Goal: Task Accomplishment & Management: Manage account settings

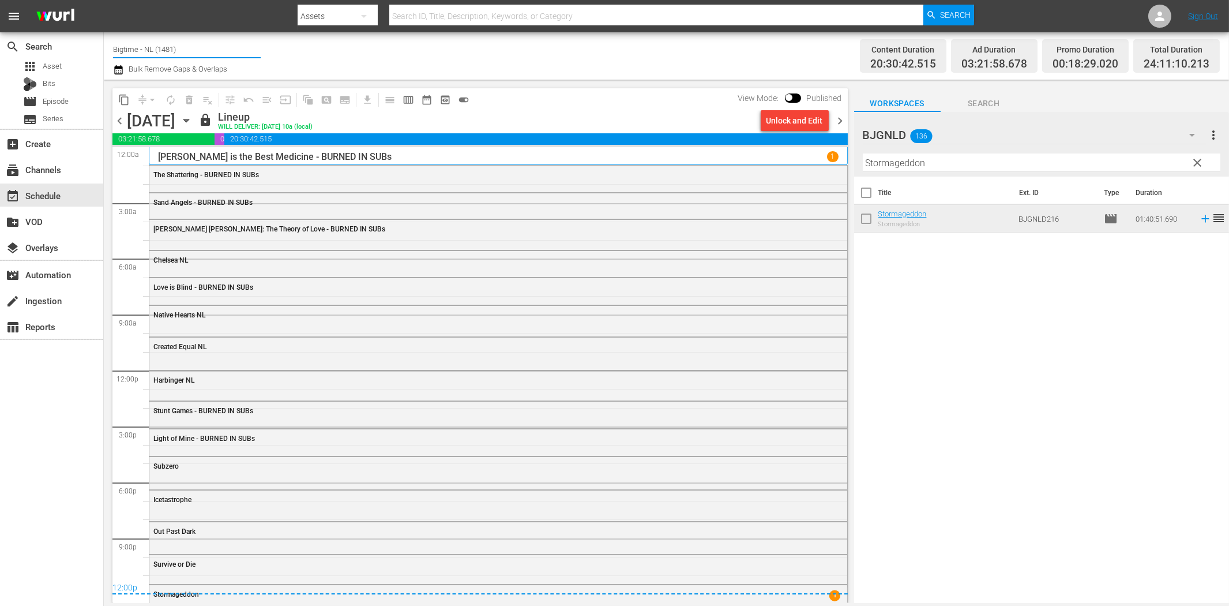
click at [181, 51] on input "Bigtime - NL (1481)" at bounding box center [187, 49] width 148 height 28
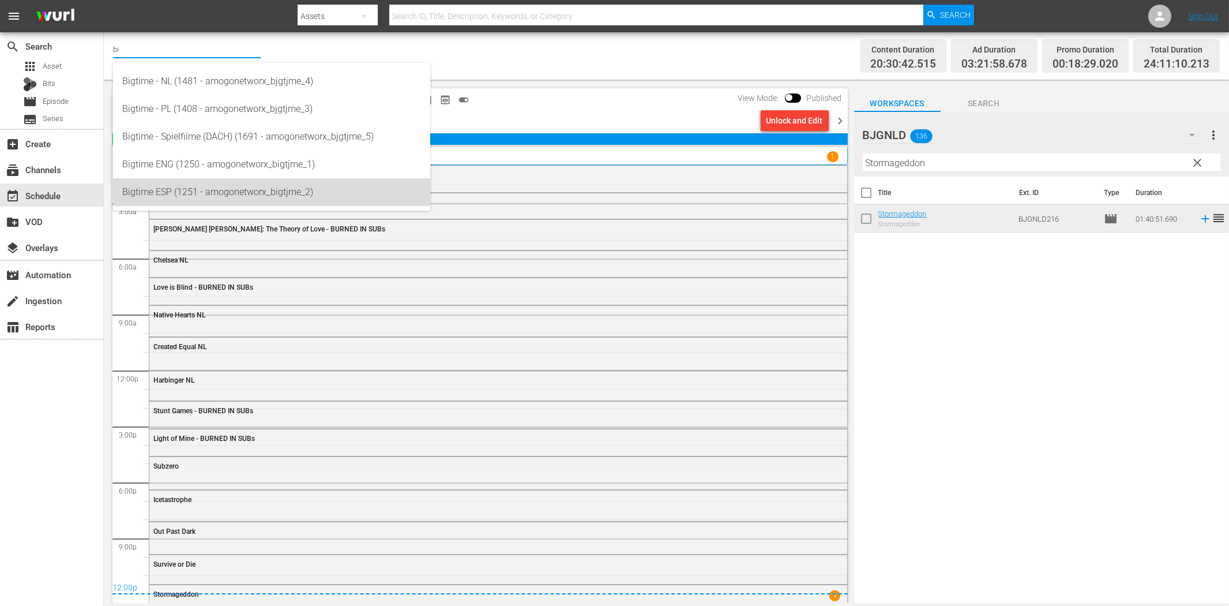
click at [183, 194] on div "Bigtime ESP (1251 - amogonetworx_bigtjme_2)" at bounding box center [271, 192] width 299 height 28
type input "Bigtime ESP (1251 - amogonetworx_bigtjme_2)"
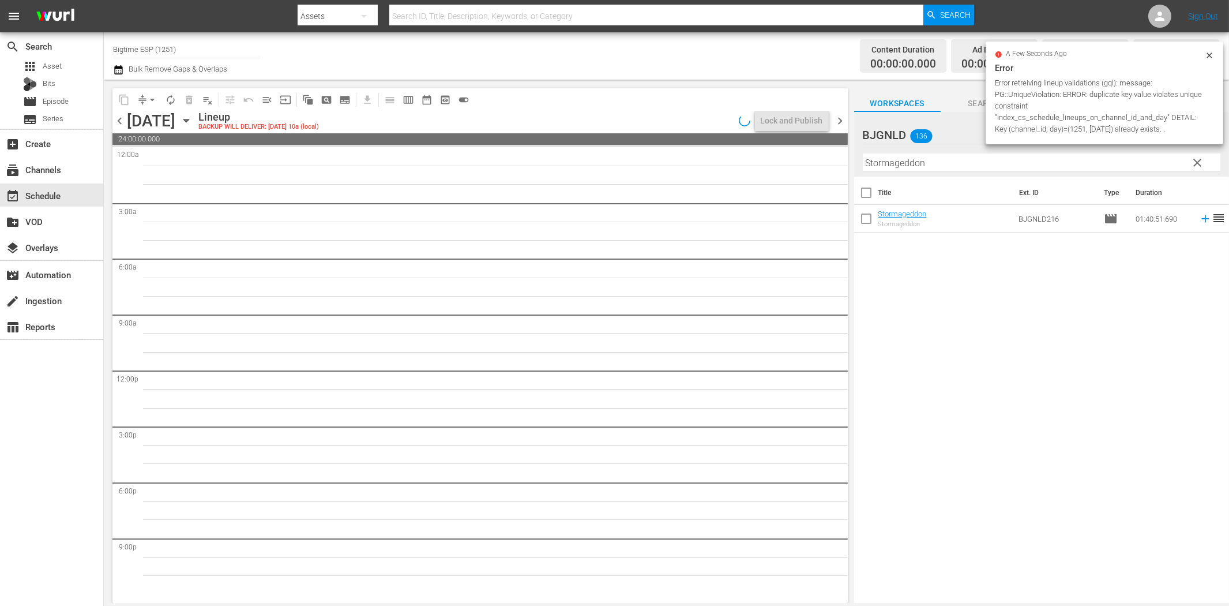
click at [189, 119] on icon "button" at bounding box center [185, 120] width 5 height 3
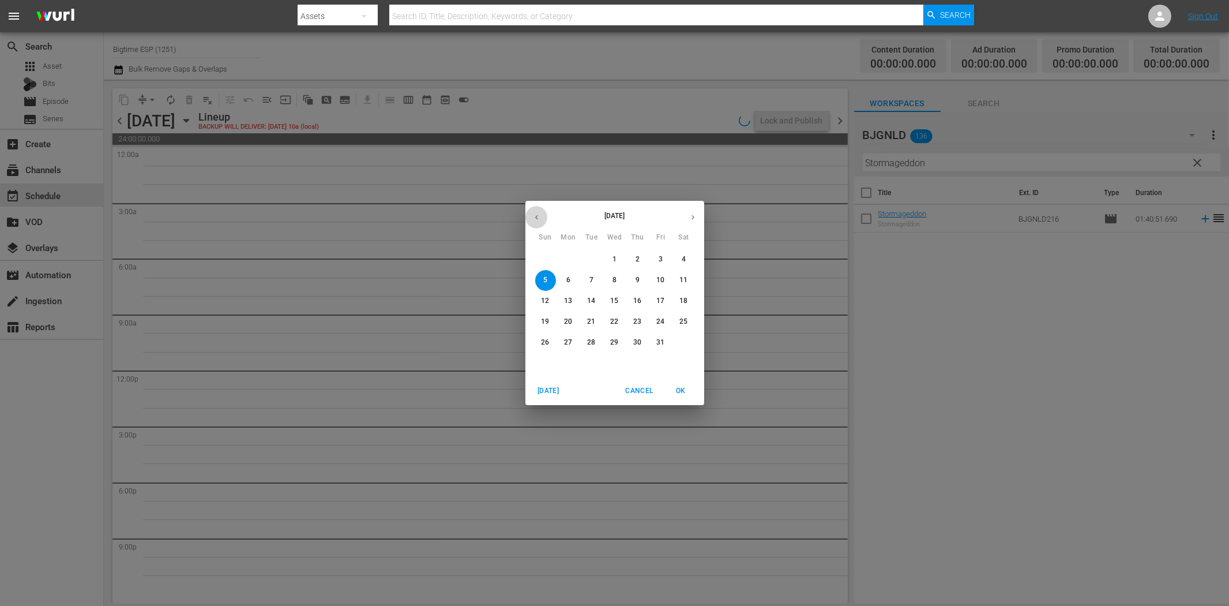
click at [529, 216] on button "button" at bounding box center [536, 217] width 22 height 22
click at [568, 341] on p "29" at bounding box center [568, 342] width 8 height 10
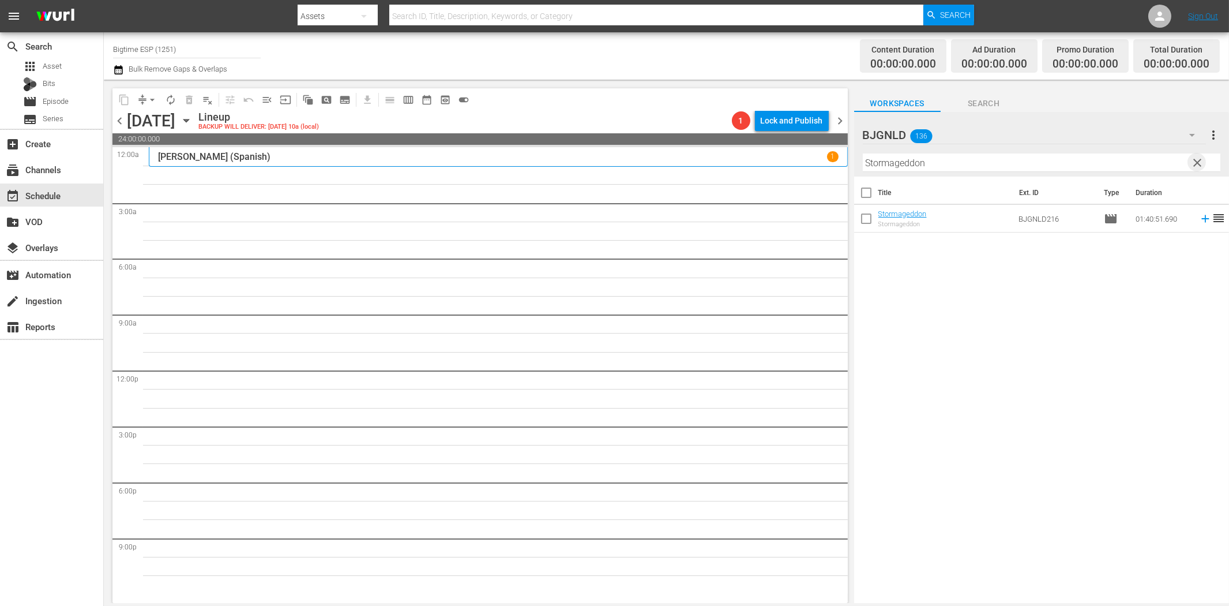
click at [1198, 162] on span "clear" at bounding box center [1198, 163] width 14 height 14
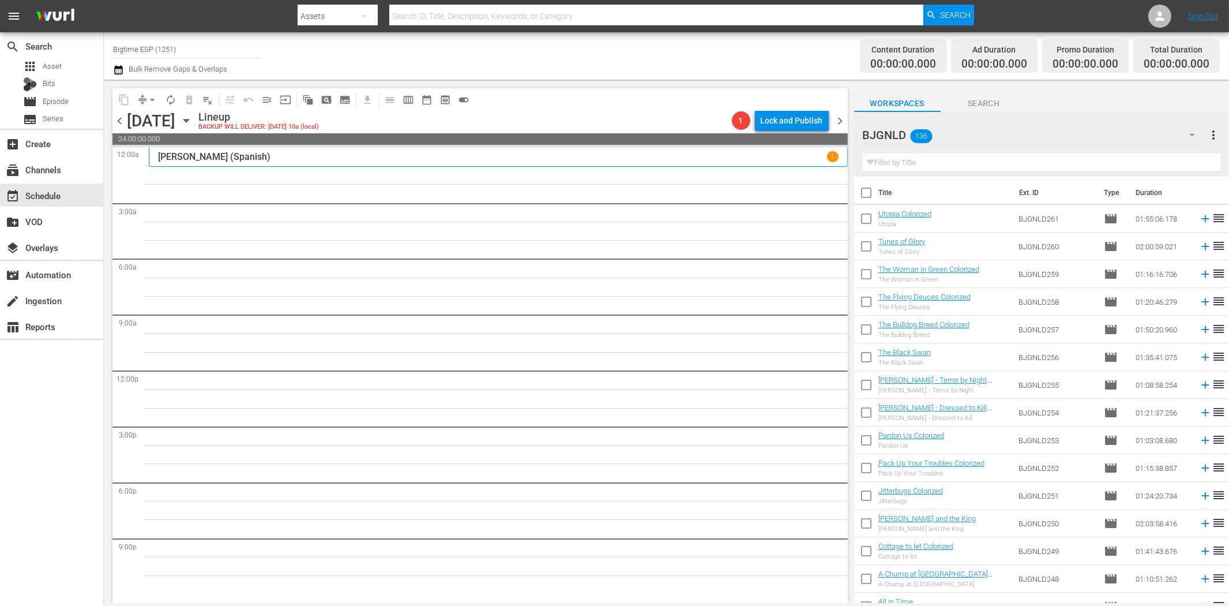
click at [1191, 136] on icon "button" at bounding box center [1192, 135] width 14 height 14
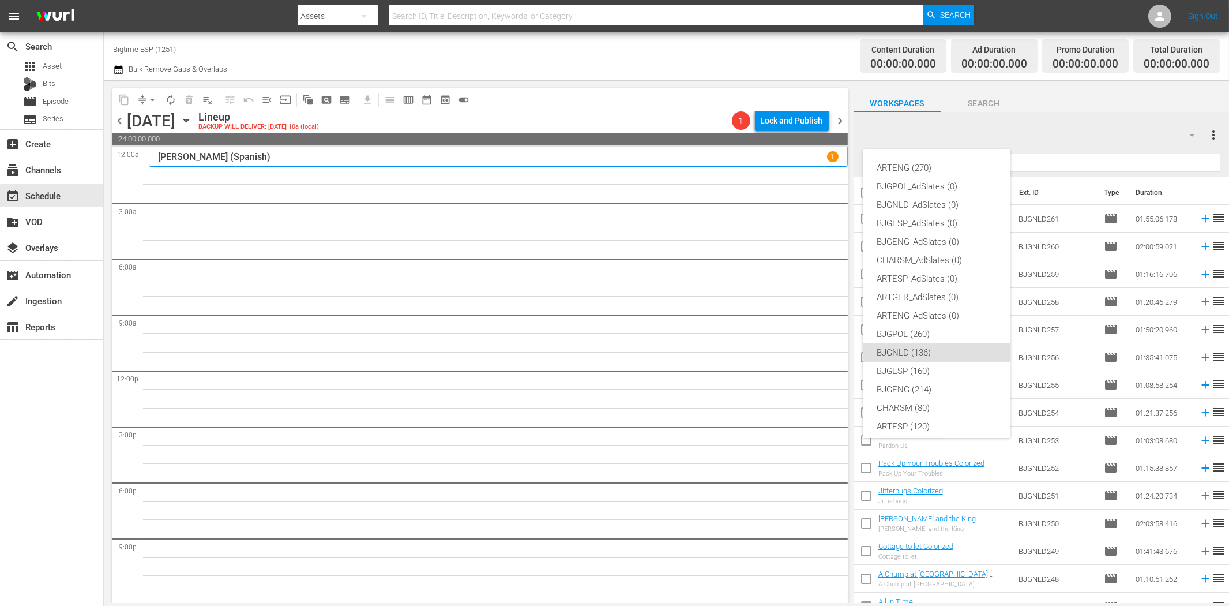
scroll to position [43, 0]
click at [936, 326] on div "BJGESP (160)" at bounding box center [937, 327] width 120 height 18
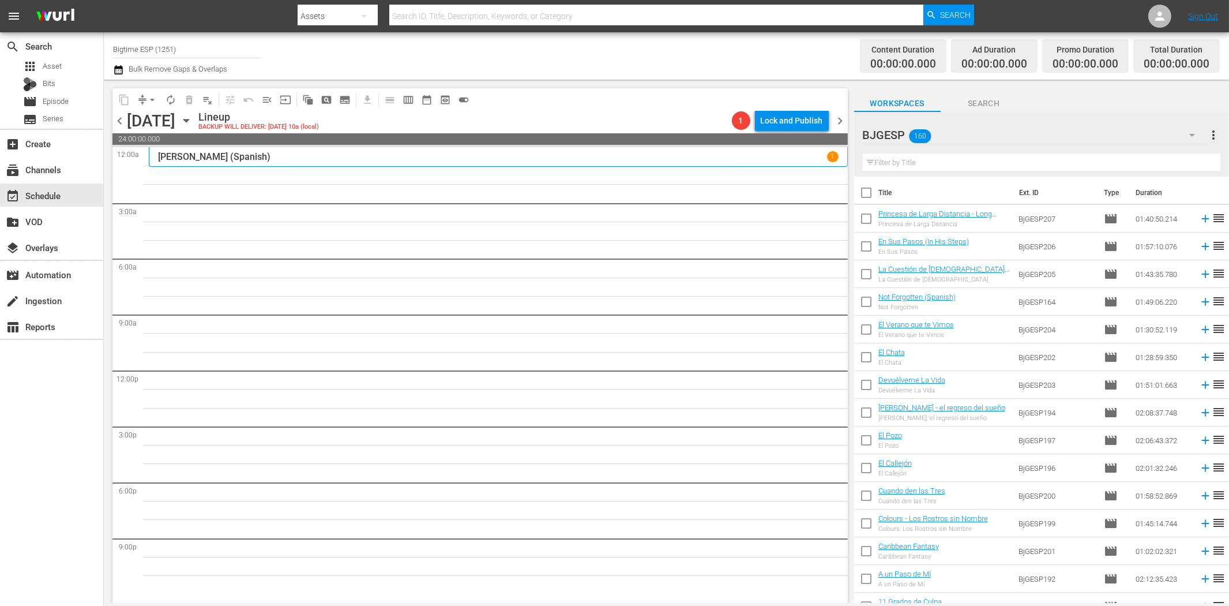
click at [1018, 163] on input "text" at bounding box center [1042, 162] width 358 height 18
paste input "Jinetes Espirituales (Spirit Riders)"
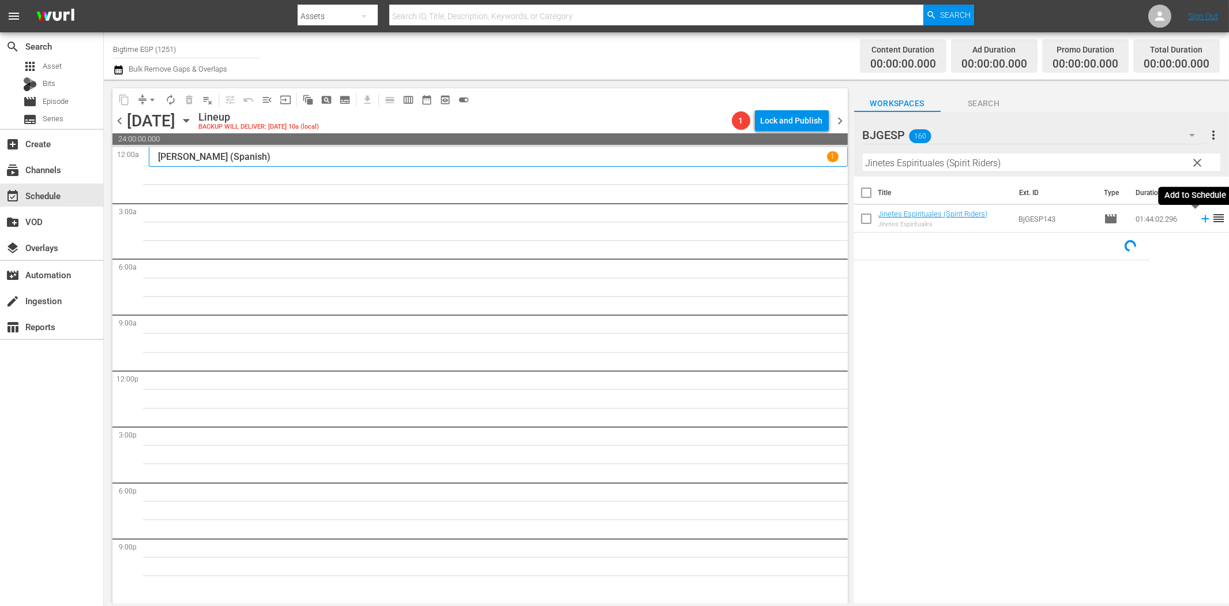
click at [1199, 215] on icon at bounding box center [1205, 218] width 13 height 13
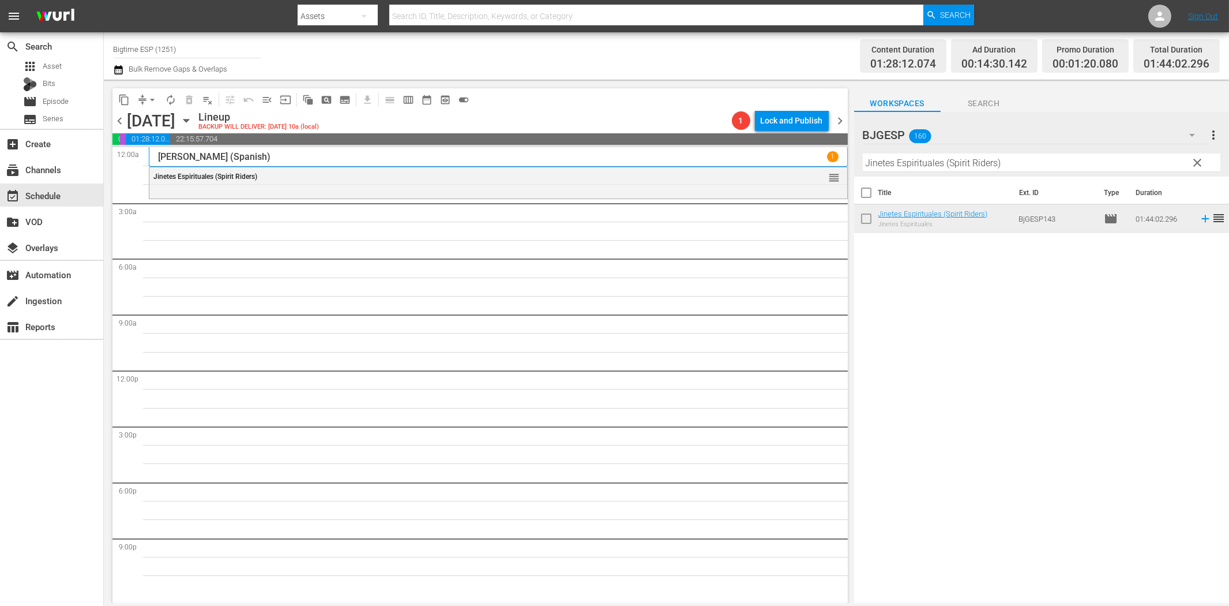
click at [879, 165] on input "Jinetes Espirituales (Spirit Riders)" at bounding box center [1042, 162] width 358 height 18
paste input "Caribbean Fantasy"
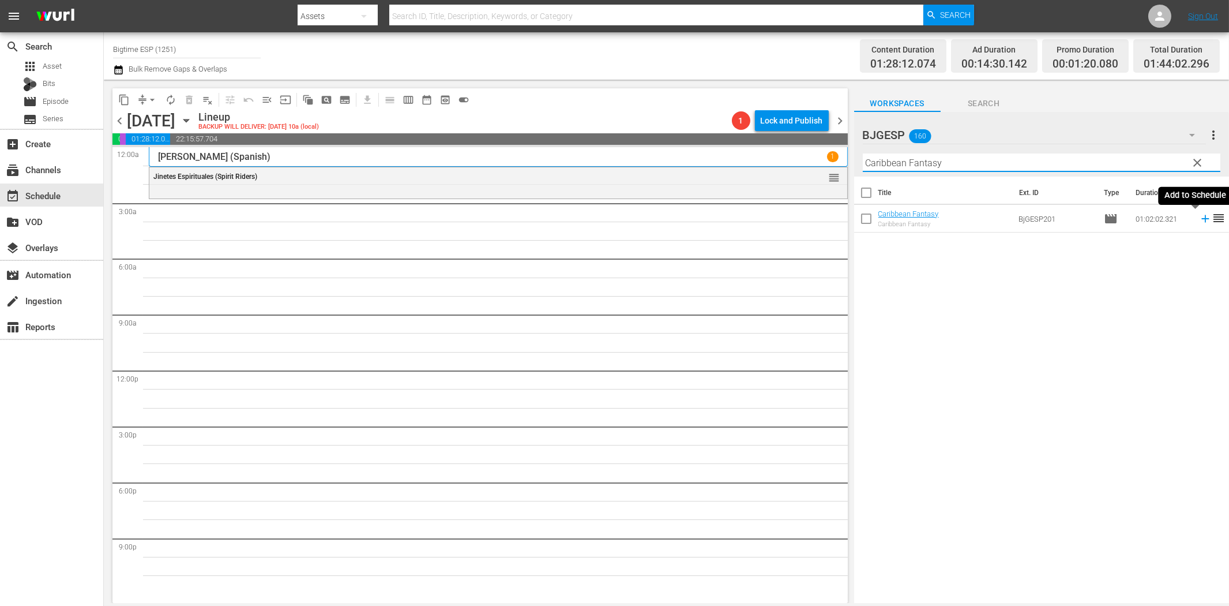
click at [1199, 217] on icon at bounding box center [1205, 218] width 13 height 13
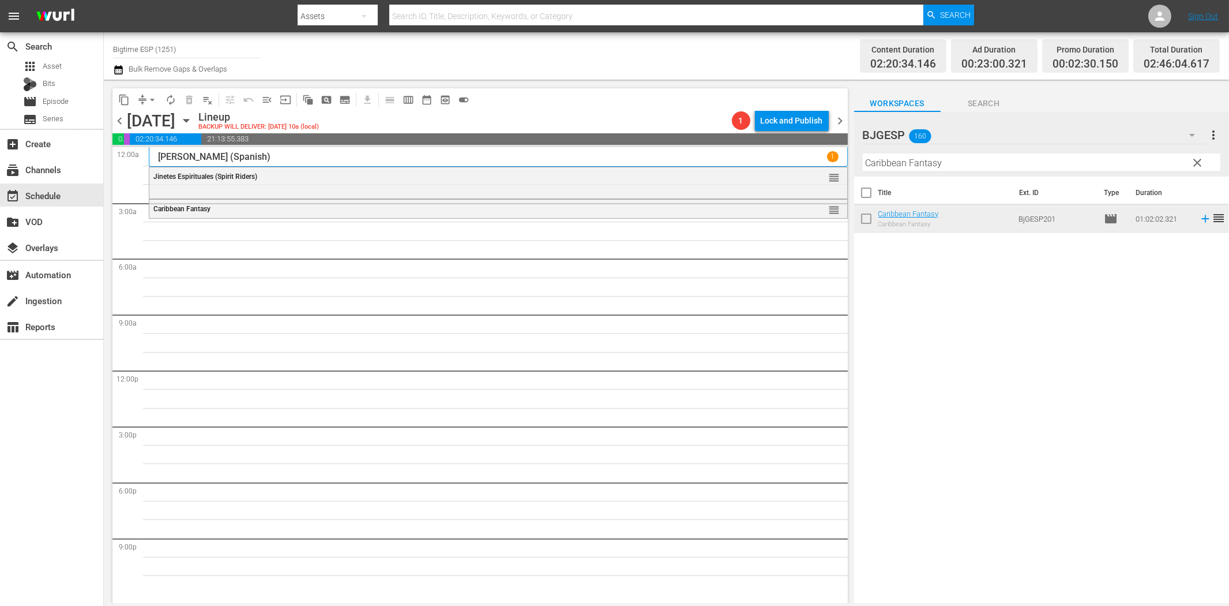
click at [1133, 158] on input "Caribbean Fantasy" at bounding box center [1042, 162] width 358 height 18
paste input "Las líneas de Wellington (Lines of [GEOGRAPHIC_DATA])"
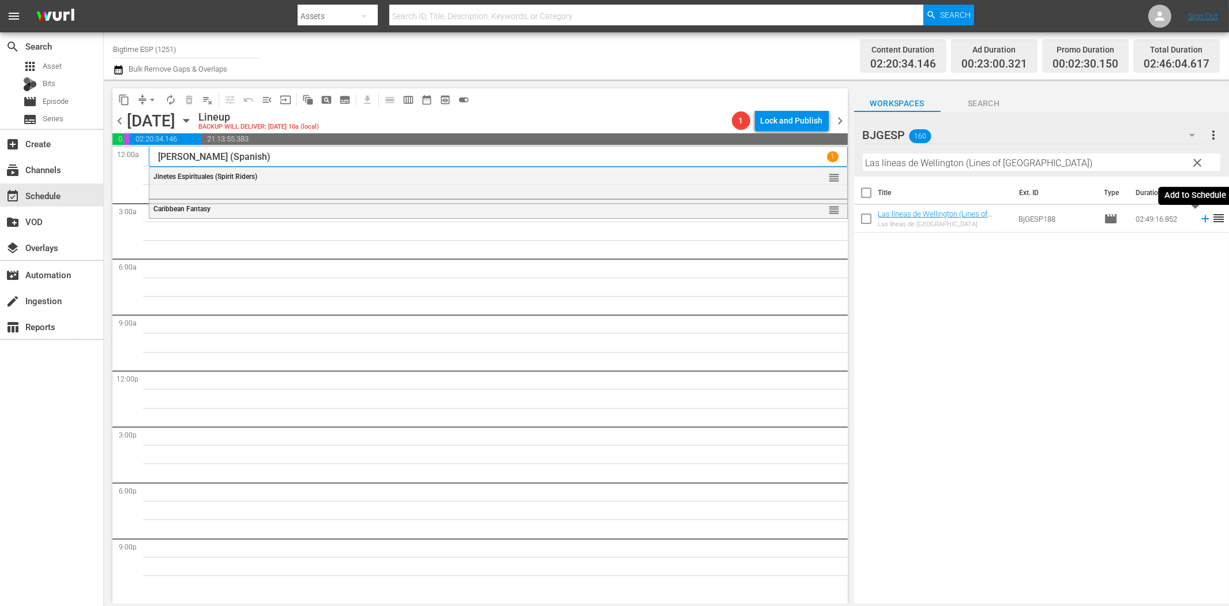
drag, startPoint x: 1196, startPoint y: 220, endPoint x: 1158, endPoint y: 230, distance: 39.9
click at [1202, 220] on icon at bounding box center [1205, 218] width 7 height 7
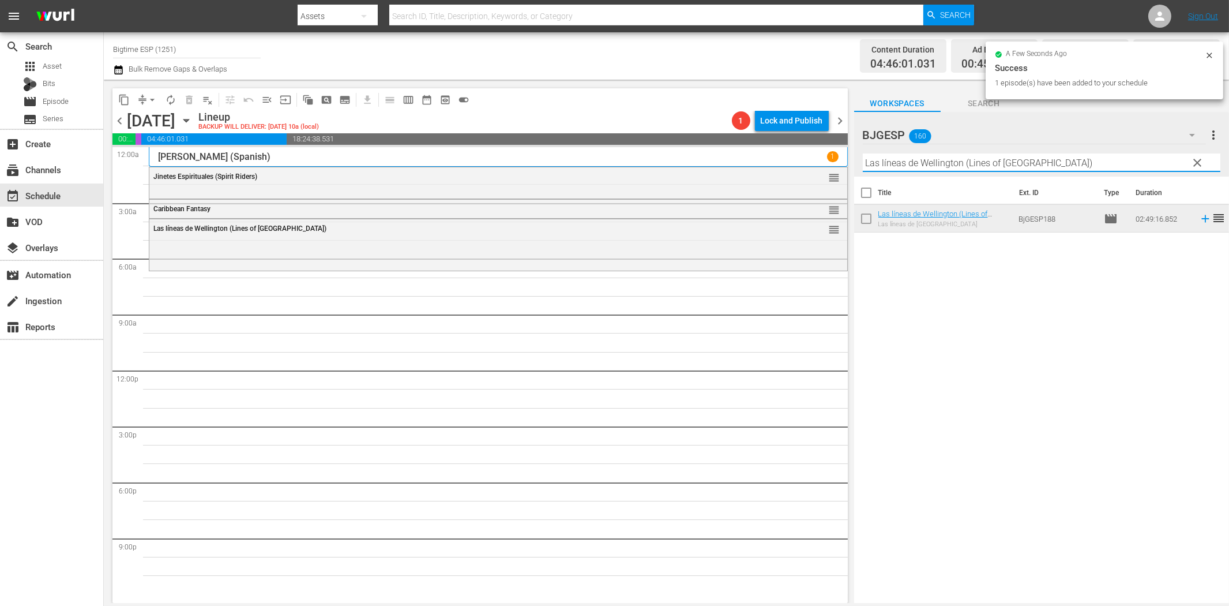
click at [993, 163] on input "Las líneas de Wellington (Lines of [GEOGRAPHIC_DATA])" at bounding box center [1042, 162] width 358 height 18
paste input "Cazadores de tesoros (The Gold Retrievers"
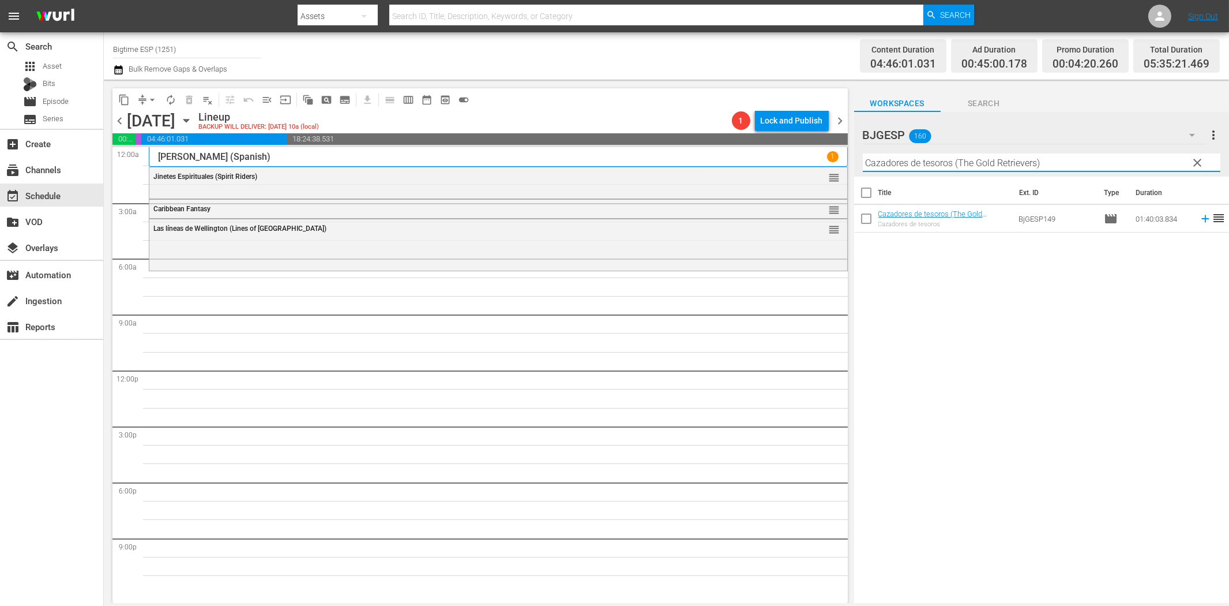
click at [1199, 221] on icon at bounding box center [1205, 218] width 13 height 13
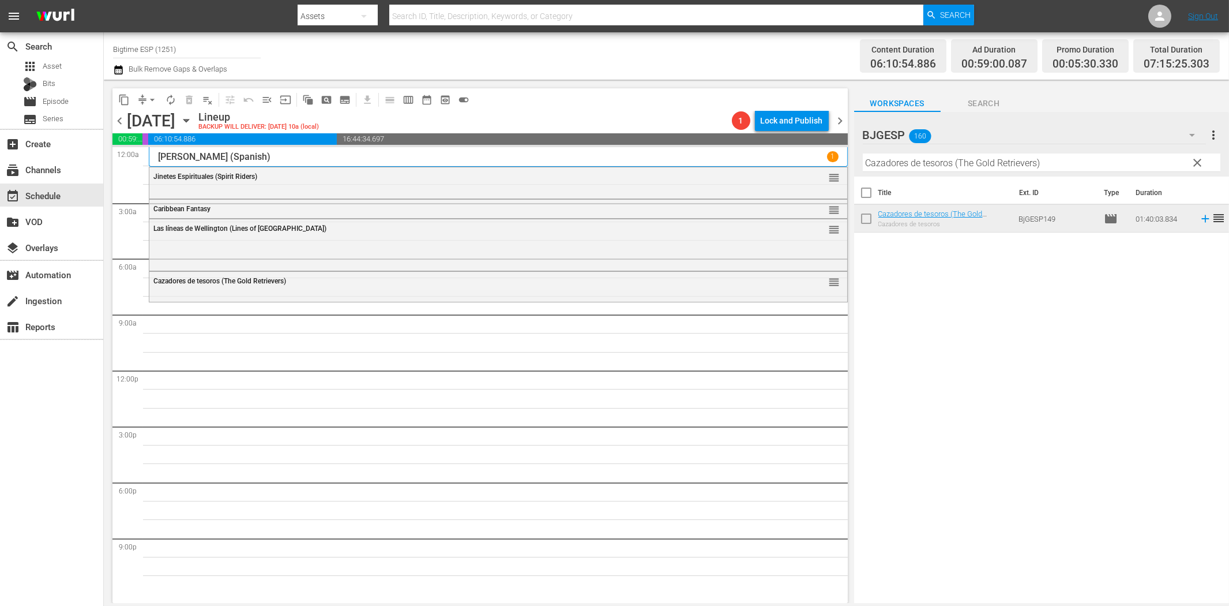
click at [938, 337] on div "Title Ext. ID Type Duration Cazadores de tesoros (The Gold Retrievers) Cazadore…" at bounding box center [1041, 391] width 375 height 428
click at [969, 164] on input "Cazadores de tesoros (The Gold Retrievers)" at bounding box center [1042, 162] width 358 height 18
paste input "El hombre del presidente (The President's Man"
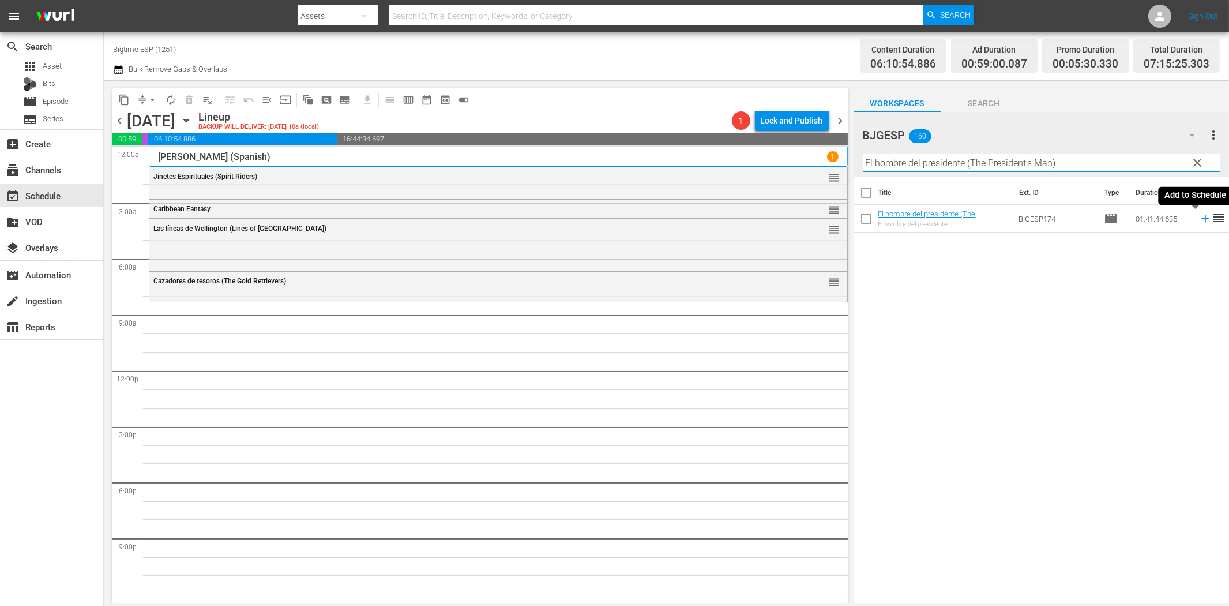
drag, startPoint x: 1195, startPoint y: 220, endPoint x: 1185, endPoint y: 220, distance: 10.4
click at [1199, 220] on icon at bounding box center [1205, 218] width 13 height 13
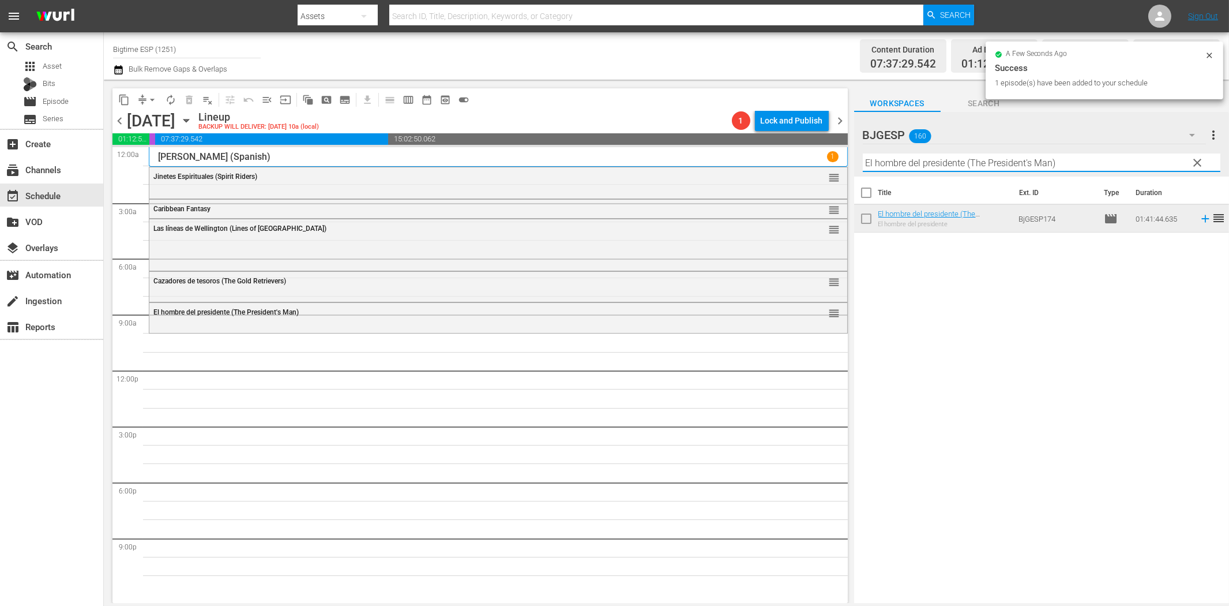
click at [982, 163] on input "El hombre del presidente (The President's Man)" at bounding box center [1042, 162] width 358 height 18
paste input "Jaque mate!"
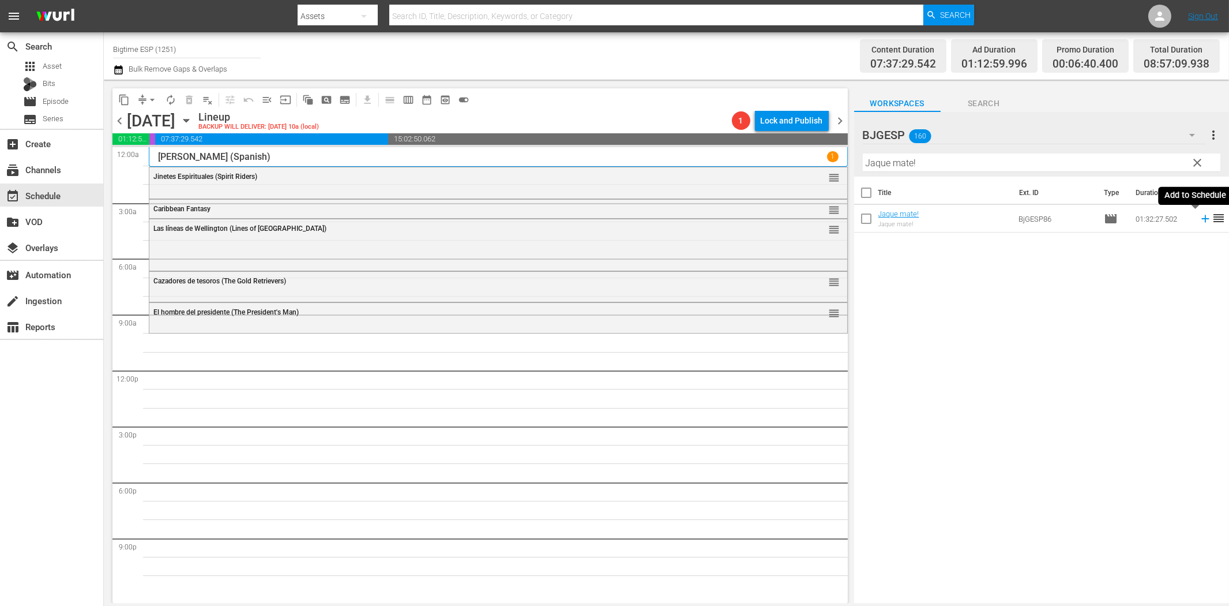
click at [1199, 221] on icon at bounding box center [1205, 218] width 13 height 13
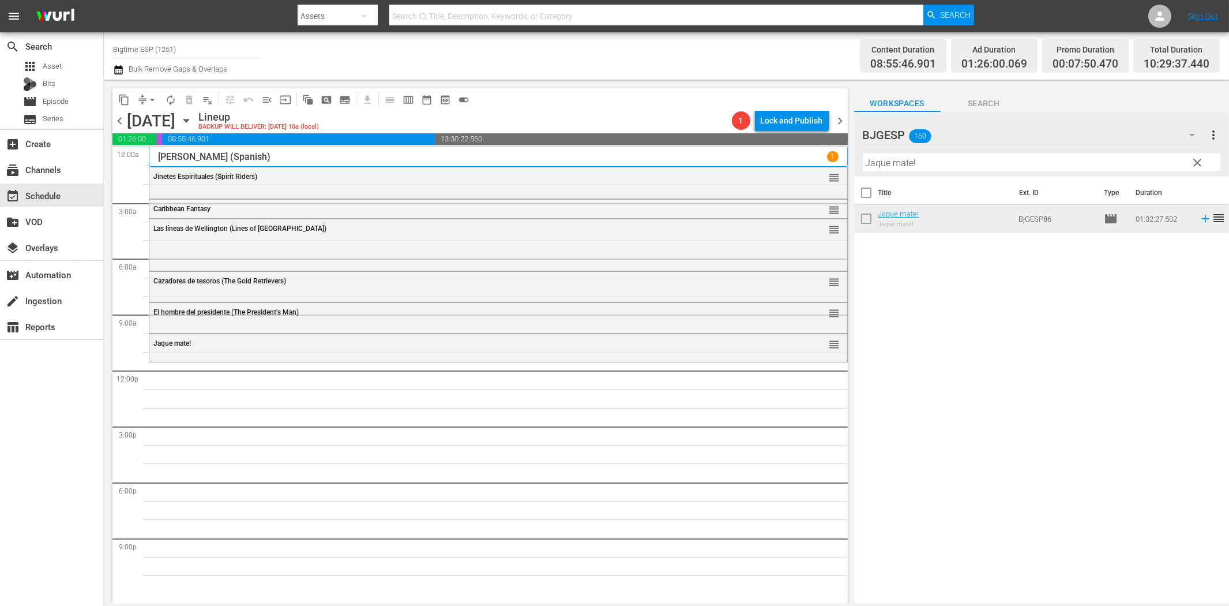
click at [943, 165] on input "Jaque mate!" at bounding box center [1042, 162] width 358 height 18
paste input "Astronauta: El Último Impulso (Astronaut: The Last Push)"
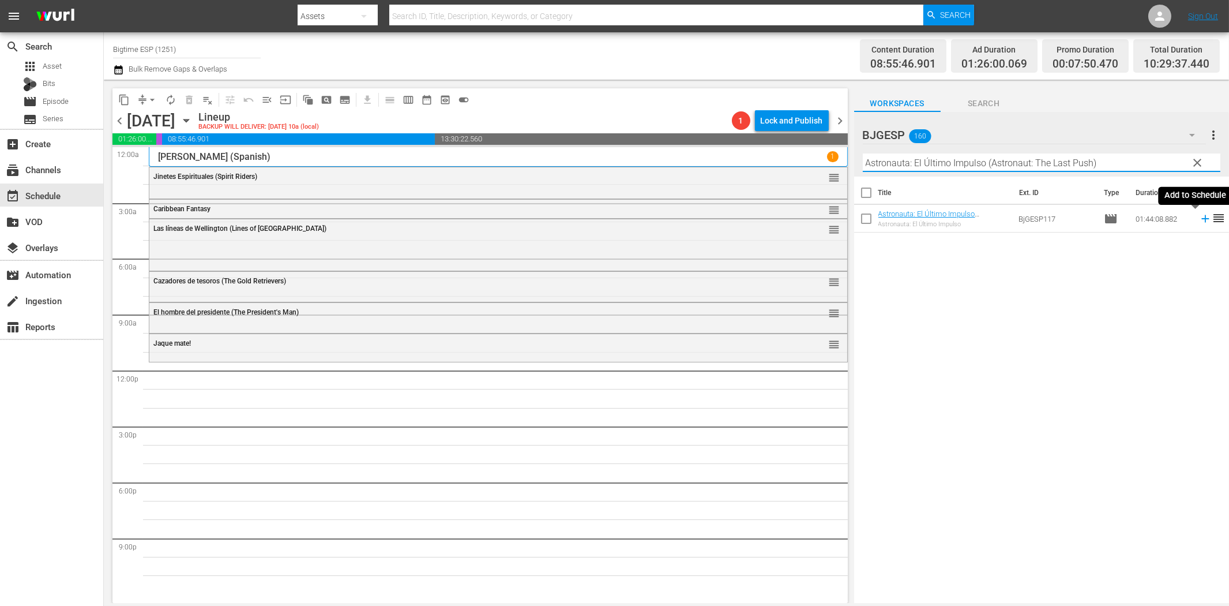
click at [1199, 217] on icon at bounding box center [1205, 218] width 13 height 13
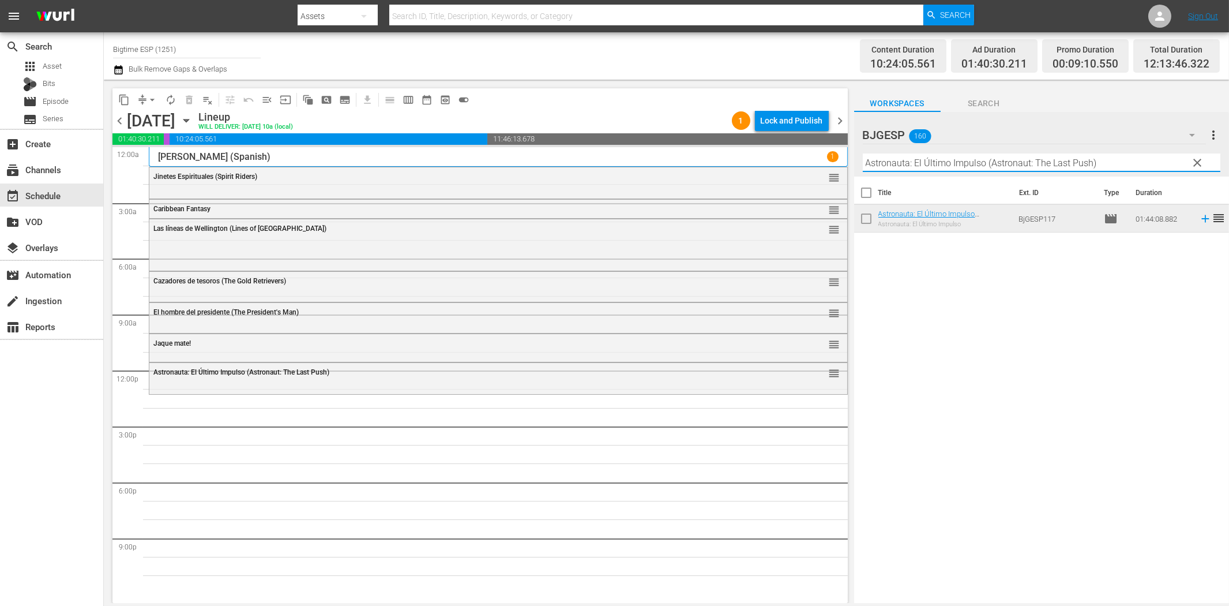
click at [915, 163] on input "Astronauta: El Último Impulso (Astronaut: The Last Push)" at bounding box center [1042, 162] width 358 height 18
paste input "24 horas al límite ([PERSON_NAME]"
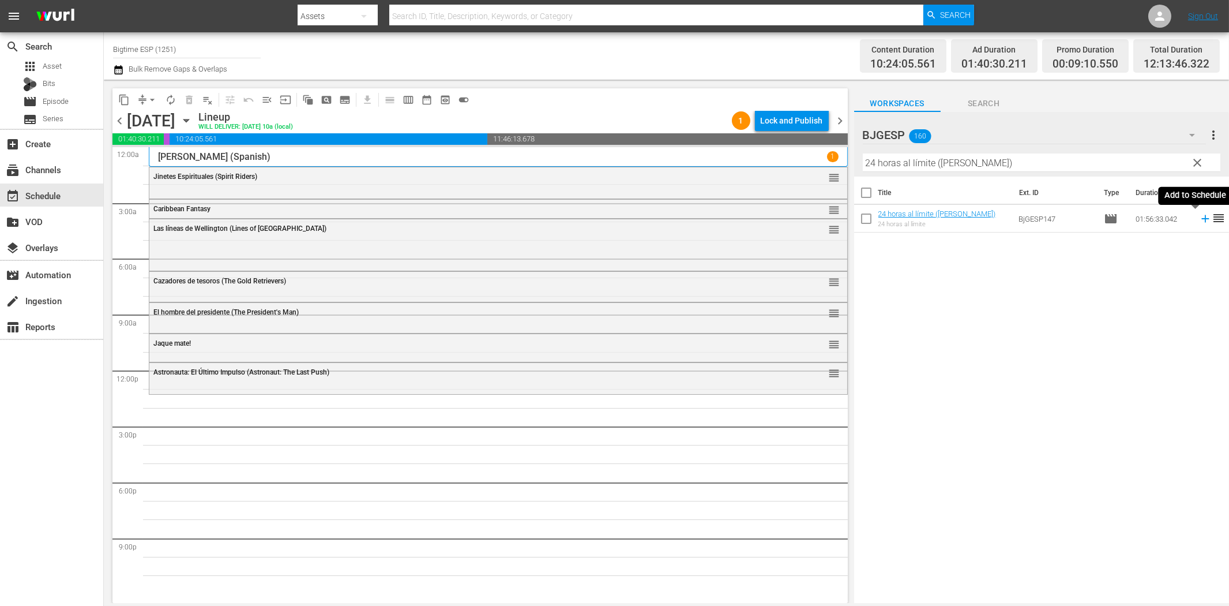
click at [1202, 218] on icon at bounding box center [1205, 218] width 7 height 7
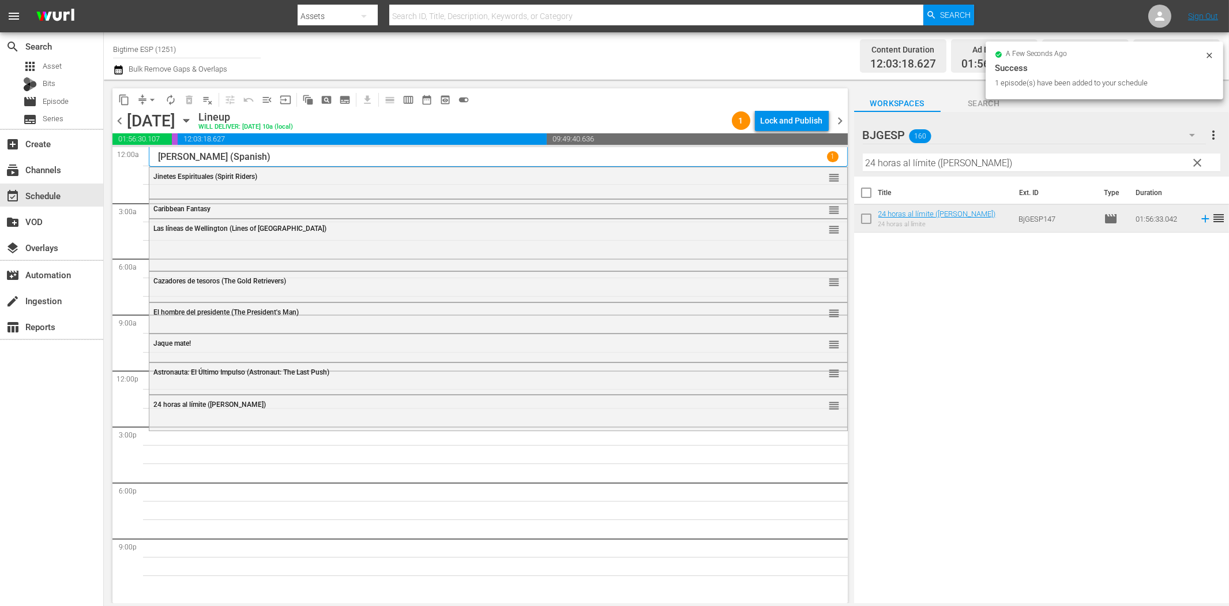
click at [881, 165] on input "24 horas al límite ([PERSON_NAME])" at bounding box center [1042, 162] width 358 height 18
paste input "El jardín de la clase media"
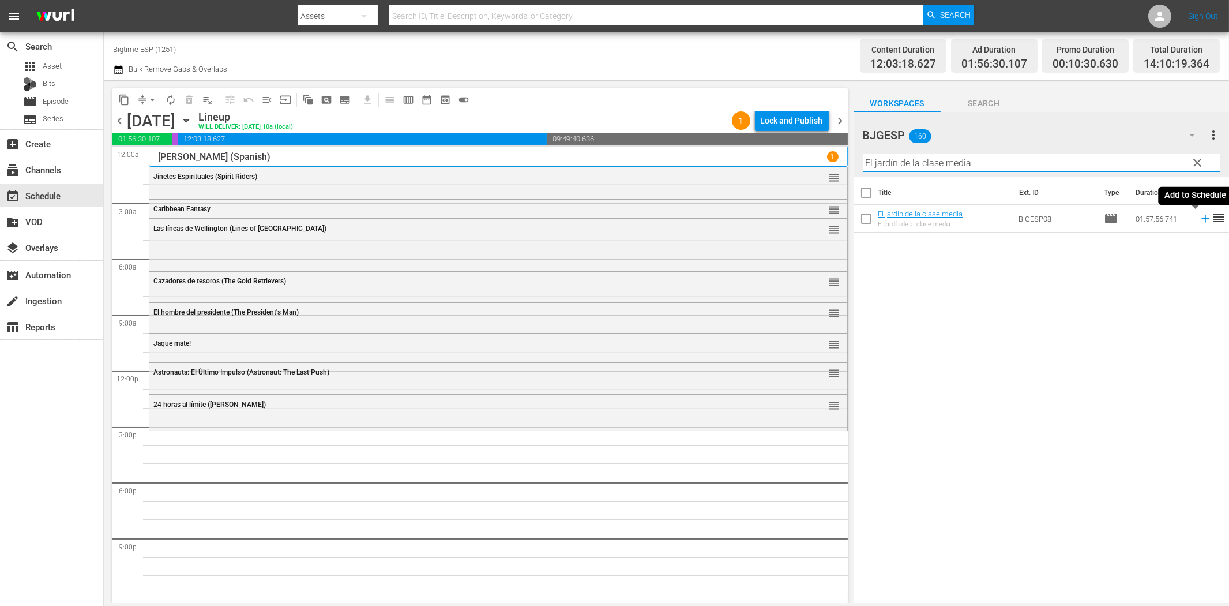
click at [1199, 216] on icon at bounding box center [1205, 218] width 13 height 13
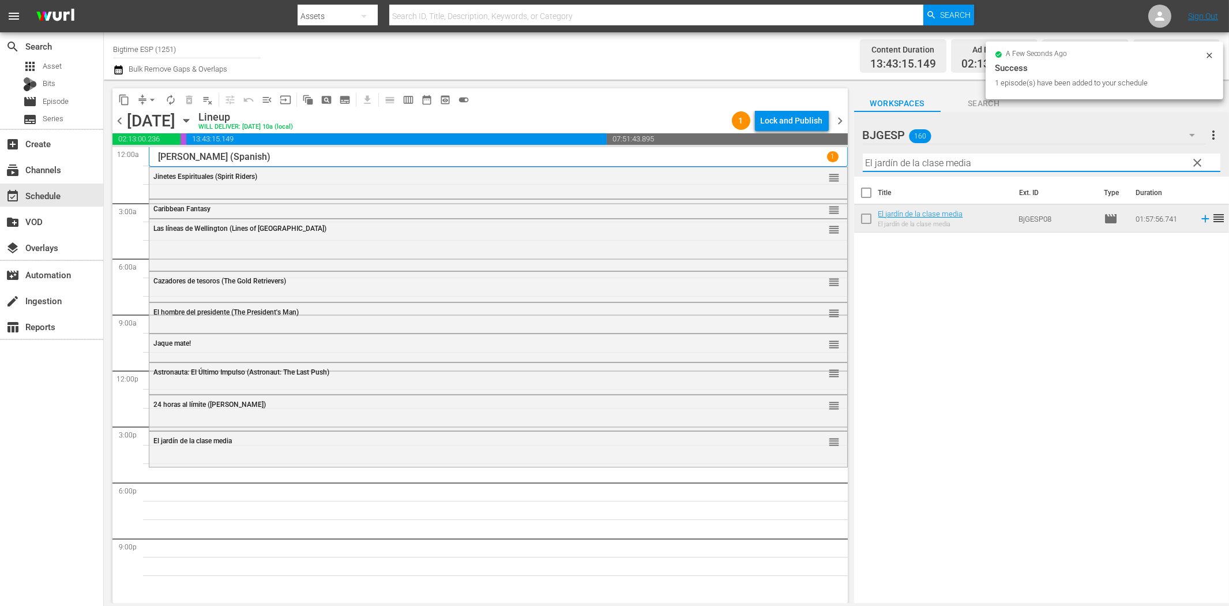
click at [883, 166] on input "El jardín de la clase media" at bounding box center [1042, 162] width 358 height 18
paste input "v"
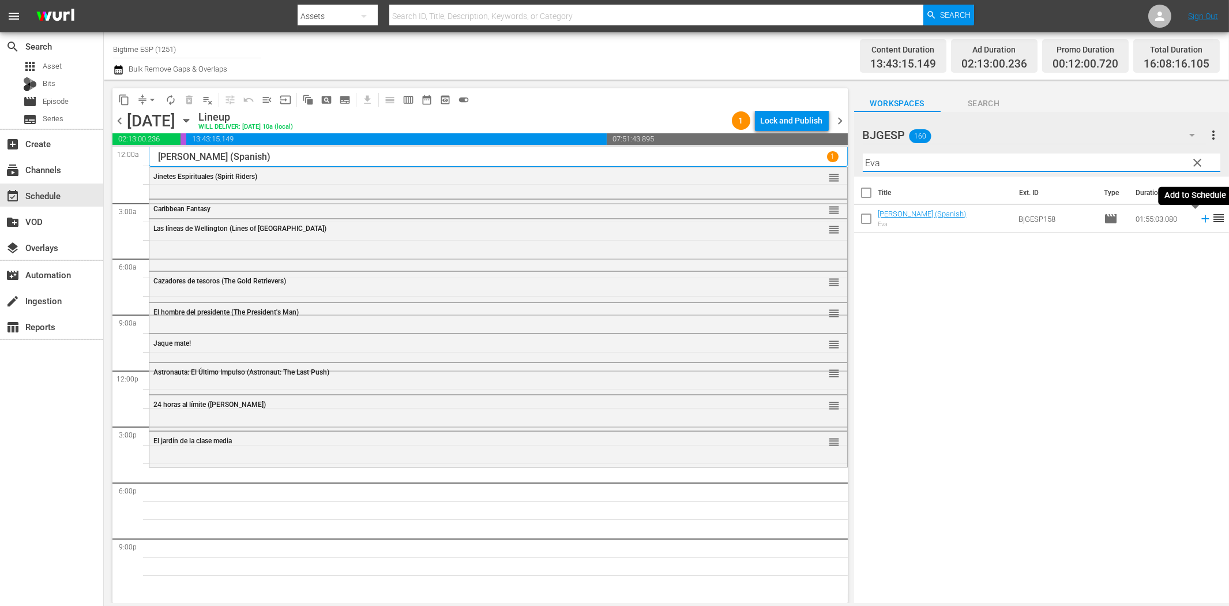
click at [1202, 217] on icon at bounding box center [1205, 218] width 7 height 7
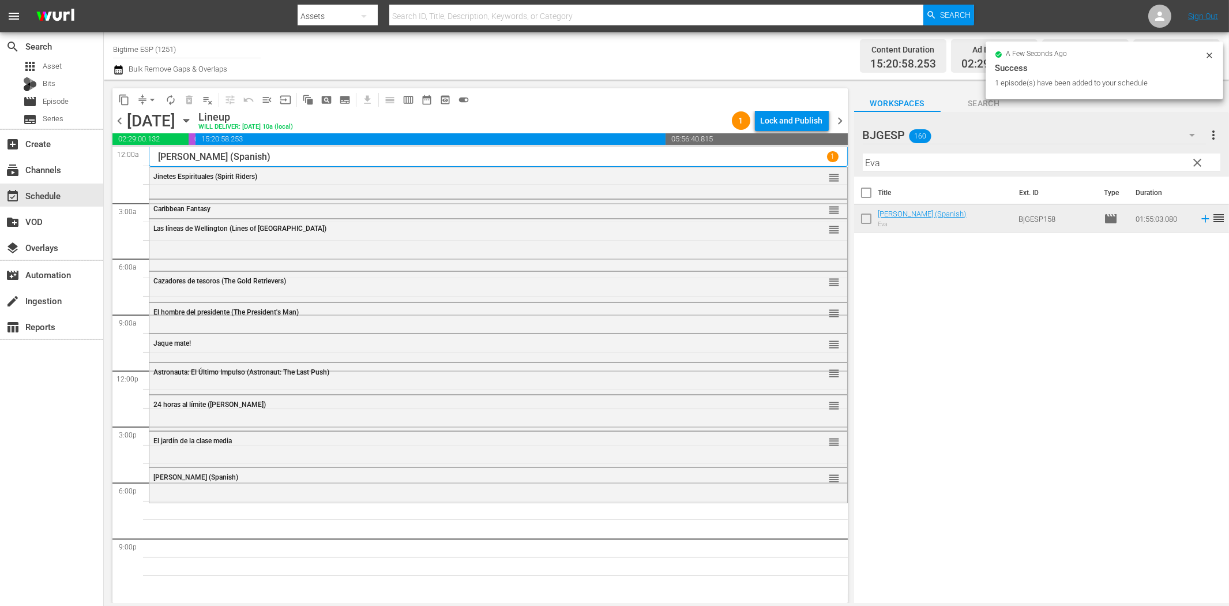
click at [930, 163] on input "Eva" at bounding box center [1042, 162] width 358 height 18
paste input "¿Quién manda?"
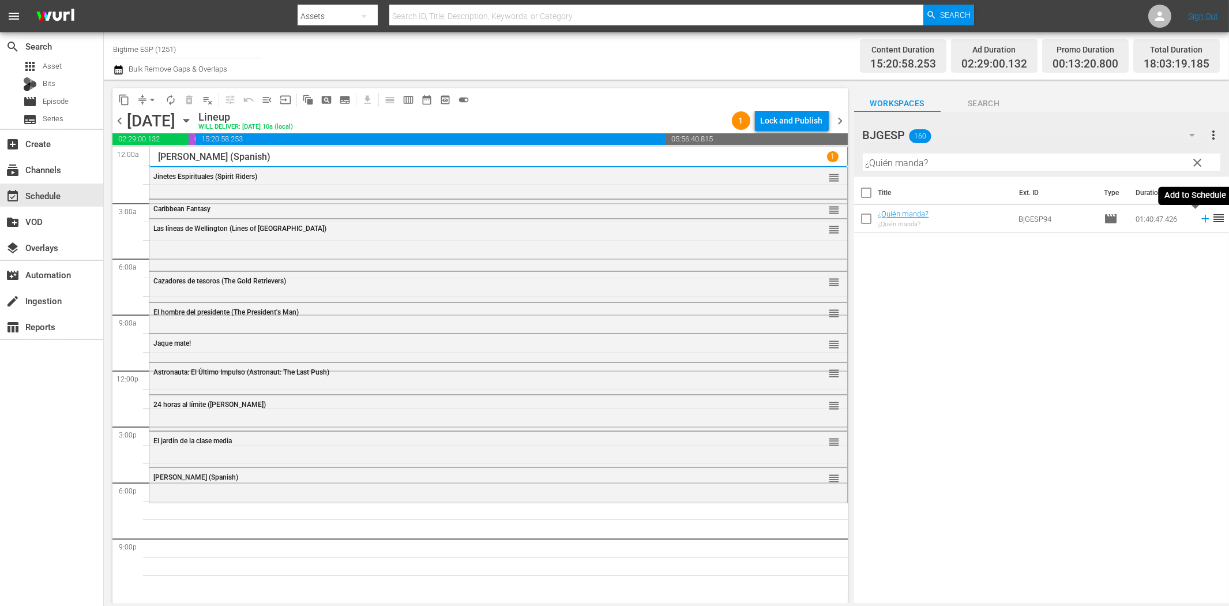
drag, startPoint x: 1193, startPoint y: 216, endPoint x: 1165, endPoint y: 224, distance: 28.8
click at [1199, 216] on icon at bounding box center [1205, 218] width 13 height 13
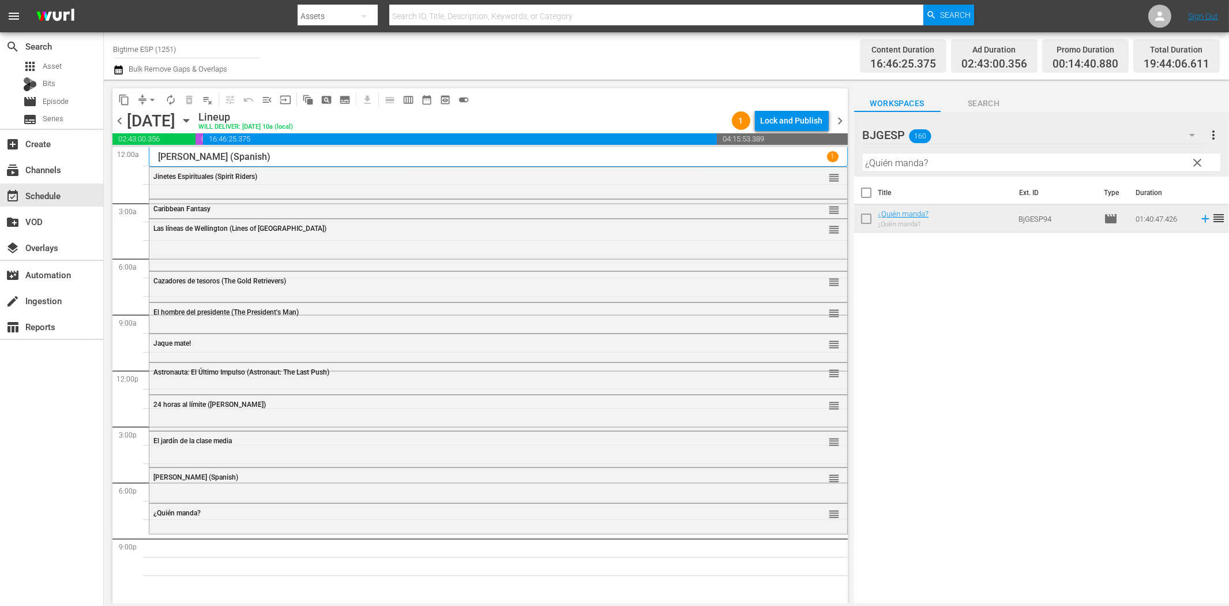
click at [1012, 169] on input "¿Quién manda?" at bounding box center [1042, 162] width 358 height 18
paste input "Engañadas (Betrayed)"
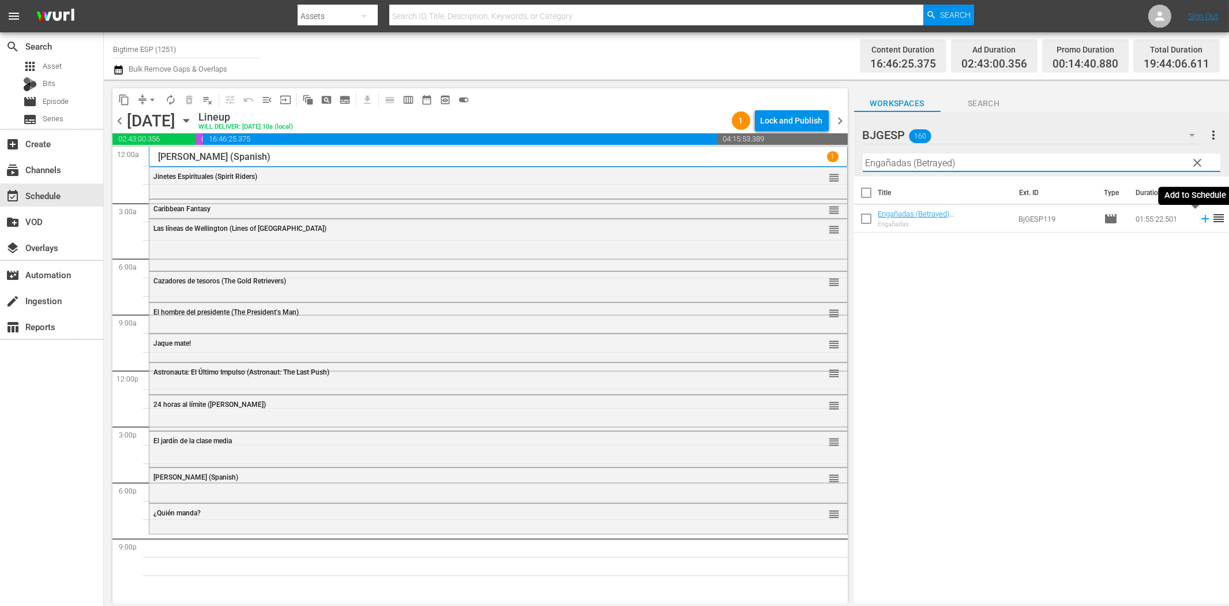
click at [1199, 217] on icon at bounding box center [1205, 218] width 13 height 13
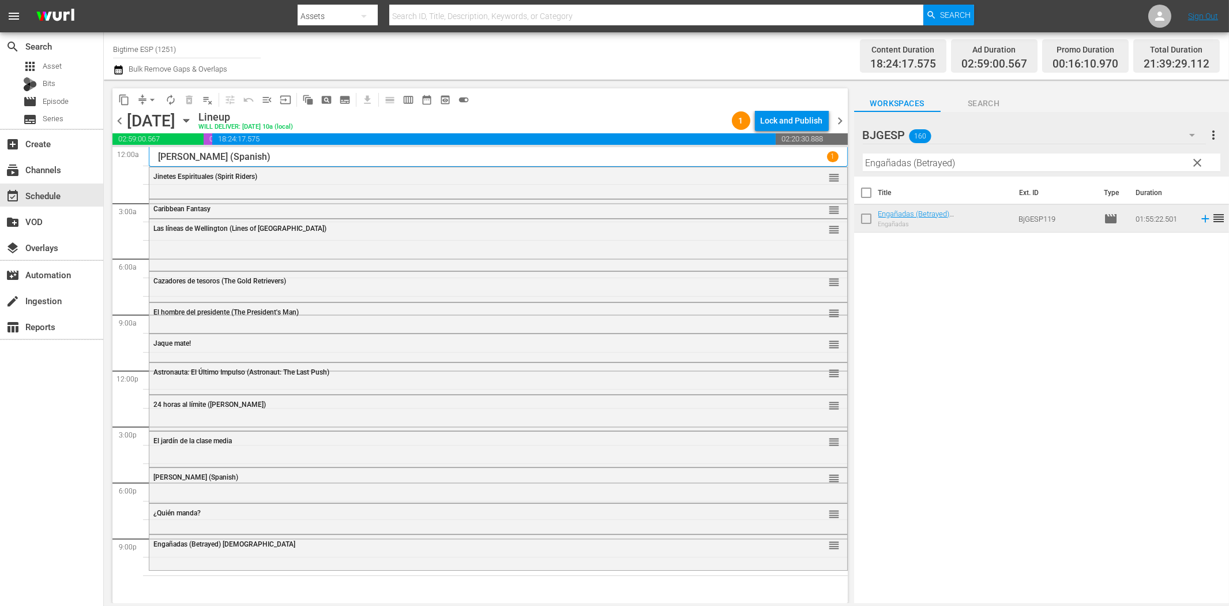
click at [948, 162] on input "Engañadas (Betrayed)" at bounding box center [1042, 162] width 358 height 18
paste input "A la sombra (In the Shadow"
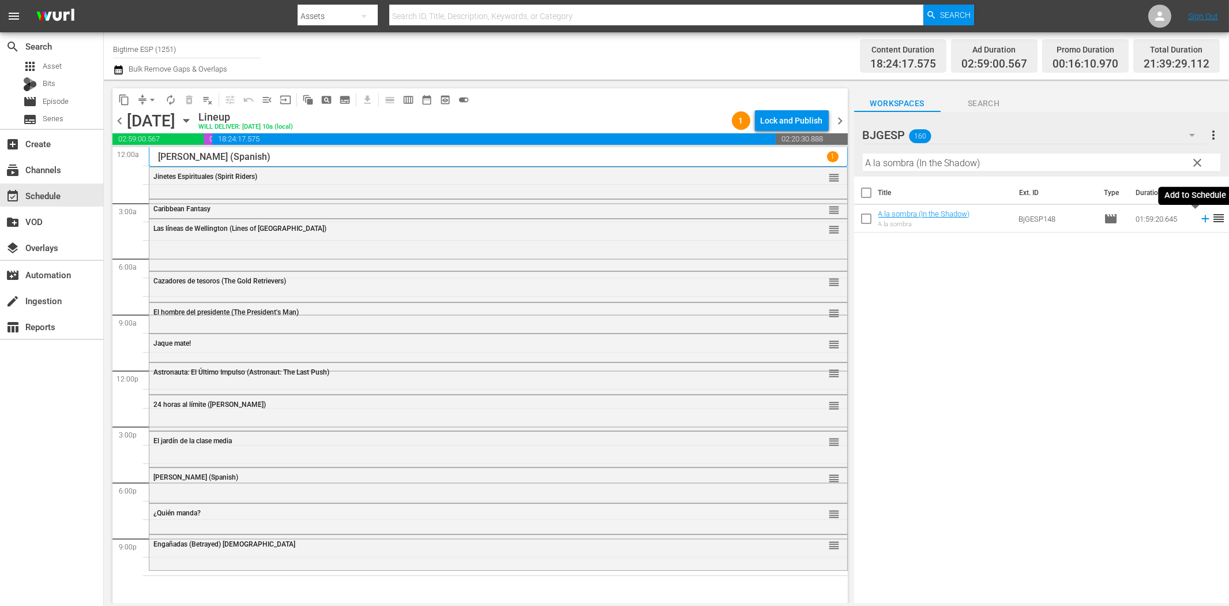
click at [1199, 220] on icon at bounding box center [1205, 218] width 13 height 13
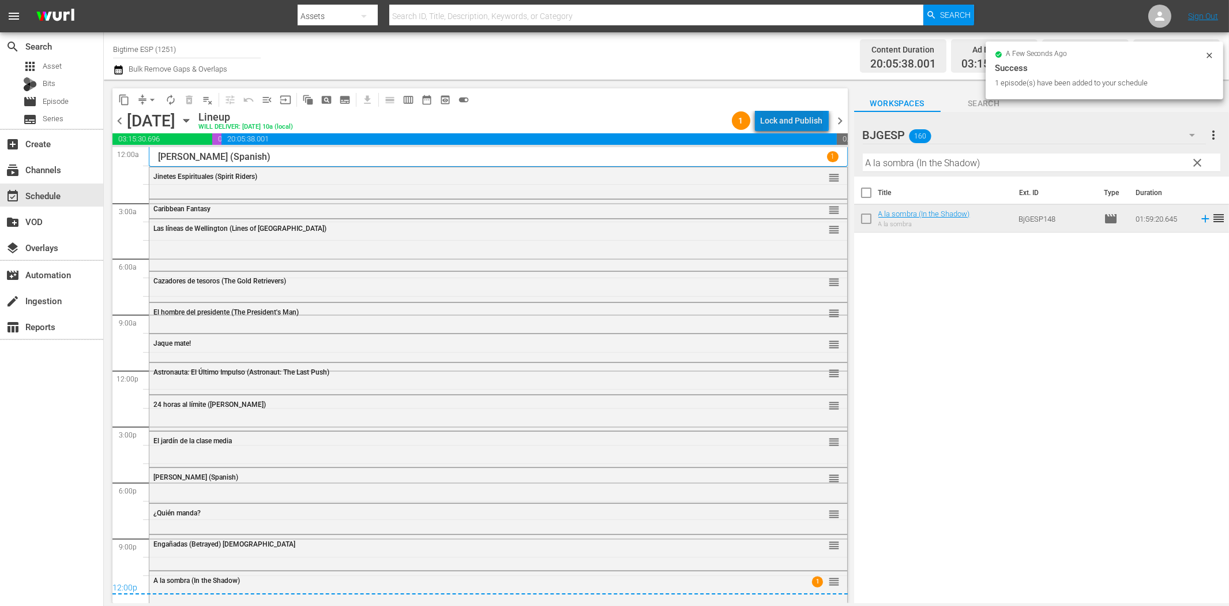
click at [797, 120] on div "Lock and Publish" at bounding box center [792, 120] width 62 height 21
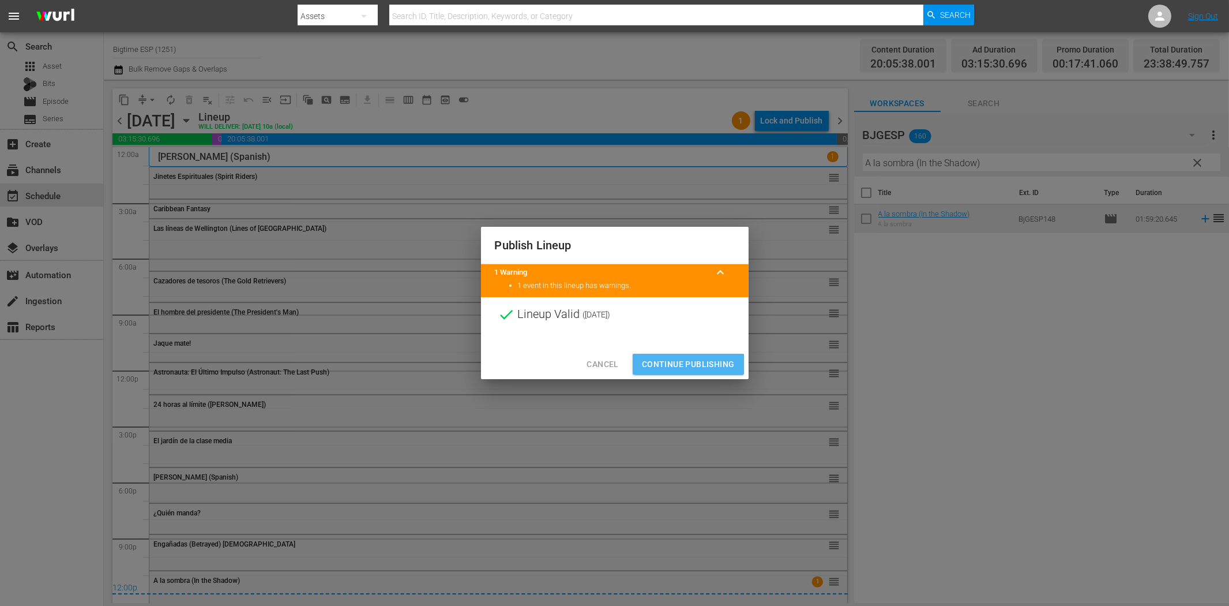
click at [686, 365] on span "Continue Publishing" at bounding box center [688, 364] width 93 height 14
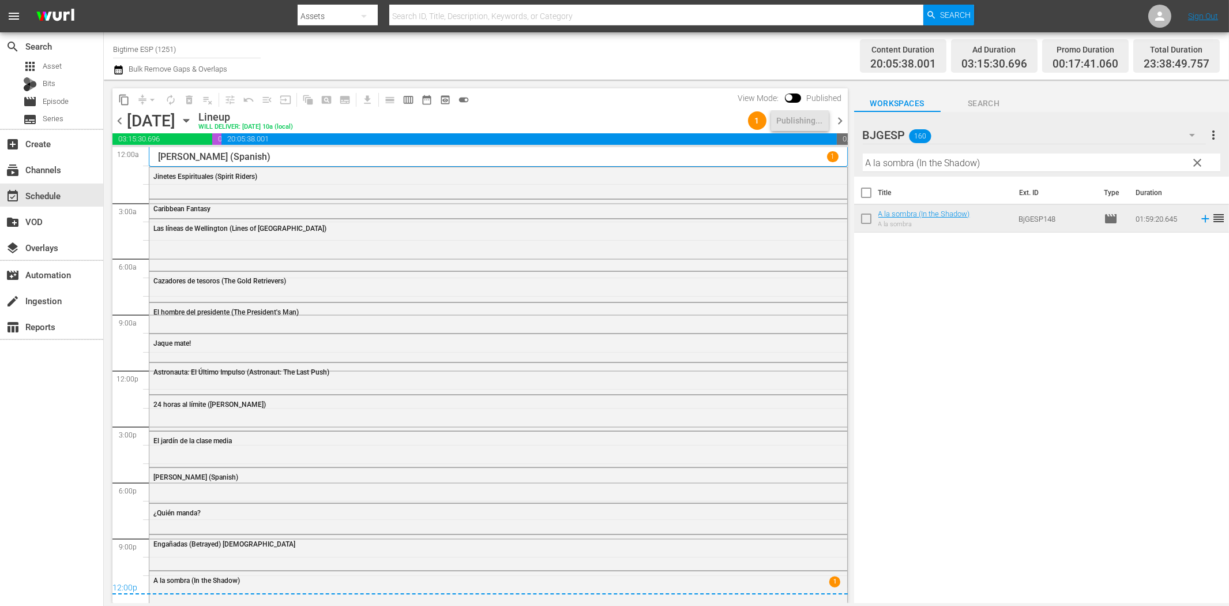
click at [841, 119] on span "chevron_right" at bounding box center [841, 121] width 14 height 14
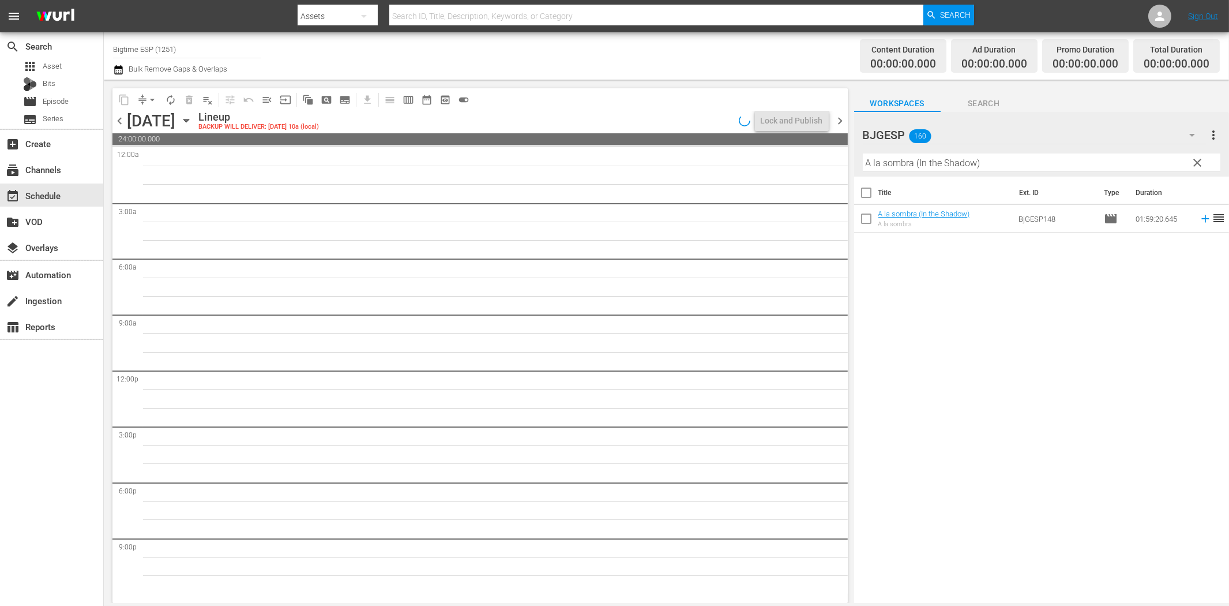
click at [941, 421] on div "Title Ext. ID Type Duration A la sombra (In the Shadow) A la sombra BjGESP148 m…" at bounding box center [1041, 391] width 375 height 428
click at [120, 120] on span "chevron_left" at bounding box center [119, 121] width 14 height 14
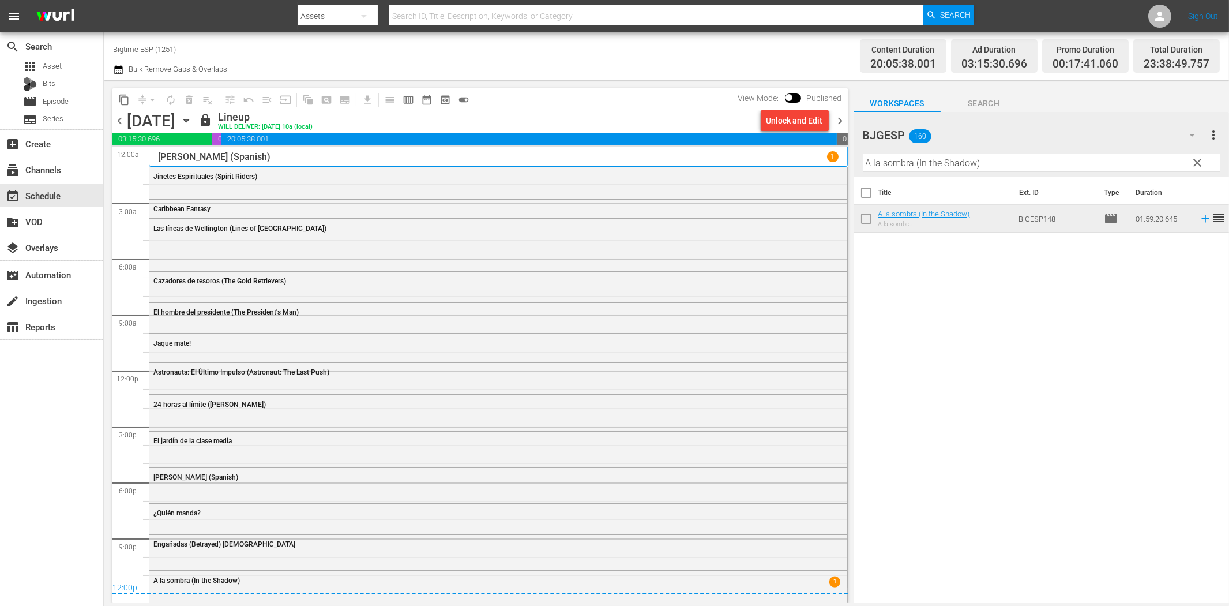
click at [840, 118] on span "chevron_right" at bounding box center [841, 121] width 14 height 14
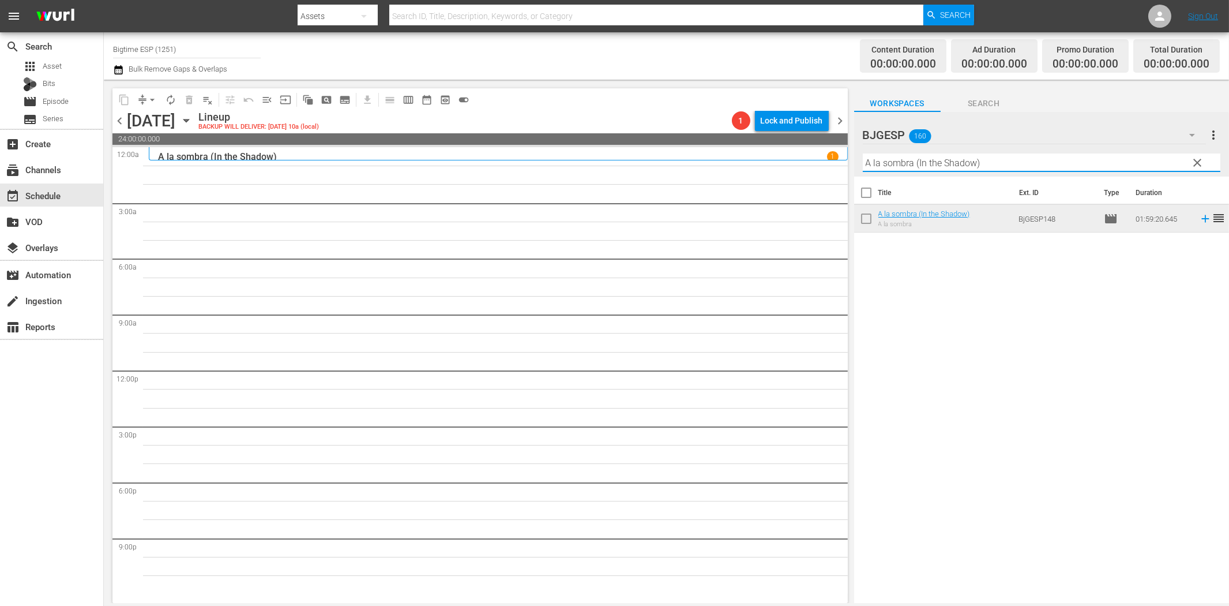
click at [965, 168] on input "A la sombra (In the Shadow)" at bounding box center [1042, 162] width 358 height 18
paste input "La [PERSON_NAME]"
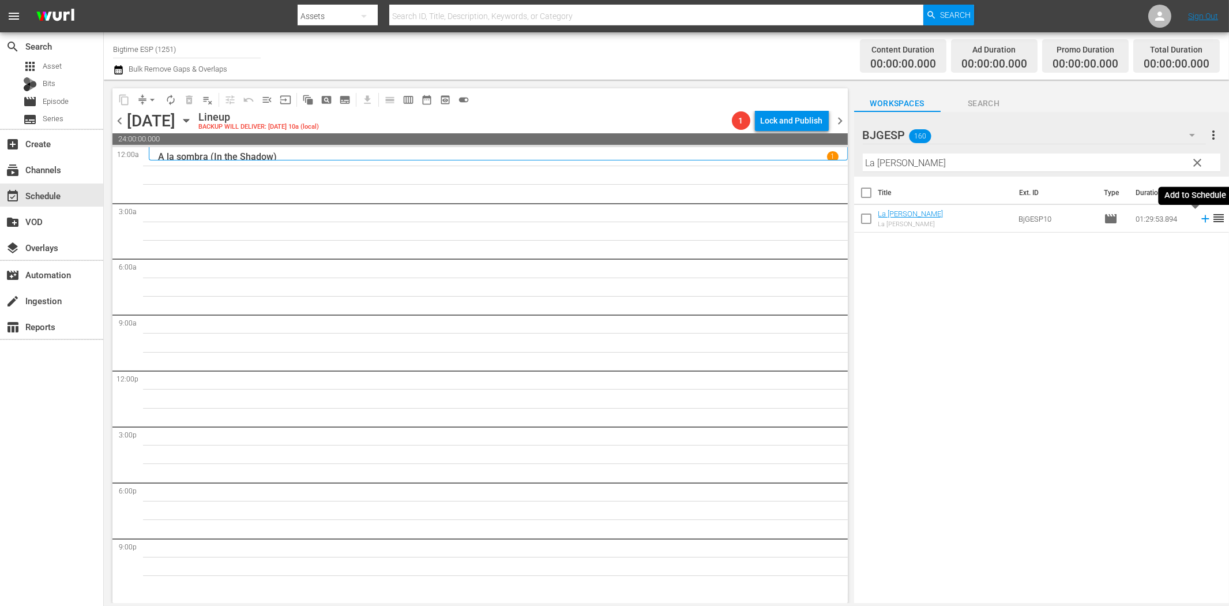
click at [1202, 219] on icon at bounding box center [1205, 218] width 7 height 7
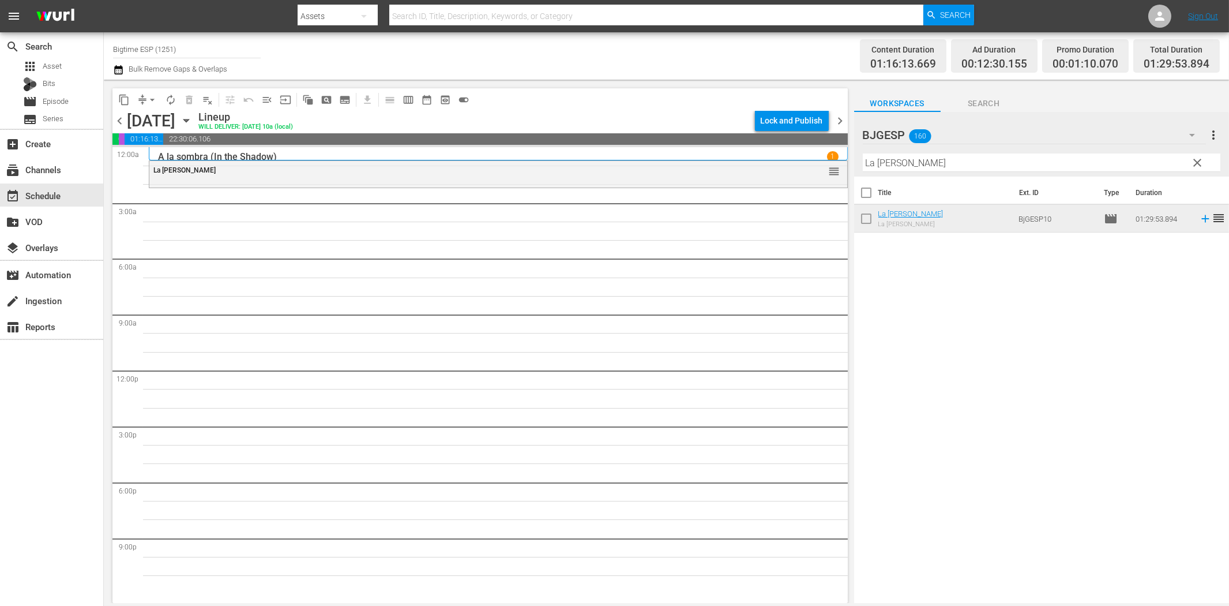
click at [941, 328] on div "Title Ext. ID Type Duration La [PERSON_NAME] La [PERSON_NAME] BjGESP10 movie 01…" at bounding box center [1041, 391] width 375 height 428
click at [967, 166] on input "La [PERSON_NAME]" at bounding box center [1042, 162] width 358 height 18
paste input "Punto de Control (Check Point)"
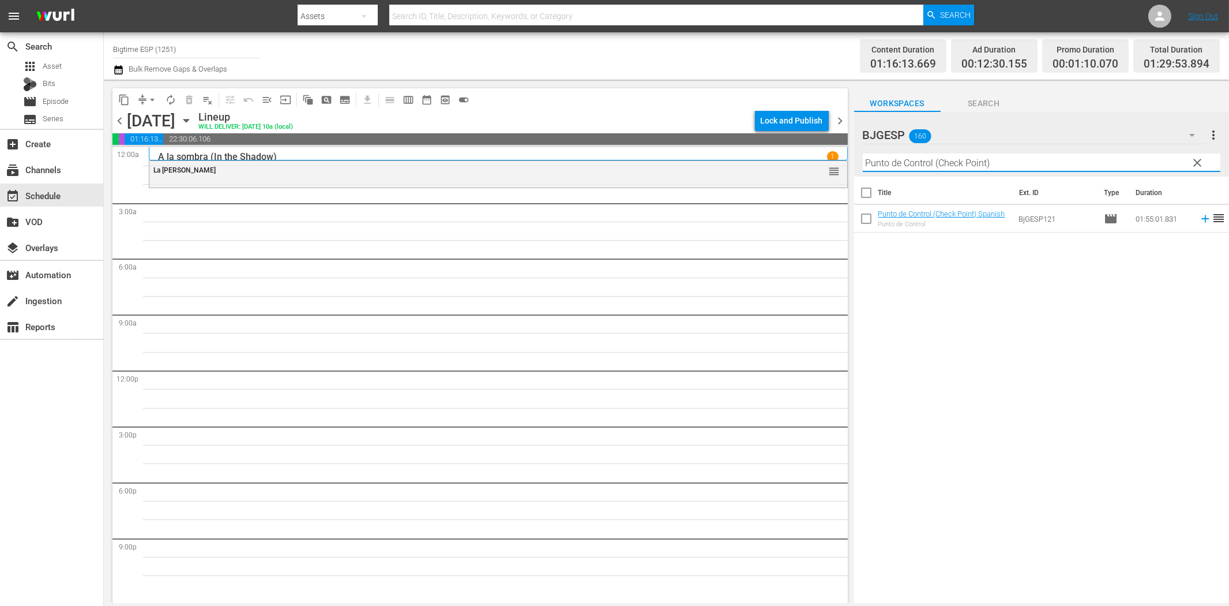
click at [1202, 219] on icon at bounding box center [1205, 218] width 7 height 7
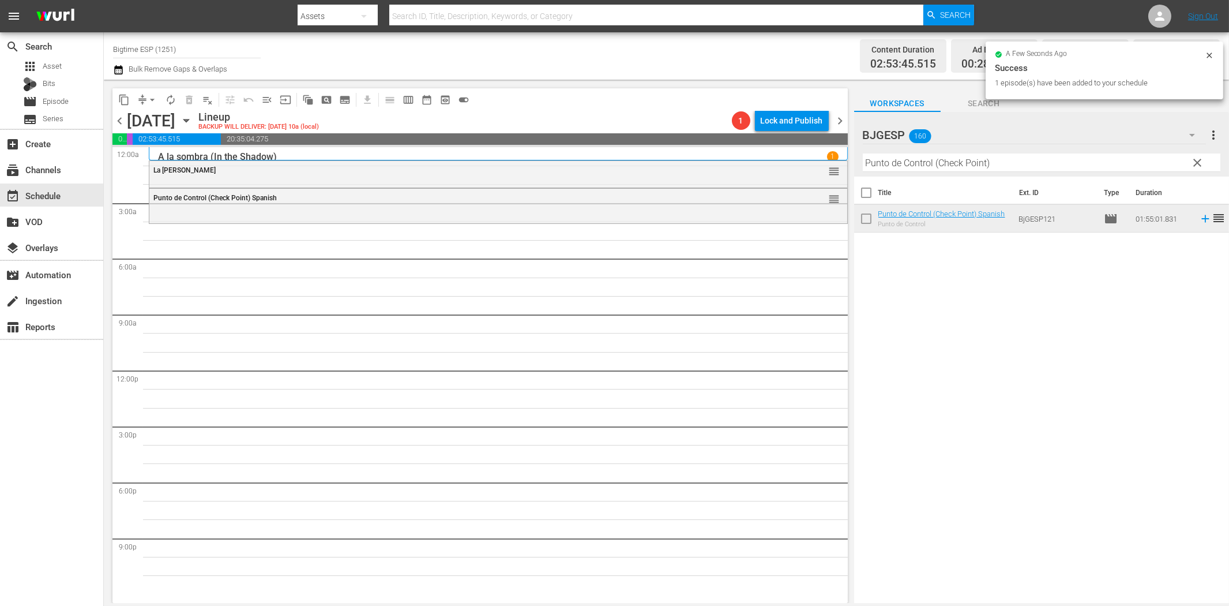
click at [998, 168] on input "Punto de Control (Check Point)" at bounding box center [1042, 162] width 358 height 18
paste input "Dos aguas"
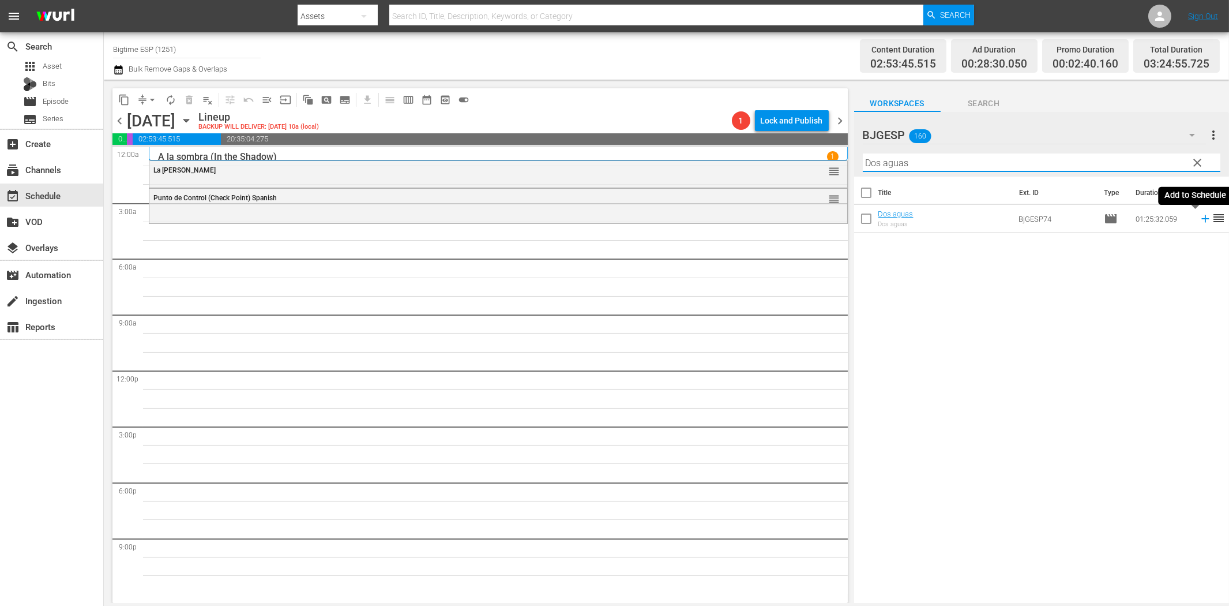
click at [1199, 222] on icon at bounding box center [1205, 218] width 13 height 13
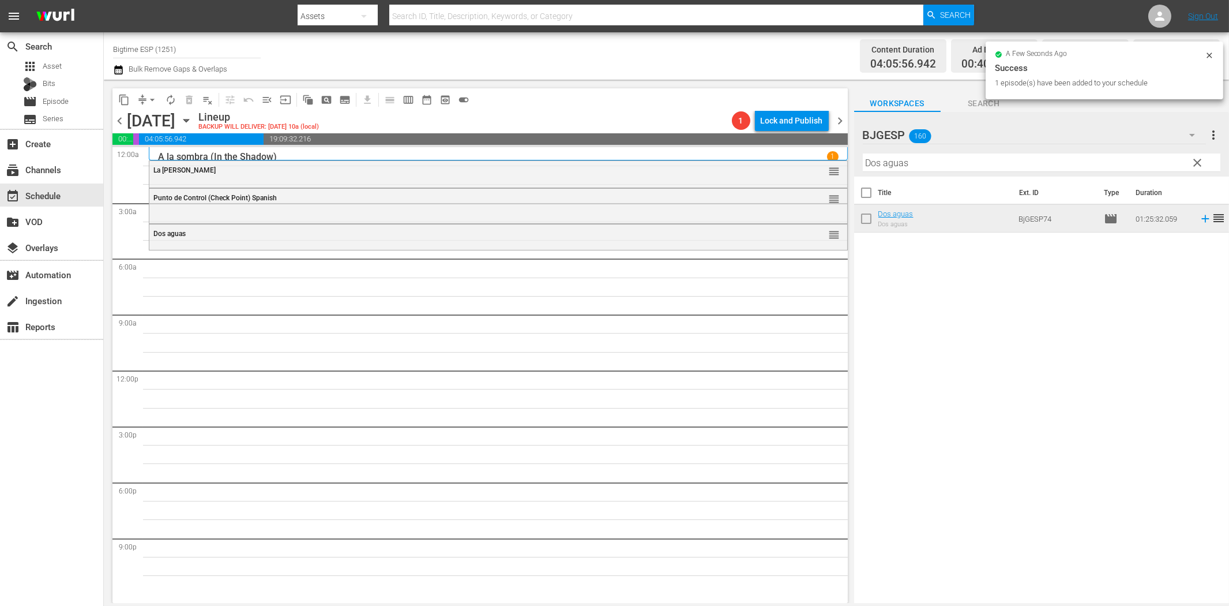
click at [891, 163] on input "Dos aguas" at bounding box center [1042, 162] width 358 height 18
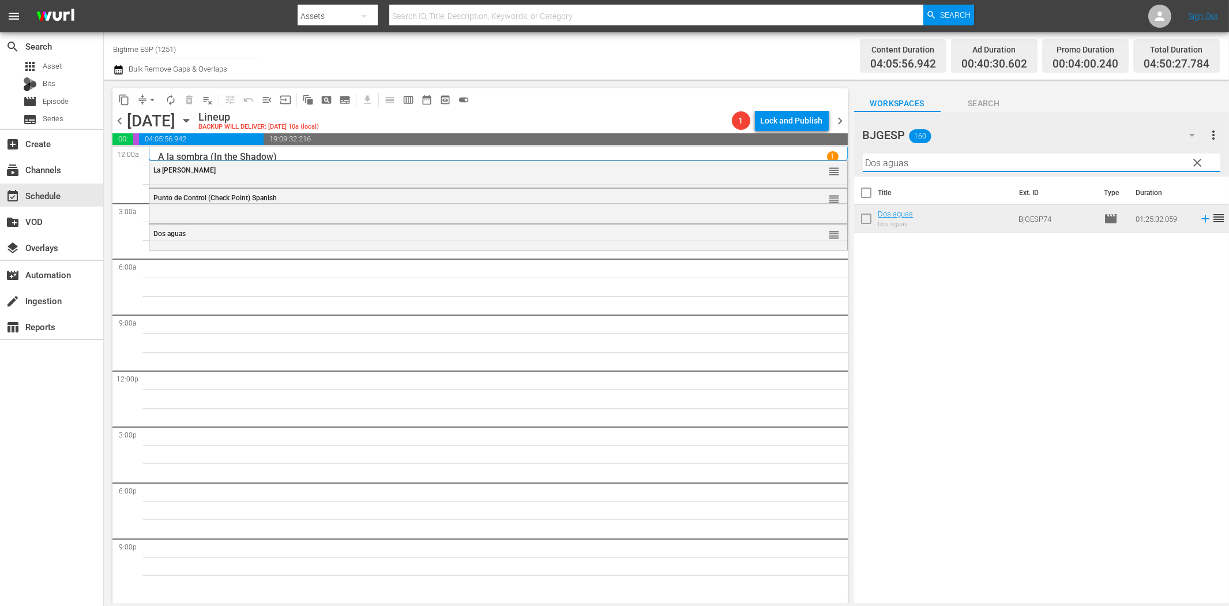
paste input "La noche más fría"
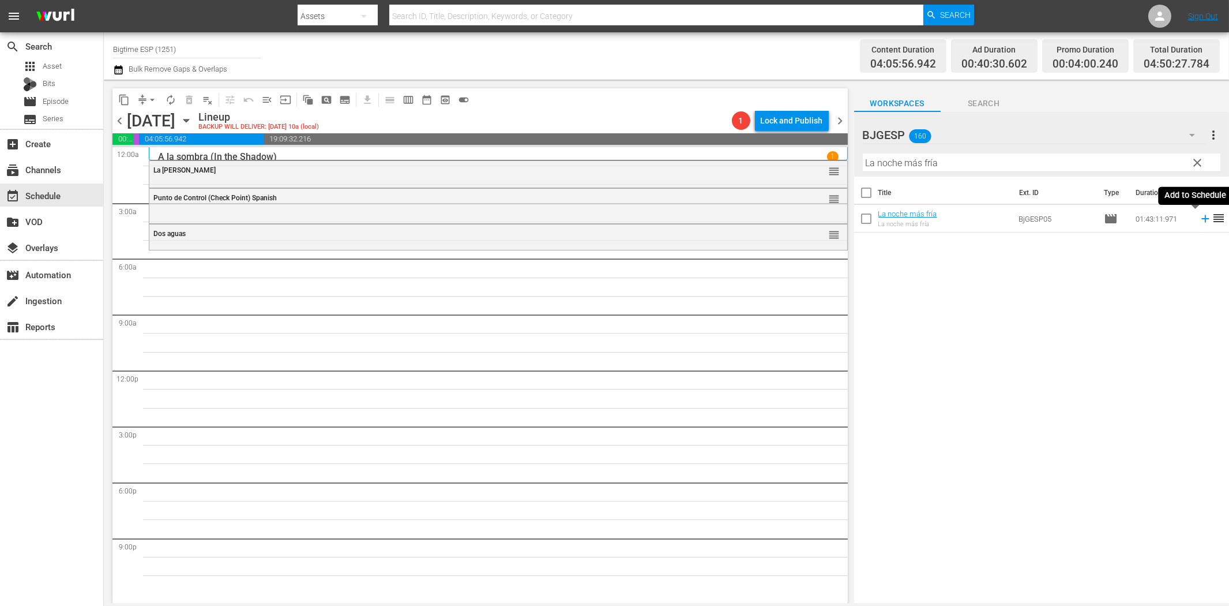
click at [1202, 218] on icon at bounding box center [1205, 218] width 7 height 7
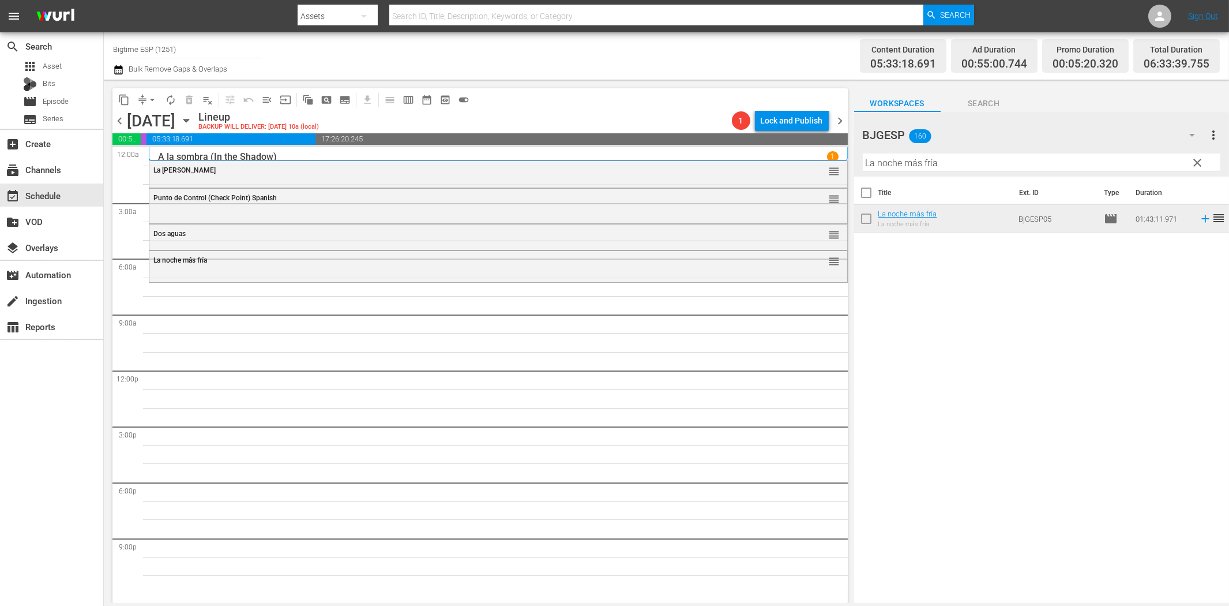
click at [1027, 453] on div "Title Ext. ID Type Duration La noche más fría La noche más fría BjGESP05 movie …" at bounding box center [1041, 391] width 375 height 428
click at [915, 163] on input "La noche más fría" at bounding box center [1042, 162] width 358 height 18
paste input "El fuego inolvidable"
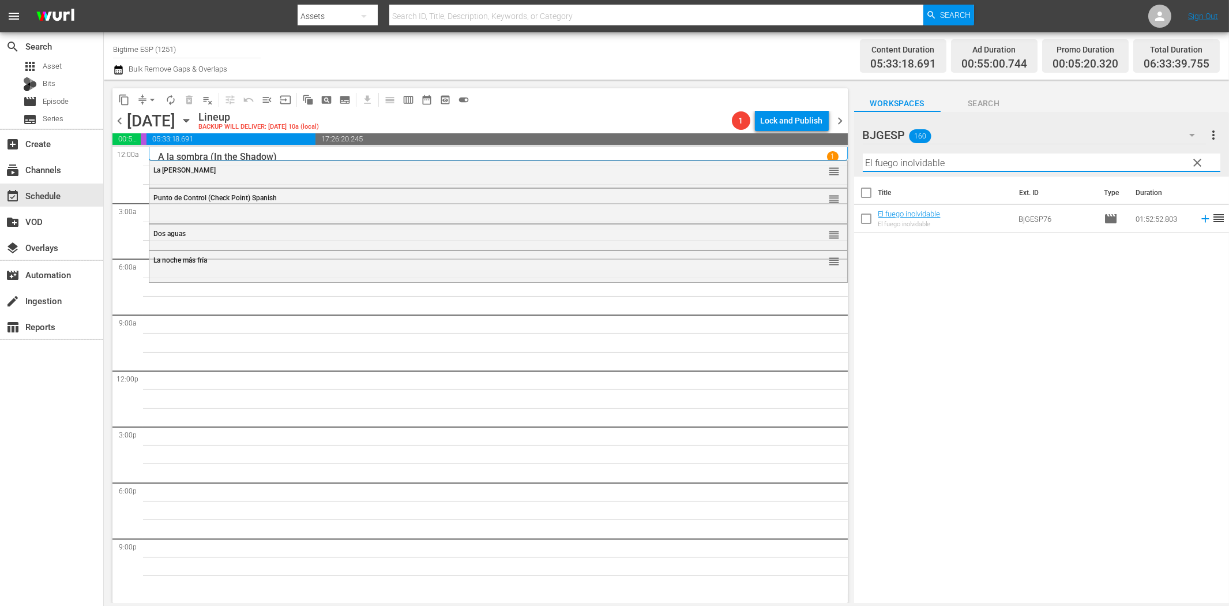
click at [1199, 217] on icon at bounding box center [1205, 218] width 13 height 13
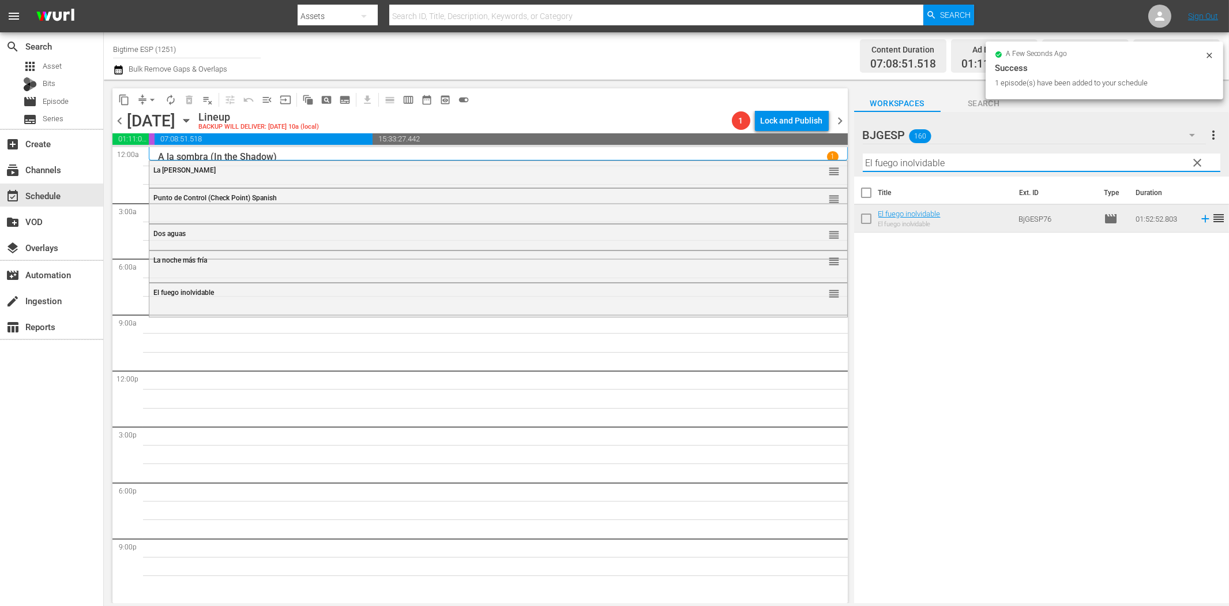
click at [952, 165] on input "El fuego inolvidable" at bounding box center [1042, 162] width 358 height 18
paste input "La trampa del diablo (The Devil's in the Details)"
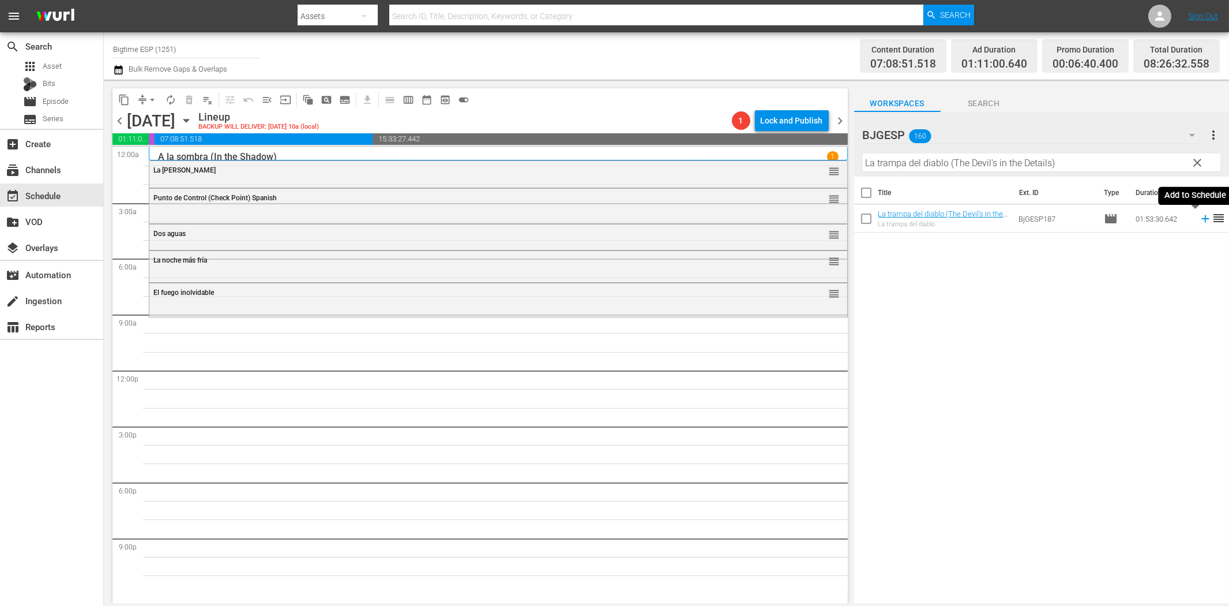
click at [1199, 217] on icon at bounding box center [1205, 218] width 13 height 13
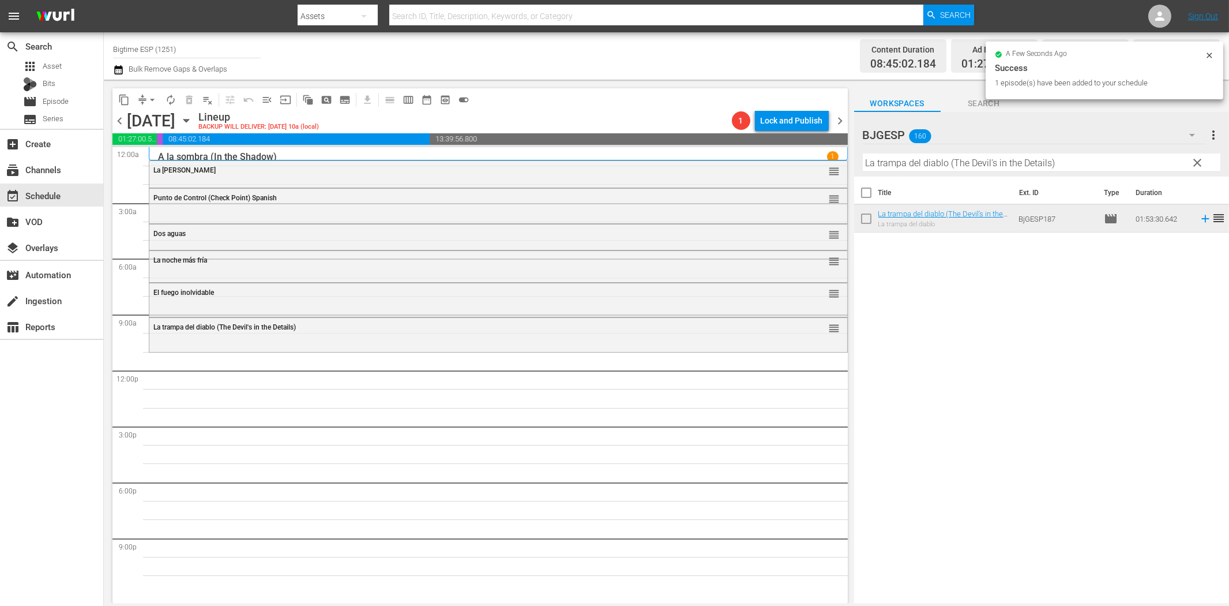
click at [895, 163] on input "La trampa del diablo (The Devil's in the Details)" at bounding box center [1042, 162] width 358 height 18
paste input "Una noche sin [PERSON_NAME]"
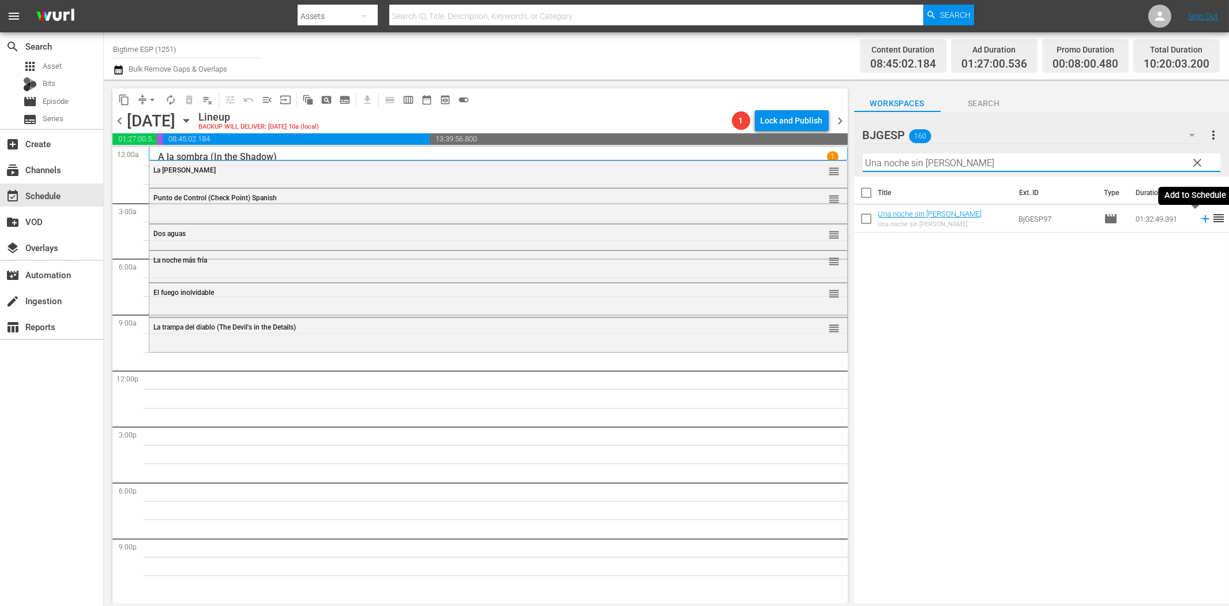
click at [1199, 220] on icon at bounding box center [1205, 218] width 13 height 13
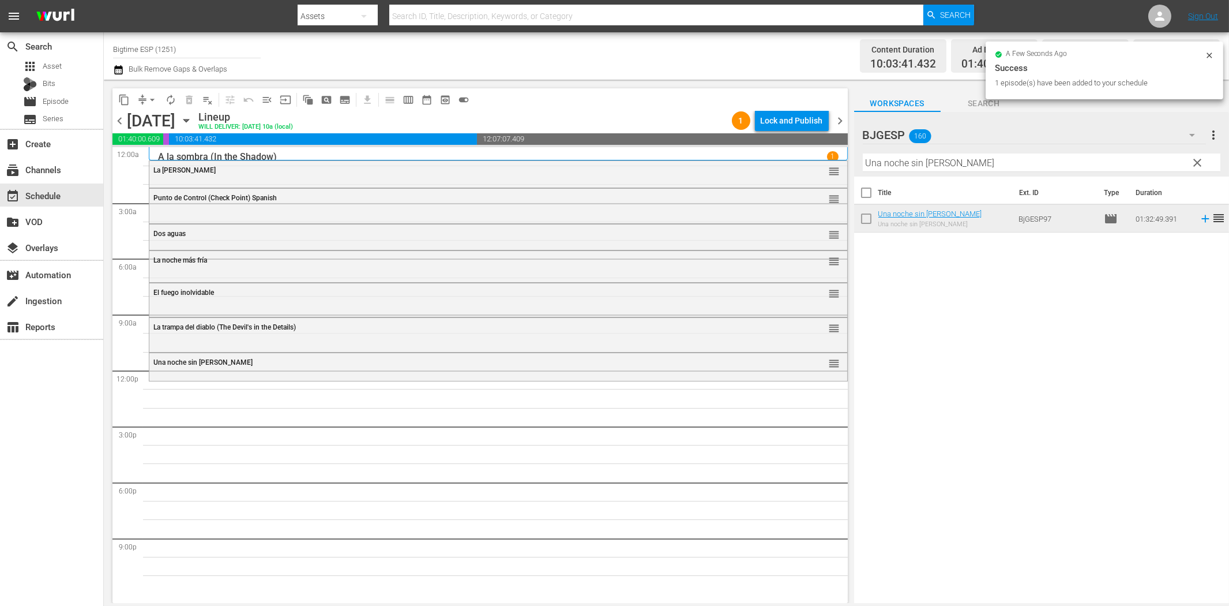
click at [952, 160] on input "Una noche sin [PERSON_NAME]" at bounding box center [1042, 162] width 358 height 18
paste input "October [PERSON_NAME] (Spanish)"
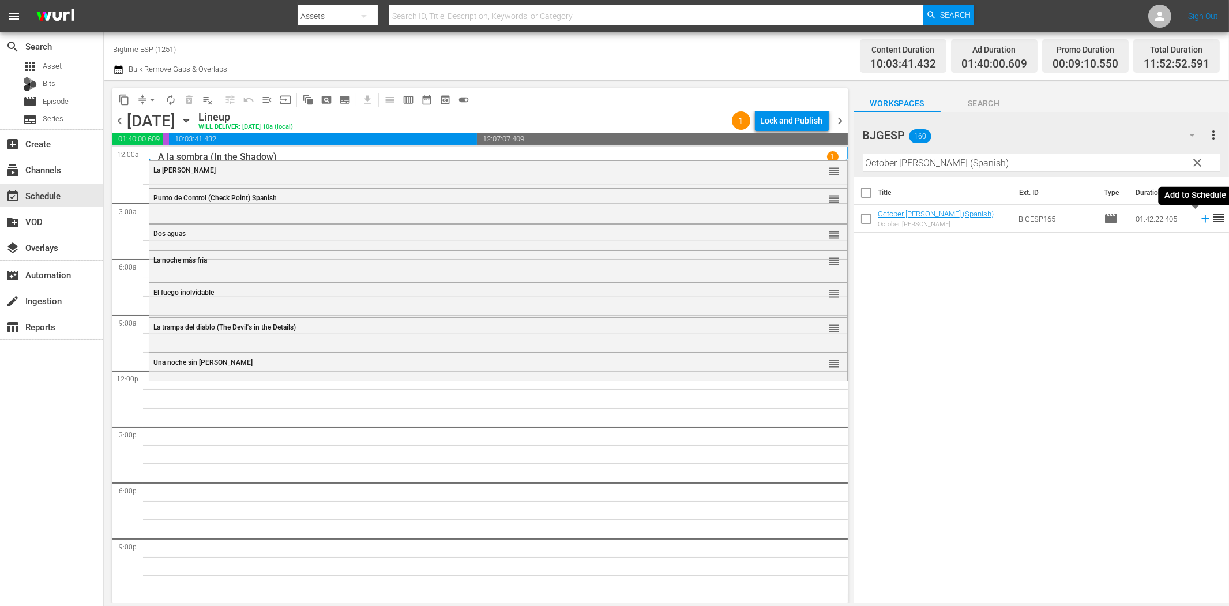
drag, startPoint x: 1198, startPoint y: 216, endPoint x: 1191, endPoint y: 219, distance: 7.5
click at [1199, 216] on icon at bounding box center [1205, 218] width 13 height 13
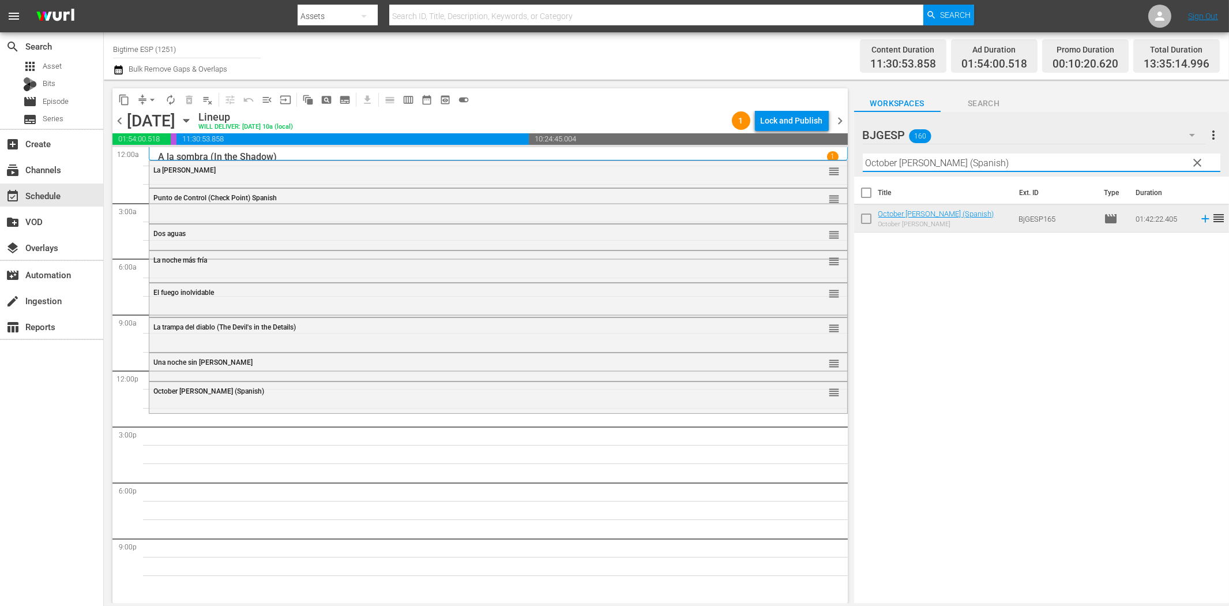
click at [923, 162] on input "October [PERSON_NAME] (Spanish)" at bounding box center [1042, 162] width 358 height 18
paste input "Choque mortal (Intersections"
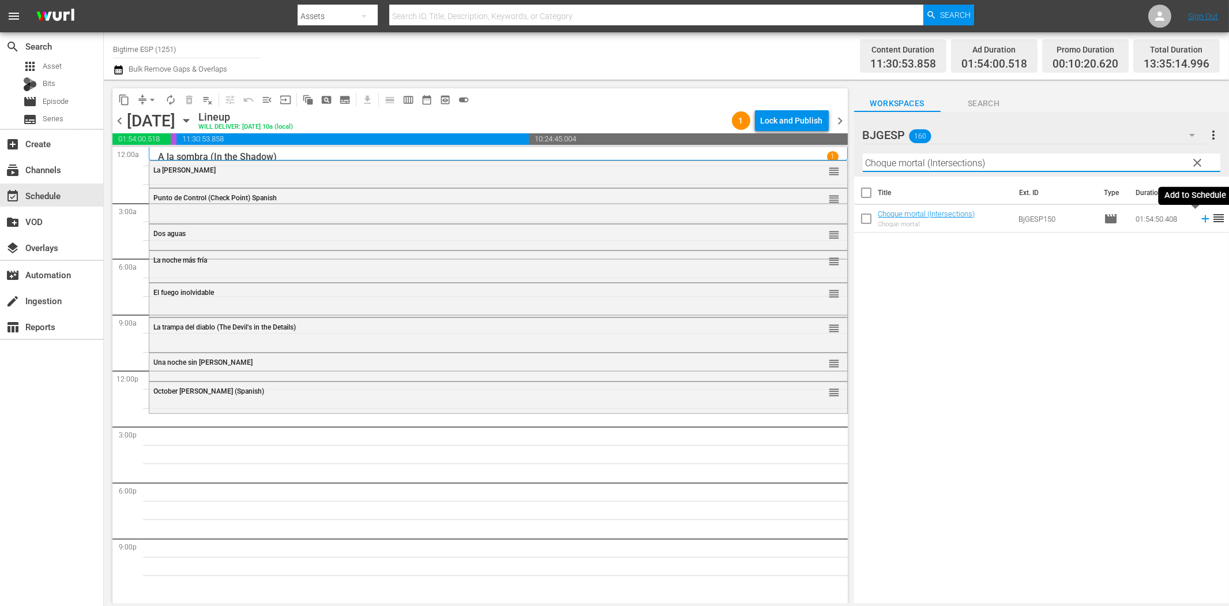
click at [1202, 222] on icon at bounding box center [1205, 218] width 7 height 7
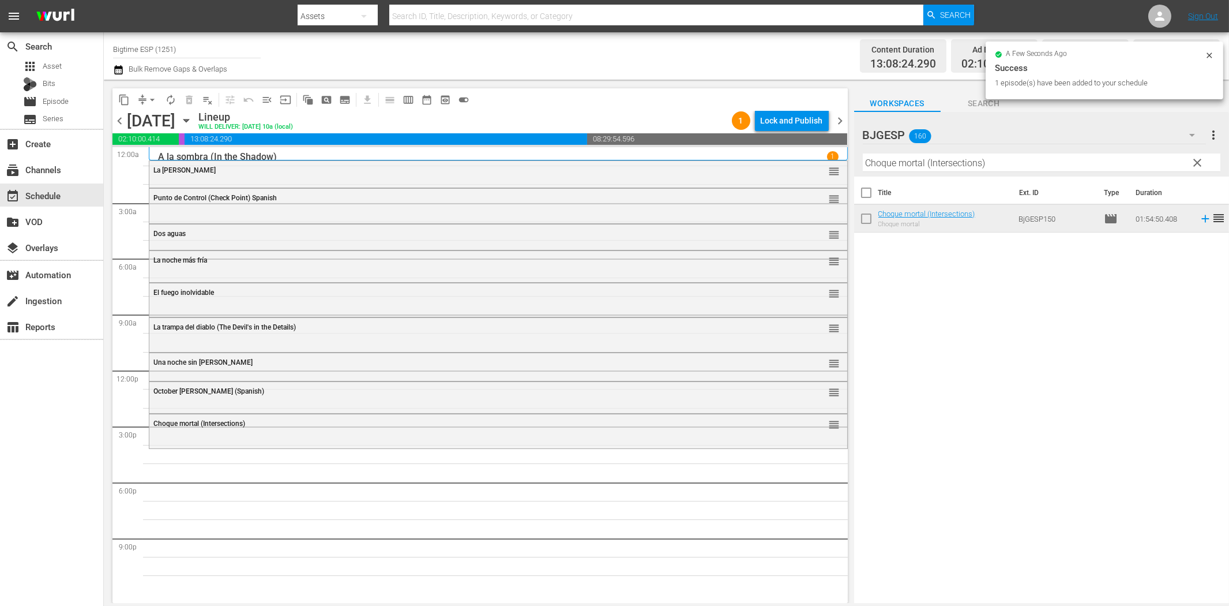
click at [896, 163] on input "Choque mortal (Intersections)" at bounding box center [1042, 162] width 358 height 18
paste input "Maligno"
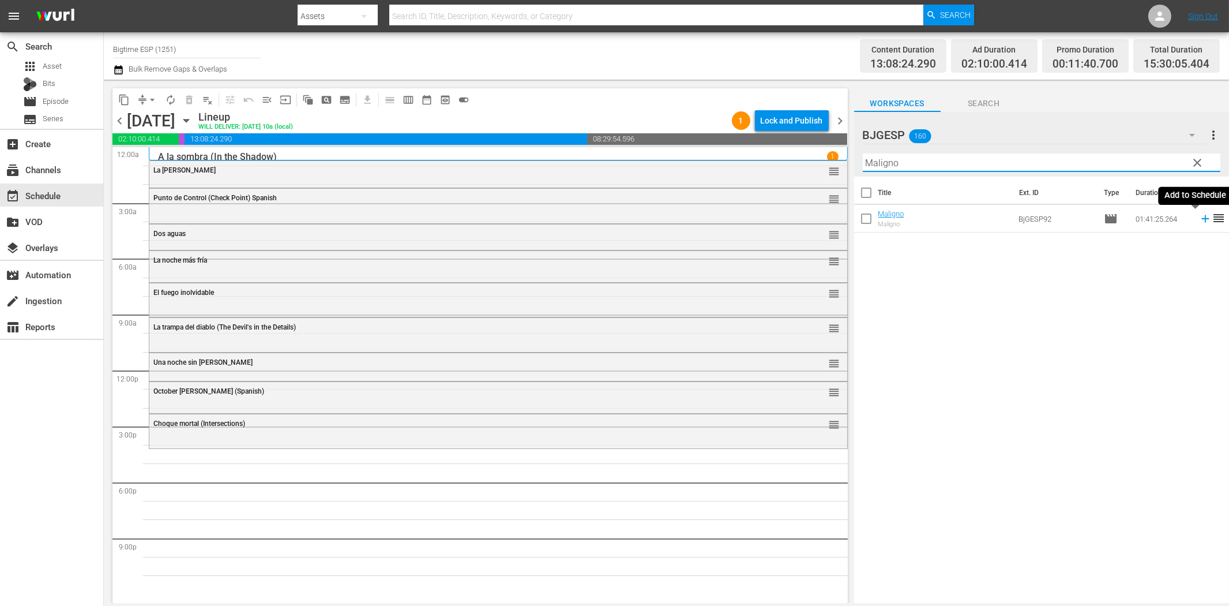
click at [1202, 219] on icon at bounding box center [1205, 218] width 7 height 7
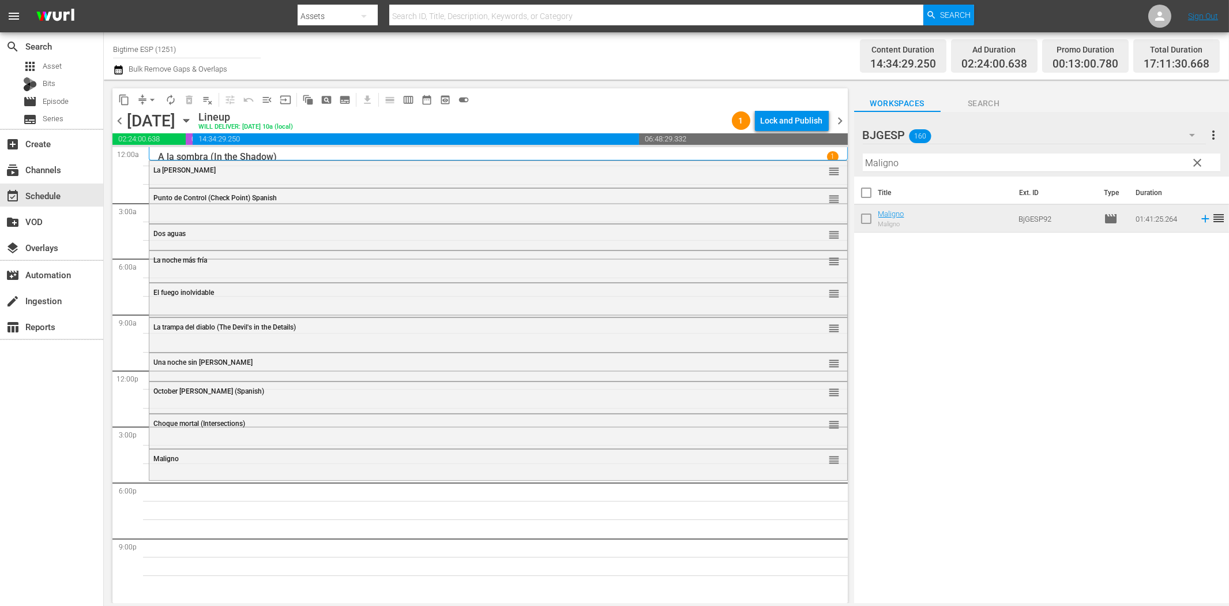
click at [1041, 167] on input "Maligno" at bounding box center [1042, 162] width 358 height 18
paste input "Lidice"
click at [1199, 220] on icon at bounding box center [1205, 218] width 13 height 13
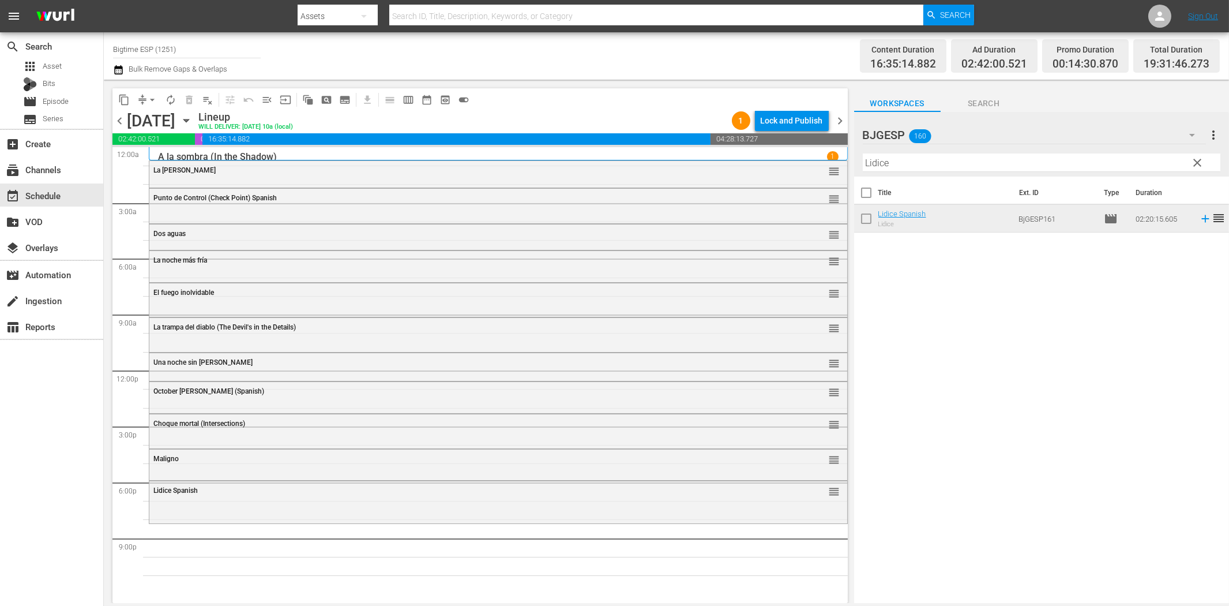
click at [935, 170] on input "Lidice" at bounding box center [1042, 162] width 358 height 18
paste input "Proscrito (Outlawed) Spanish"
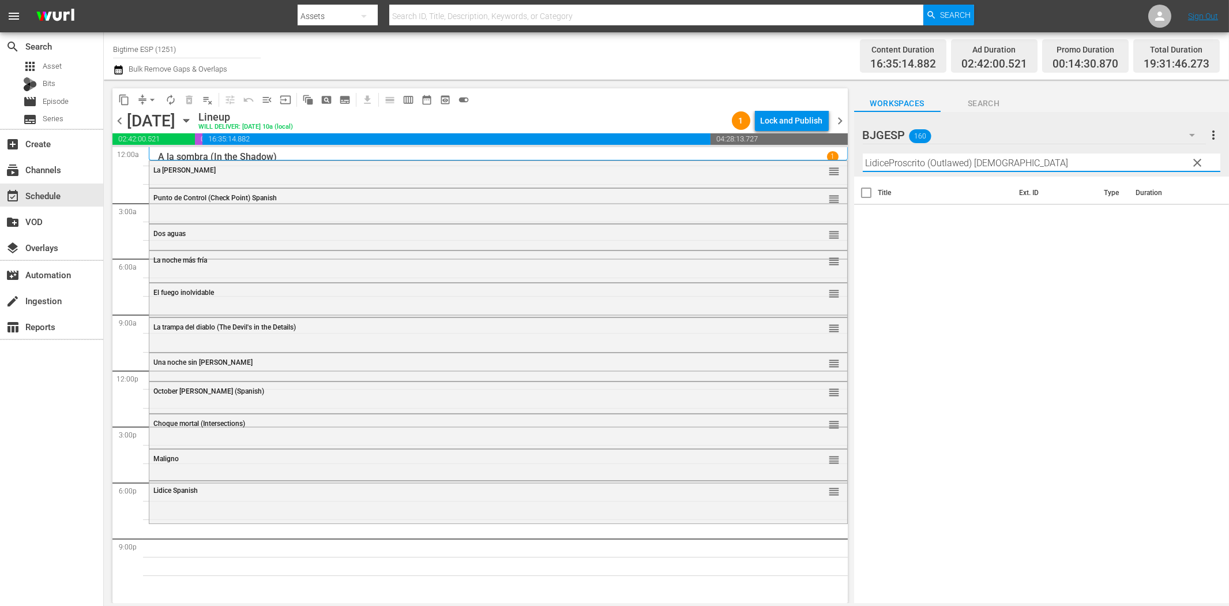
paste input "text"
click at [1199, 220] on icon at bounding box center [1205, 218] width 13 height 13
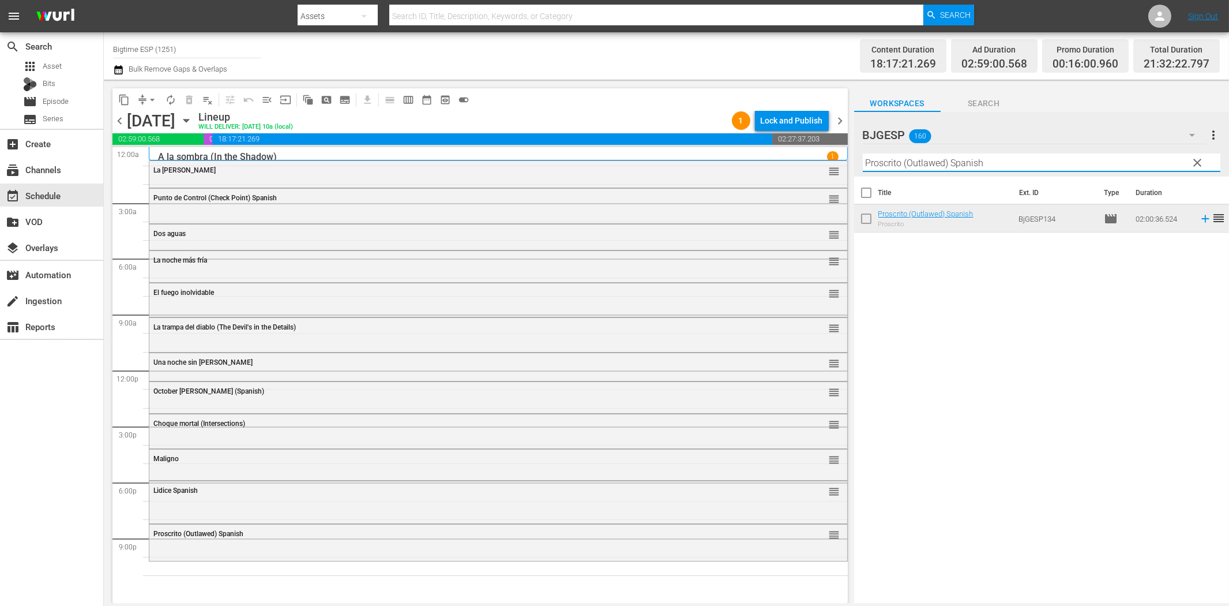
click at [900, 160] on input "Proscrito (Outlawed) Spanish" at bounding box center [1042, 162] width 358 height 18
paste input "Una Pincelada al Peligro (Brush with Danger)"
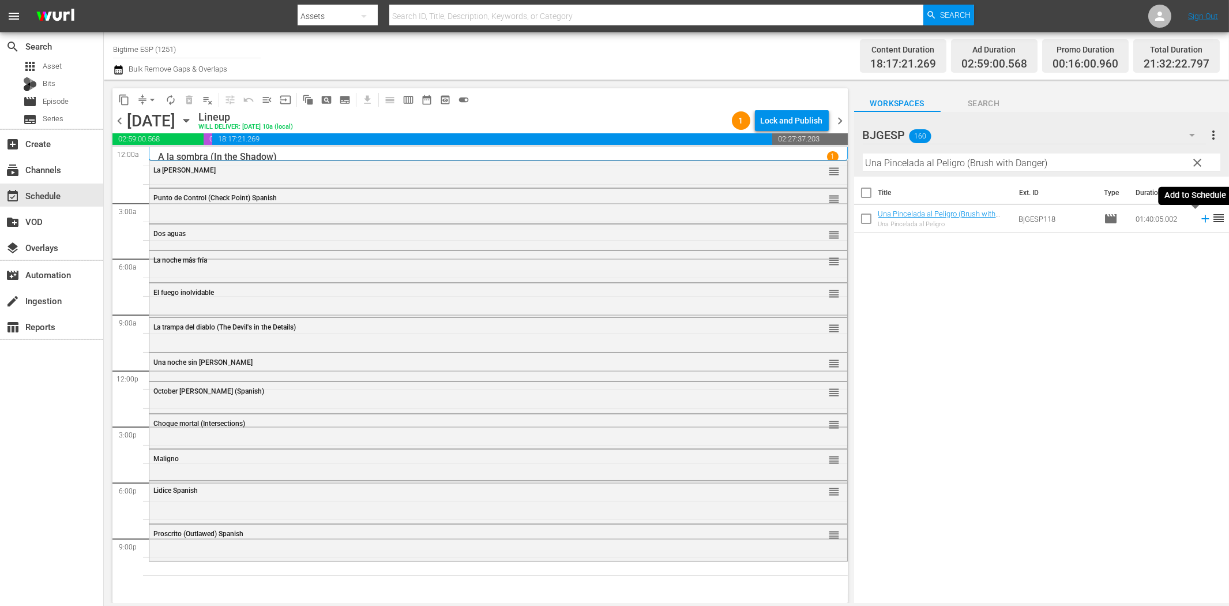
click at [1199, 217] on icon at bounding box center [1205, 218] width 13 height 13
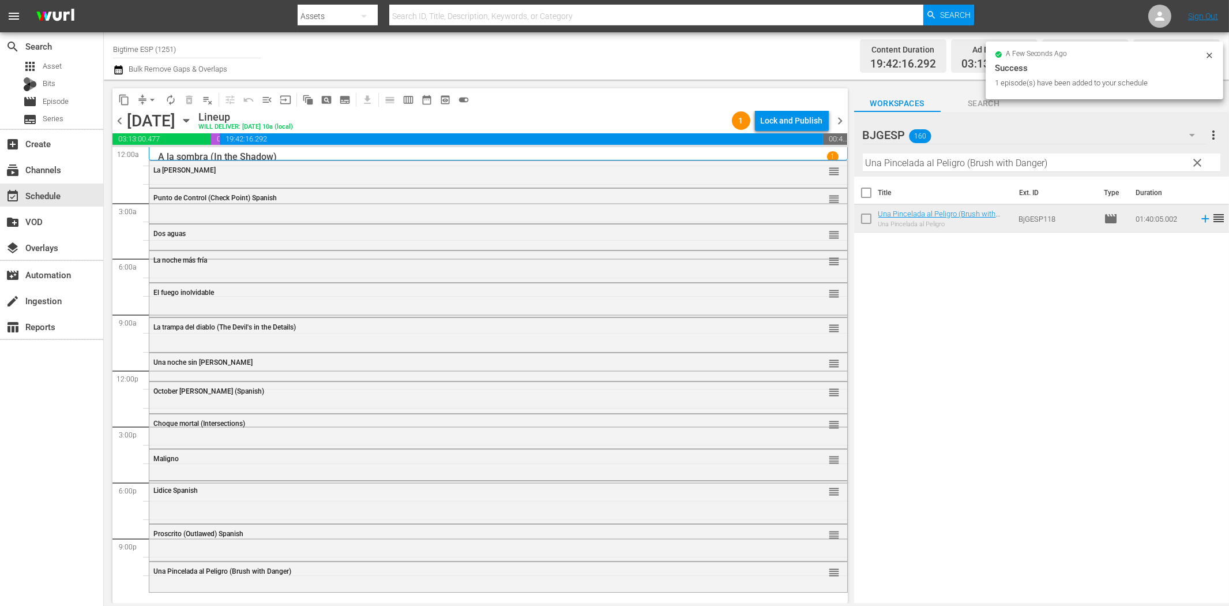
click at [996, 163] on input "Una Pincelada al Peligro (Brush with Danger)" at bounding box center [1042, 162] width 358 height 18
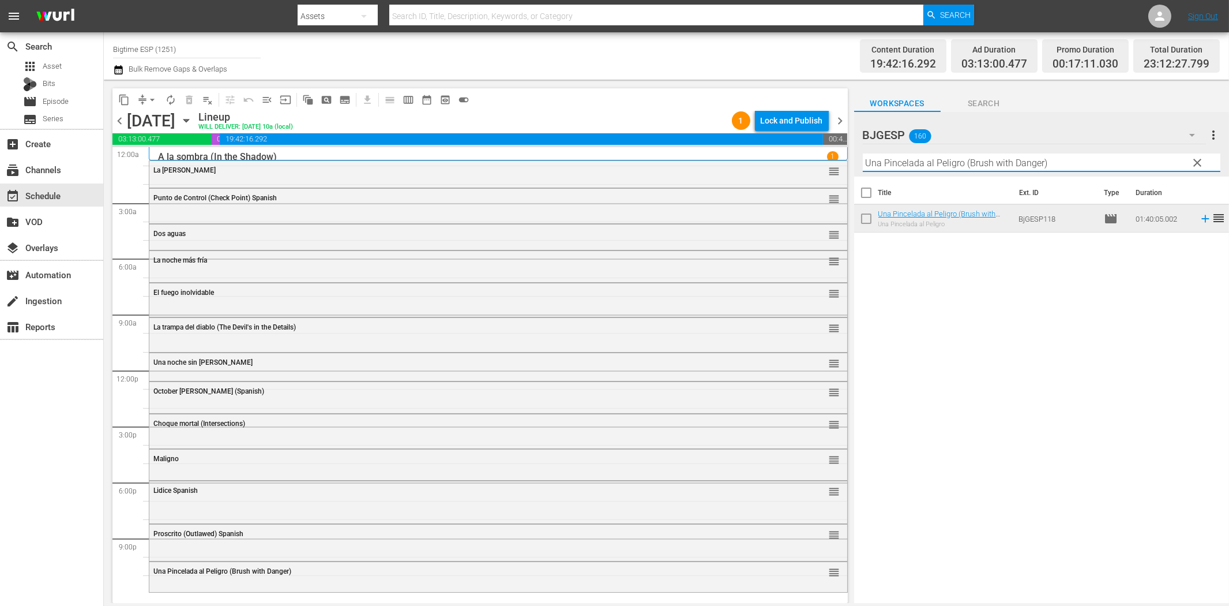
paste input "Los héroes de las Ardenas (Everyman's Wa"
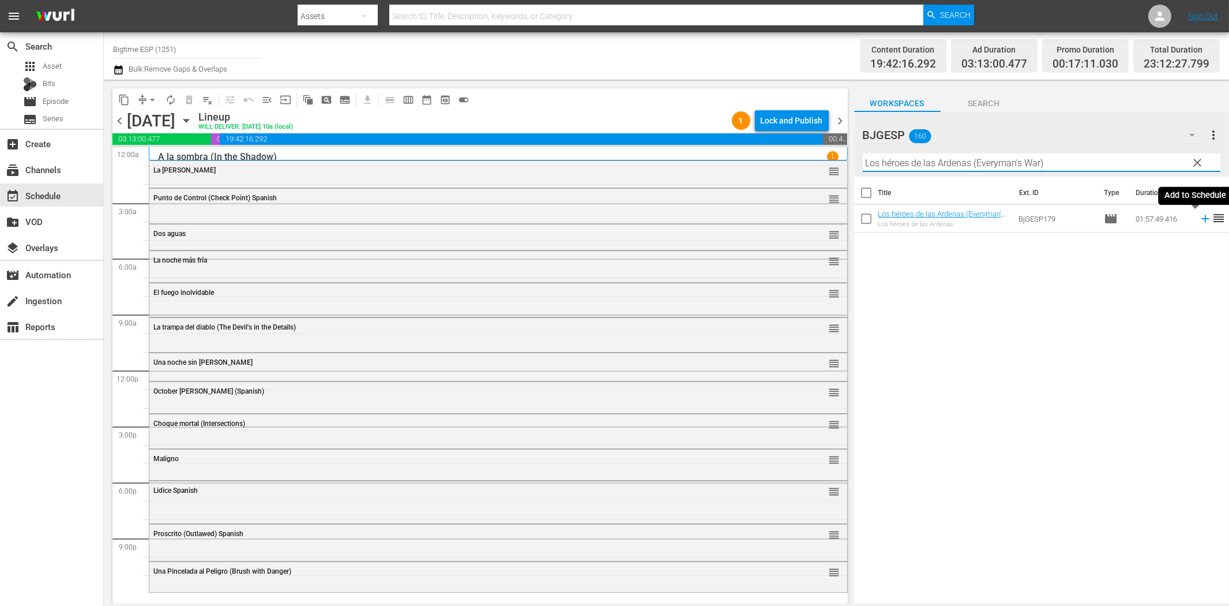
click at [1199, 217] on icon at bounding box center [1205, 218] width 13 height 13
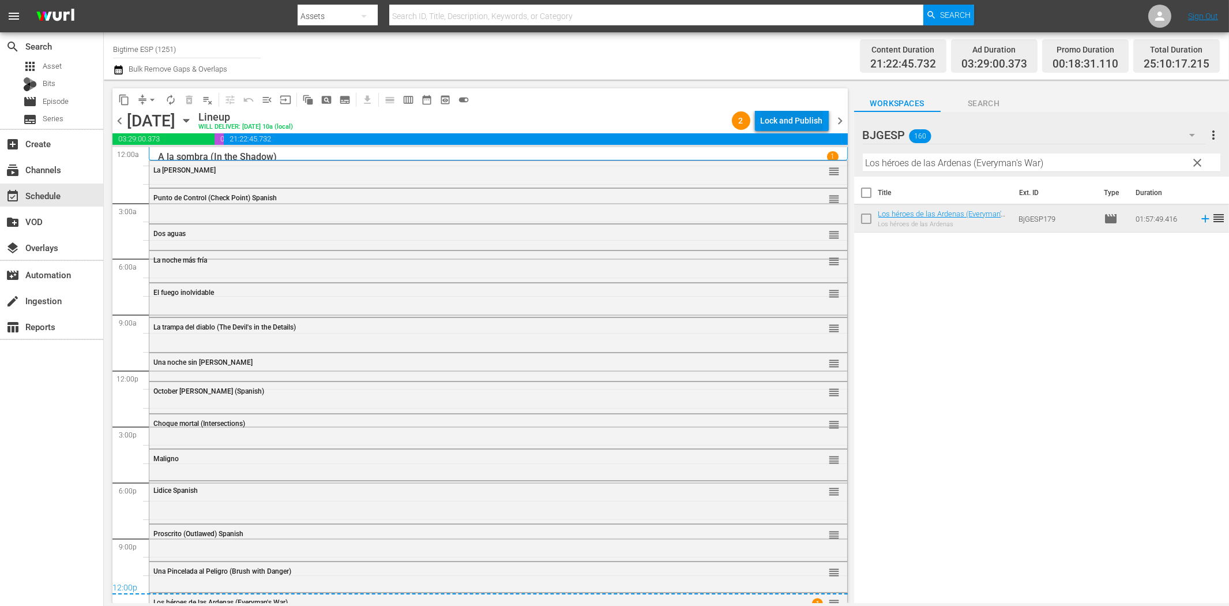
click at [793, 116] on div "Lock and Publish" at bounding box center [792, 120] width 62 height 21
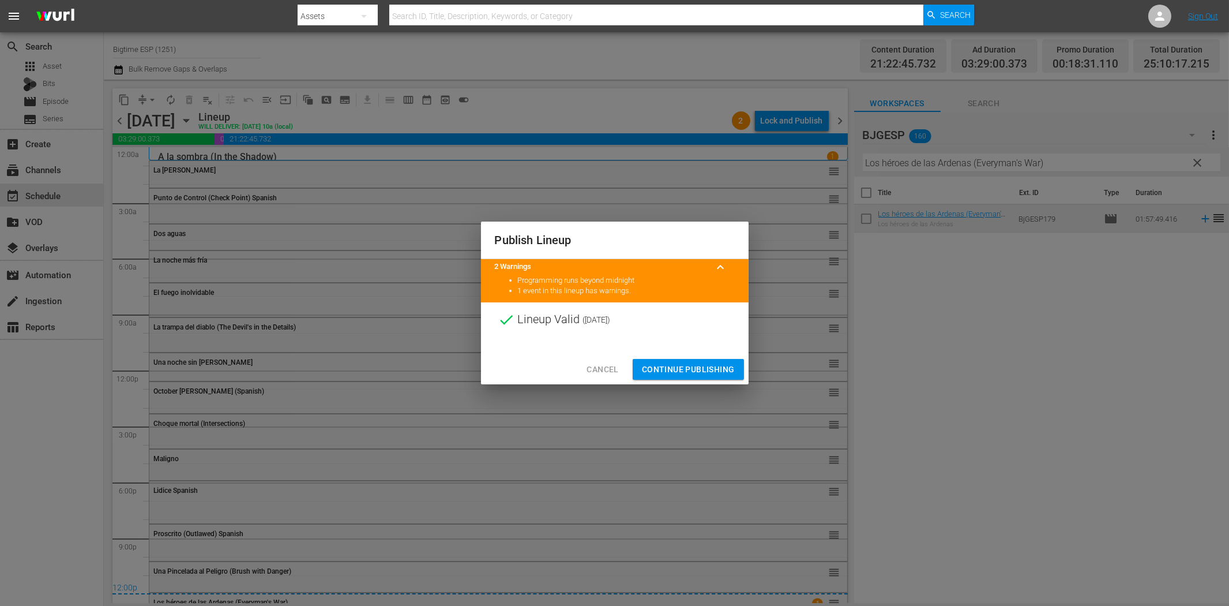
click at [711, 364] on span "Continue Publishing" at bounding box center [688, 369] width 93 height 14
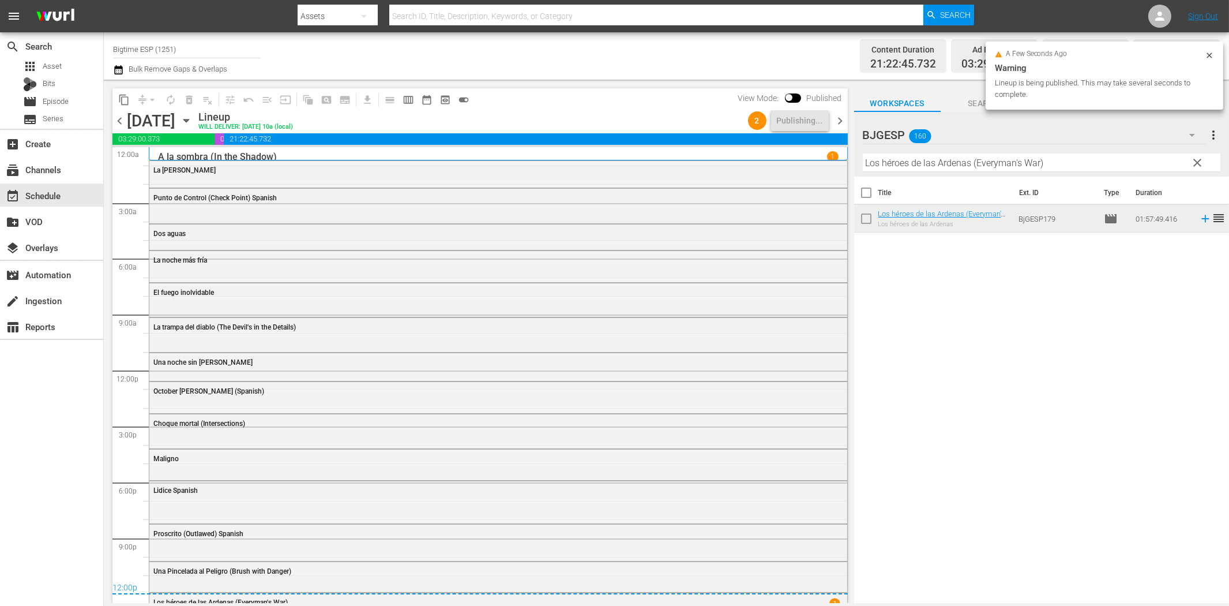
click at [839, 117] on span "chevron_right" at bounding box center [841, 121] width 14 height 14
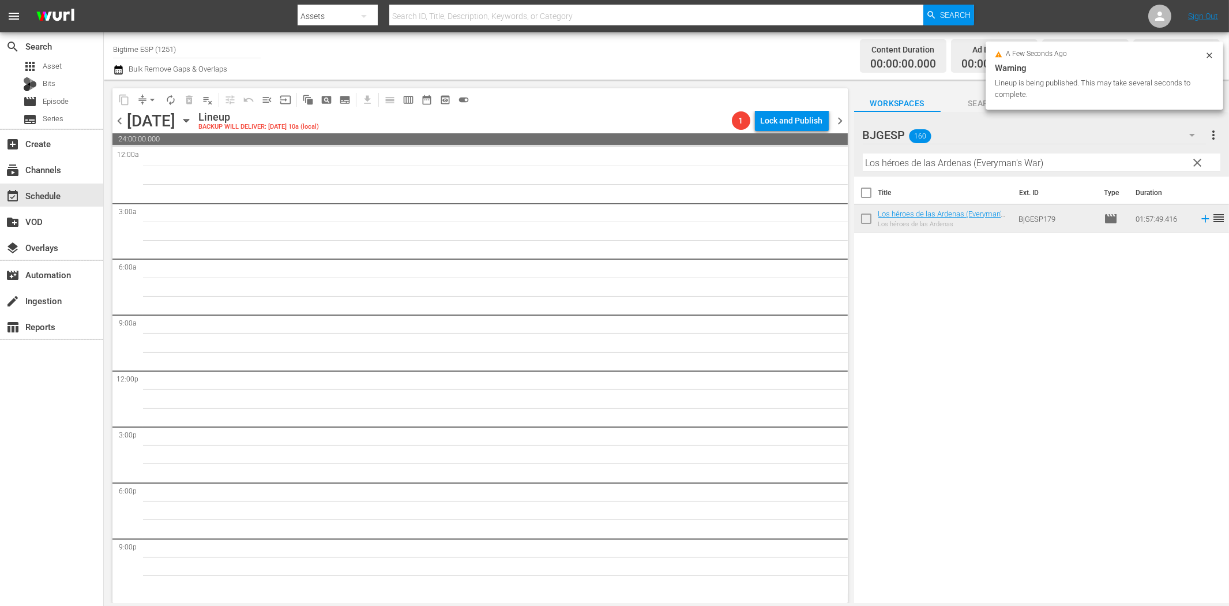
click at [953, 164] on input "Los héroes de las Ardenas (Everyman's War)" at bounding box center [1042, 162] width 358 height 18
paste input "Entre dos mundos (Murder Without Motive"
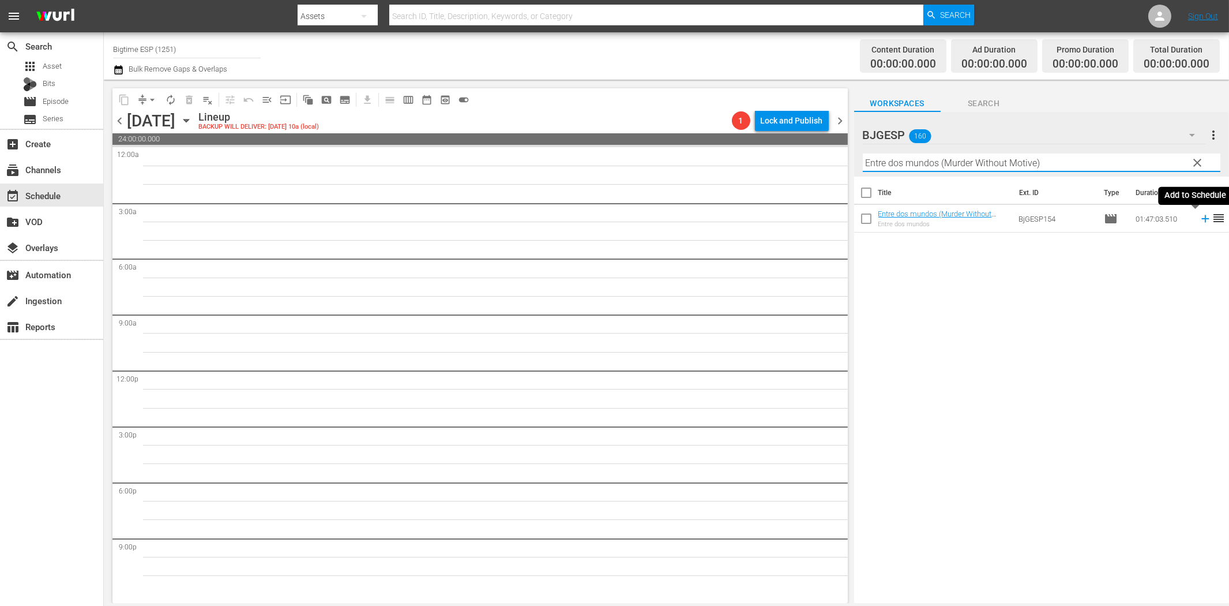
click at [1199, 220] on icon at bounding box center [1205, 218] width 13 height 13
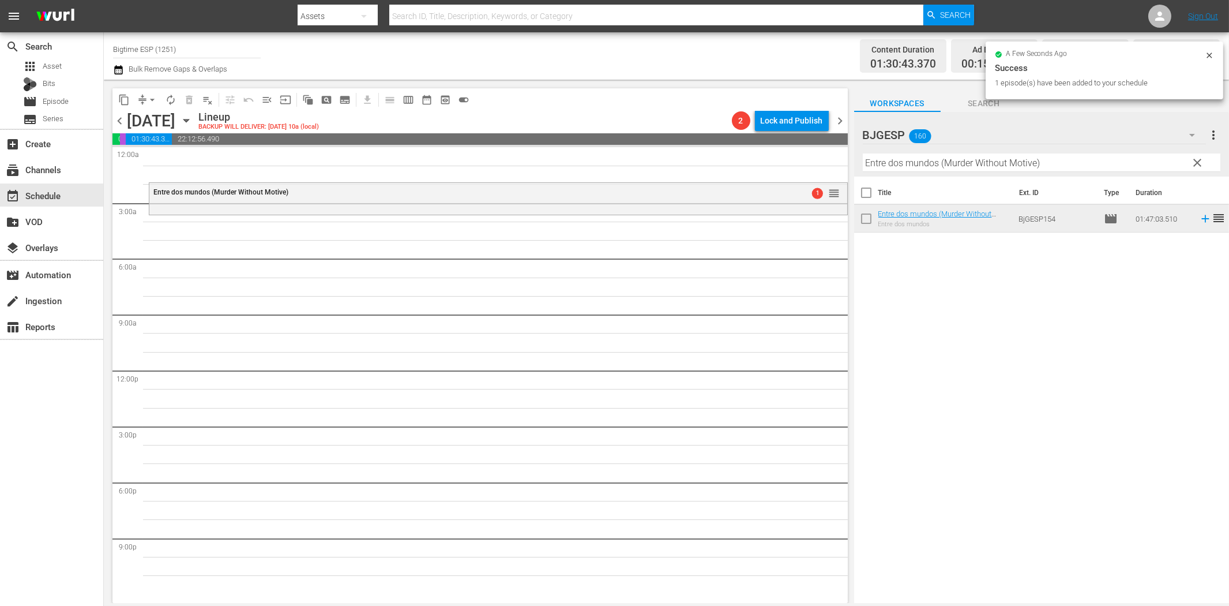
click at [886, 166] on input "Entre dos mundos (Murder Without Motive)" at bounding box center [1042, 162] width 358 height 18
paste input "xploradores, en compañía de extraños (Pathfinders - In the Company of Strangers"
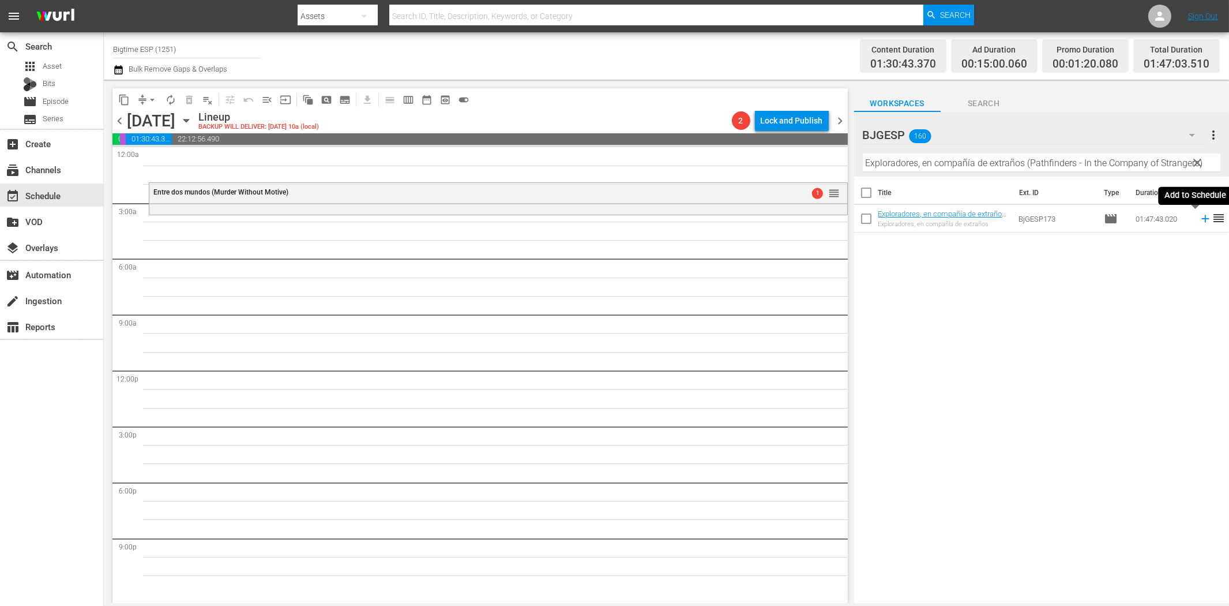
drag, startPoint x: 1193, startPoint y: 216, endPoint x: 1143, endPoint y: 236, distance: 53.8
click at [1199, 216] on icon at bounding box center [1205, 218] width 13 height 13
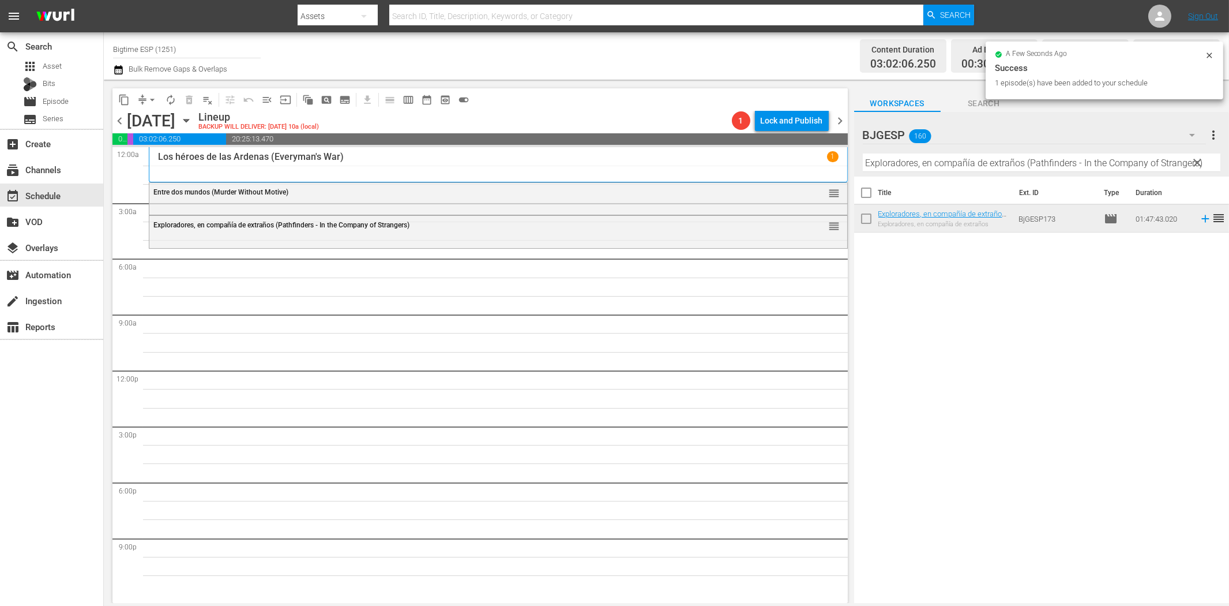
click at [929, 166] on input "Exploradores, en compañía de extraños (Pathfinders - In the Company of Stranger…" at bounding box center [1042, 162] width 358 height 18
paste input "McCanick (Spanish"
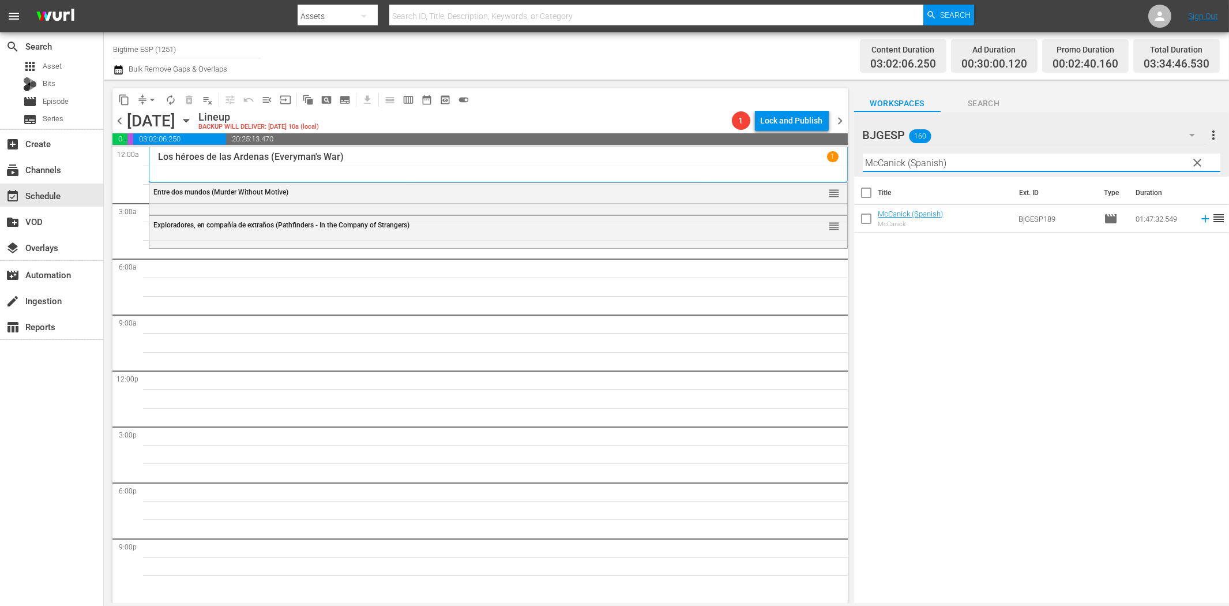
click at [1202, 218] on icon at bounding box center [1205, 218] width 7 height 7
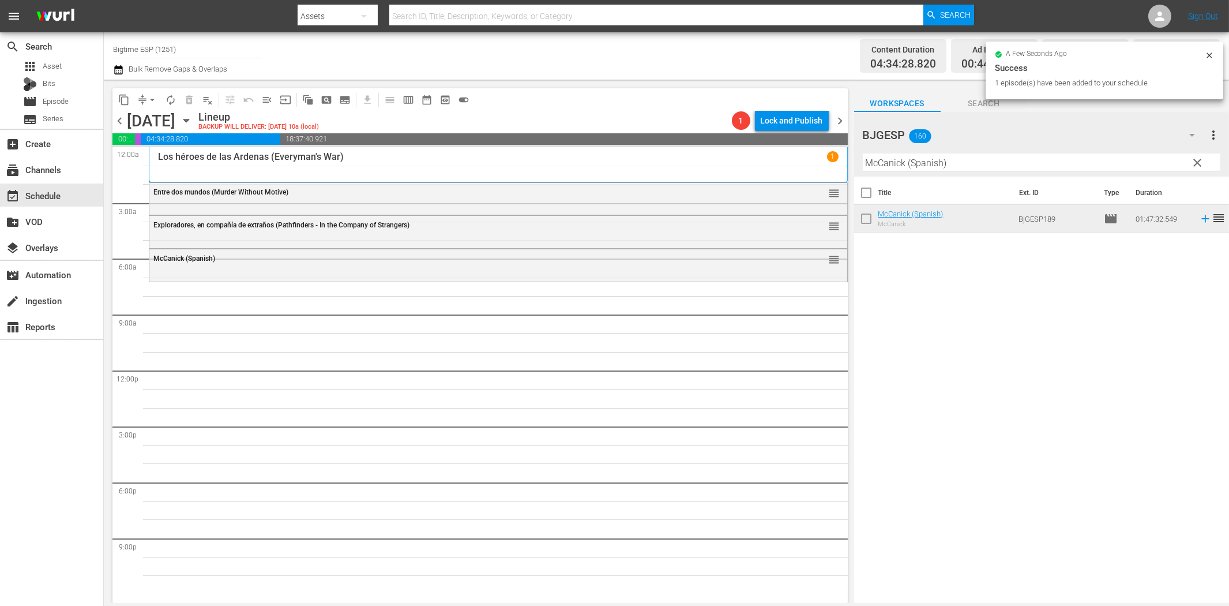
click at [995, 168] on input "McCanick (Spanish)" at bounding box center [1042, 162] width 358 height 18
paste input "555"
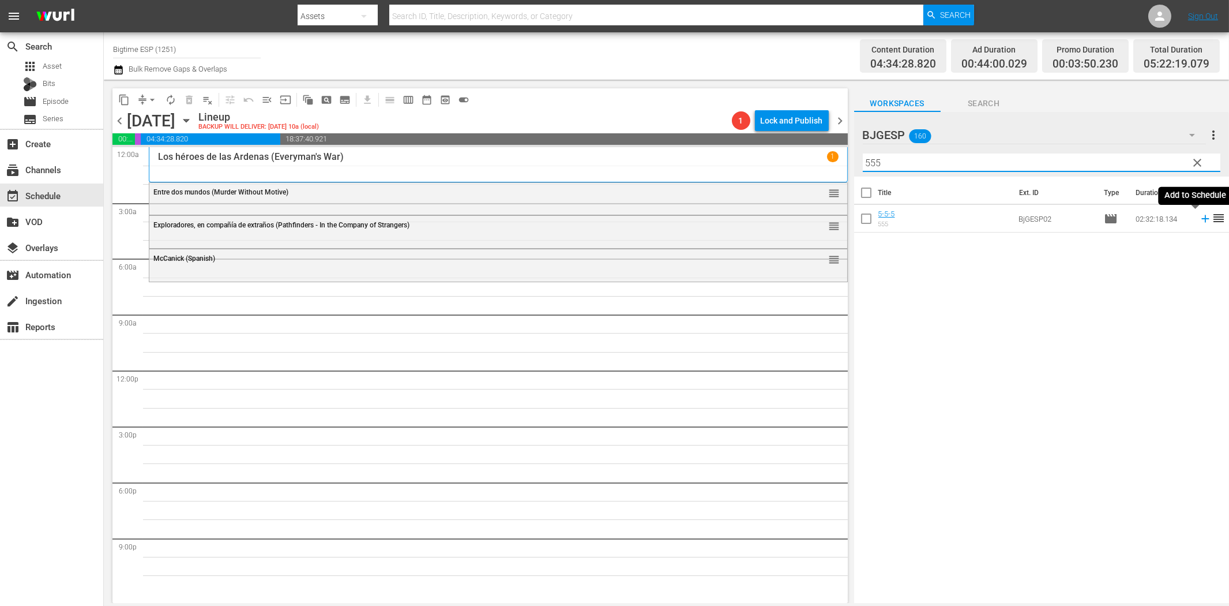
click at [1202, 219] on icon at bounding box center [1205, 218] width 7 height 7
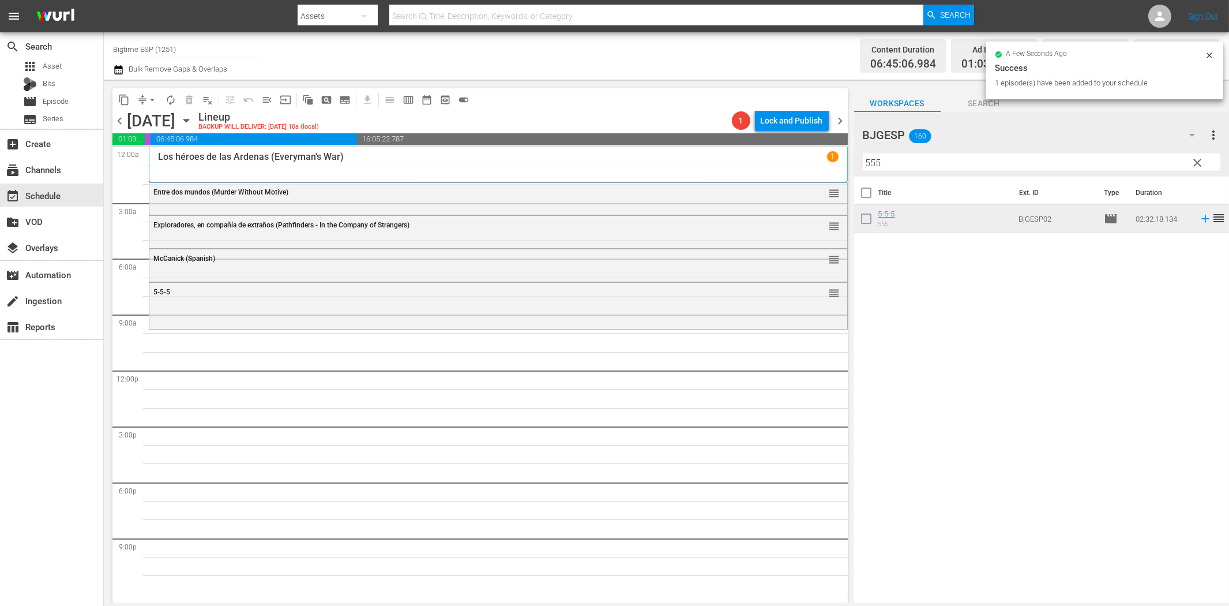
click at [1091, 163] on input "555" at bounding box center [1042, 162] width 358 height 18
paste input "El Verano que te Vimos"
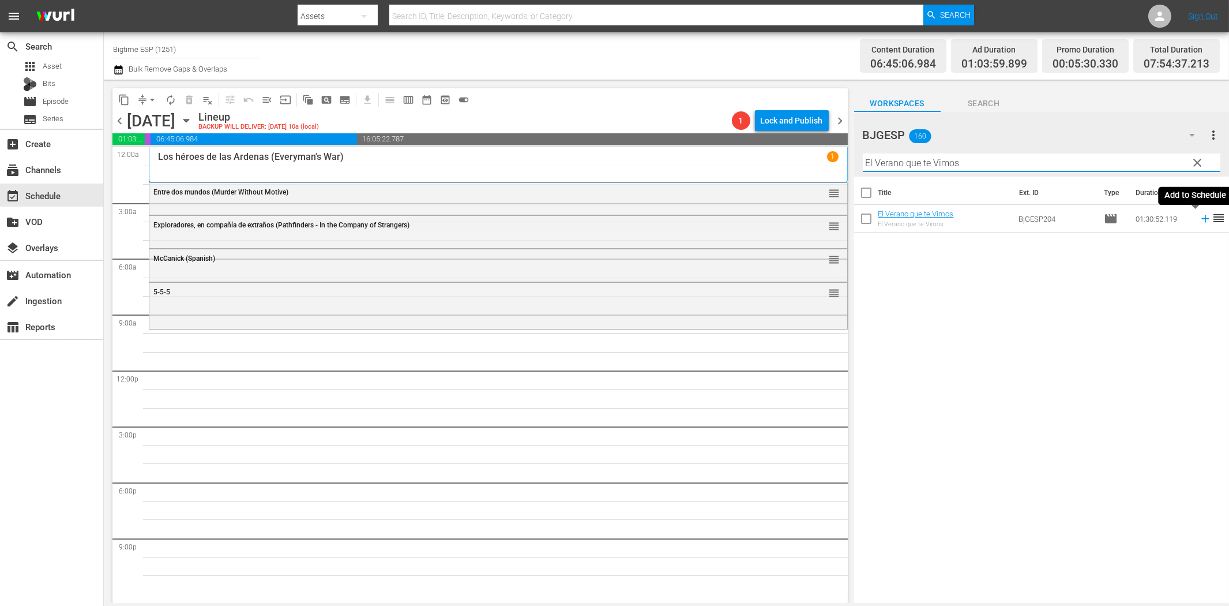
click at [1202, 217] on icon at bounding box center [1205, 218] width 7 height 7
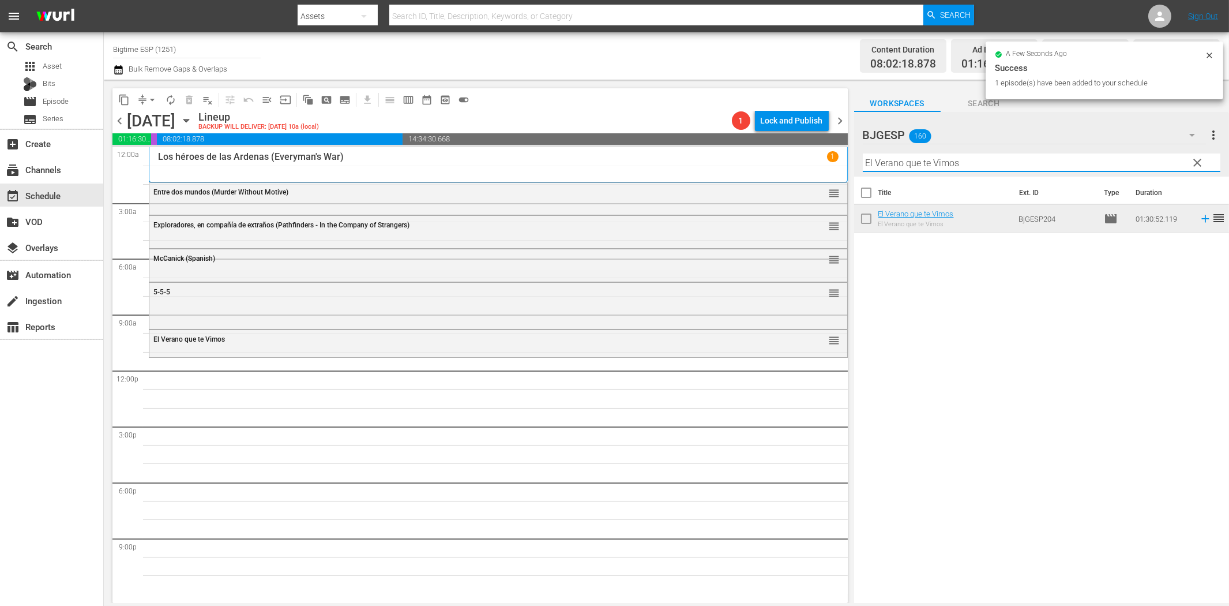
click at [925, 159] on input "El Verano que te Vimos" at bounding box center [1042, 162] width 358 height 18
paste input "5 Bodas (5 Weddings)"
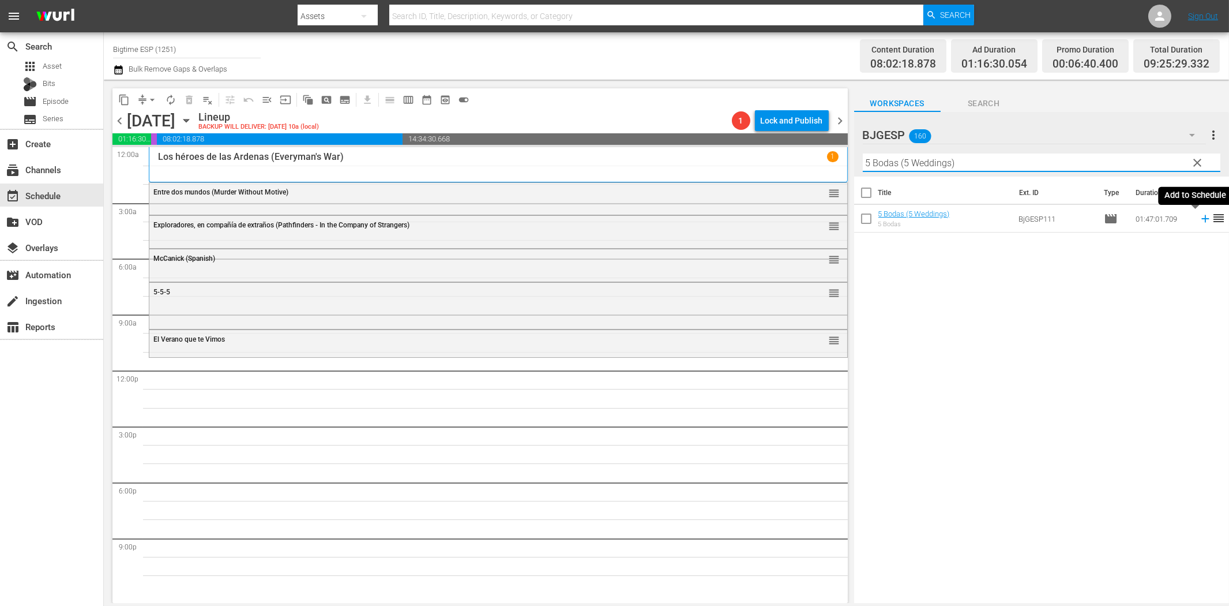
click at [1199, 220] on icon at bounding box center [1205, 218] width 13 height 13
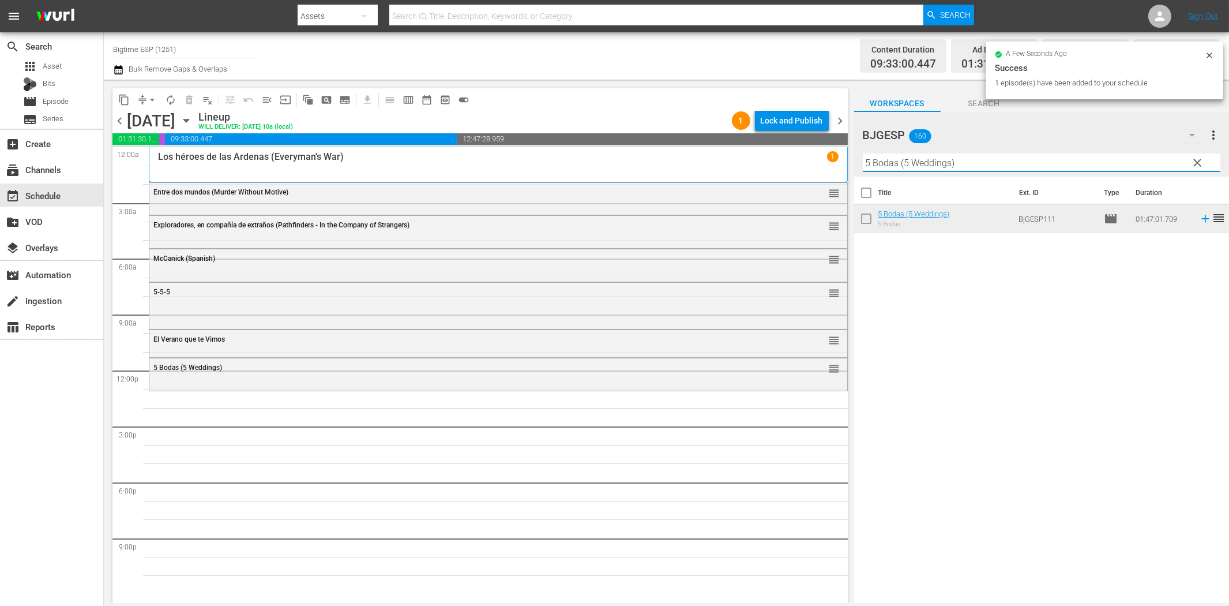
click at [1070, 167] on input "5 Bodas (5 Weddings)" at bounding box center [1042, 162] width 358 height 18
paste input "Un Año y algo más (A Year and Change"
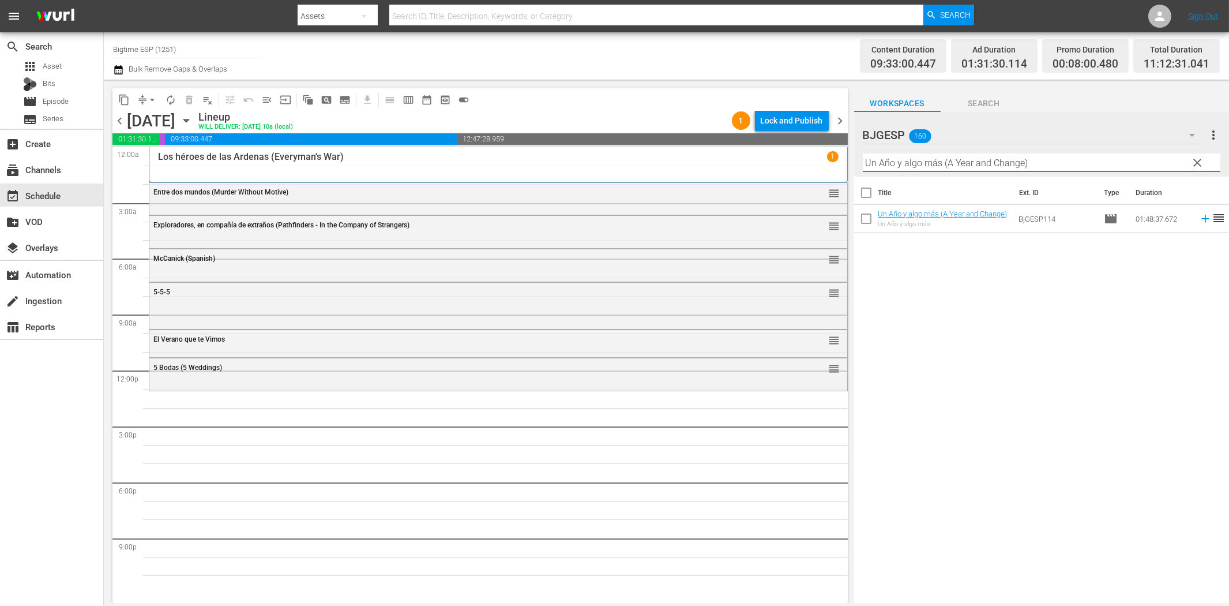
click at [1199, 220] on icon at bounding box center [1205, 218] width 13 height 13
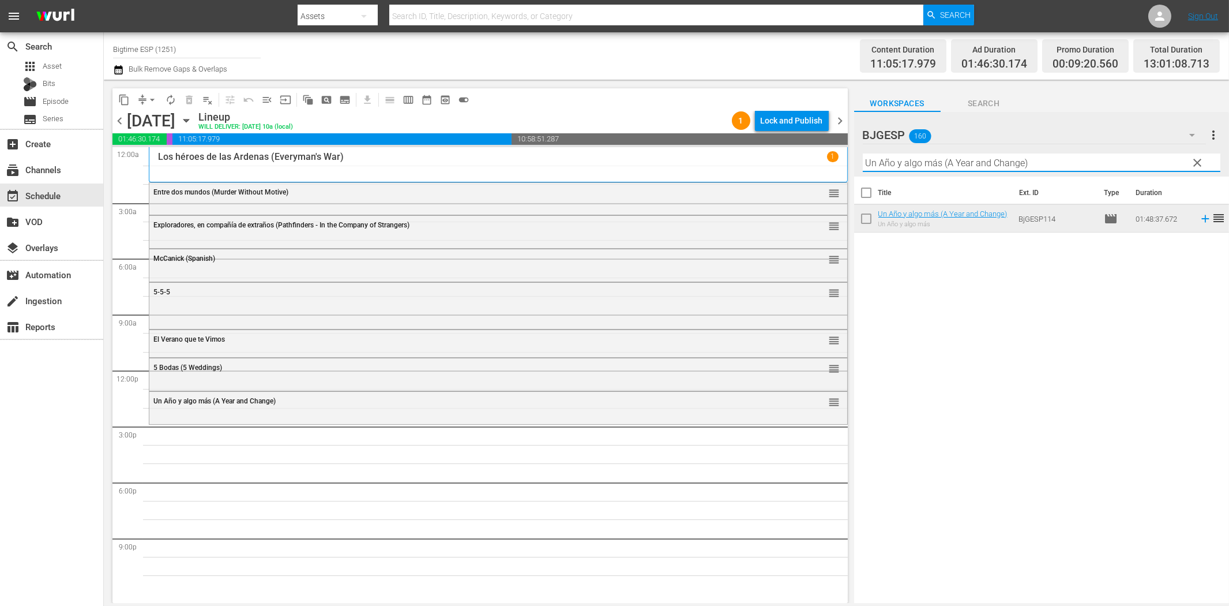
click at [949, 160] on input "Un Año y algo más (A Year and Change)" at bounding box center [1042, 162] width 358 height 18
paste input "Gigantes [PERSON_NAME]"
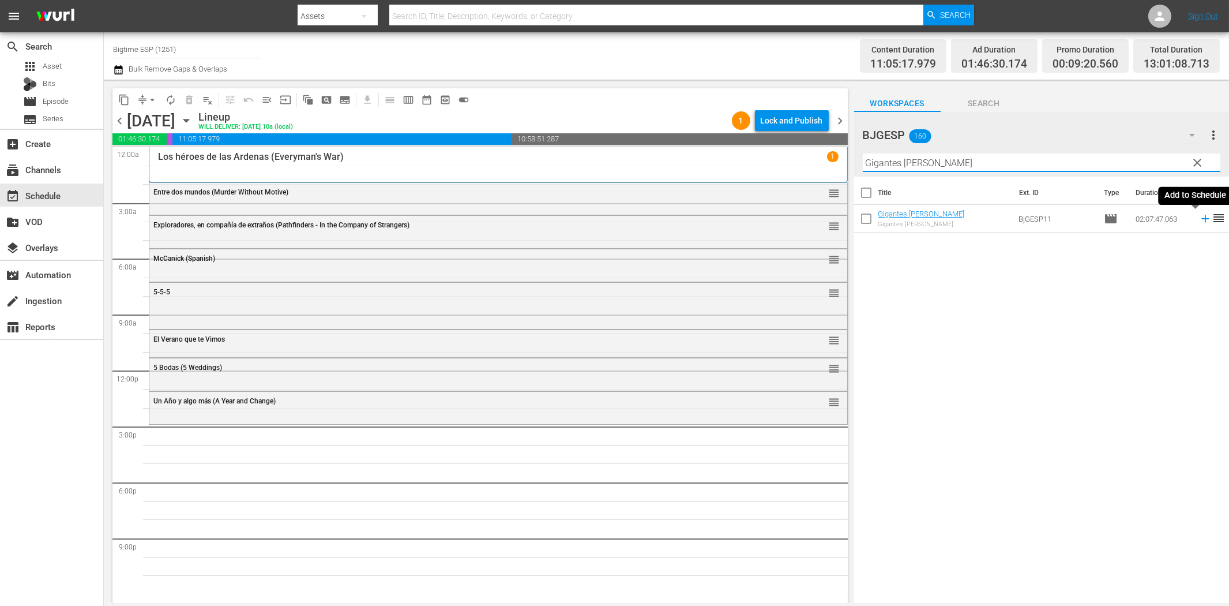
click at [1202, 218] on icon at bounding box center [1205, 218] width 7 height 7
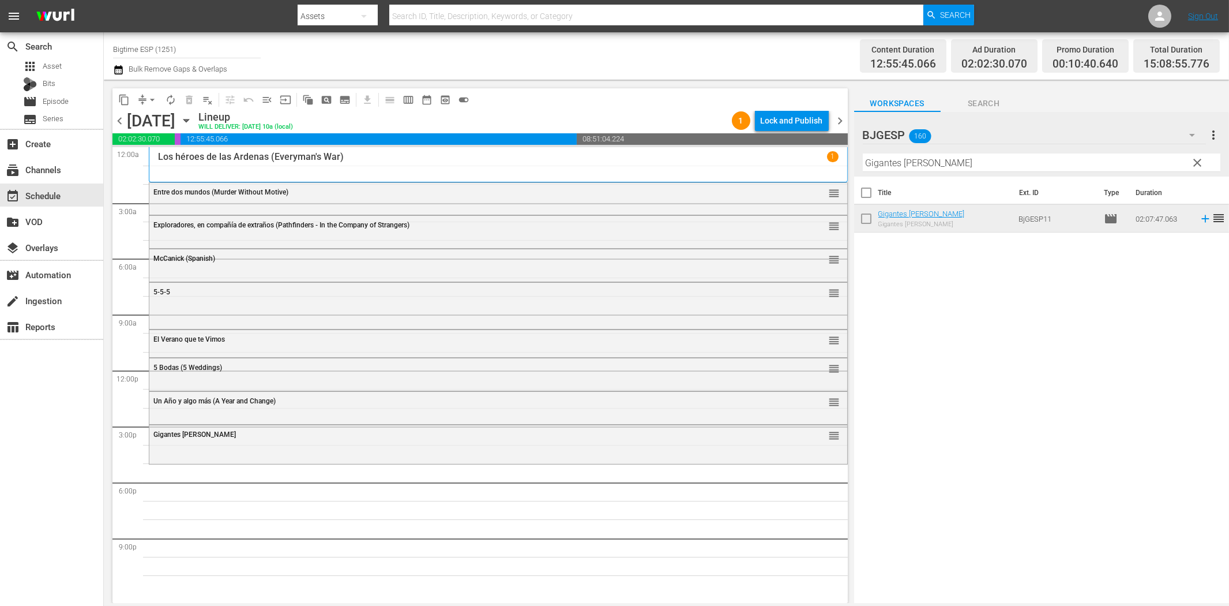
click at [959, 168] on input "Gigantes [PERSON_NAME]" at bounding box center [1042, 162] width 358 height 18
paste input "[PERSON_NAME] (A Horse Called Hope)"
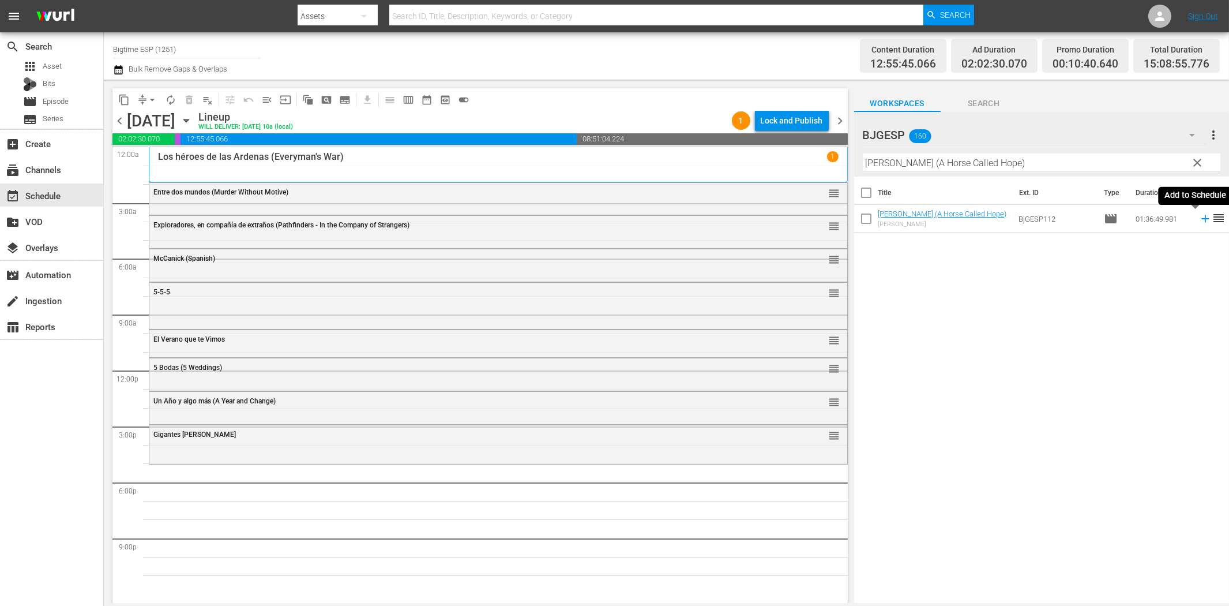
click at [1199, 220] on icon at bounding box center [1205, 218] width 13 height 13
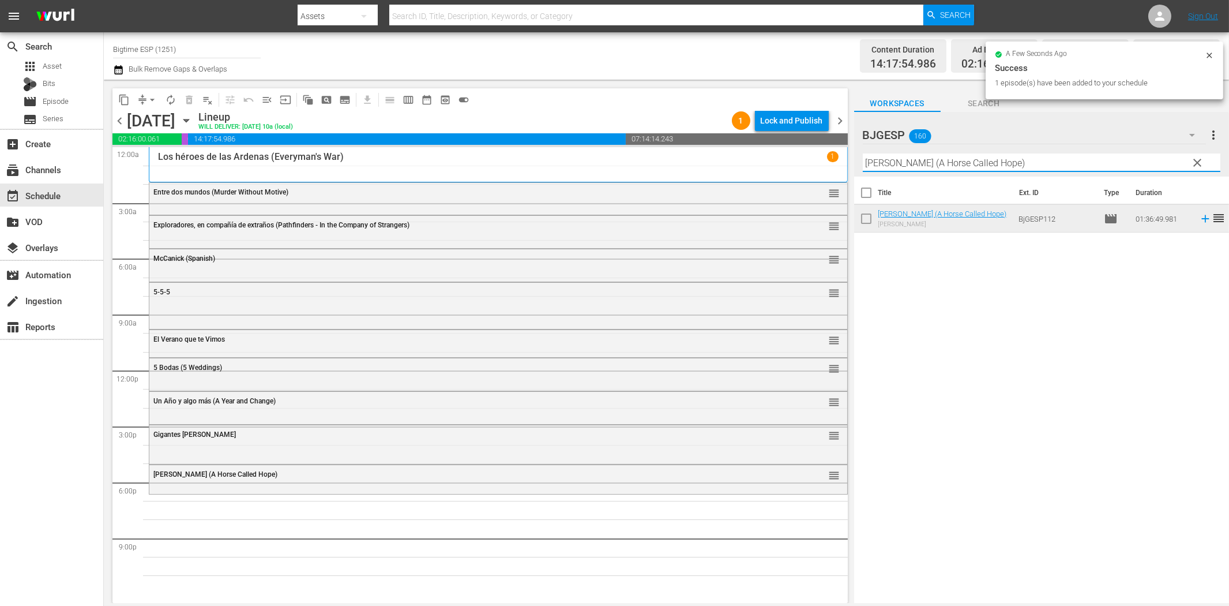
click at [927, 168] on input "[PERSON_NAME] (A Horse Called Hope)" at bounding box center [1042, 162] width 358 height 18
paste input "Una tumba para tres"
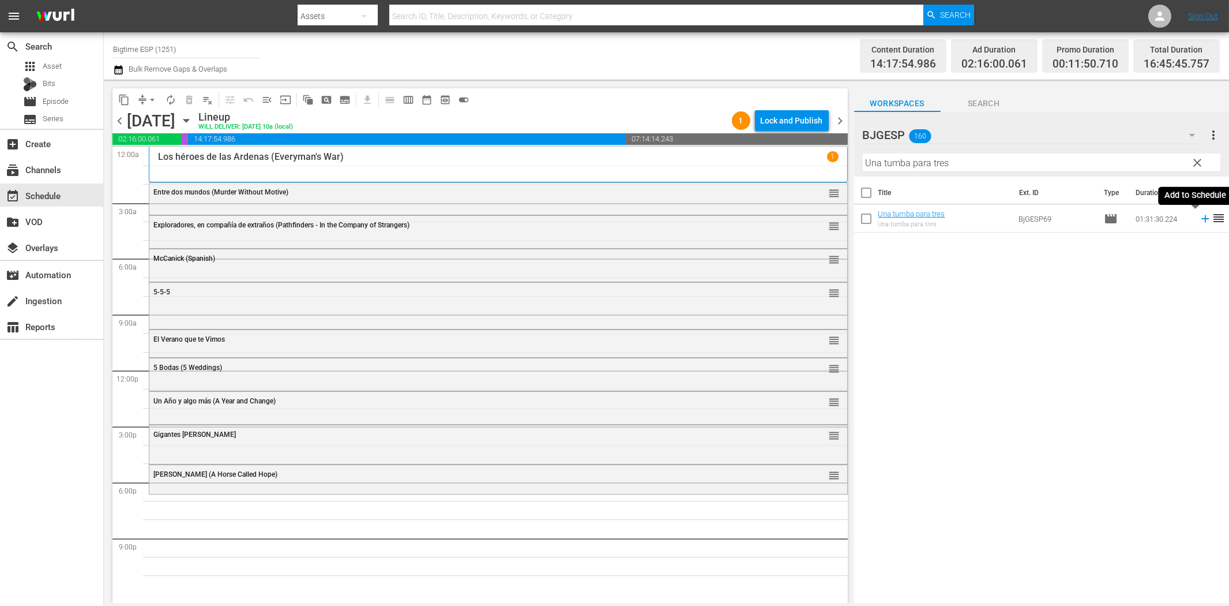
click at [1199, 216] on icon at bounding box center [1205, 218] width 13 height 13
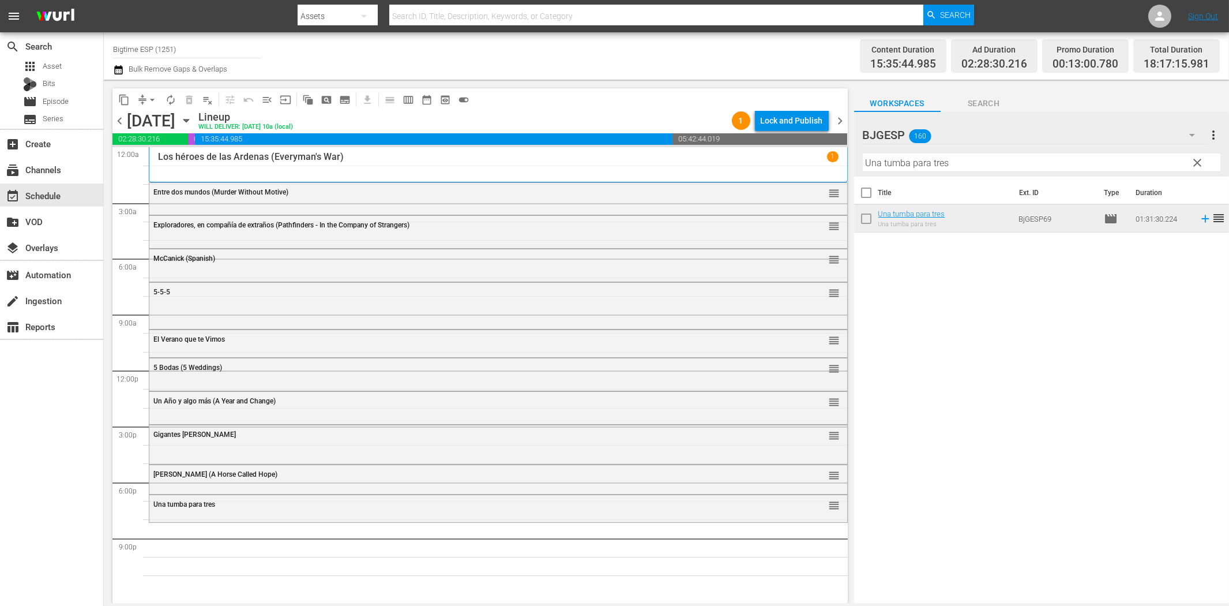
click at [898, 163] on input "Una tumba para tres" at bounding box center [1042, 162] width 358 height 18
paste input "Los Super"
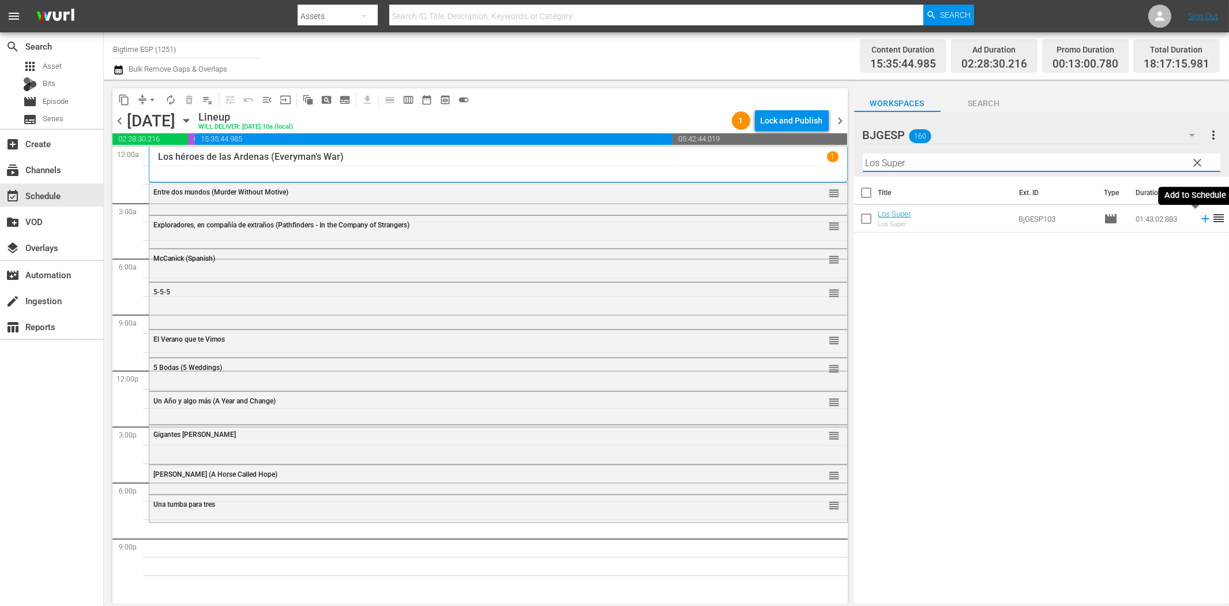
drag, startPoint x: 1197, startPoint y: 218, endPoint x: 1181, endPoint y: 222, distance: 16.0
click at [1202, 217] on icon at bounding box center [1205, 218] width 7 height 7
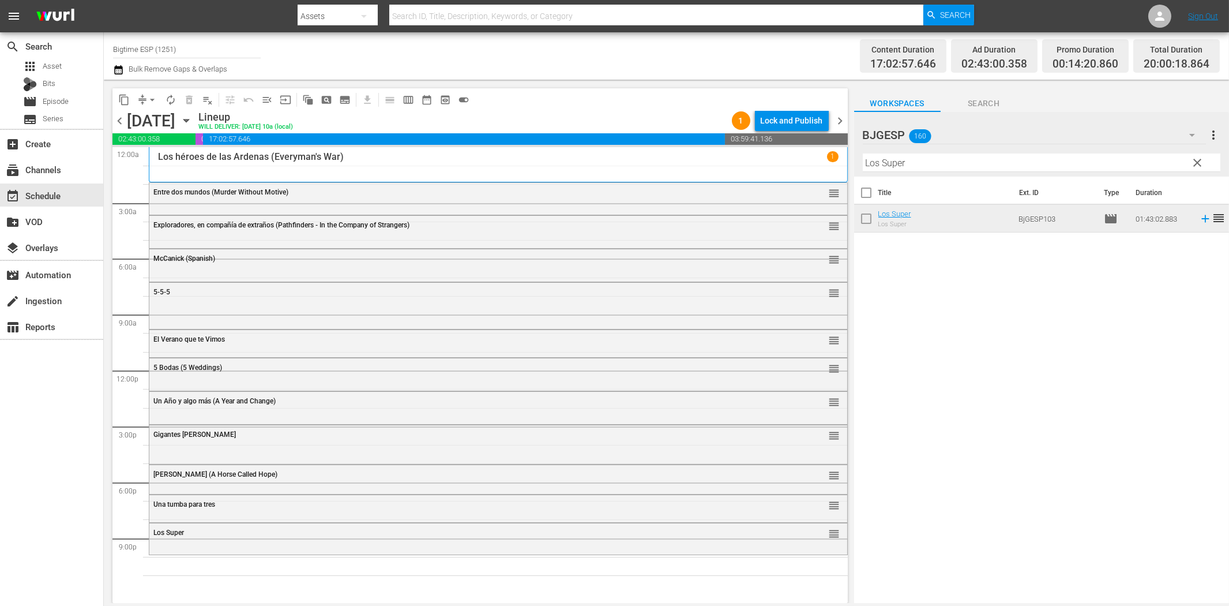
click at [970, 165] on input "Los Super" at bounding box center [1042, 162] width 358 height 18
paste input "[PERSON_NAME] (Kill [PERSON_NAME])"
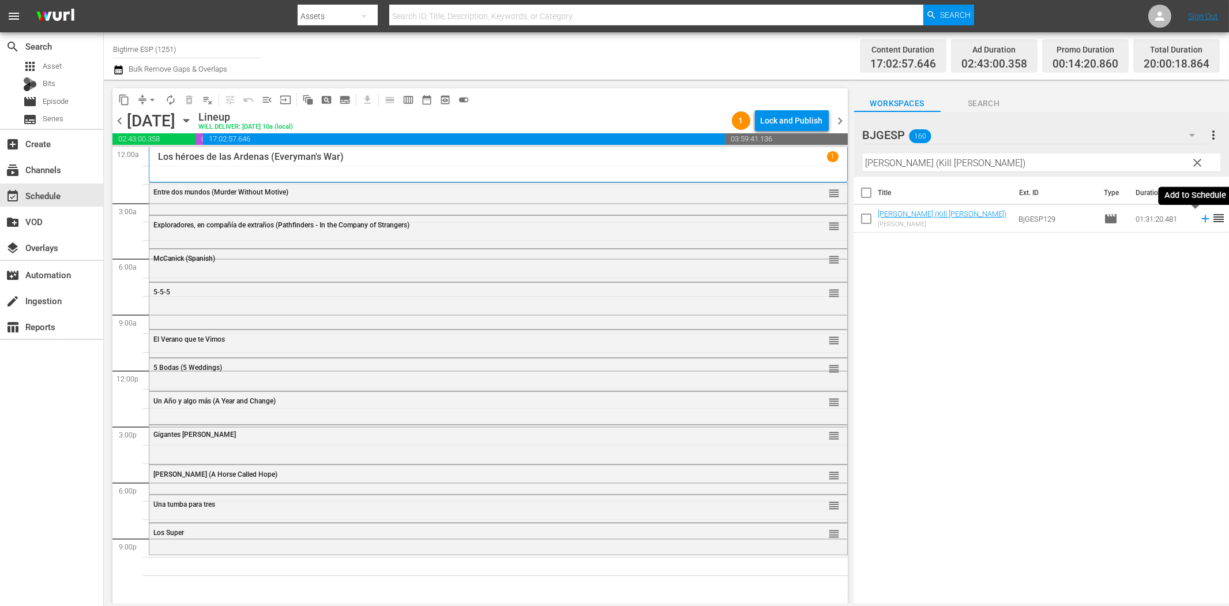
click at [1202, 218] on icon at bounding box center [1205, 218] width 7 height 7
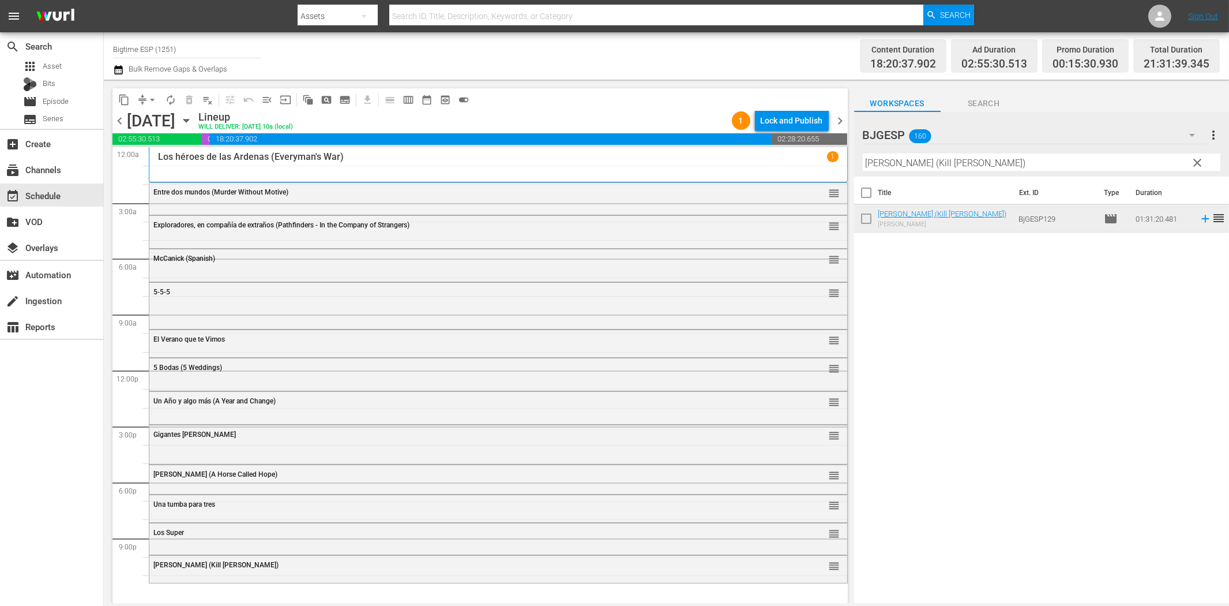
click at [968, 162] on input "[PERSON_NAME] (Kill [PERSON_NAME])" at bounding box center [1042, 162] width 358 height 18
paste input "Resistencia (Resistanc"
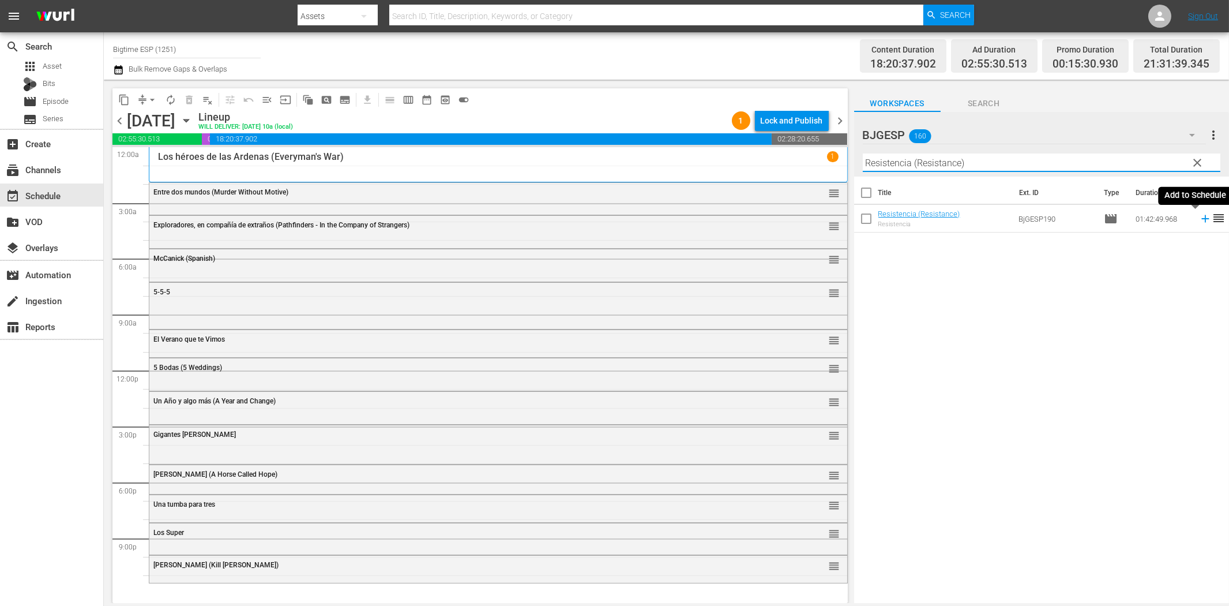
click at [1202, 222] on icon at bounding box center [1205, 218] width 7 height 7
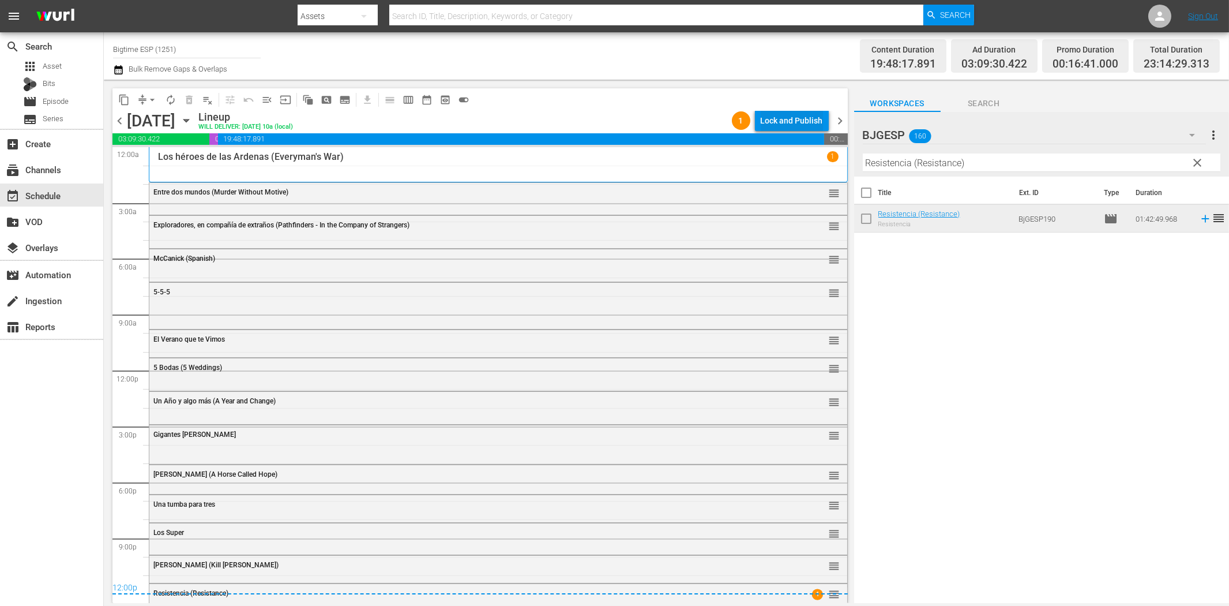
click at [776, 123] on div "Lock and Publish" at bounding box center [792, 120] width 62 height 21
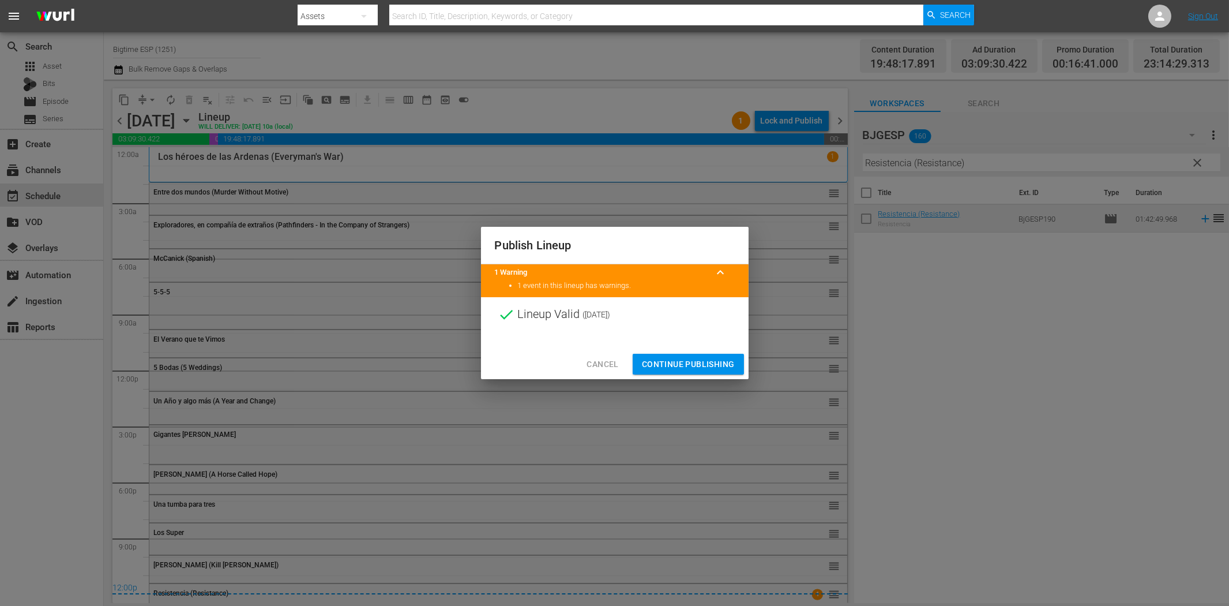
click at [697, 357] on span "Continue Publishing" at bounding box center [688, 364] width 93 height 14
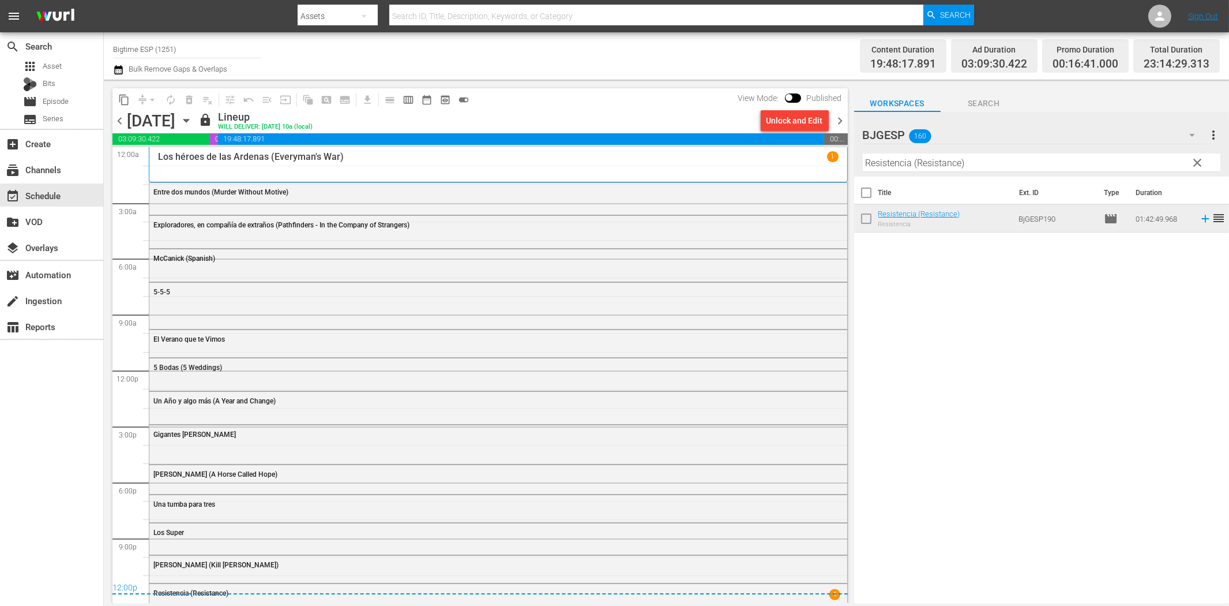
click at [836, 119] on span "chevron_right" at bounding box center [841, 121] width 14 height 14
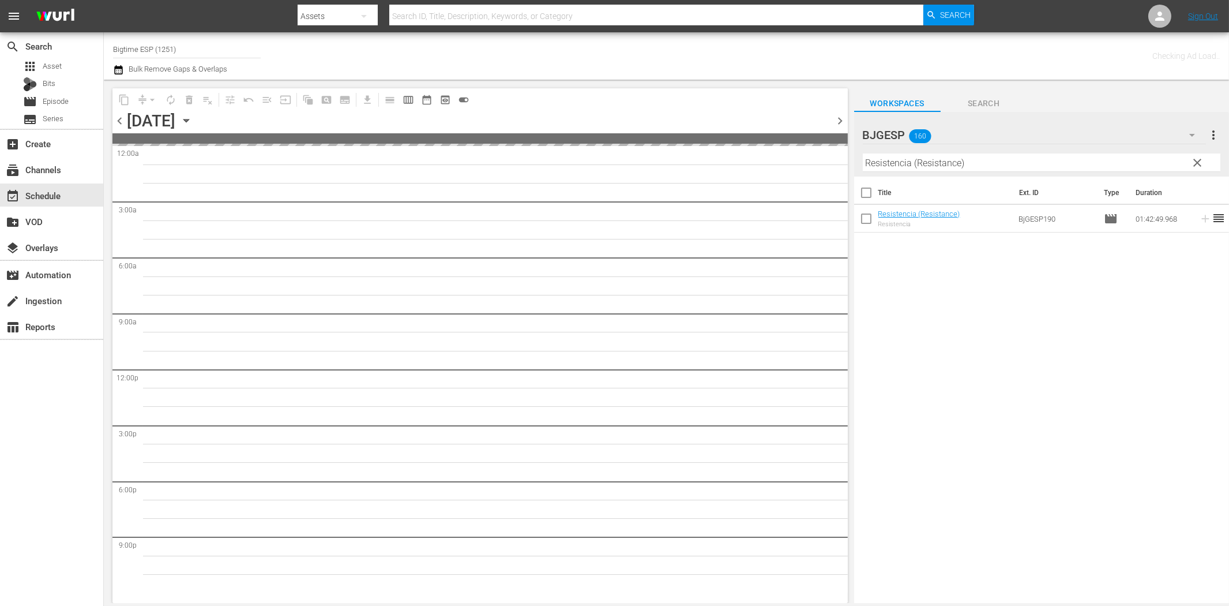
click at [900, 164] on input "Resistencia (Resistance)" at bounding box center [1042, 162] width 358 height 18
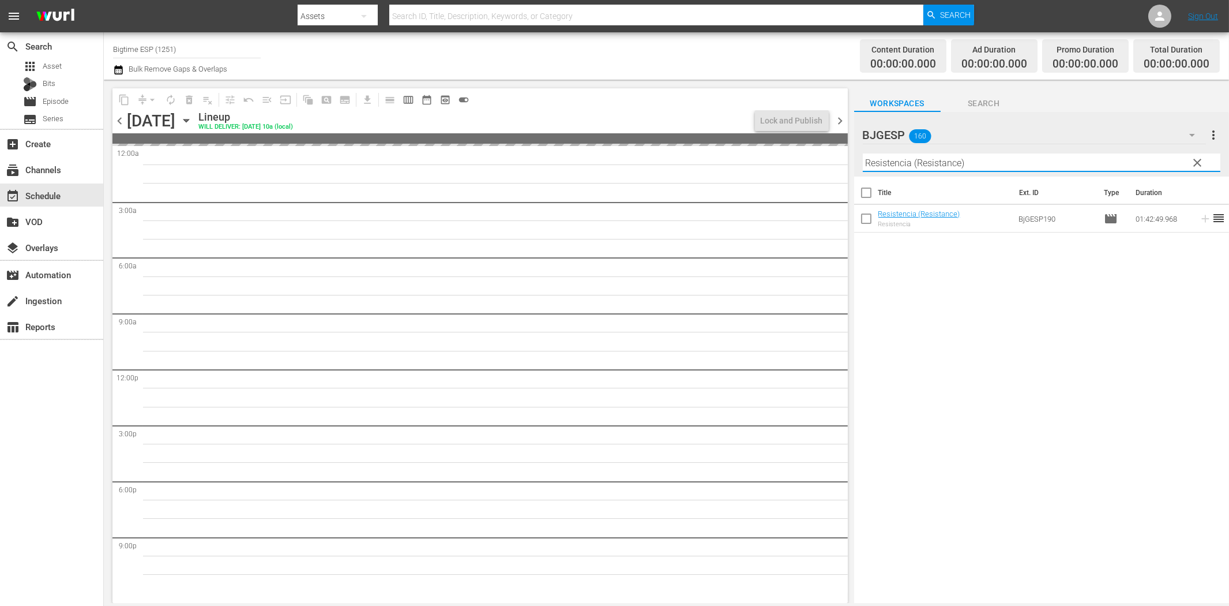
paste input "Diallelos"
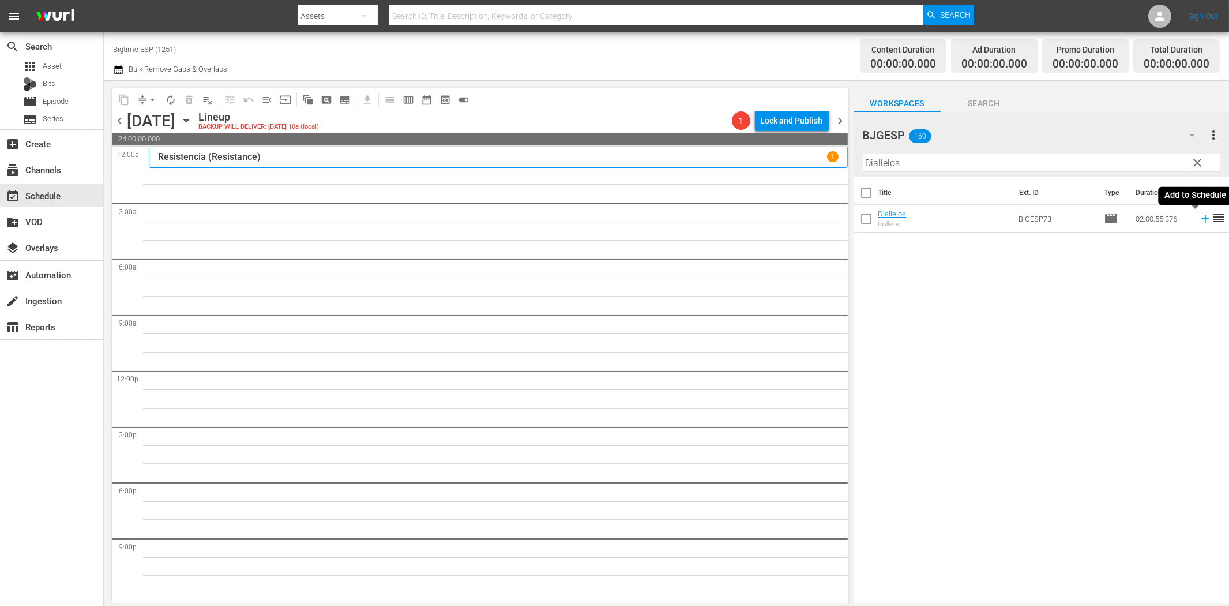
drag, startPoint x: 1195, startPoint y: 219, endPoint x: 1173, endPoint y: 226, distance: 23.0
click at [1202, 219] on icon at bounding box center [1205, 218] width 7 height 7
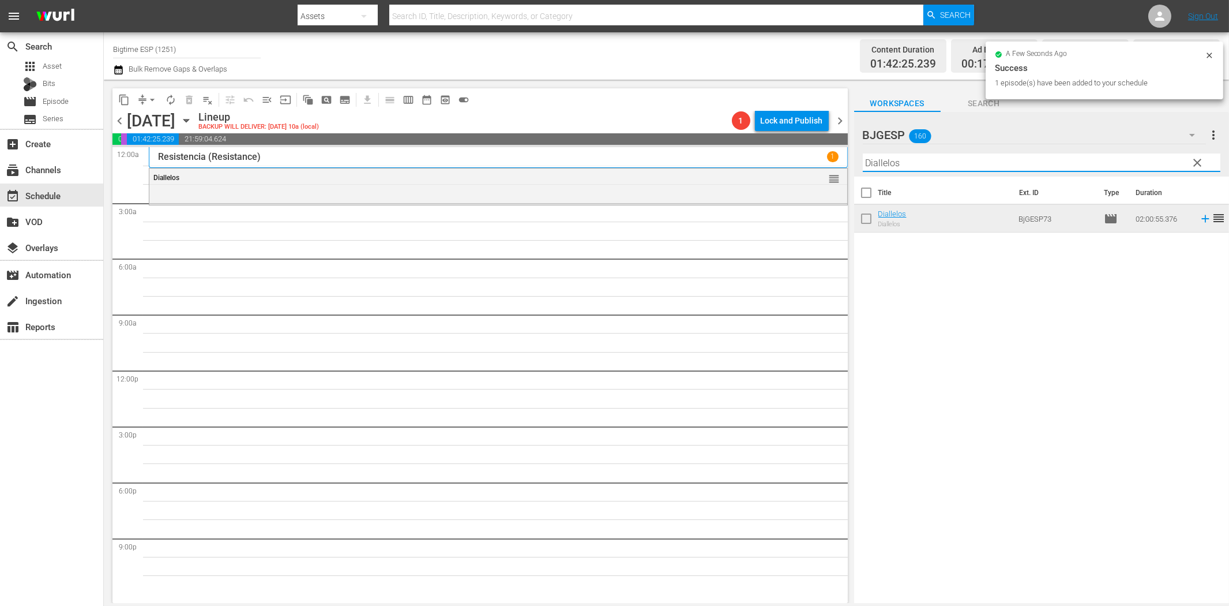
click at [910, 166] on input "Diallelos" at bounding box center [1042, 162] width 358 height 18
paste input "[PERSON_NAME]: el regreso del sueño"
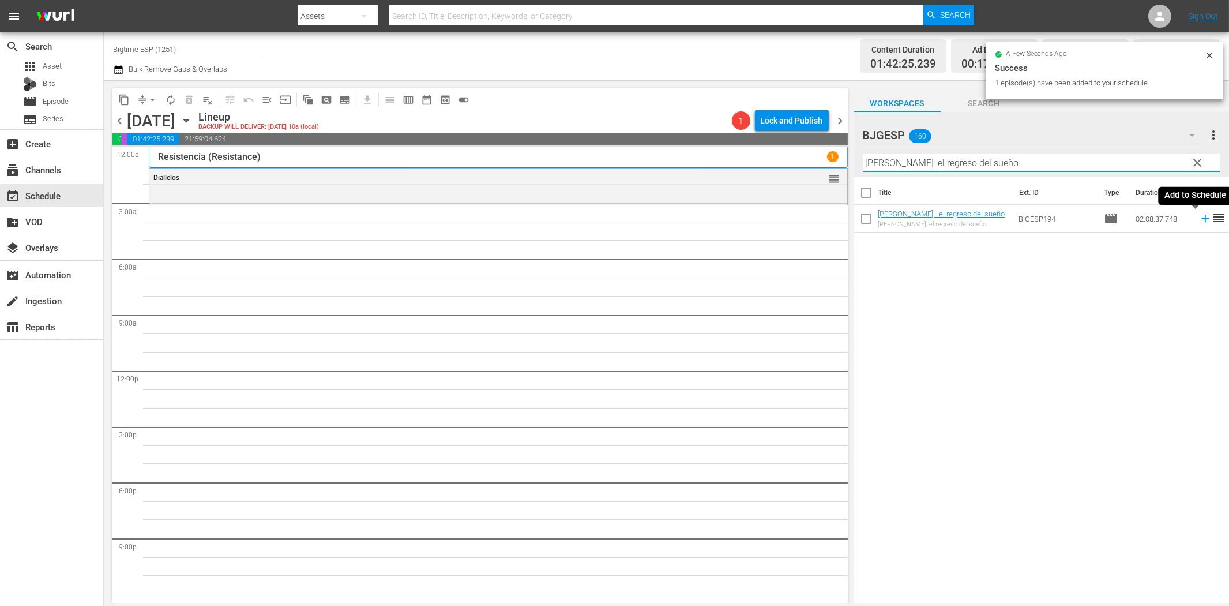
click at [1199, 220] on icon at bounding box center [1205, 218] width 13 height 13
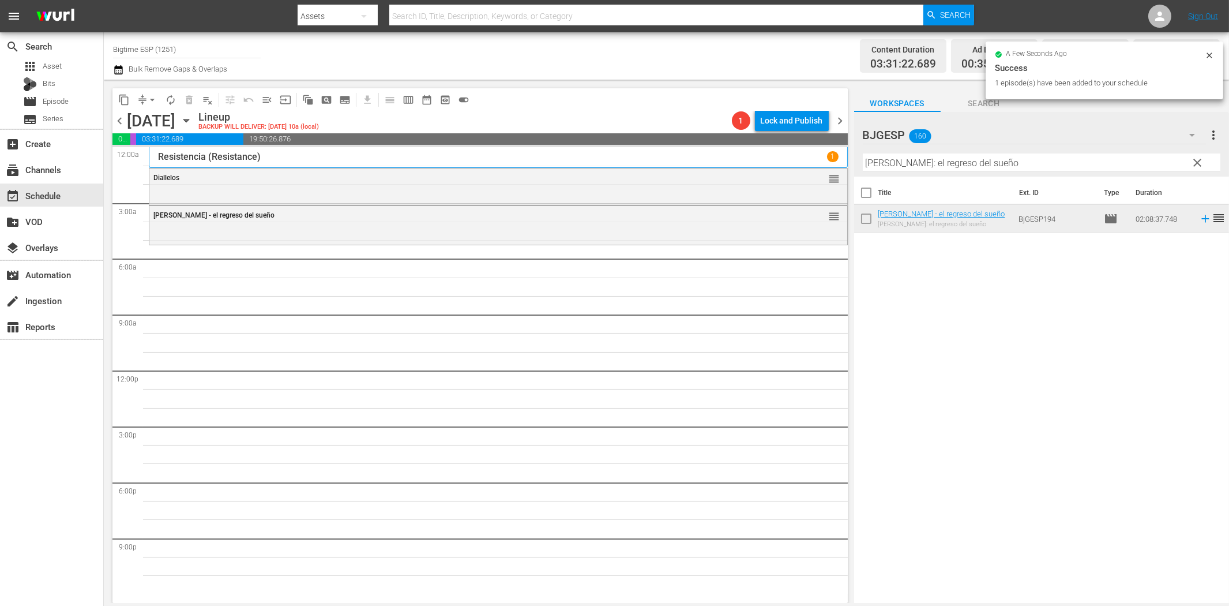
click at [894, 159] on input "[PERSON_NAME]: el regreso del sueño" at bounding box center [1042, 162] width 358 height 18
paste input "Dossier K."
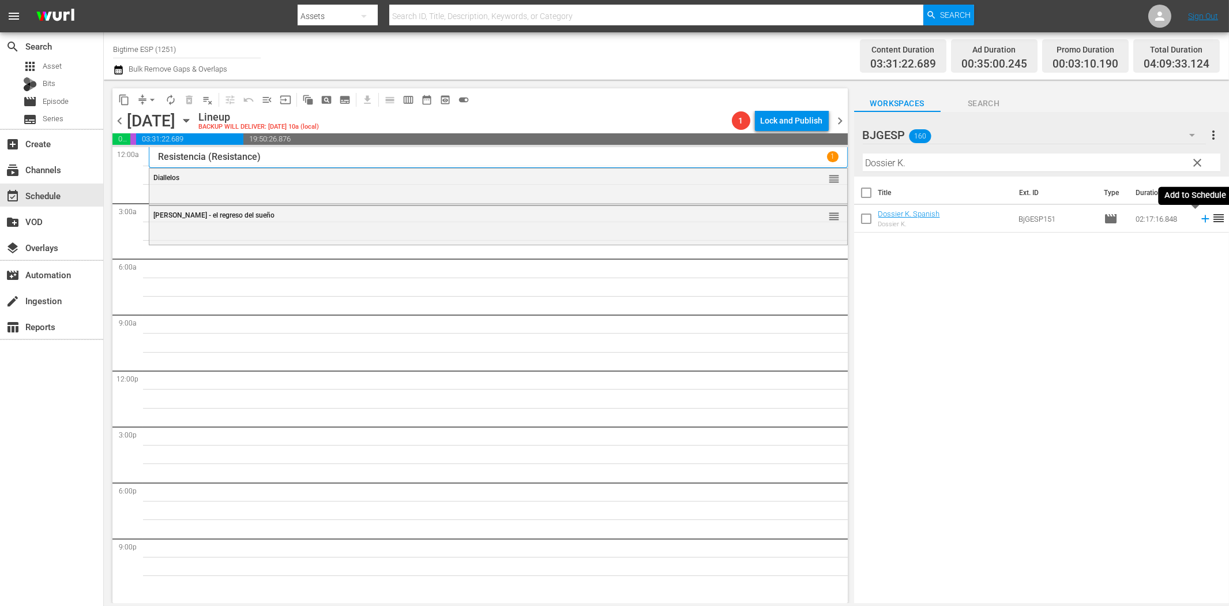
click at [1202, 219] on icon at bounding box center [1205, 218] width 7 height 7
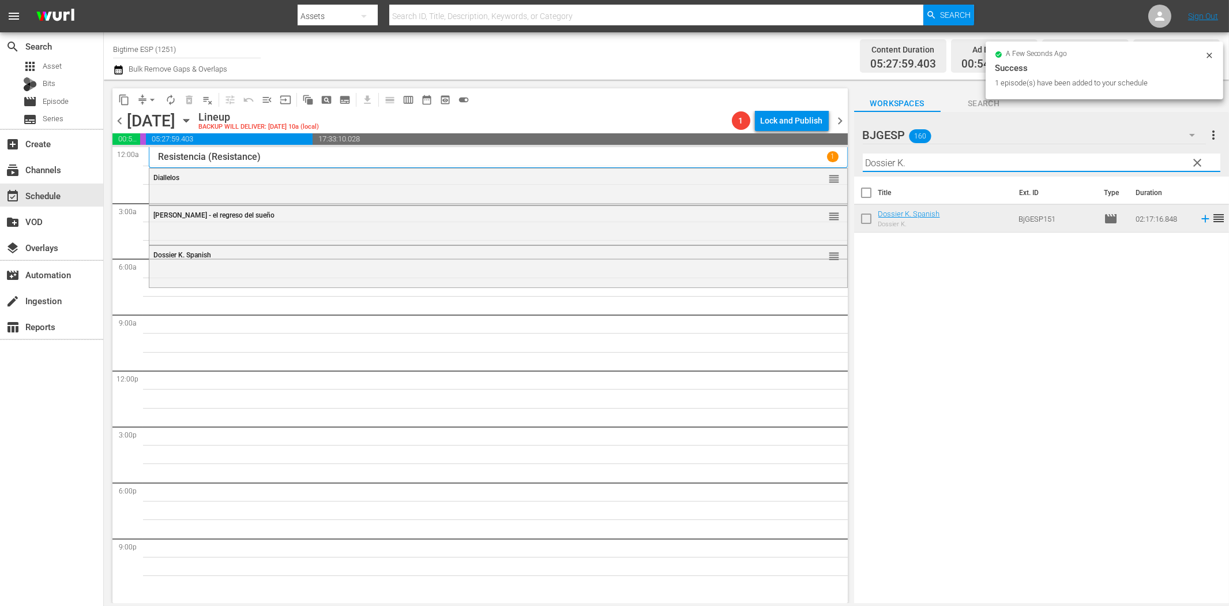
click at [940, 159] on input "Dossier K." at bounding box center [1042, 162] width 358 height 18
paste input "Llamarada solar (Solar Flare)"
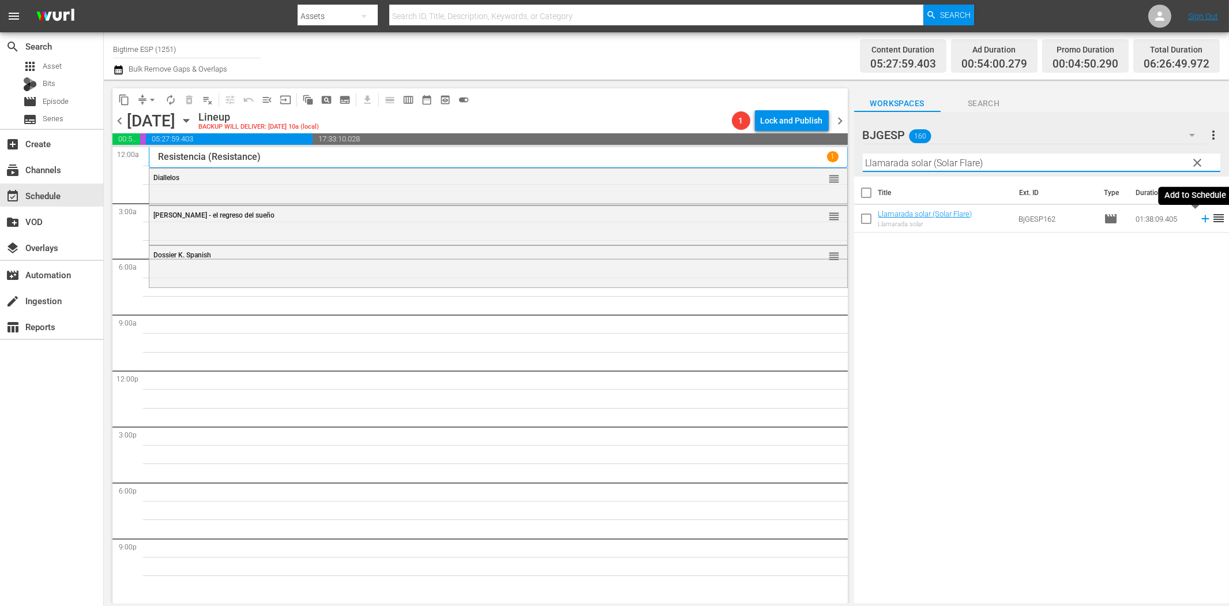
click at [1199, 220] on icon at bounding box center [1205, 218] width 13 height 13
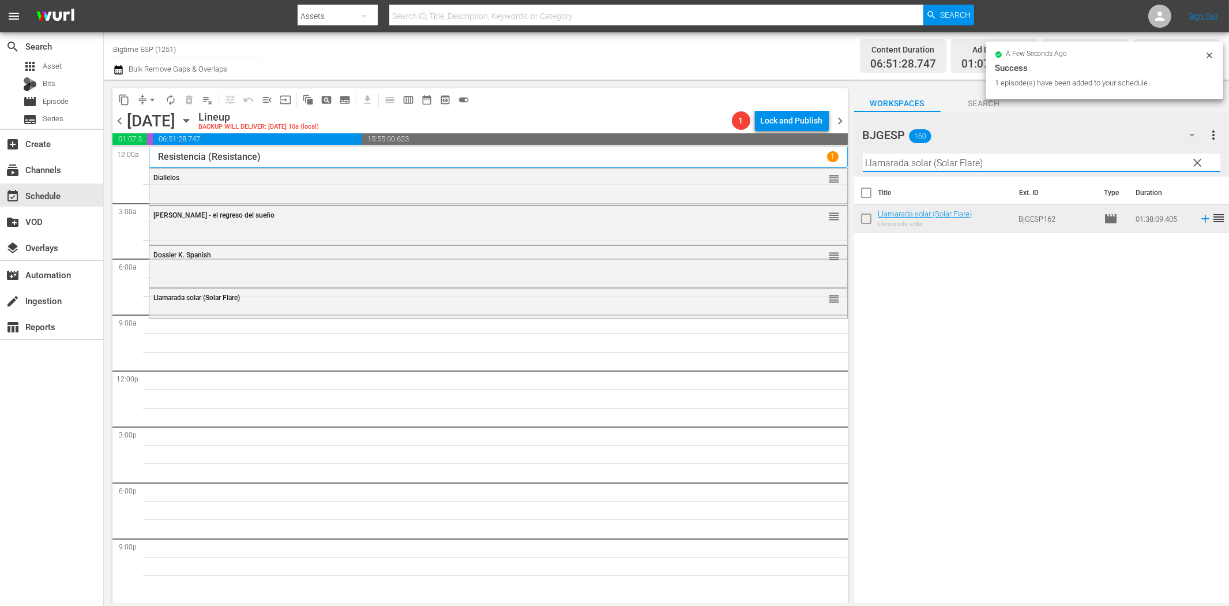
click at [1006, 164] on input "Llamarada solar (Solar Flare)" at bounding box center [1042, 162] width 358 height 18
paste input "Tiempo perdido"
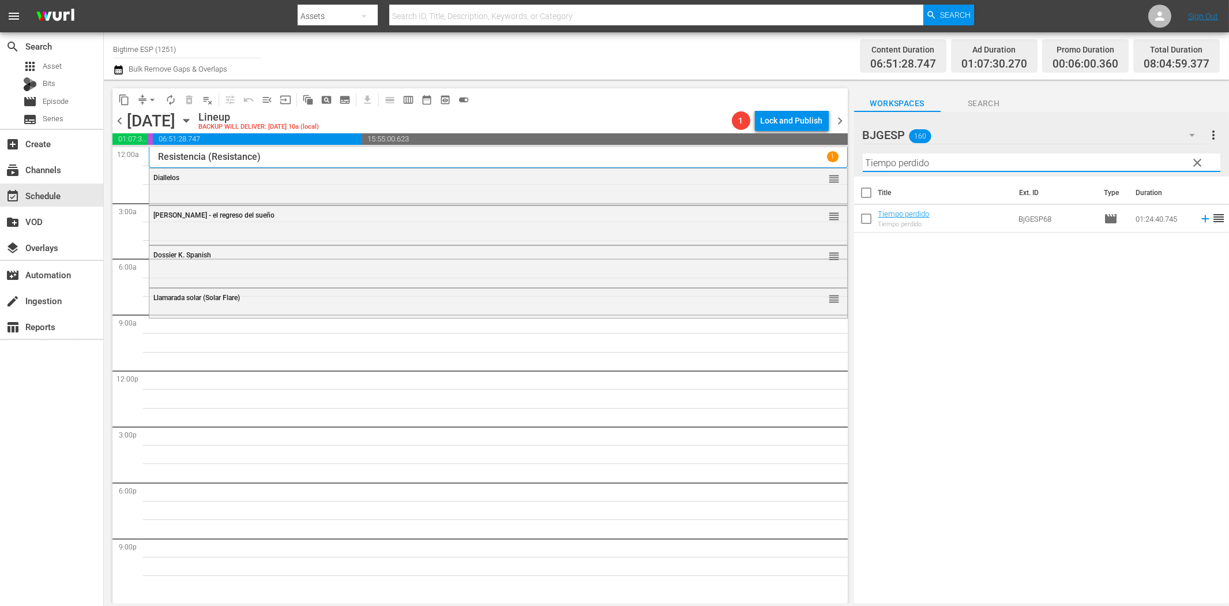
click at [1202, 219] on icon at bounding box center [1205, 218] width 7 height 7
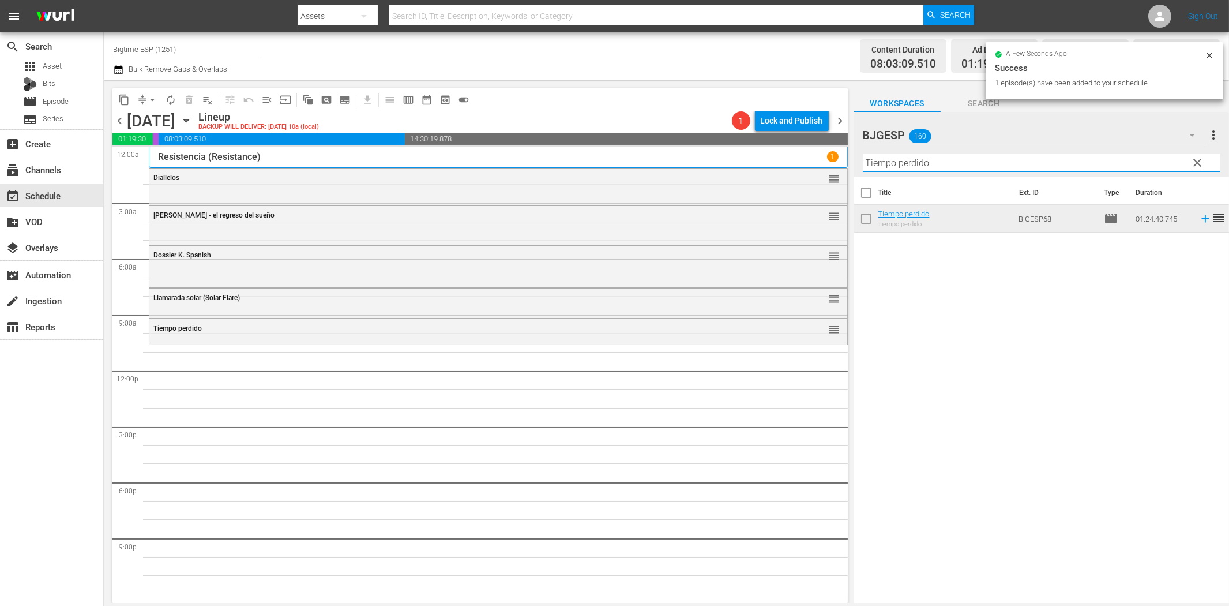
click at [907, 156] on input "Tiempo perdido" at bounding box center [1042, 162] width 358 height 18
paste input "Las toninas van [PERSON_NAME]"
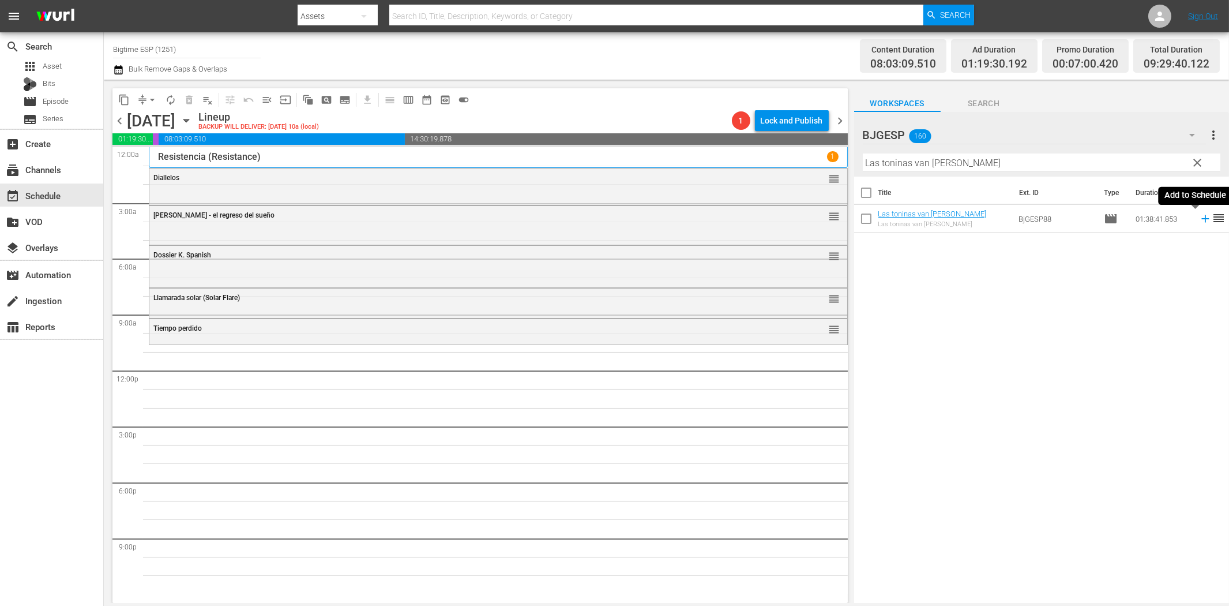
click at [1199, 220] on icon at bounding box center [1205, 218] width 13 height 13
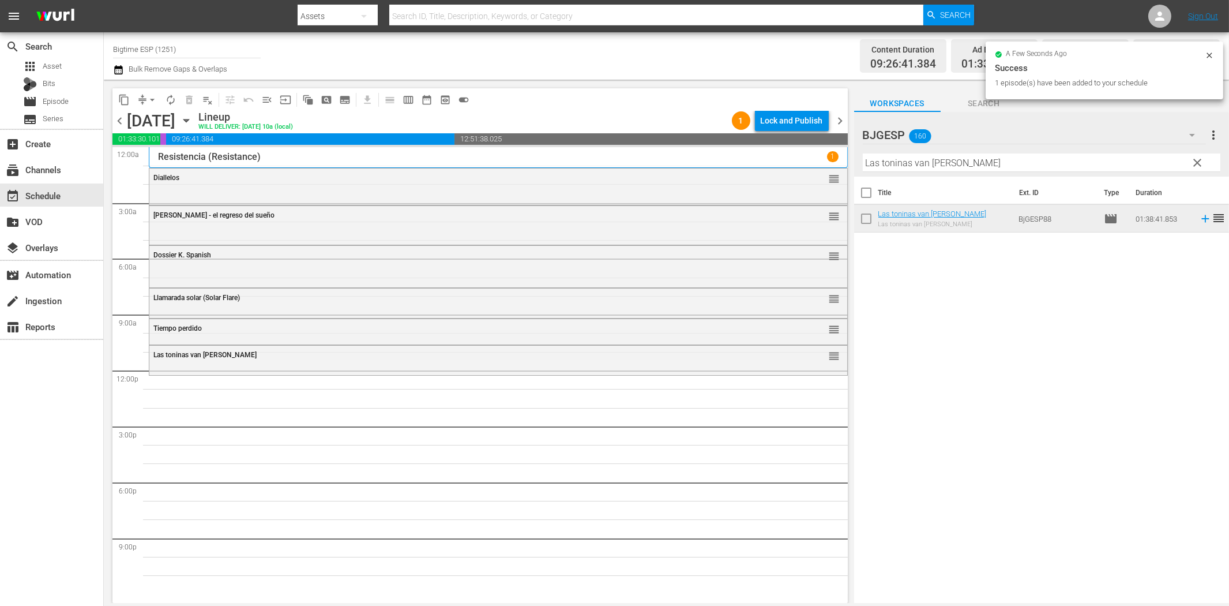
click at [943, 156] on input "Las toninas van [PERSON_NAME]" at bounding box center [1042, 162] width 358 height 18
paste input "11 Grados de Culpa"
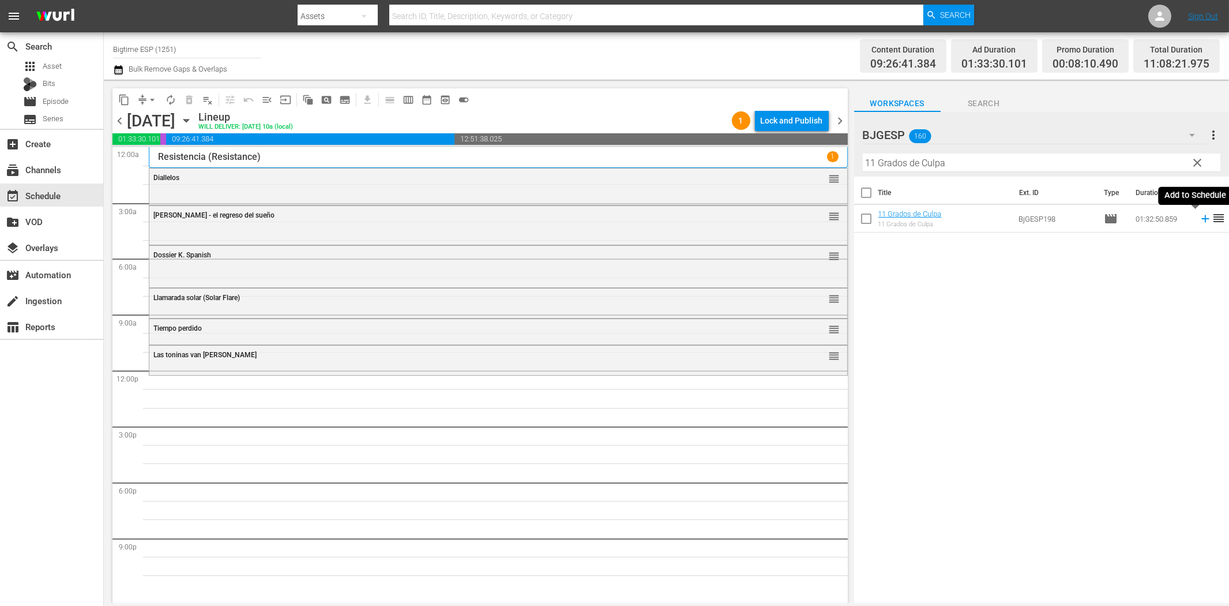
click at [1202, 218] on icon at bounding box center [1205, 218] width 7 height 7
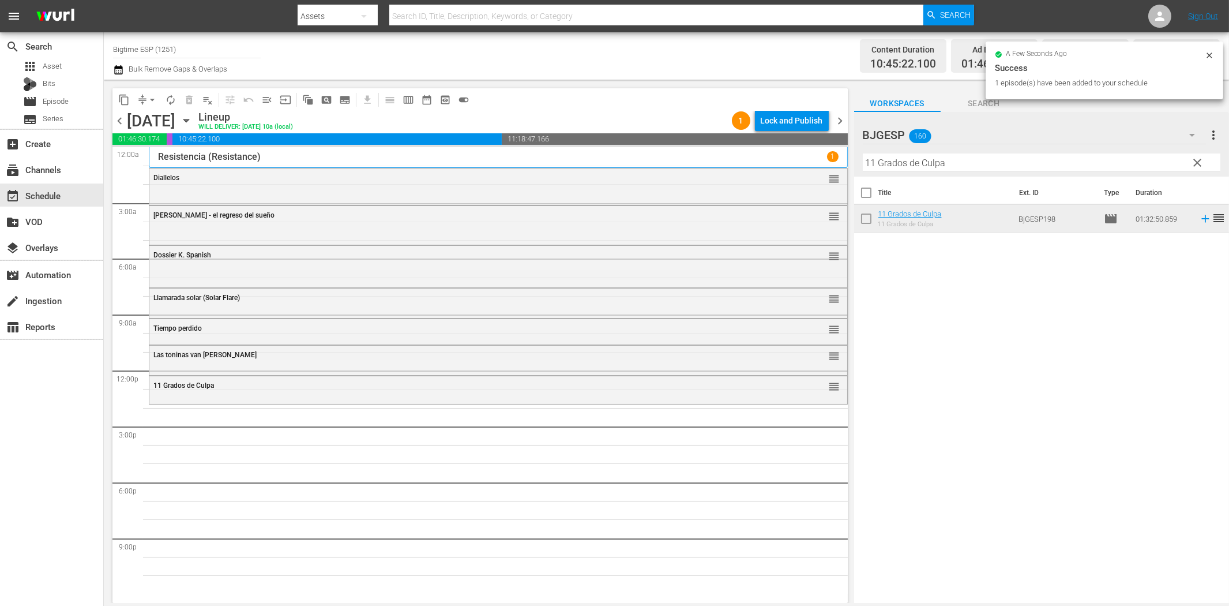
click at [941, 160] on input "11 Grados de Culpa" at bounding box center [1042, 162] width 358 height 18
paste input "El país de las últimas cosas (In the Country of Last Things)"
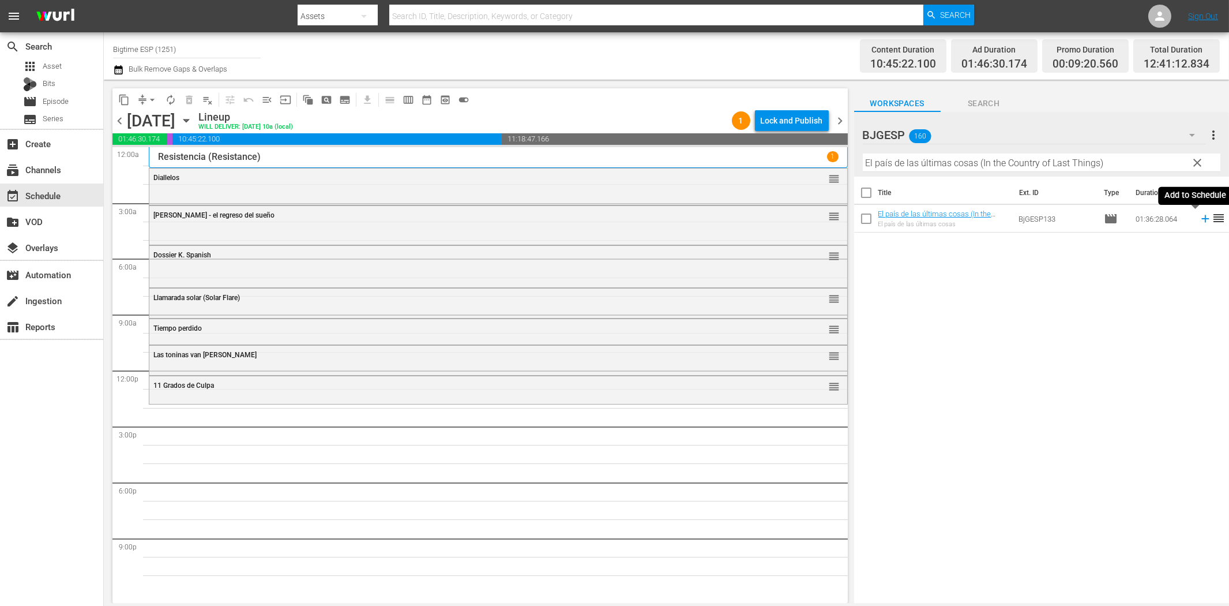
click at [1199, 217] on icon at bounding box center [1205, 218] width 13 height 13
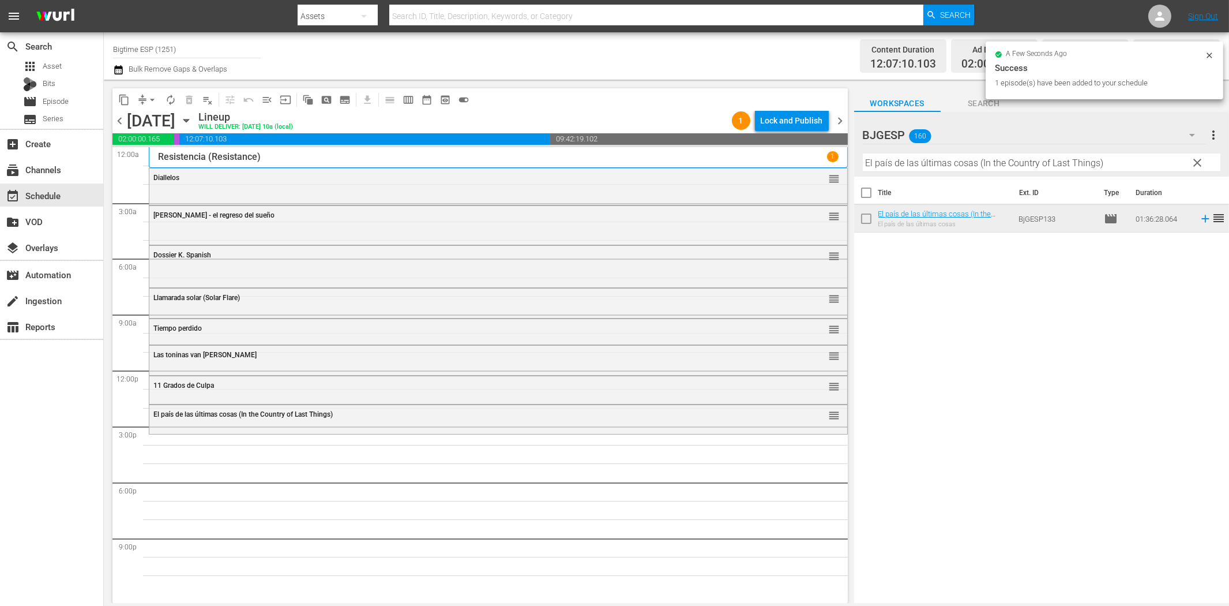
click at [892, 164] on input "El país de las últimas cosas (In the Country of Last Things)" at bounding box center [1042, 162] width 358 height 18
paste input "n primera línea ([GEOGRAPHIC_DATA]"
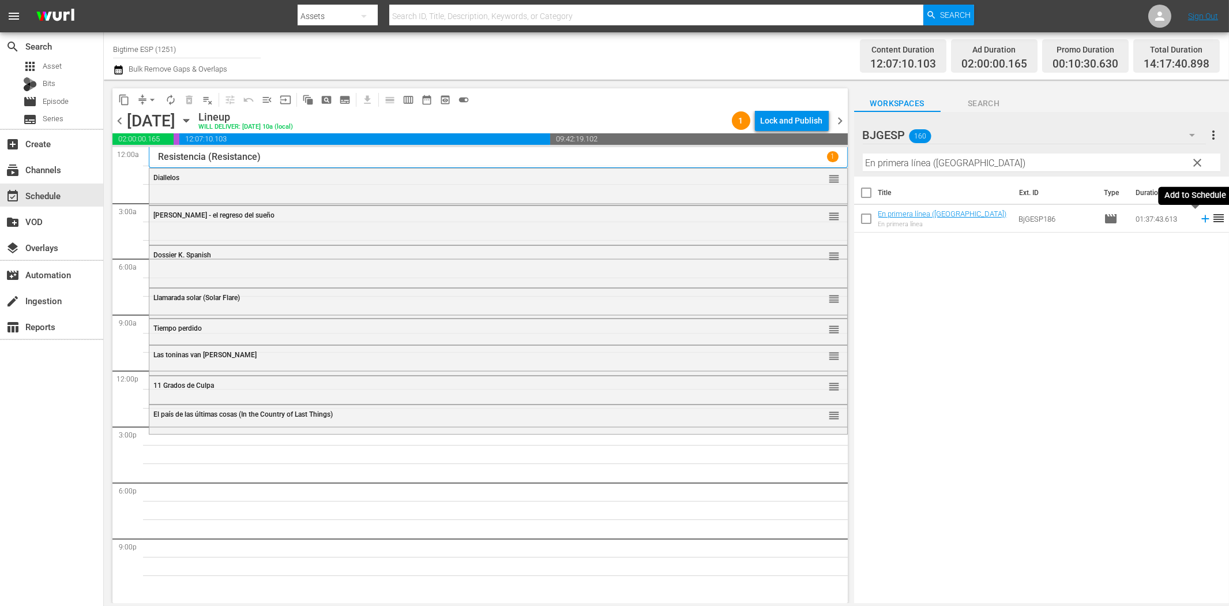
click at [1199, 221] on icon at bounding box center [1205, 218] width 13 height 13
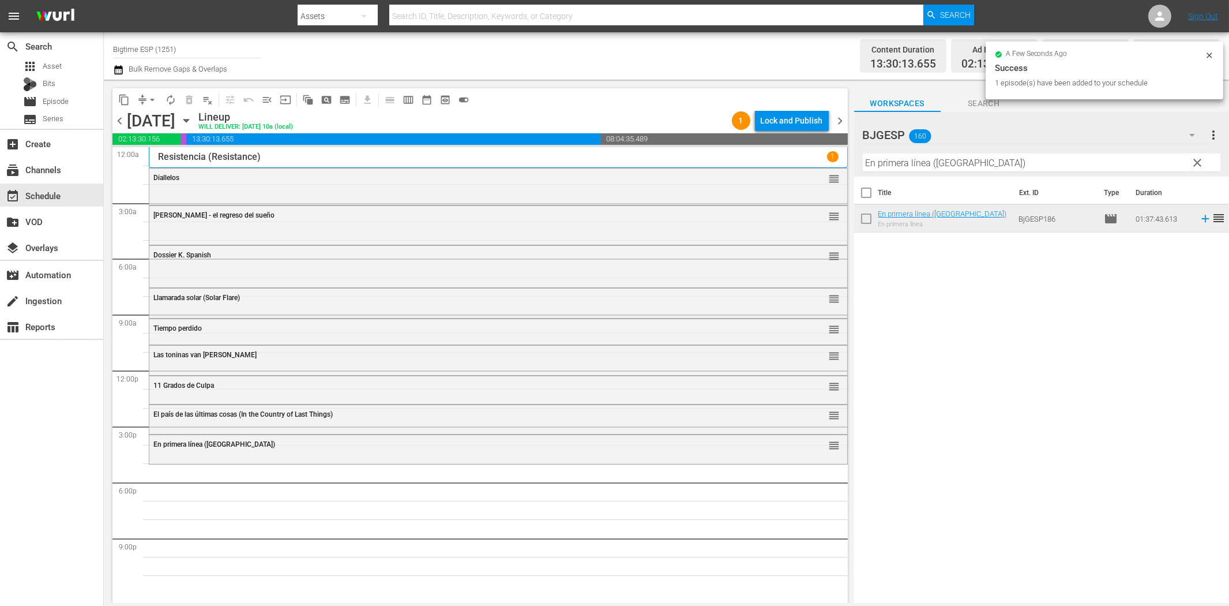
click at [945, 165] on input "En primera línea ([GEOGRAPHIC_DATA])" at bounding box center [1042, 162] width 358 height 18
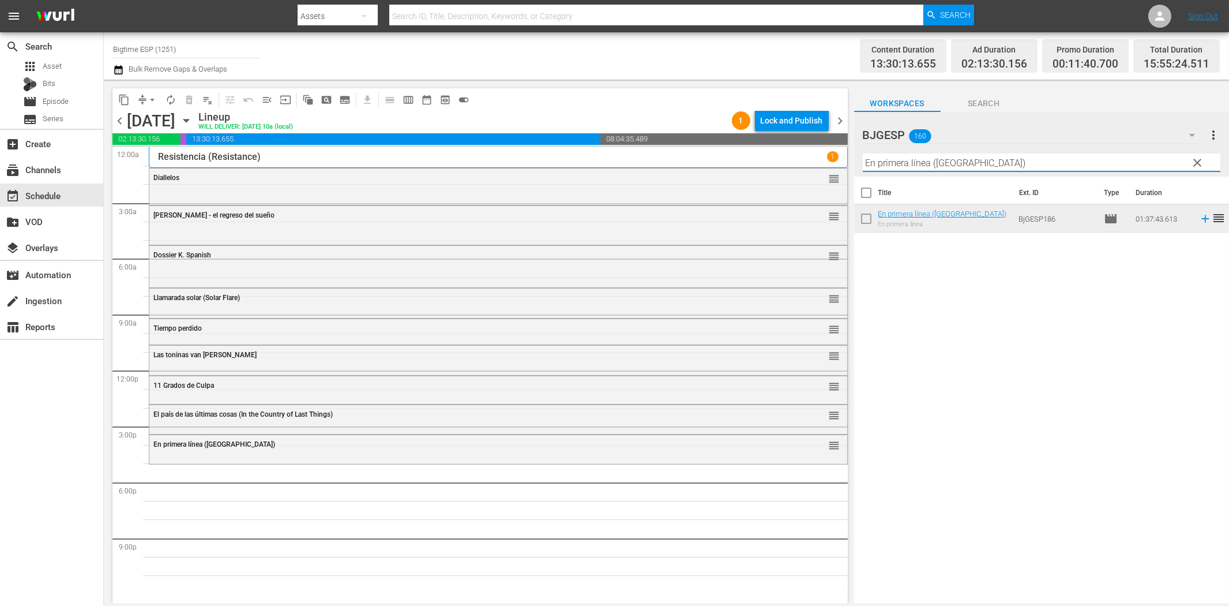
paste input "Cada día (Every Day"
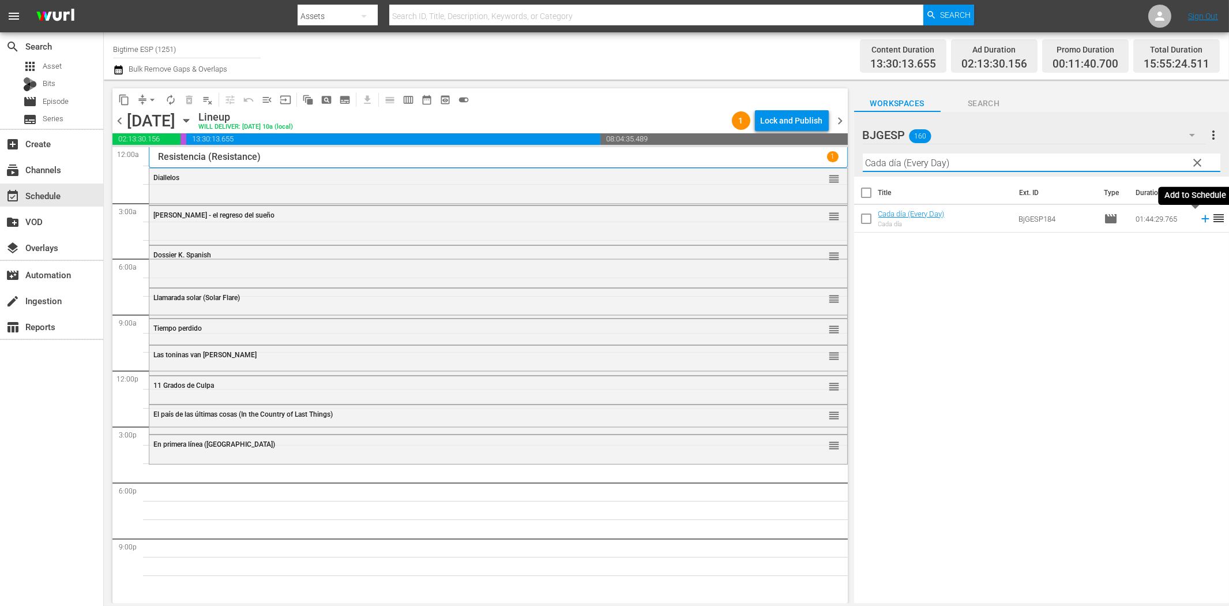
click at [1202, 220] on icon at bounding box center [1205, 218] width 7 height 7
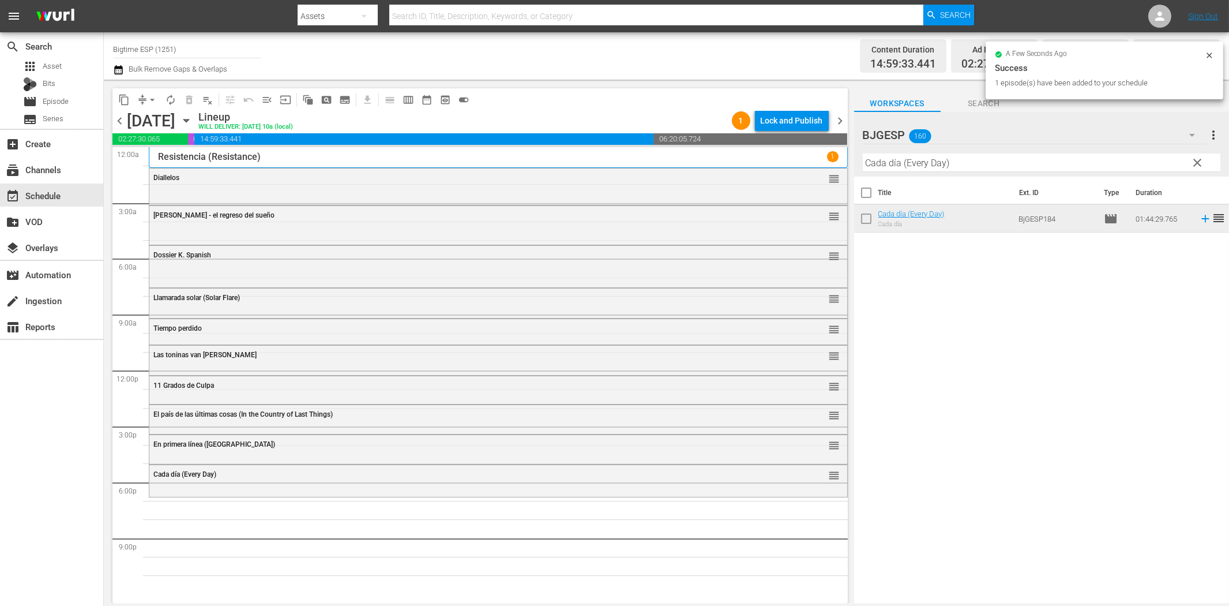
click at [1046, 166] on input "Cada día (Every Day)" at bounding box center [1042, 162] width 358 height 18
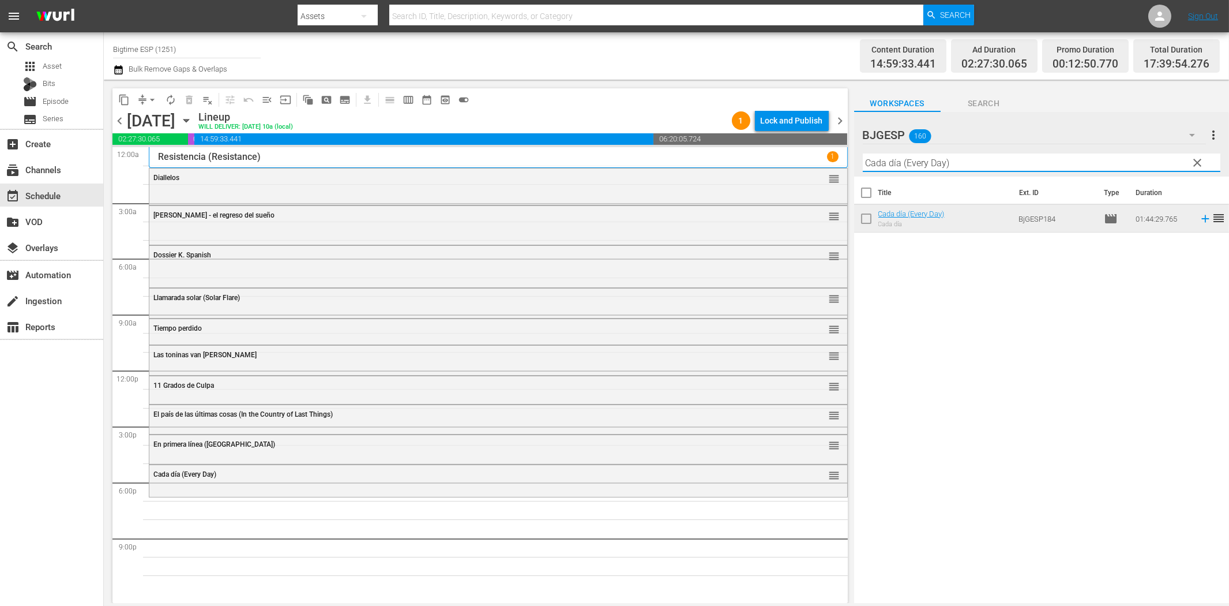
paste input "El cobrador de deudas 2 (The Debt Collector 2"
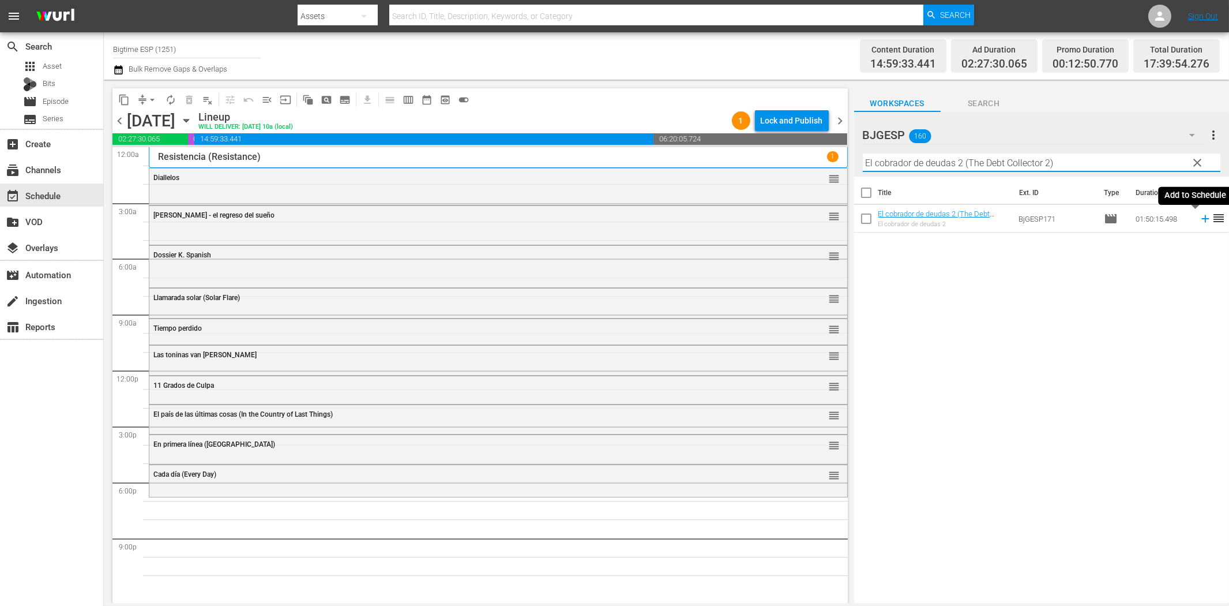
click at [1199, 217] on icon at bounding box center [1205, 218] width 13 height 13
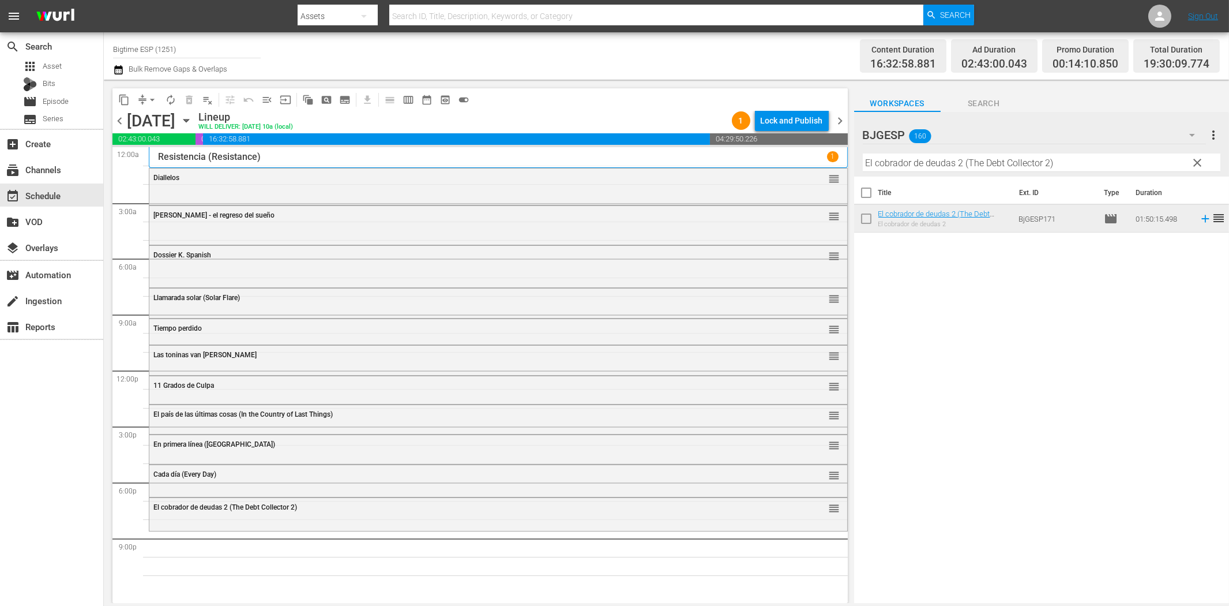
click at [1001, 155] on input "El cobrador de deudas 2 (The Debt Collector 2)" at bounding box center [1042, 162] width 358 height 18
paste input "Speed asesino (Kill Speed"
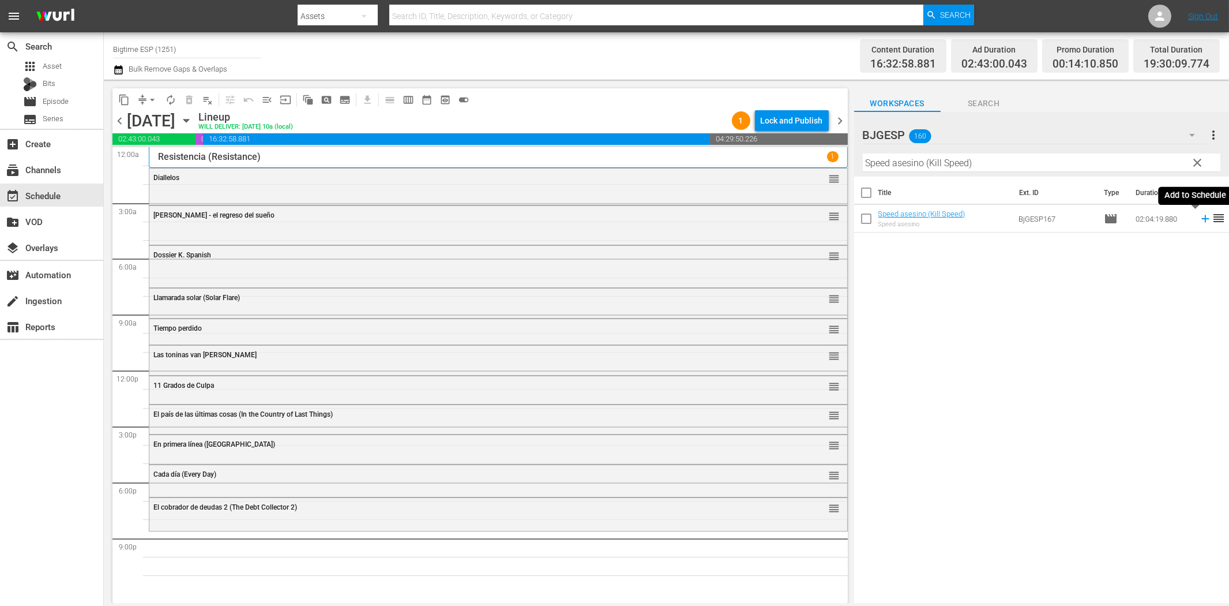
drag, startPoint x: 1196, startPoint y: 218, endPoint x: 1146, endPoint y: 228, distance: 50.7
click at [1202, 218] on icon at bounding box center [1205, 218] width 7 height 7
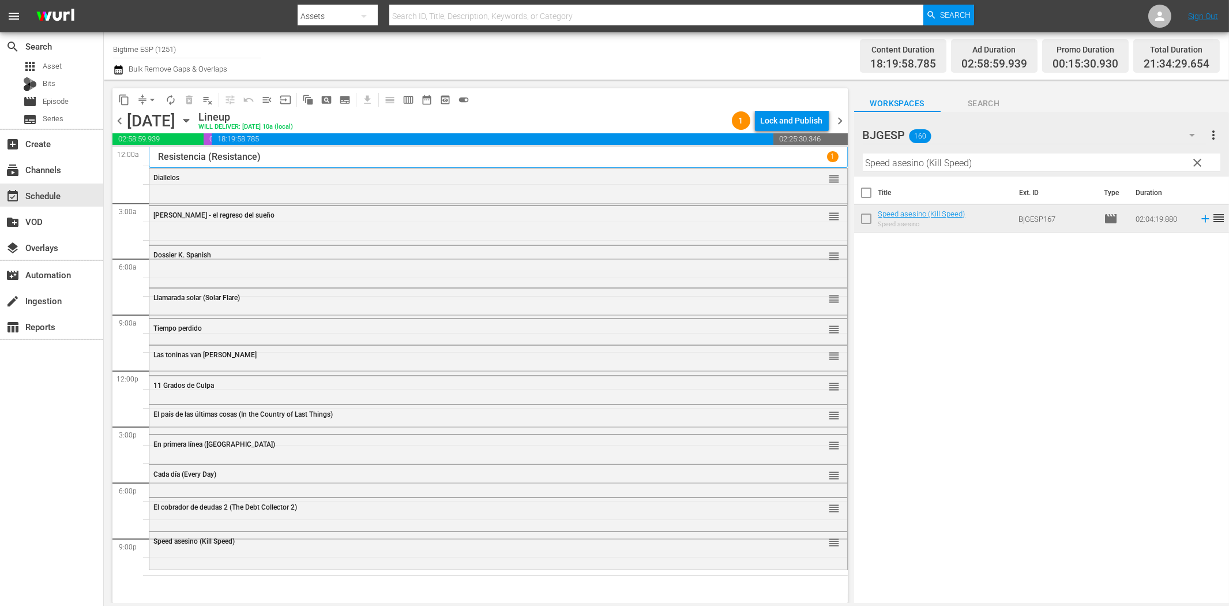
click at [954, 162] on input "Speed asesino (Kill Speed)" at bounding box center [1042, 162] width 358 height 18
paste input "Juntos en combate (Come Out Fighting"
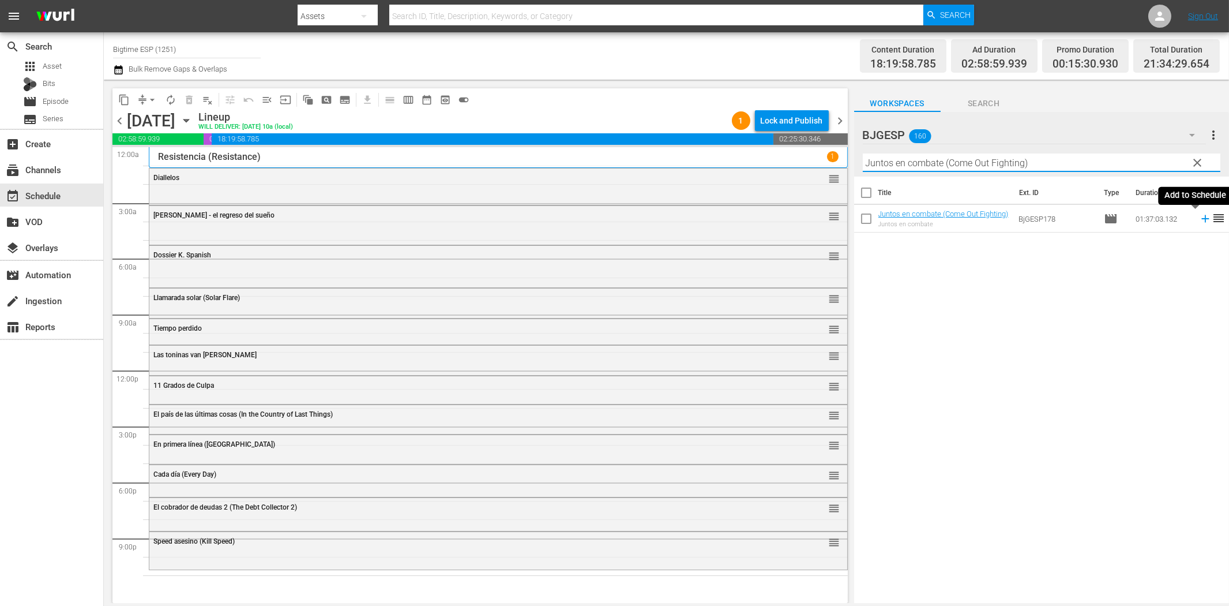
click at [1199, 223] on icon at bounding box center [1205, 218] width 13 height 13
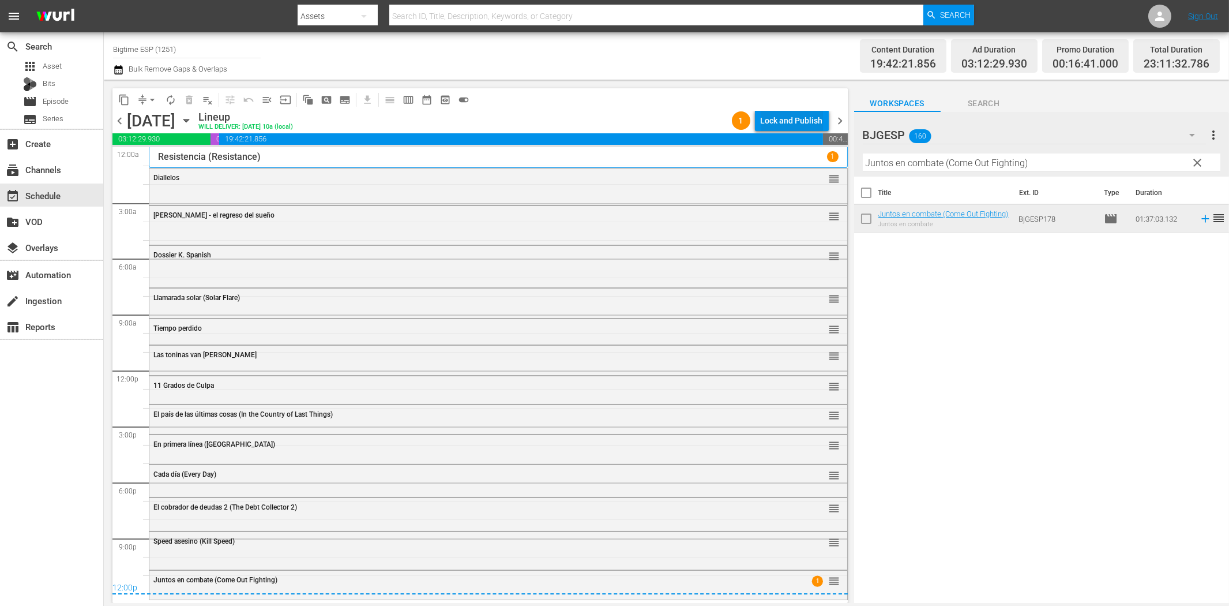
click at [775, 119] on div "Lock and Publish" at bounding box center [792, 120] width 62 height 21
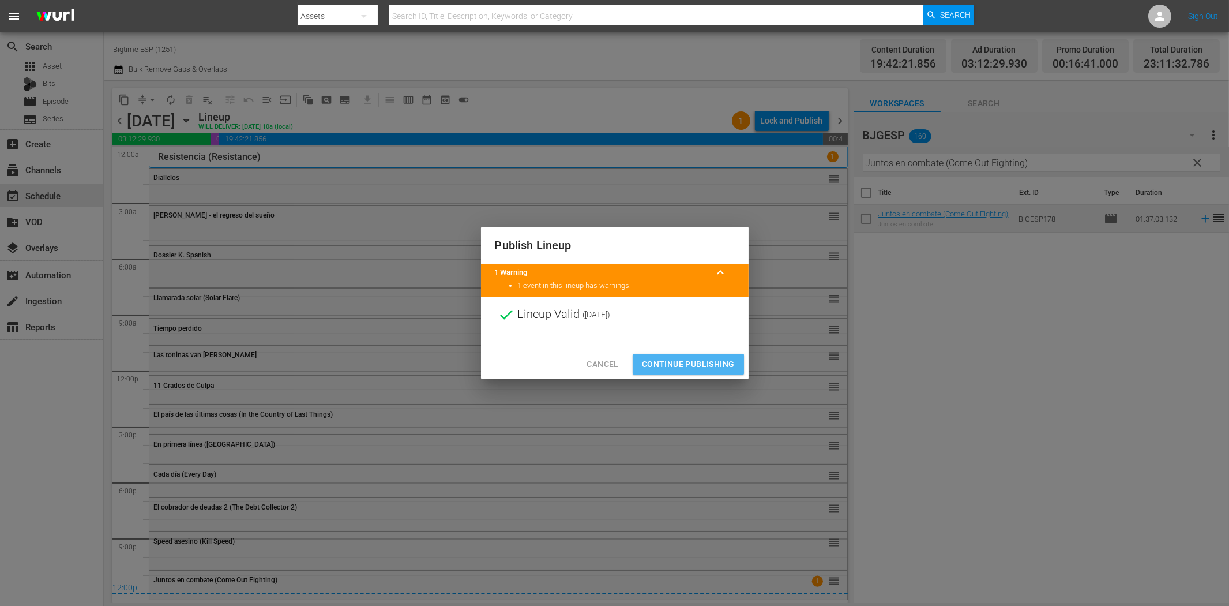
click at [724, 357] on span "Continue Publishing" at bounding box center [688, 364] width 93 height 14
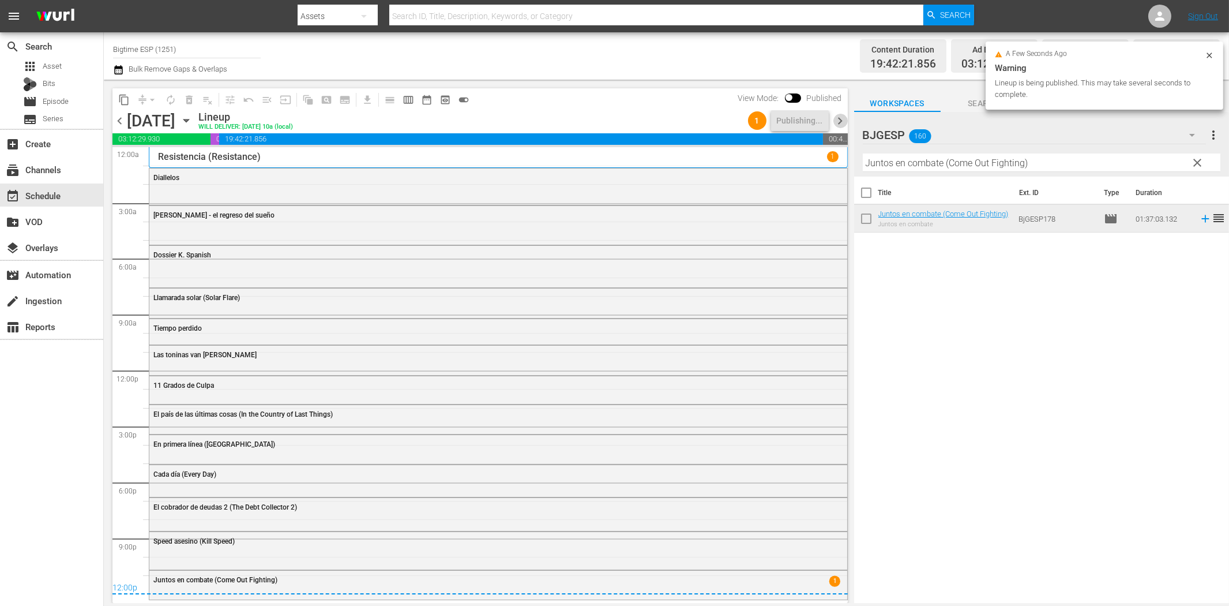
click at [840, 116] on span "chevron_right" at bounding box center [841, 121] width 14 height 14
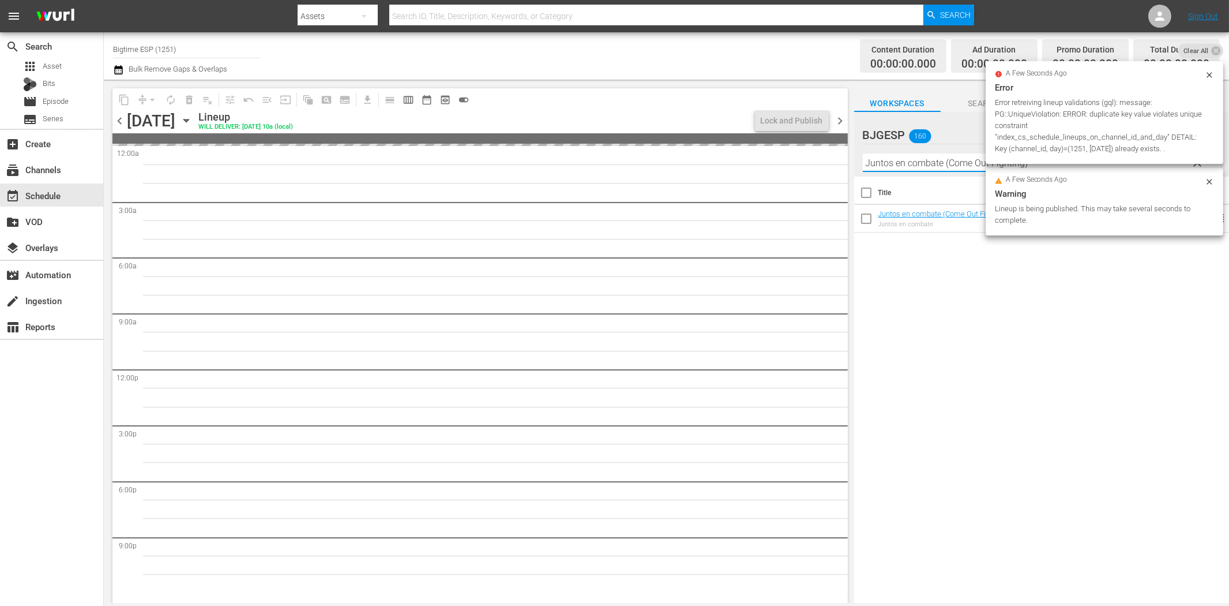
click at [916, 165] on input "Juntos en combate (Come Out Fighting)" at bounding box center [1042, 162] width 358 height 18
paste input "Los timadores (The Grifters"
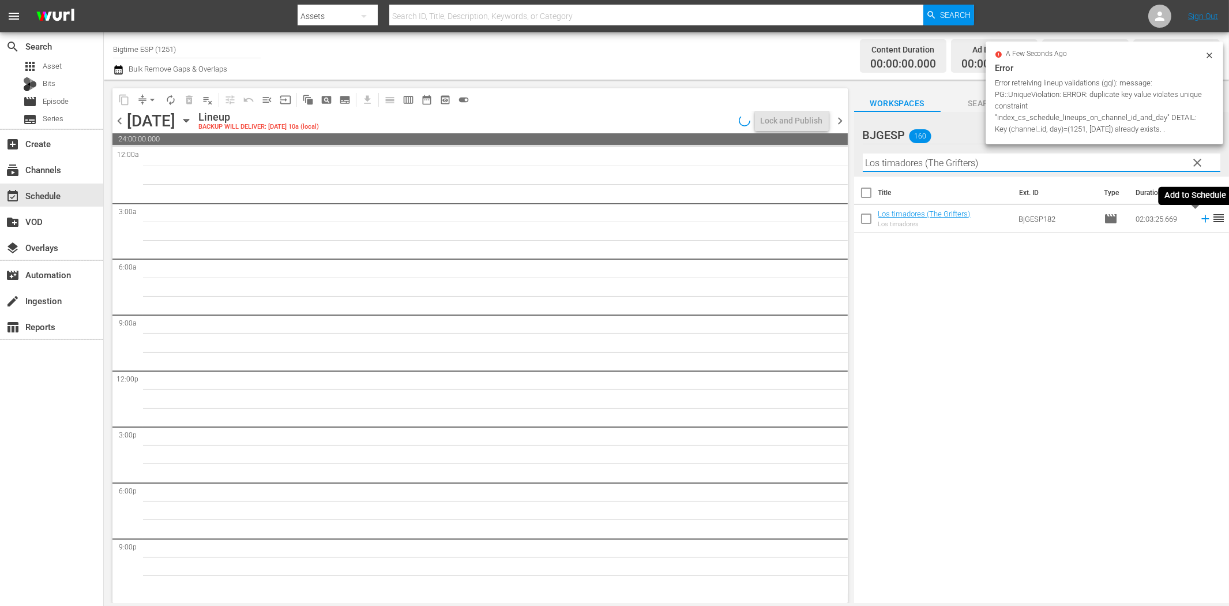
click at [1199, 221] on icon at bounding box center [1205, 218] width 13 height 13
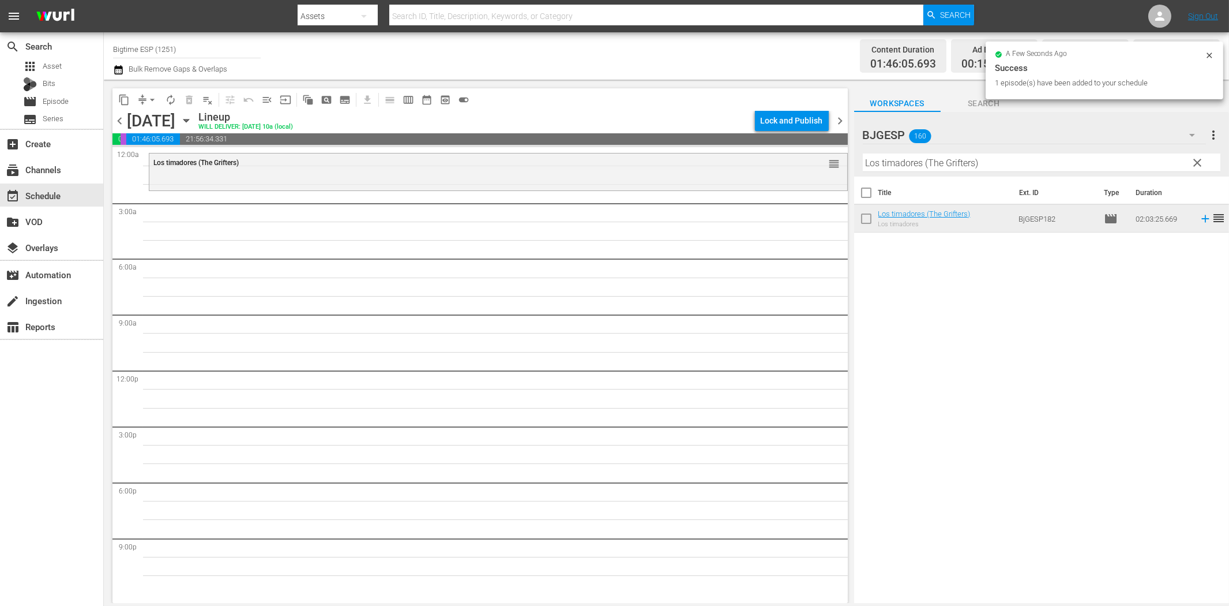
click at [895, 163] on input "Los timadores (The Grifters)" at bounding box center [1042, 162] width 358 height 18
paste input "El Chata"
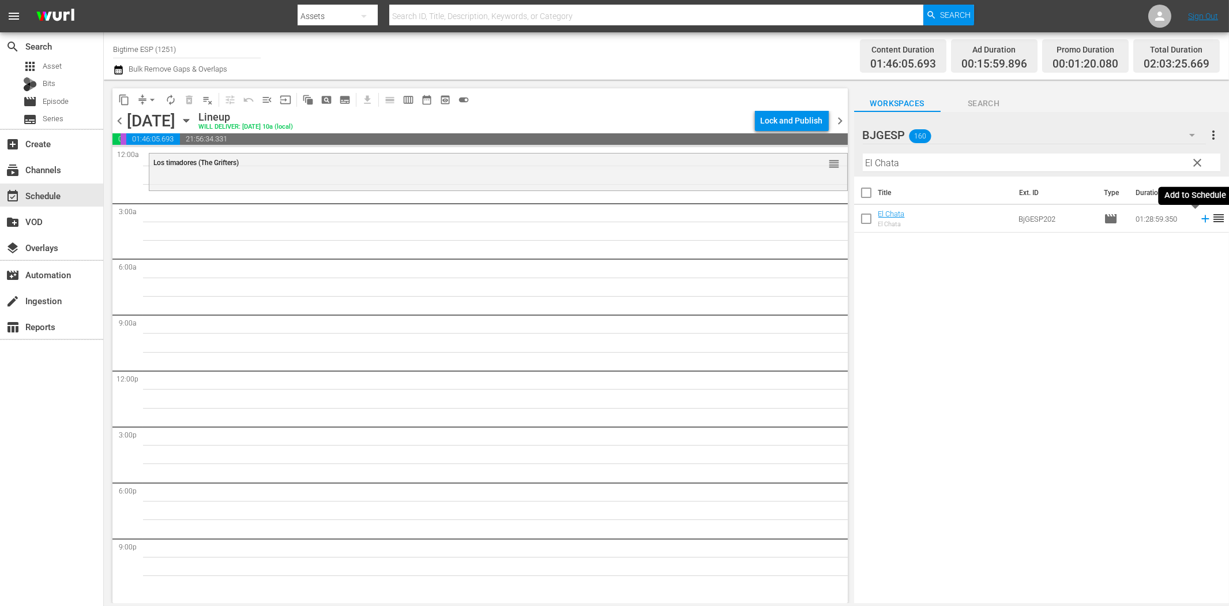
click at [1199, 220] on icon at bounding box center [1205, 218] width 13 height 13
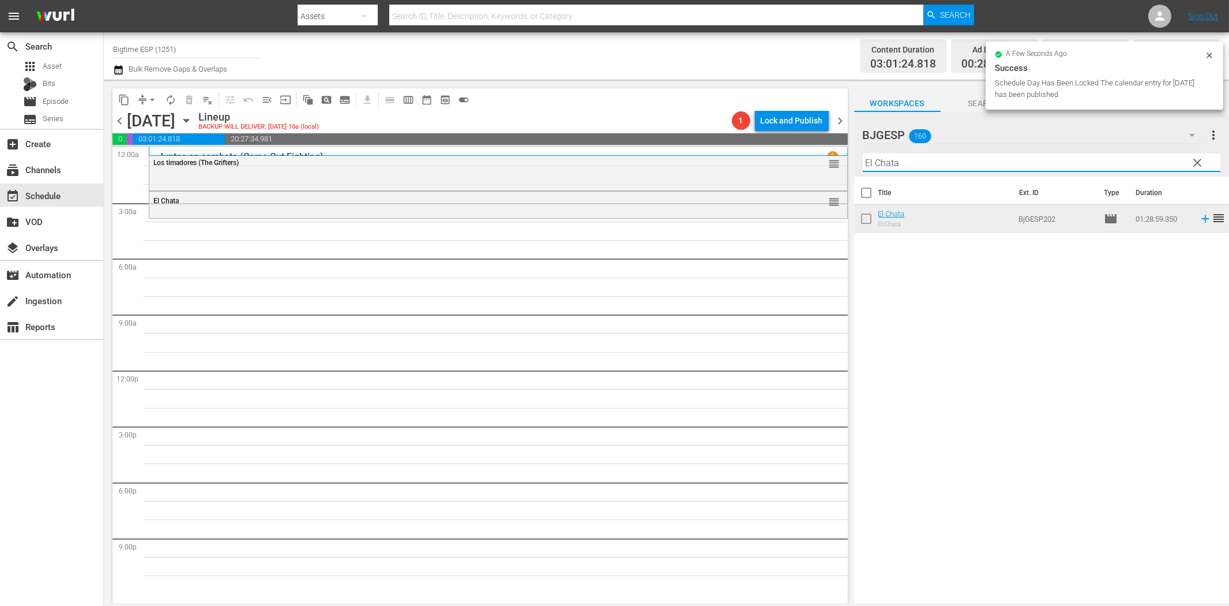
click at [900, 168] on input "El Chata" at bounding box center [1042, 162] width 358 height 18
paste input "Haz caso a tu corazón (Listen to Your Heart)"
click at [1202, 219] on icon at bounding box center [1205, 218] width 7 height 7
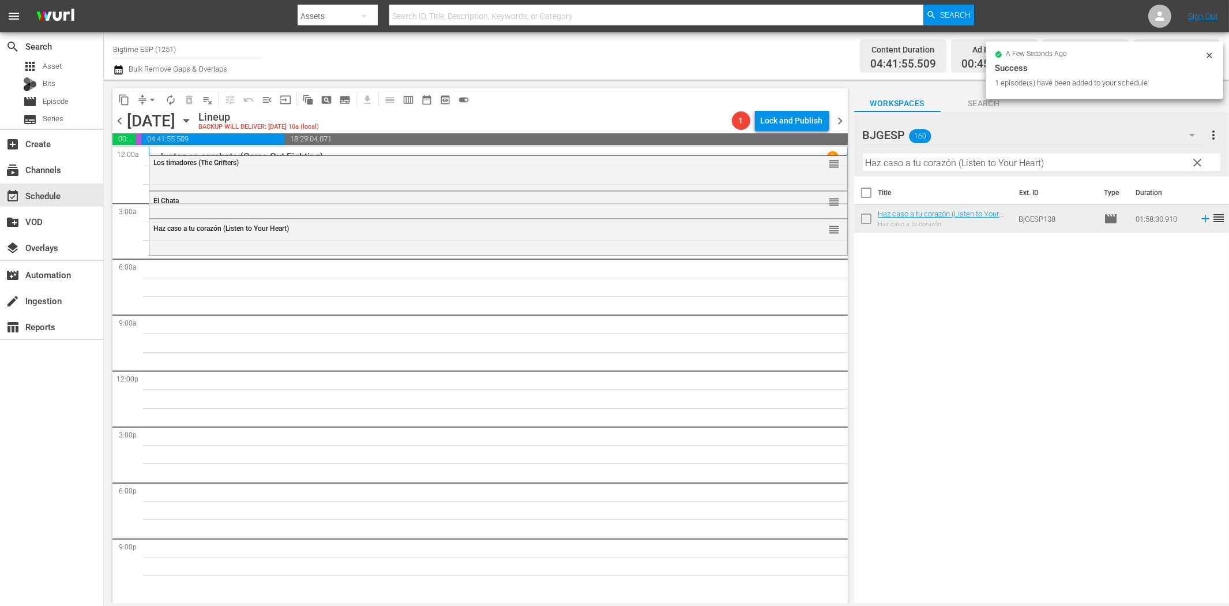
click at [988, 164] on input "Haz caso a tu corazón (Listen to Your Heart)" at bounding box center [1042, 162] width 358 height 18
paste input "Rumba Love"
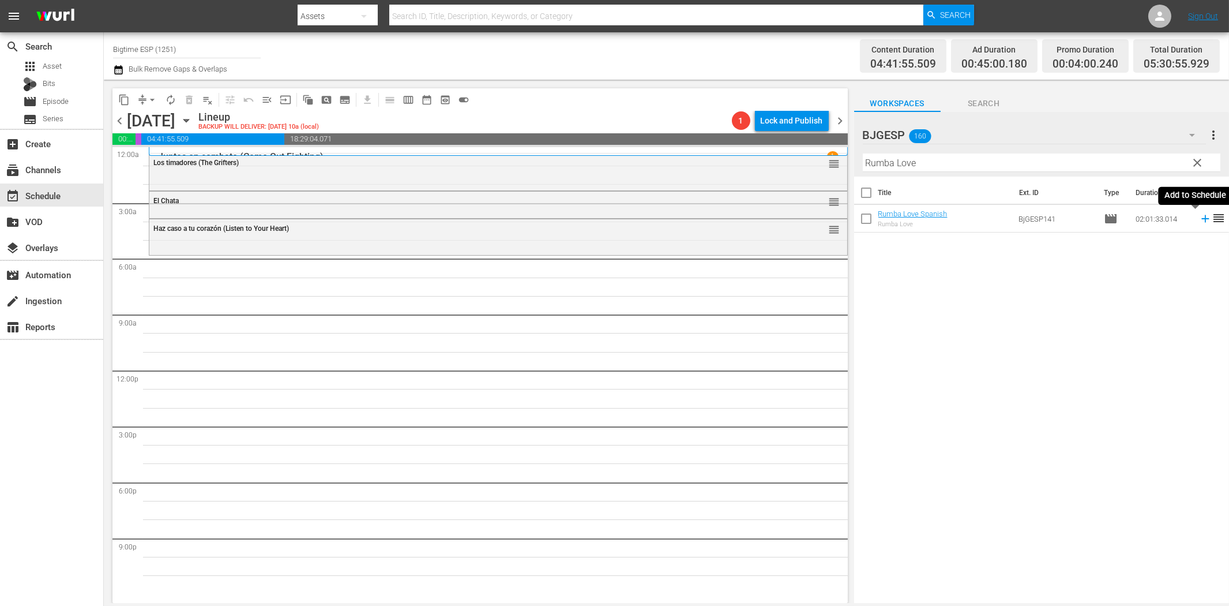
click at [1199, 217] on icon at bounding box center [1205, 218] width 13 height 13
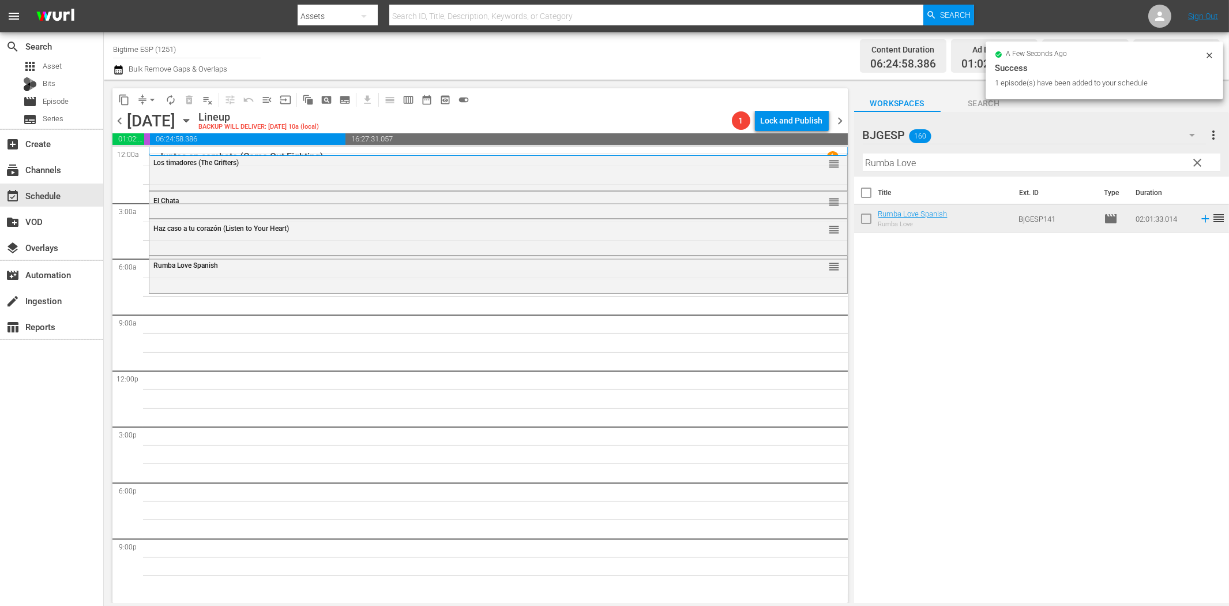
click at [1005, 157] on input "Rumba Love" at bounding box center [1042, 162] width 358 height 18
paste input "Not Forgotten (Spanish)"
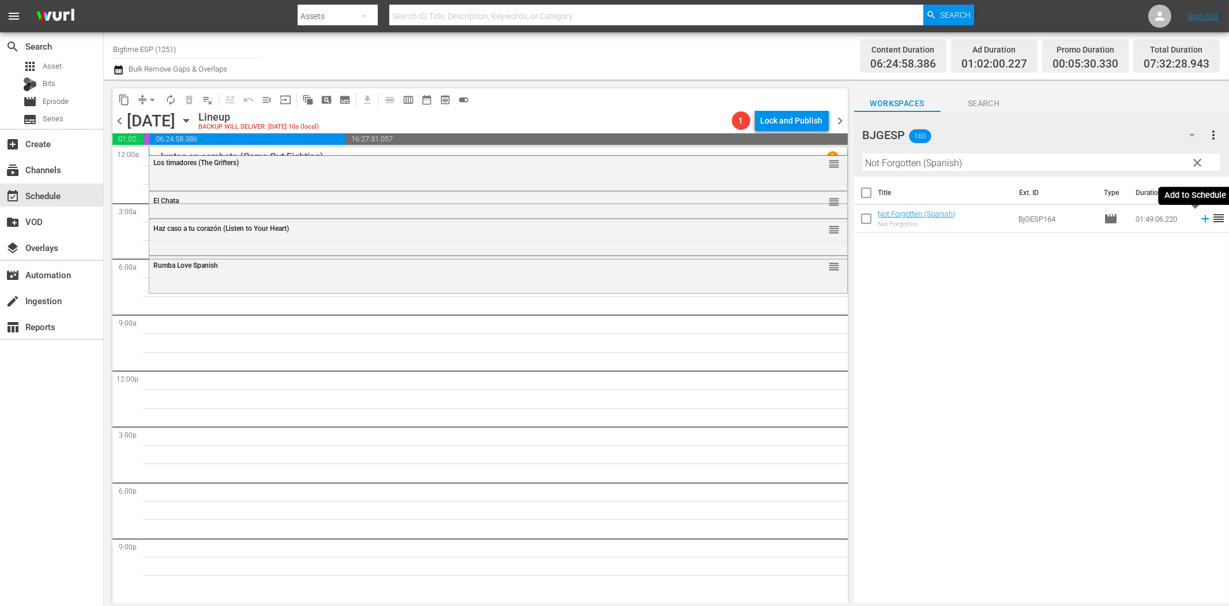
click at [1199, 217] on icon at bounding box center [1205, 218] width 13 height 13
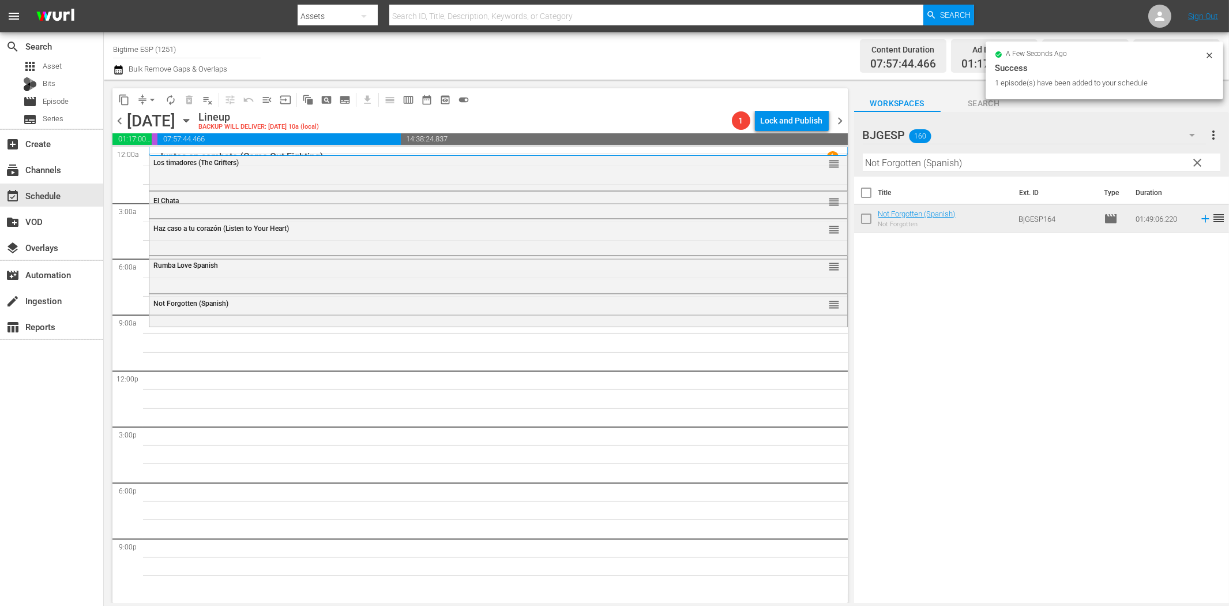
click at [896, 163] on input "Not Forgotten (Spanish)" at bounding box center [1042, 162] width 358 height 18
paste input "En Sus Pasos (In His Steps"
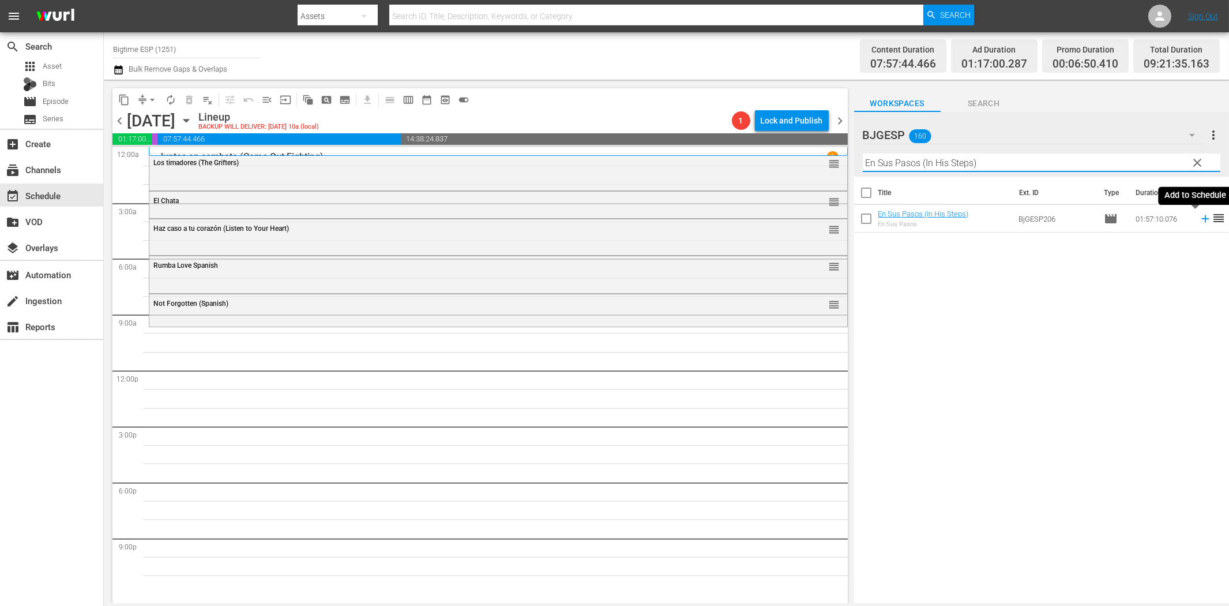
click at [1202, 220] on icon at bounding box center [1205, 218] width 7 height 7
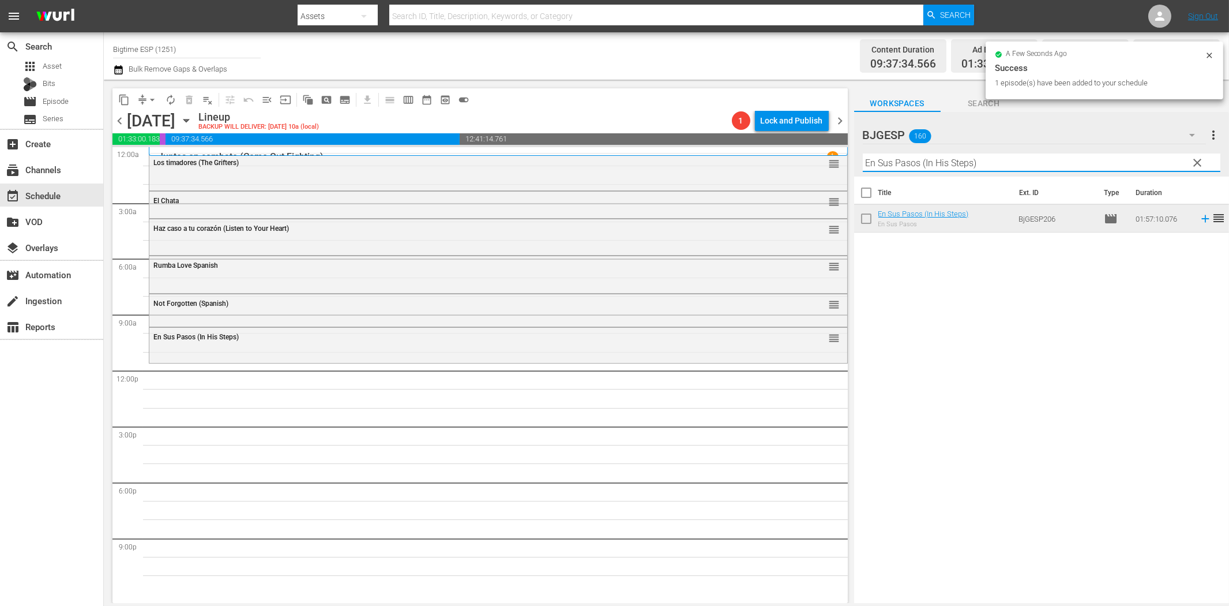
click at [1019, 167] on input "En Sus Pasos (In His Steps)" at bounding box center [1042, 162] width 358 height 18
paste input "[DATE] ([DEMOGRAPHIC_DATA] of [PERSON_NAME]"
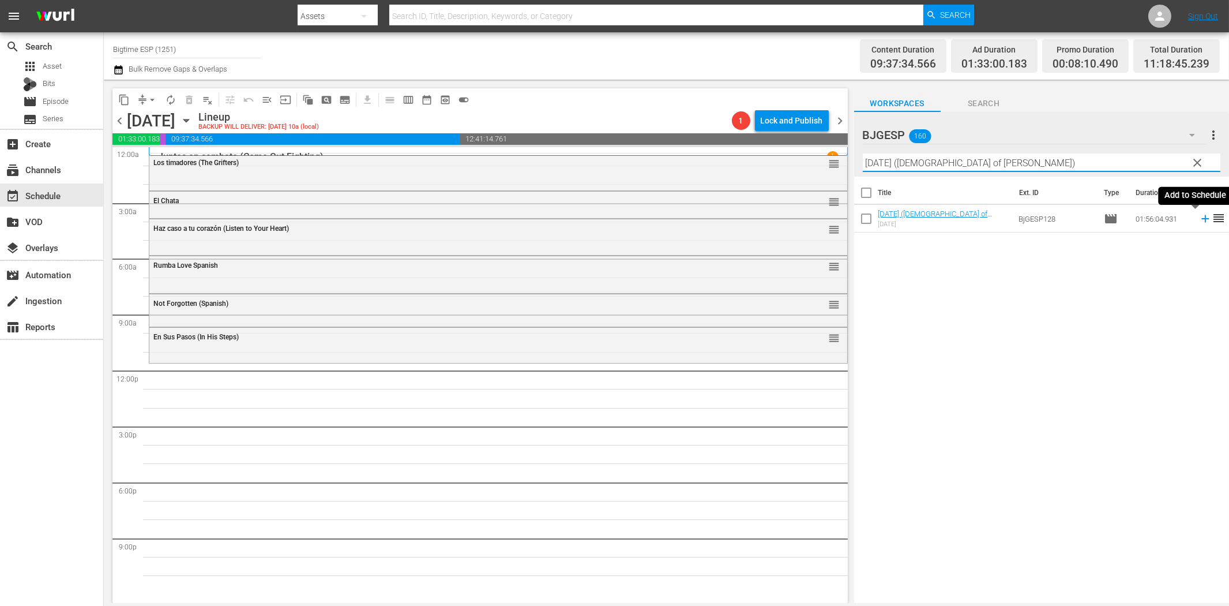
click at [1199, 223] on icon at bounding box center [1205, 218] width 13 height 13
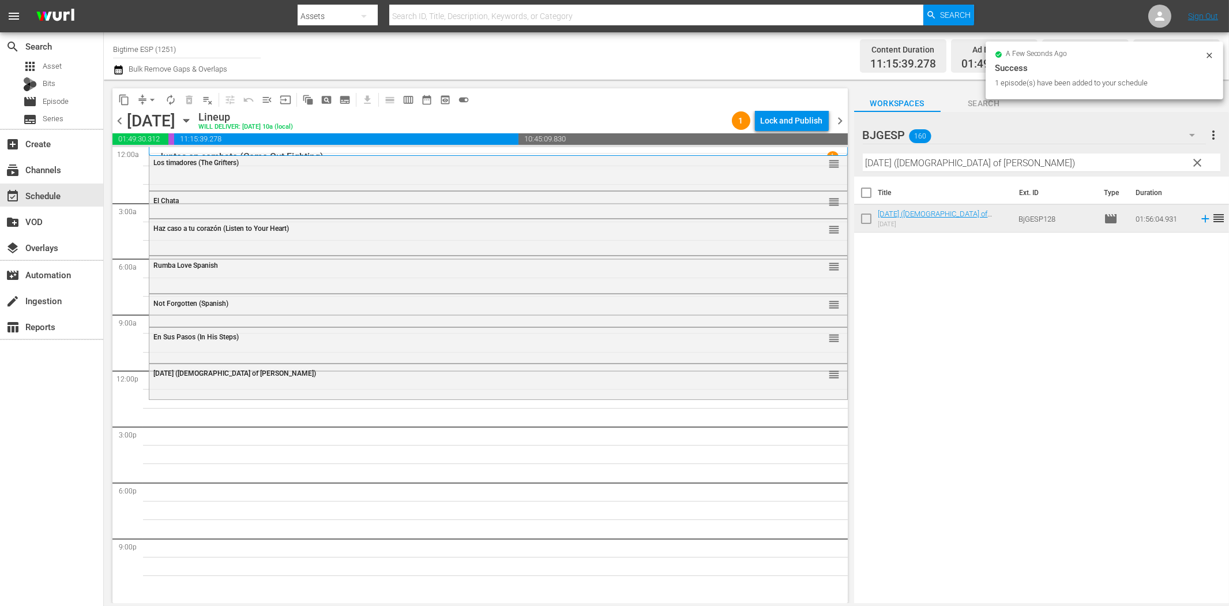
click at [926, 163] on input "[DATE] ([DEMOGRAPHIC_DATA] of [PERSON_NAME])" at bounding box center [1042, 162] width 358 height 18
paste input "Cápsulas"
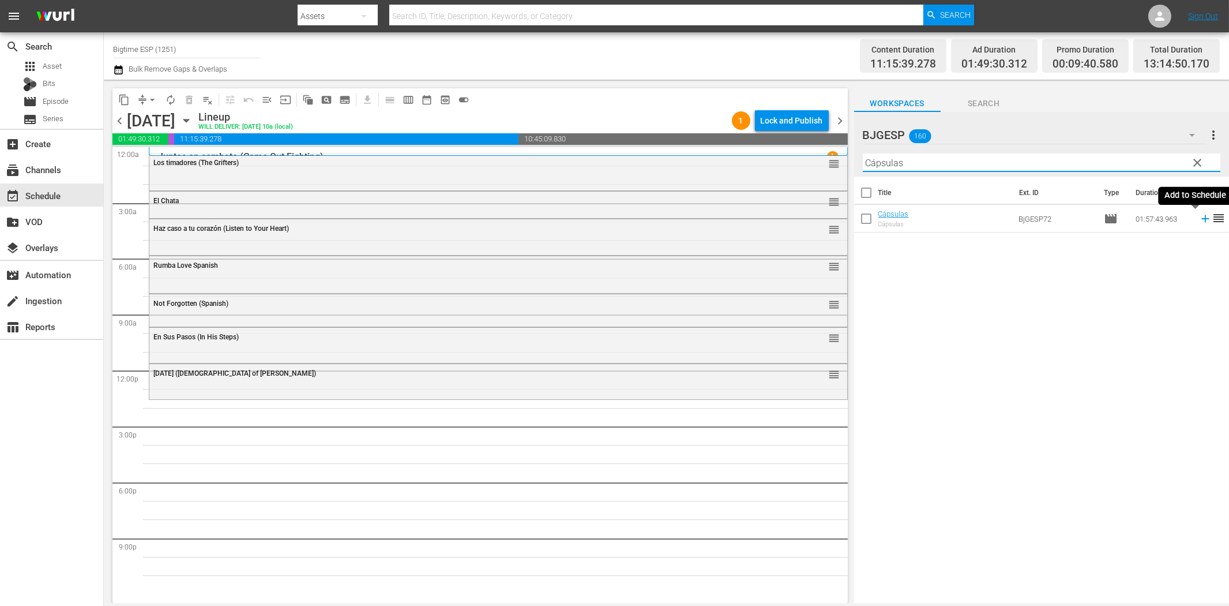
click at [1199, 216] on icon at bounding box center [1205, 218] width 13 height 13
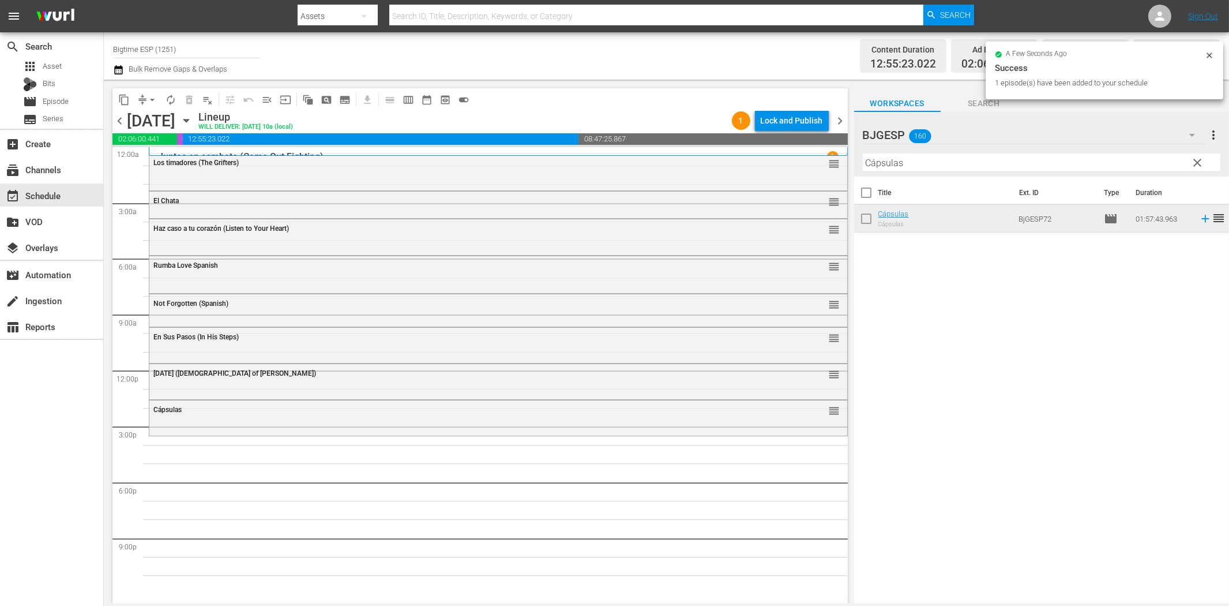
click at [997, 166] on input "Cápsulas" at bounding box center [1042, 162] width 358 height 18
paste input "Lo peor de los deseo"
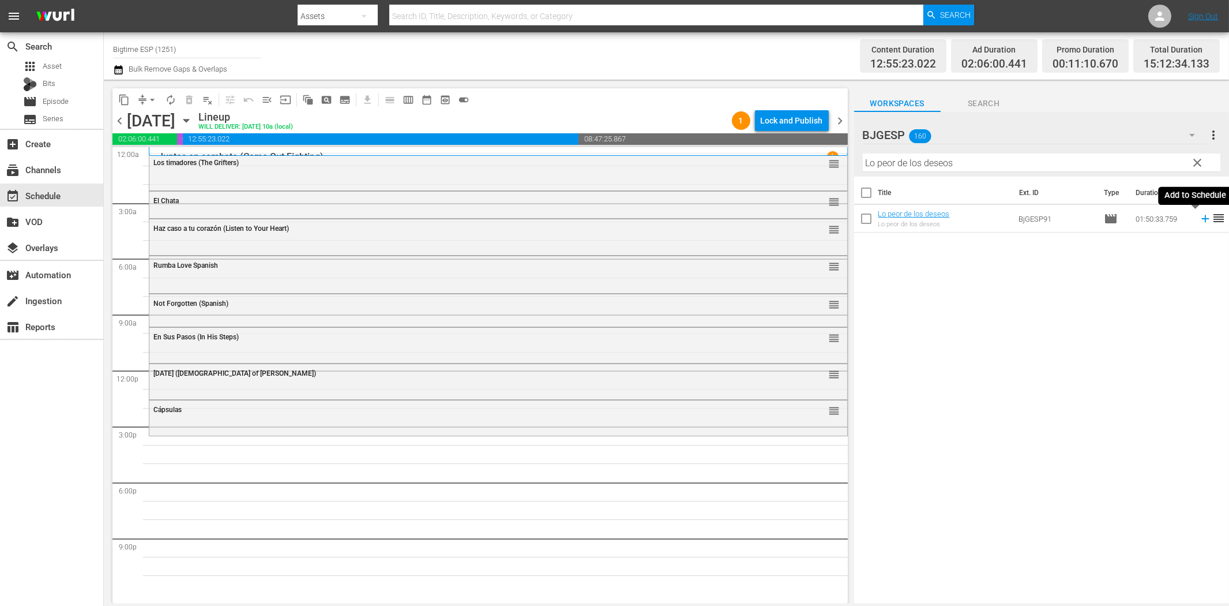
click at [1199, 220] on icon at bounding box center [1205, 218] width 13 height 13
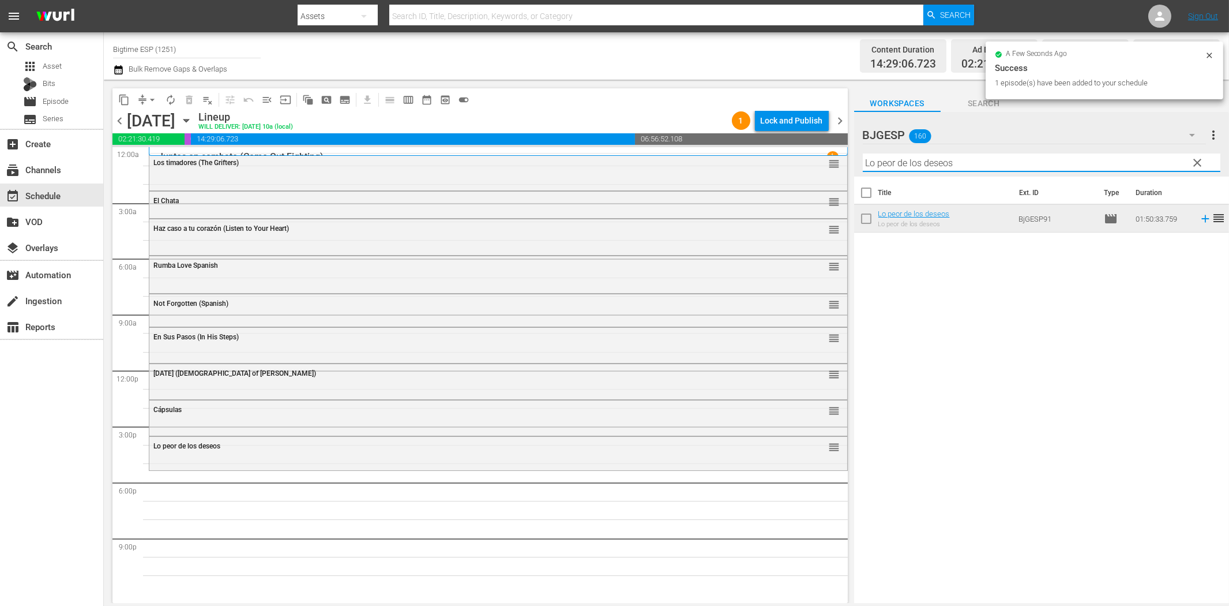
click at [1110, 163] on input "Lo peor de los deseos" at bounding box center [1042, 162] width 358 height 18
paste input "Dossier K."
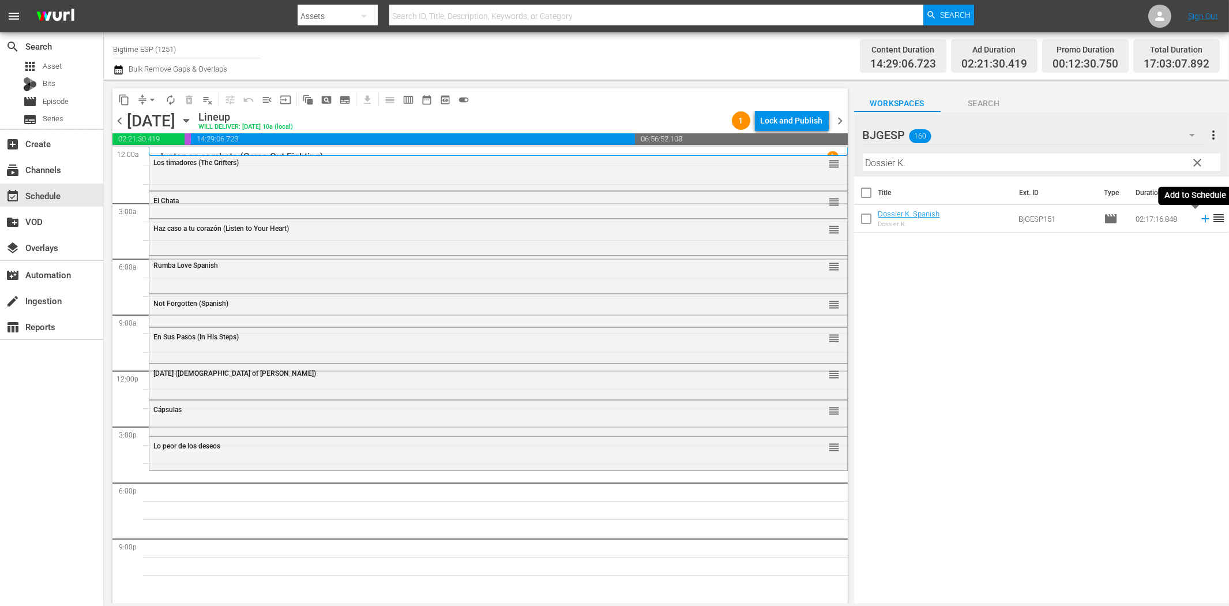
click at [1199, 220] on icon at bounding box center [1205, 218] width 13 height 13
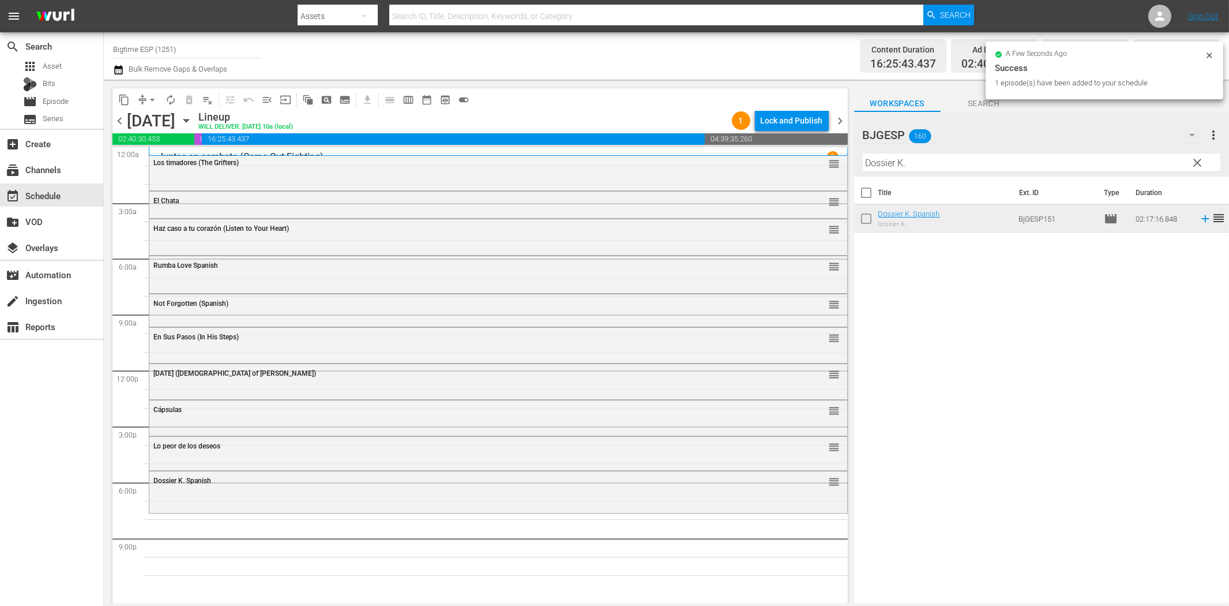
click at [948, 167] on input "Dossier K." at bounding box center [1042, 162] width 358 height 18
paste input "[PERSON_NAME]: el regreso del sueño"
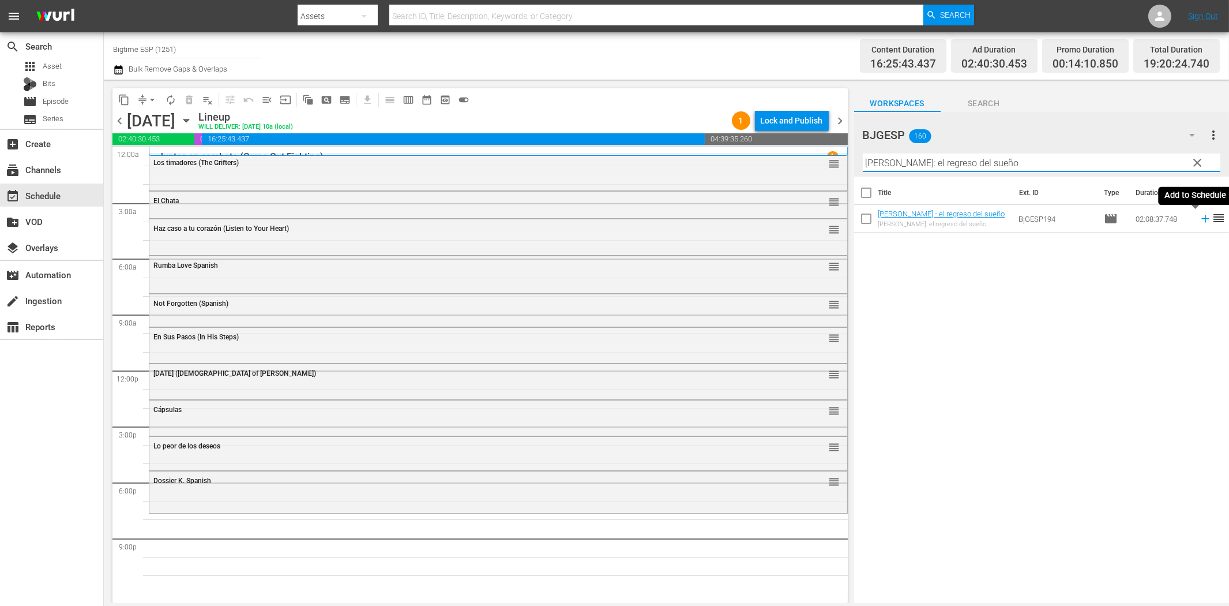
click at [1202, 222] on icon at bounding box center [1205, 218] width 7 height 7
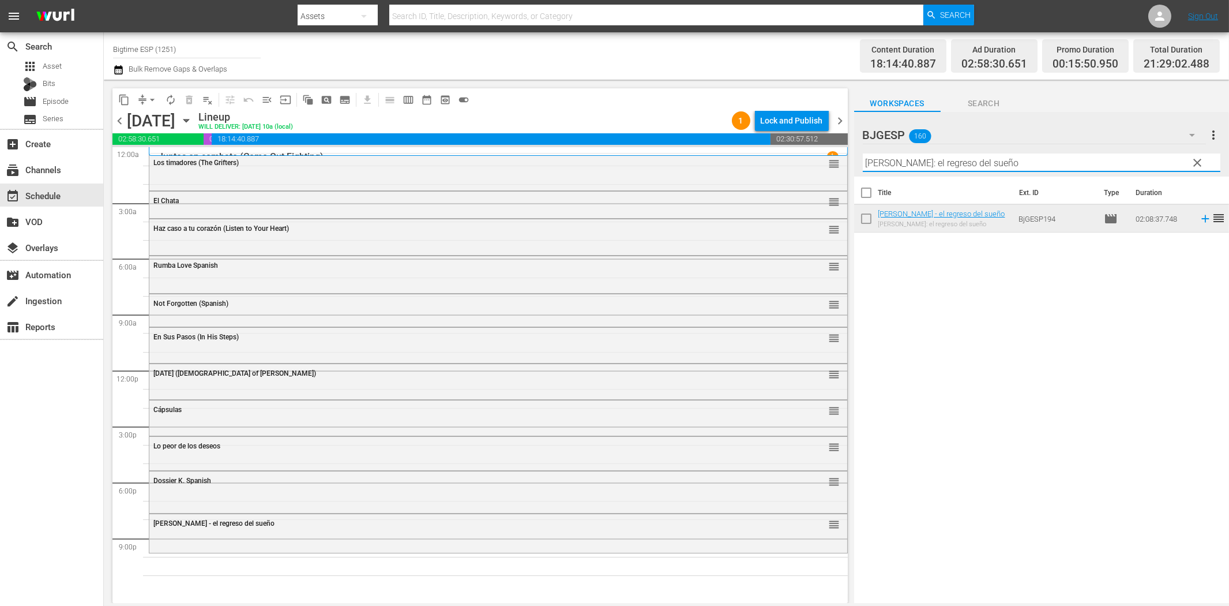
click at [981, 164] on input "[PERSON_NAME]: el regreso del sueño" at bounding box center [1042, 162] width 358 height 18
paste input "Quicksand (Spanish)"
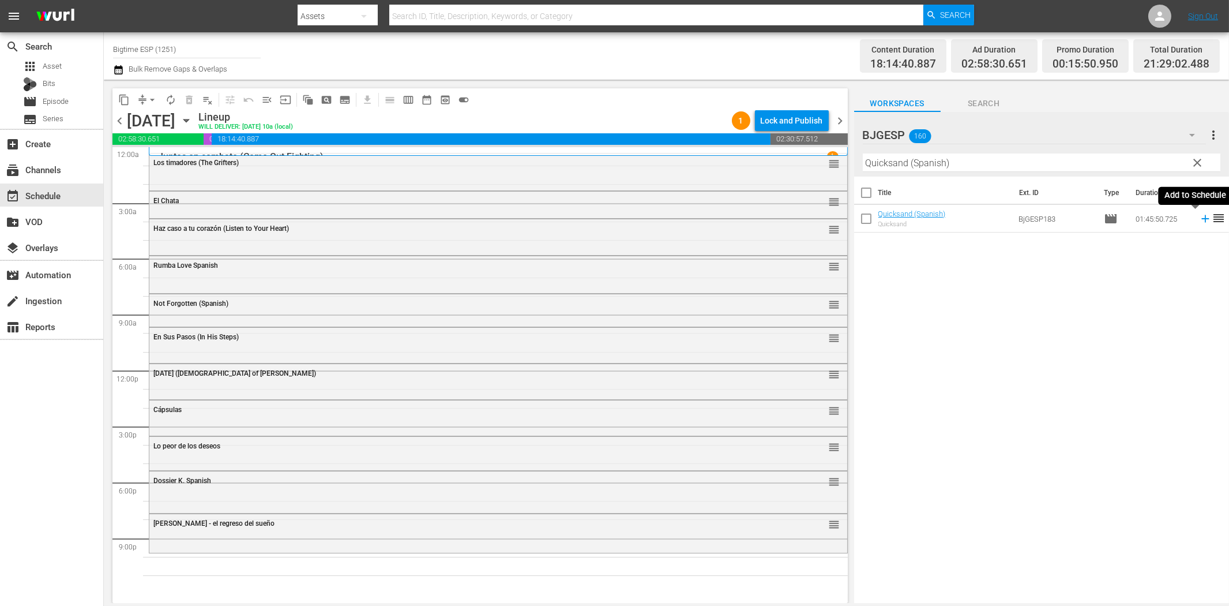
click at [1199, 220] on icon at bounding box center [1205, 218] width 13 height 13
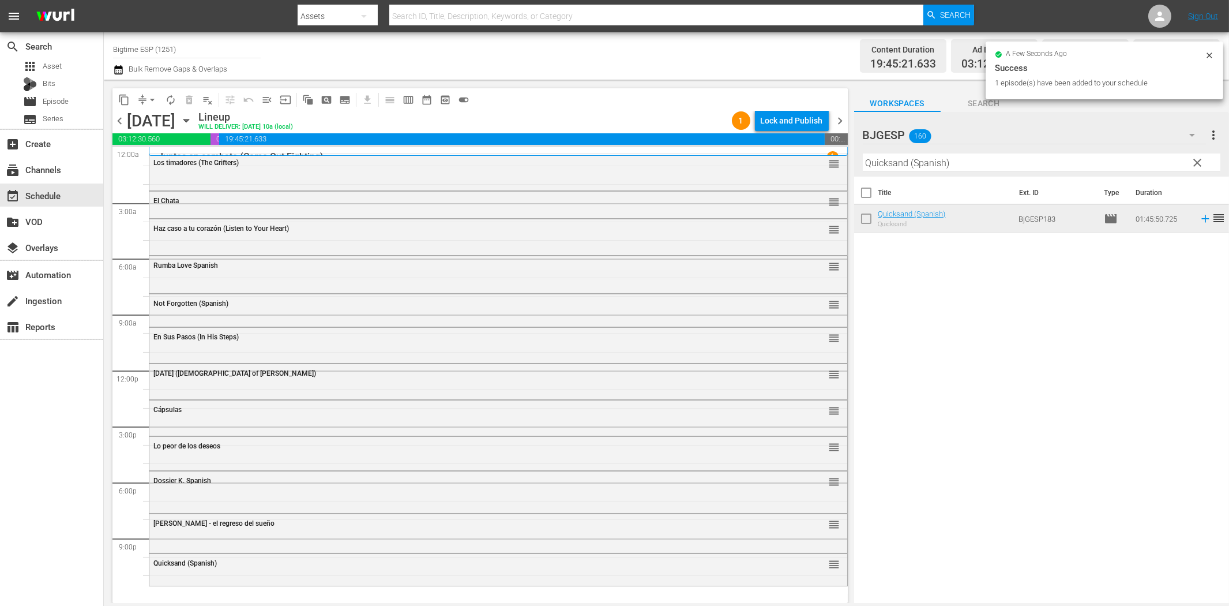
click at [1004, 165] on input "Quicksand (Spanish)" at bounding box center [1042, 162] width 358 height 18
paste input "En Sus Pasos (In His Steps"
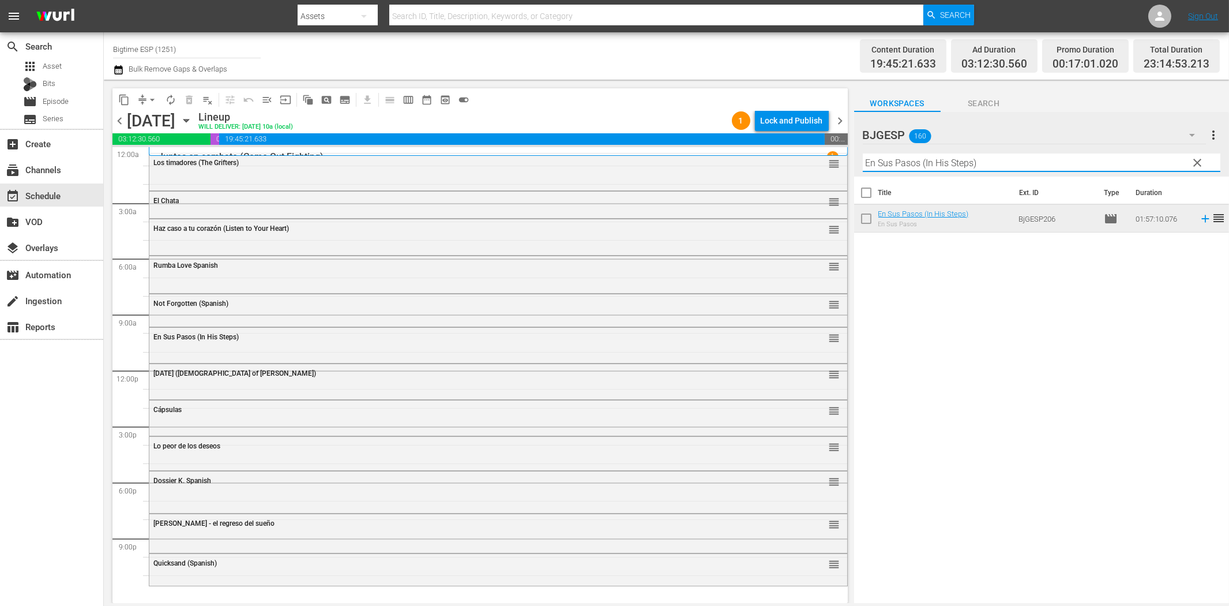
drag, startPoint x: 1196, startPoint y: 219, endPoint x: 1163, endPoint y: 227, distance: 34.3
click at [1202, 219] on icon at bounding box center [1205, 218] width 7 height 7
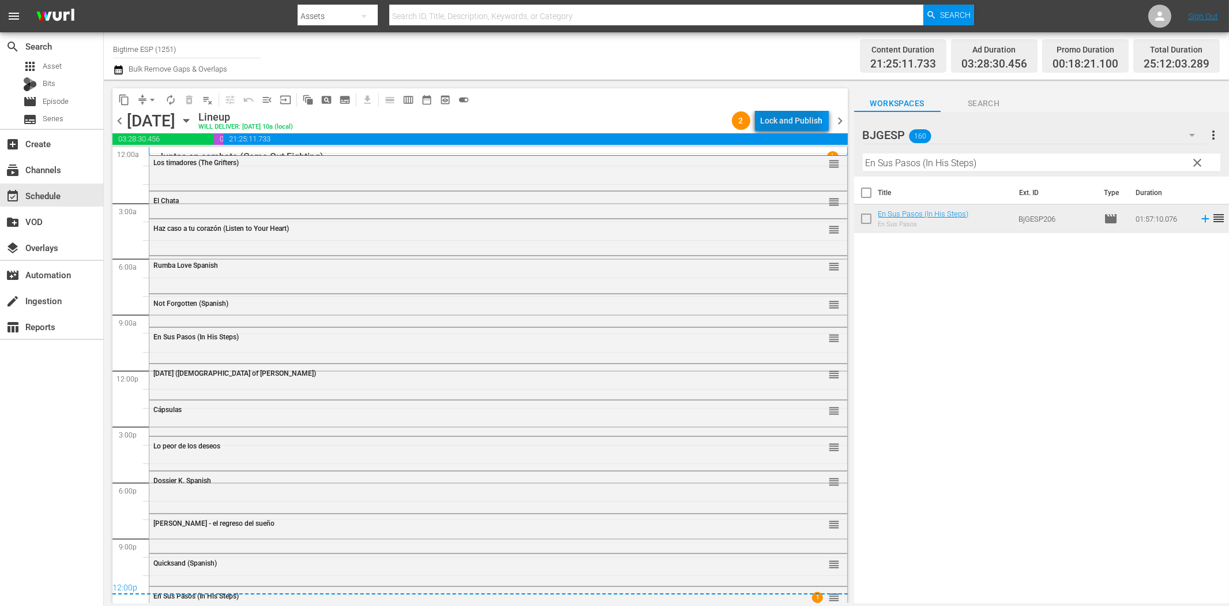
click at [782, 125] on div "Lock and Publish" at bounding box center [792, 120] width 62 height 21
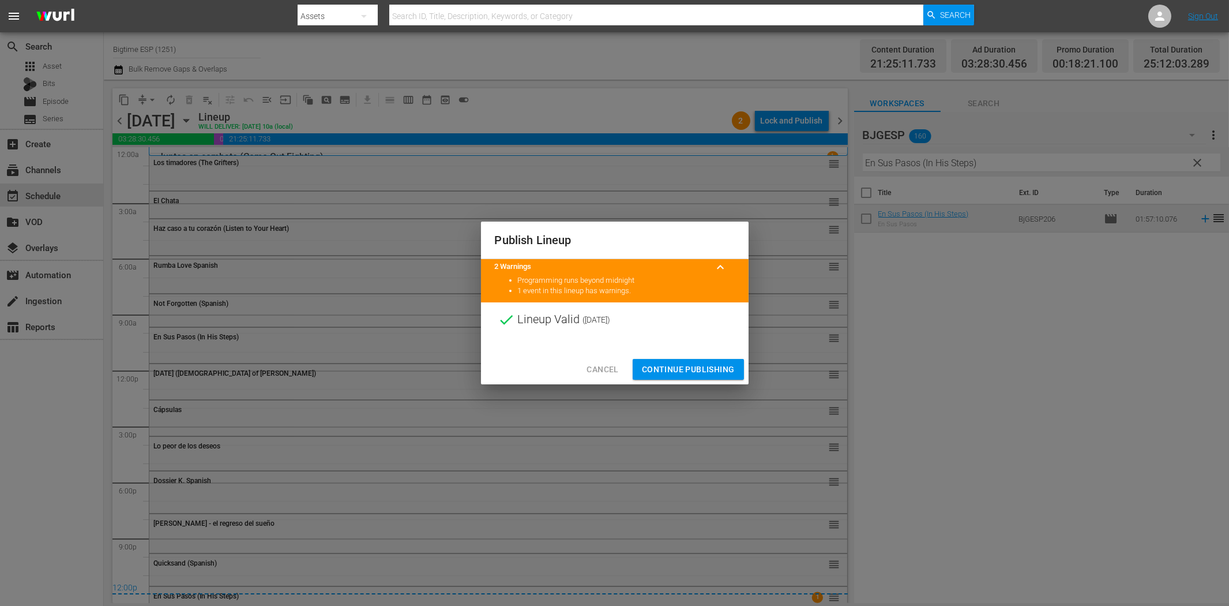
click at [724, 362] on span "Continue Publishing" at bounding box center [688, 369] width 93 height 14
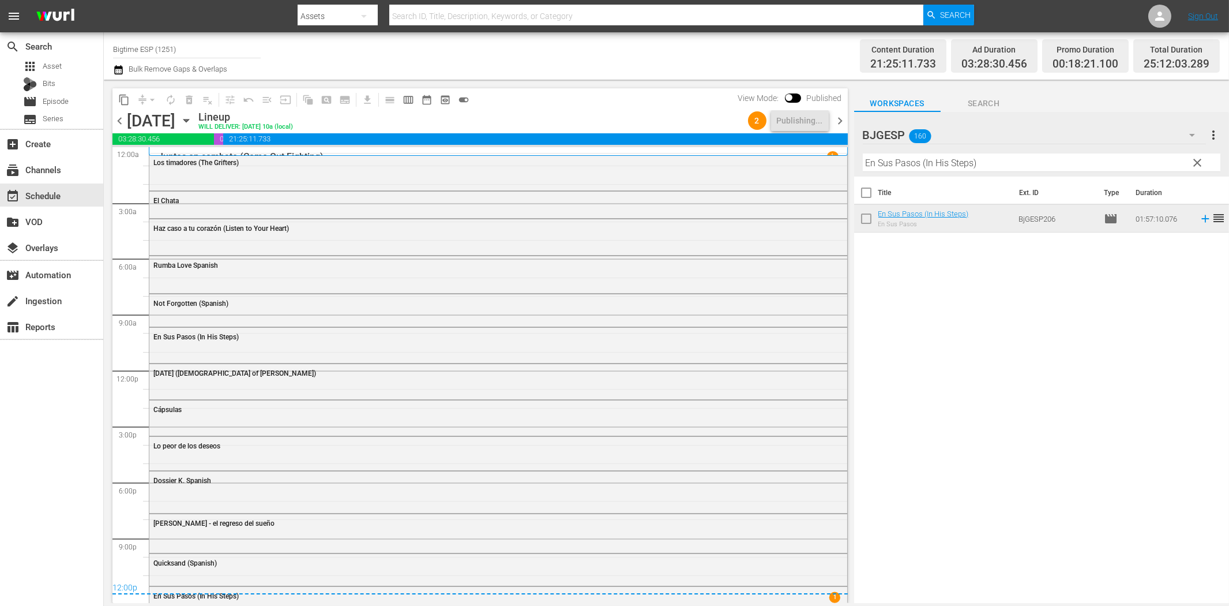
drag, startPoint x: 843, startPoint y: 123, endPoint x: 924, endPoint y: 151, distance: 85.6
click at [843, 123] on span "chevron_right" at bounding box center [841, 121] width 14 height 14
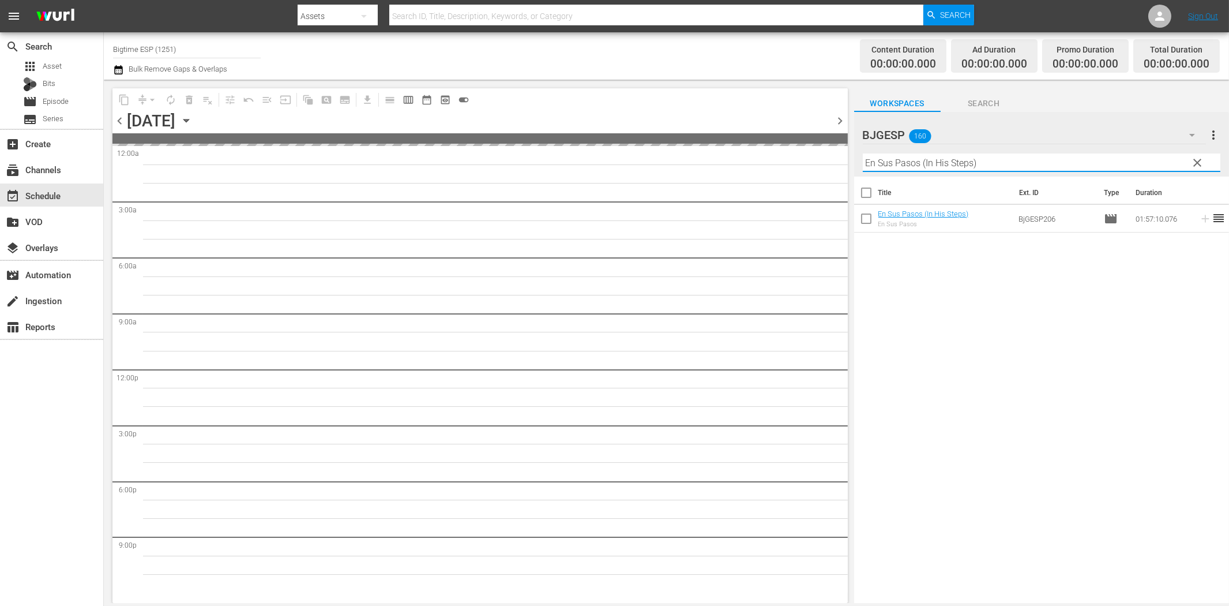
click at [948, 165] on input "En Sus Pasos (In His Steps)" at bounding box center [1042, 162] width 358 height 18
paste input "[PERSON_NAME] (Kill [PERSON_NAME]"
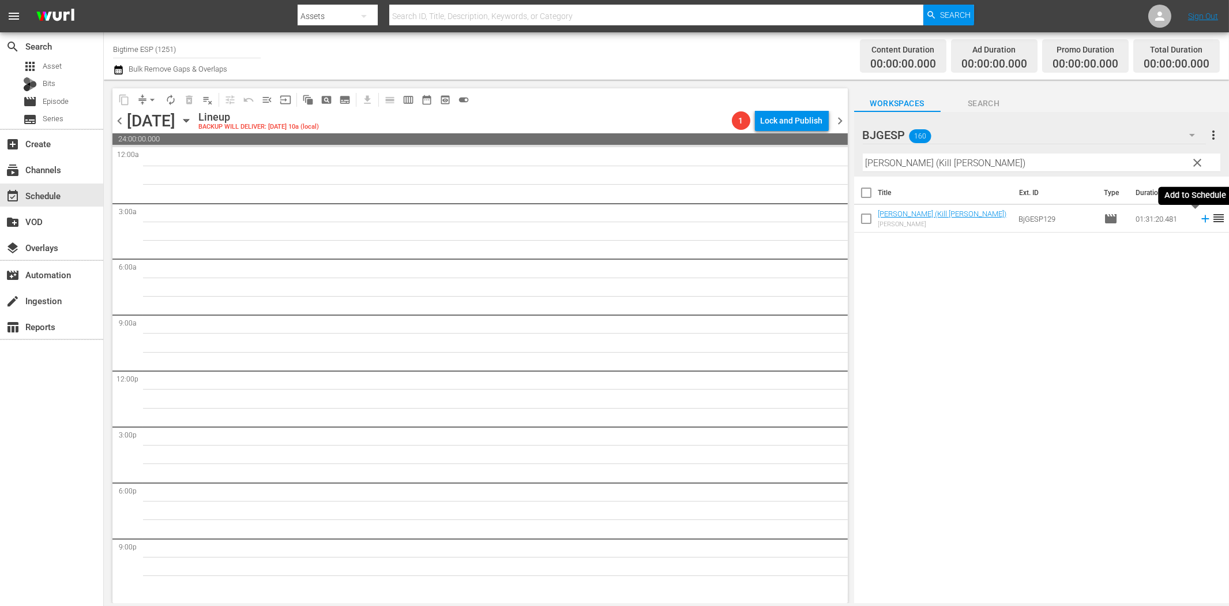
click at [1202, 218] on icon at bounding box center [1205, 218] width 7 height 7
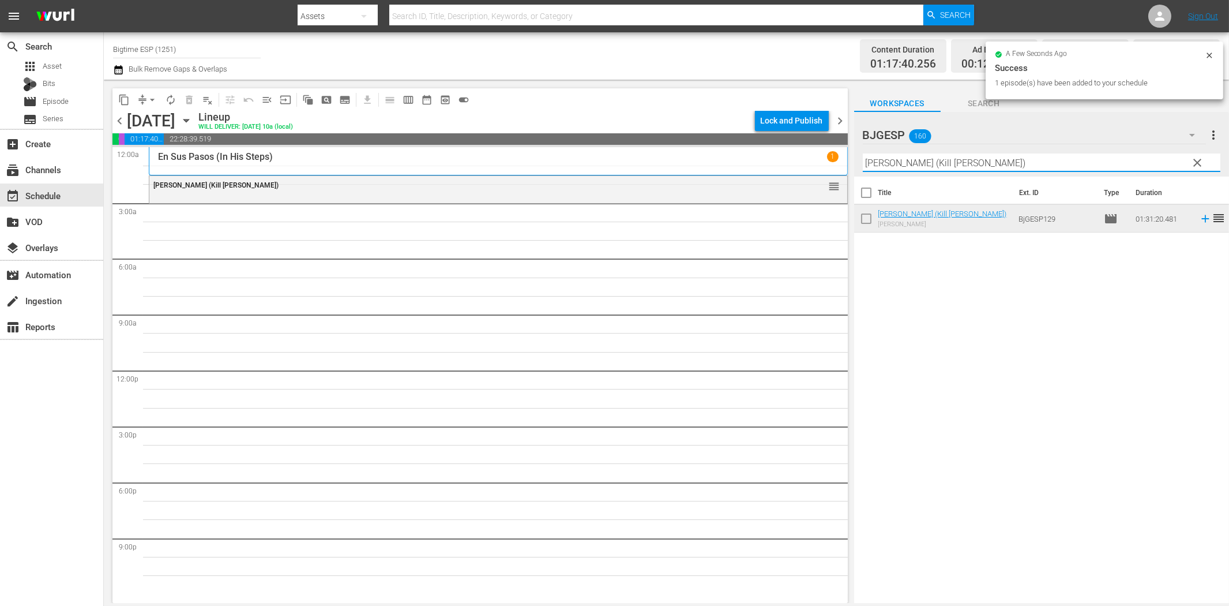
click at [911, 163] on input "[PERSON_NAME] (Kill [PERSON_NAME])" at bounding box center [1042, 162] width 358 height 18
paste input "USS Seaviper Spanish"
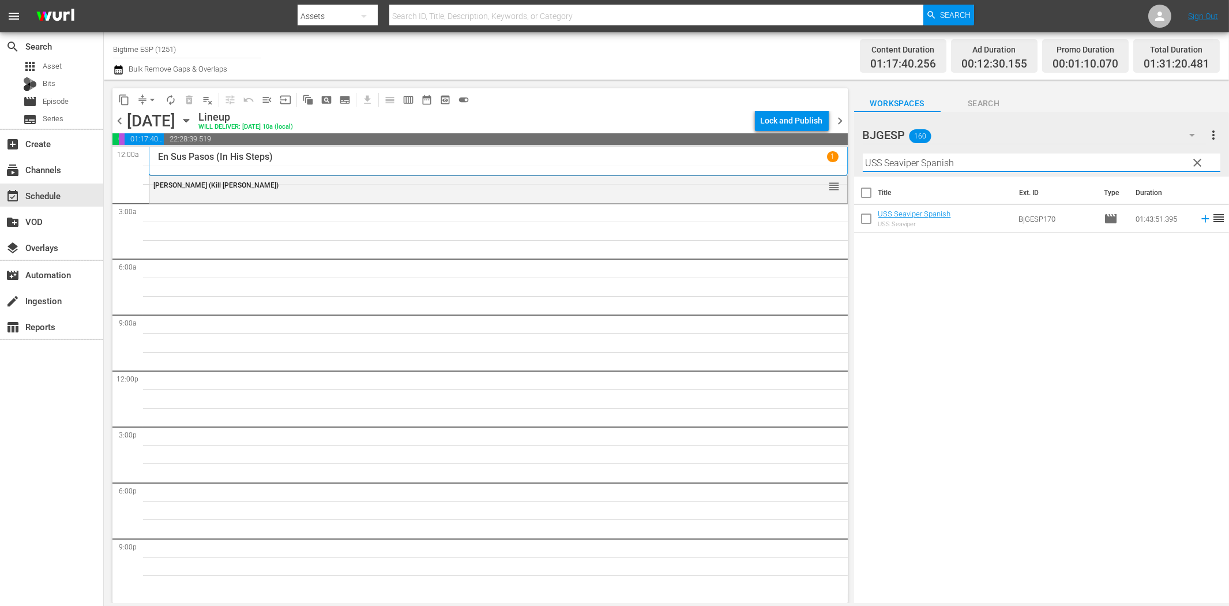
click at [1199, 216] on icon at bounding box center [1205, 218] width 13 height 13
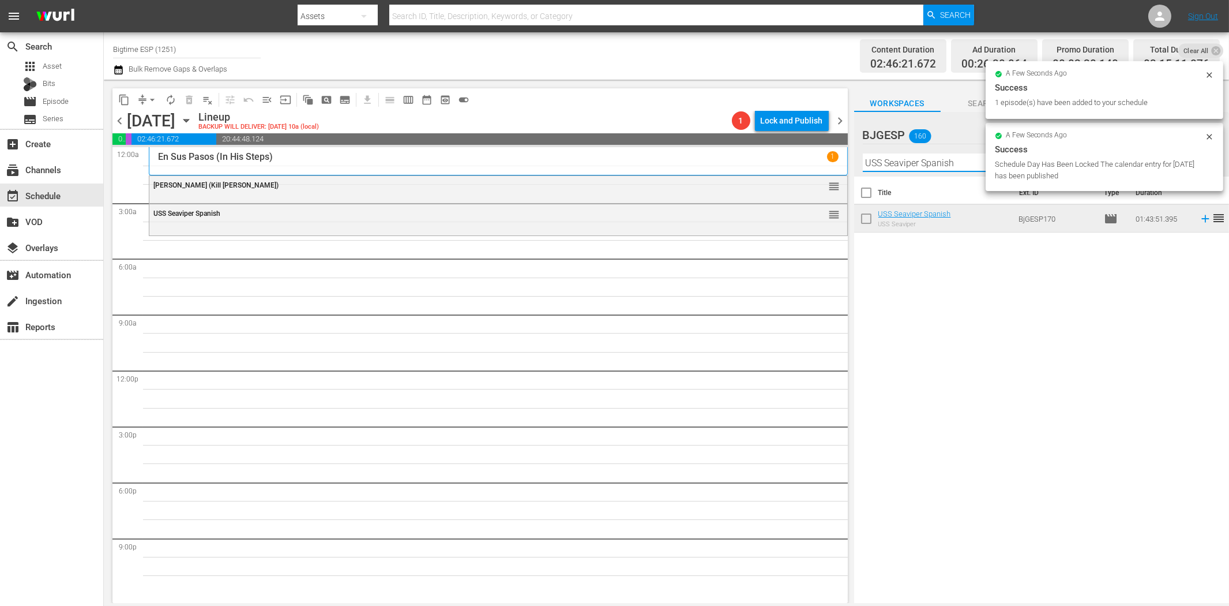
click at [944, 163] on input "USS Seaviper Spanish" at bounding box center [1042, 162] width 358 height 18
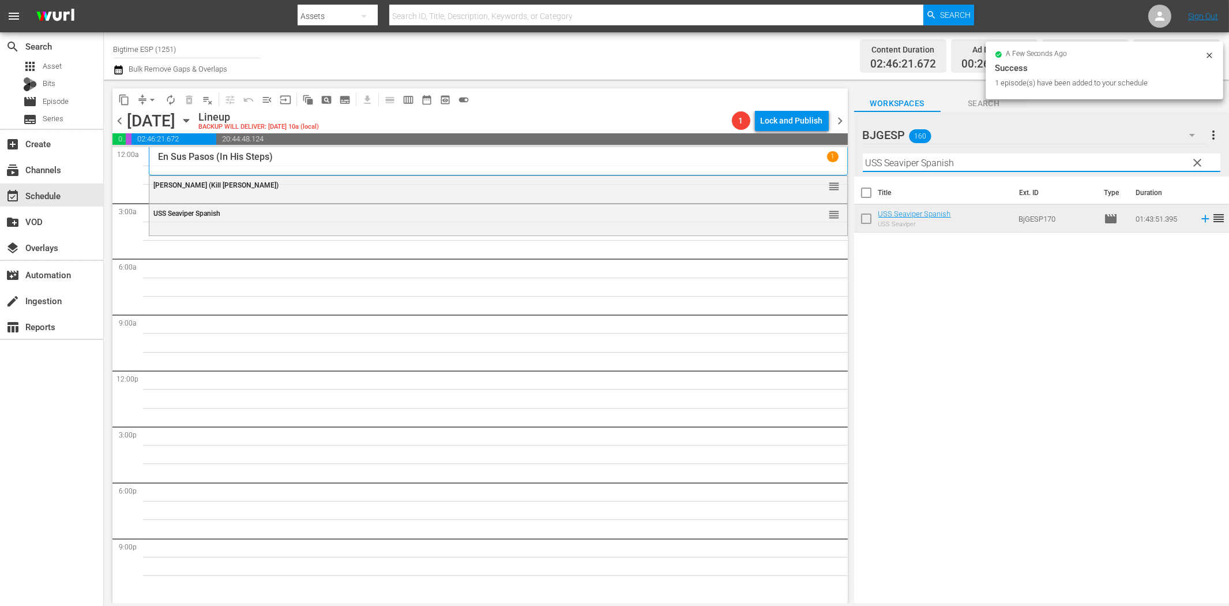
paste input "Lleno de ruido y dolor"
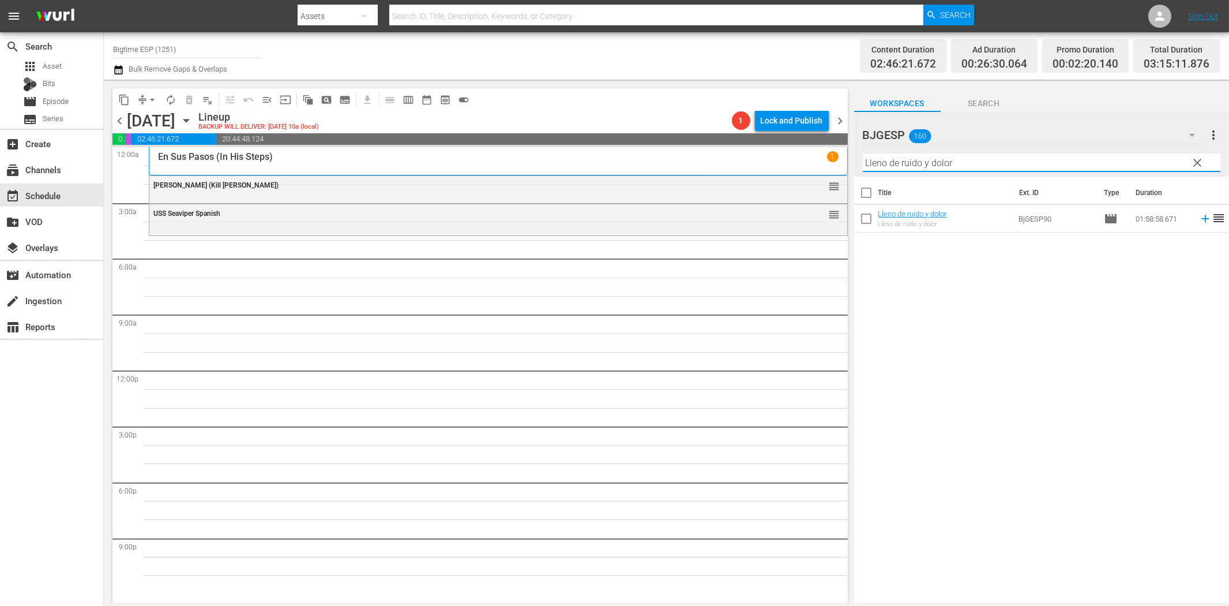
click at [1202, 218] on icon at bounding box center [1205, 218] width 7 height 7
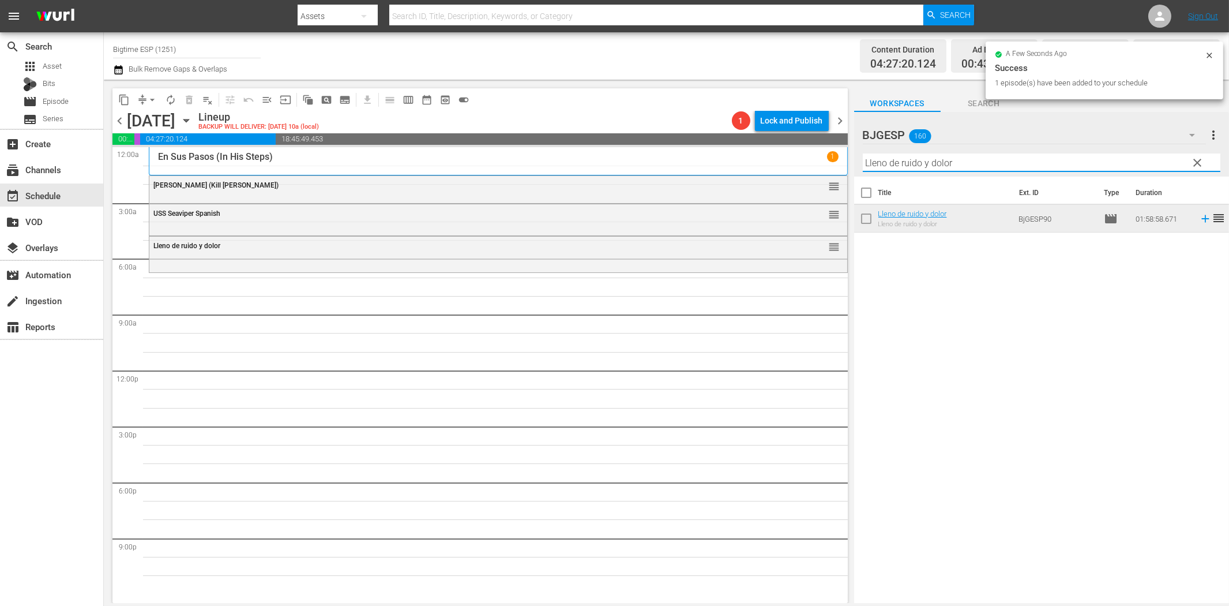
click at [1079, 168] on input "Lleno de ruido y dolor" at bounding box center [1042, 162] width 358 height 18
paste input "[DATE] ([DEMOGRAPHIC_DATA] of [PERSON_NAME])"
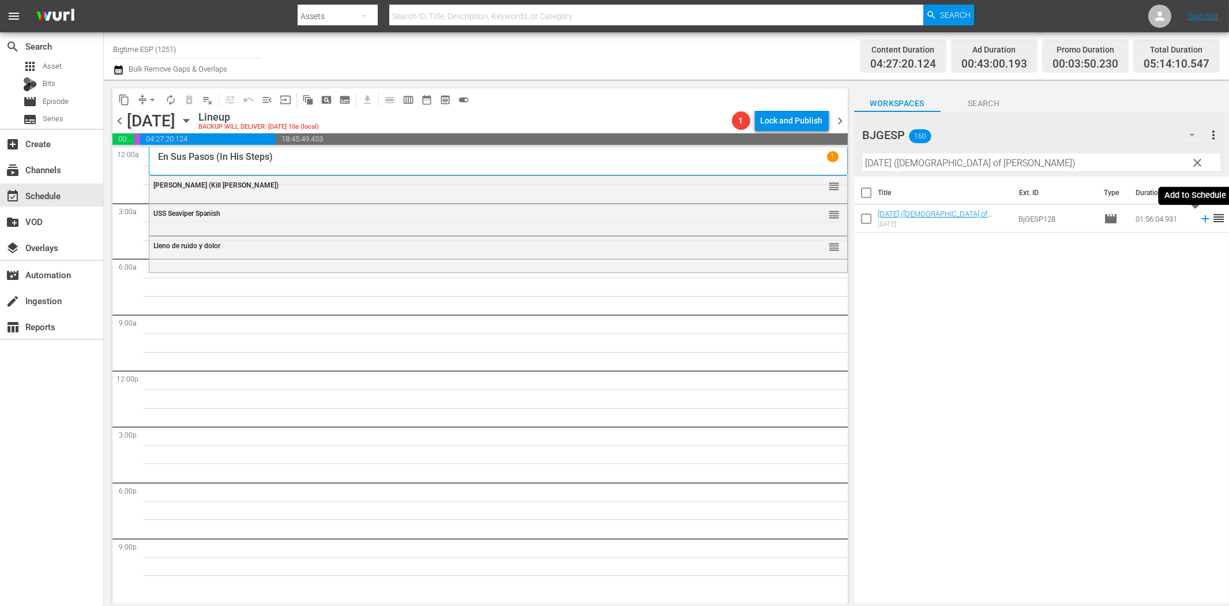
click at [1202, 219] on icon at bounding box center [1205, 218] width 7 height 7
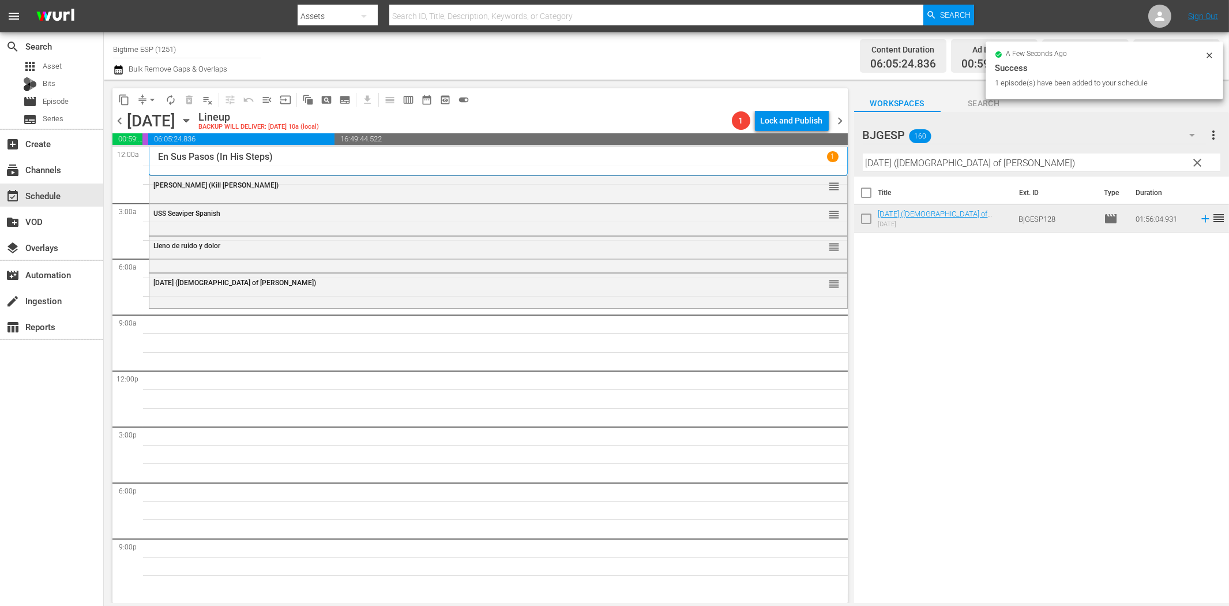
click at [887, 159] on input "[DATE] ([DEMOGRAPHIC_DATA] of [PERSON_NAME])" at bounding box center [1042, 162] width 358 height 18
paste input "Haz caso a tu corazón (Listen to Your Heart"
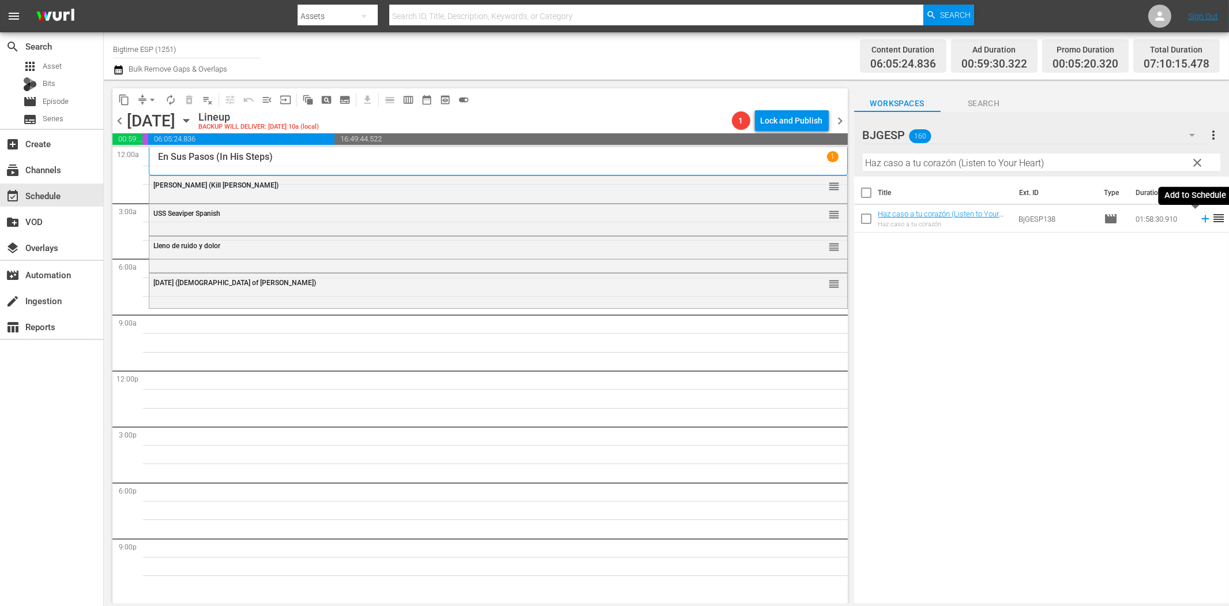
click at [1199, 217] on icon at bounding box center [1205, 218] width 13 height 13
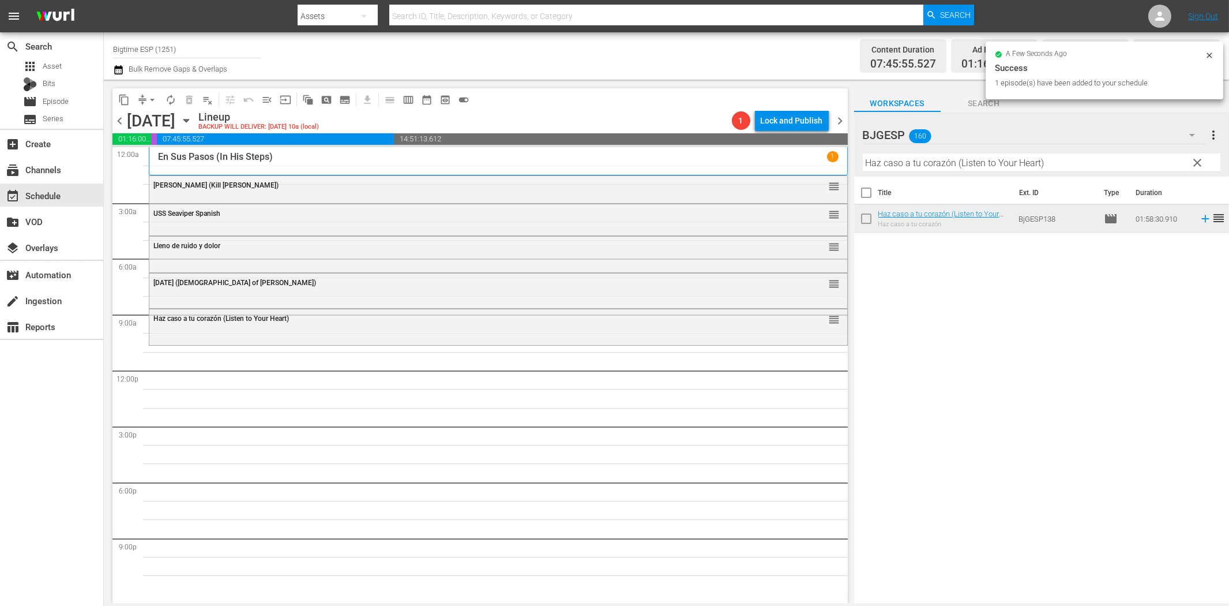
click at [909, 163] on input "Haz caso a tu corazón (Listen to Your Heart)" at bounding box center [1042, 162] width 358 height 18
paste input "La [PERSON_NAME] (Avenging the Throne"
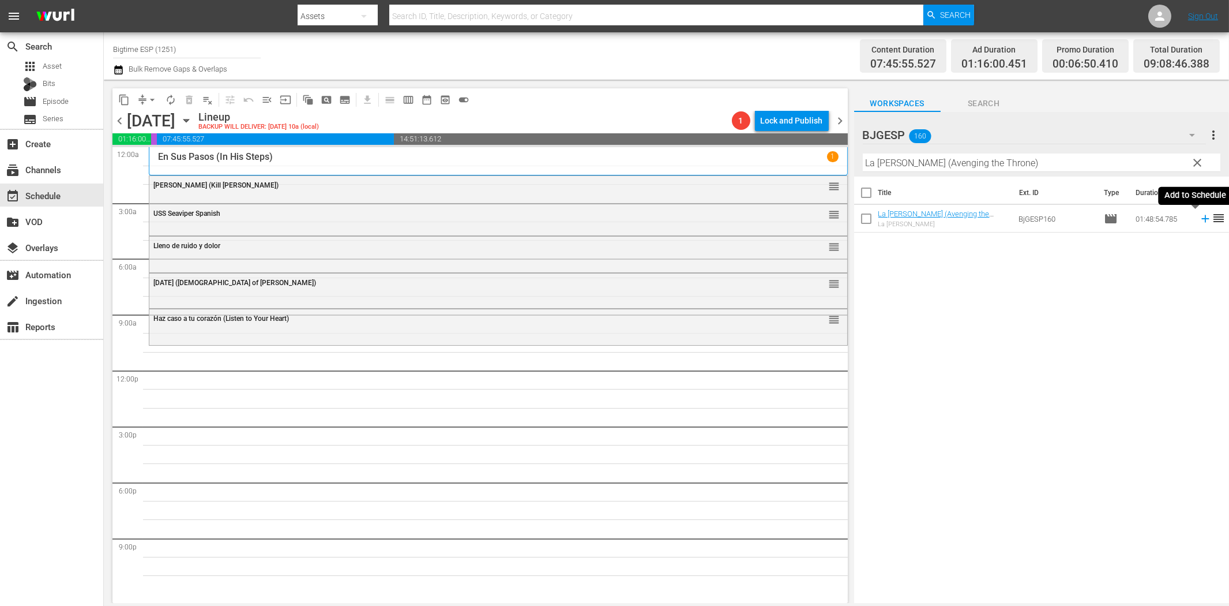
click at [1199, 220] on icon at bounding box center [1205, 218] width 13 height 13
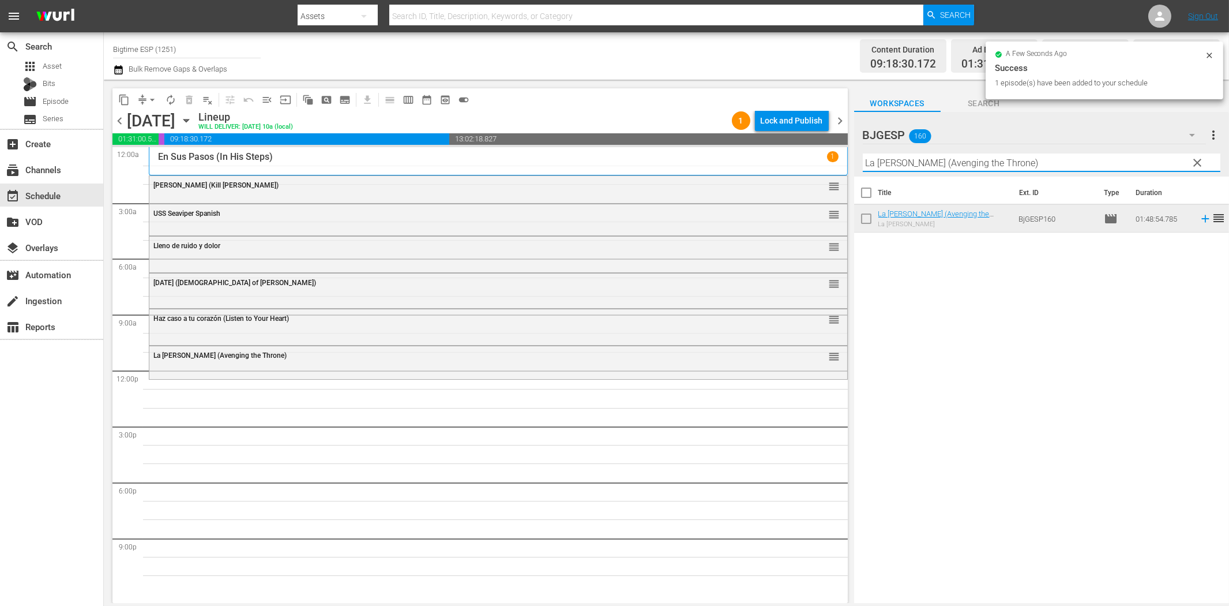
click at [969, 169] on input "La [PERSON_NAME] (Avenging the Throne)" at bounding box center [1042, 162] width 358 height 18
paste input "leyenda del príncipe (Prince of Jutland"
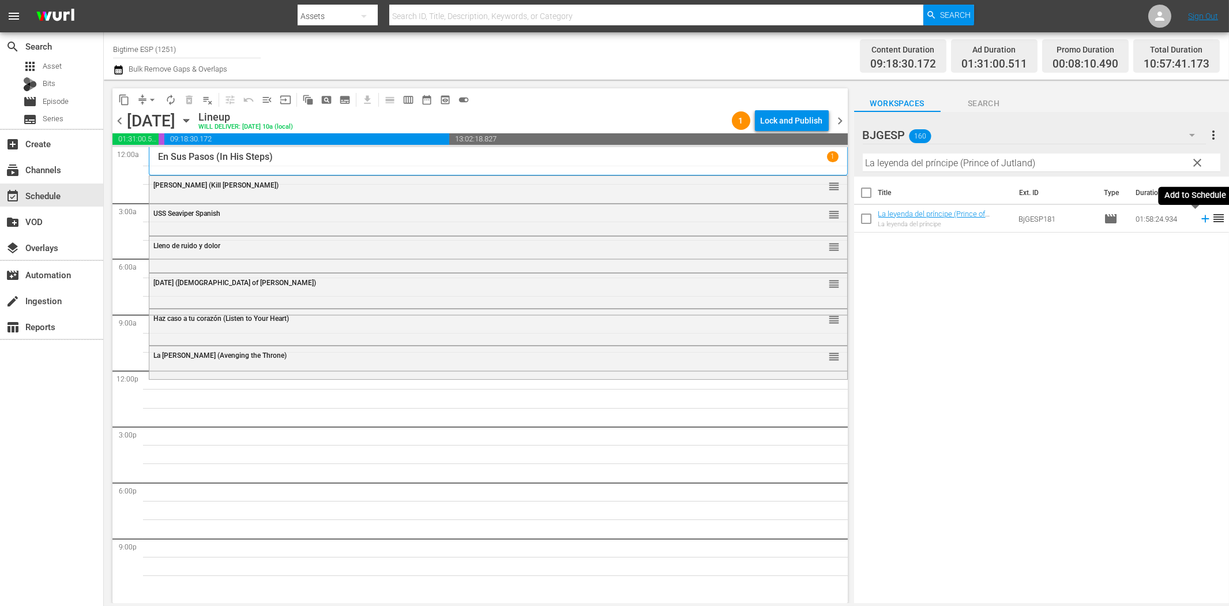
click at [1199, 216] on icon at bounding box center [1205, 218] width 13 height 13
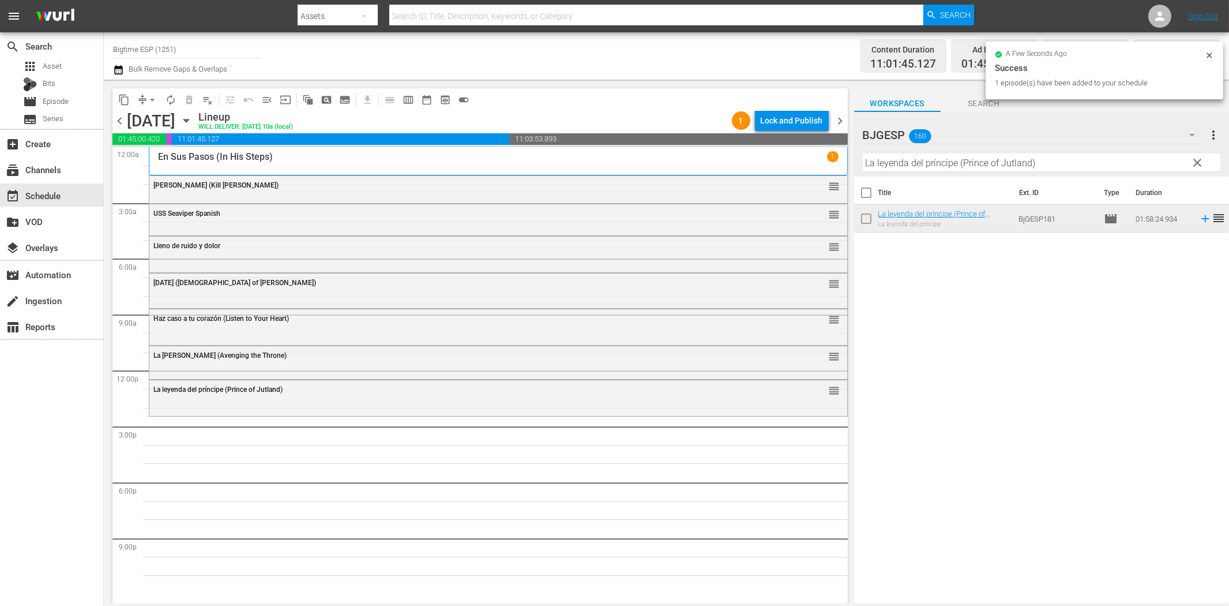
click at [924, 162] on input "La leyenda del príncipe (Prince of Jutland)" at bounding box center [1042, 162] width 358 height 18
paste input "El país de las últimas cosas (In the Country of Last Things"
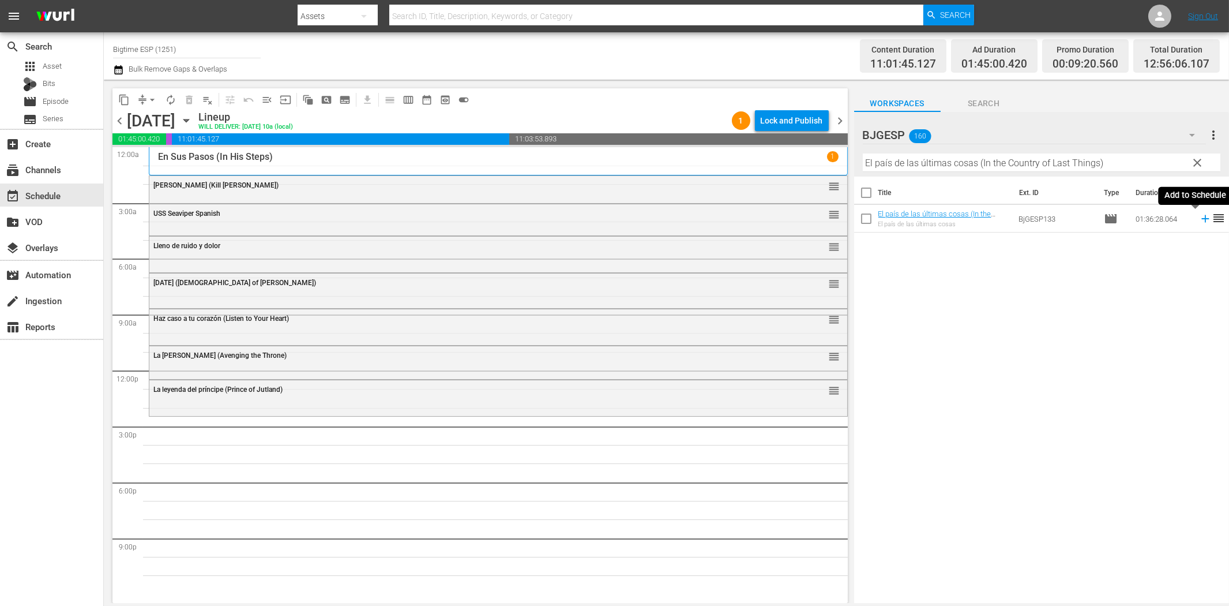
click at [1199, 217] on icon at bounding box center [1205, 218] width 13 height 13
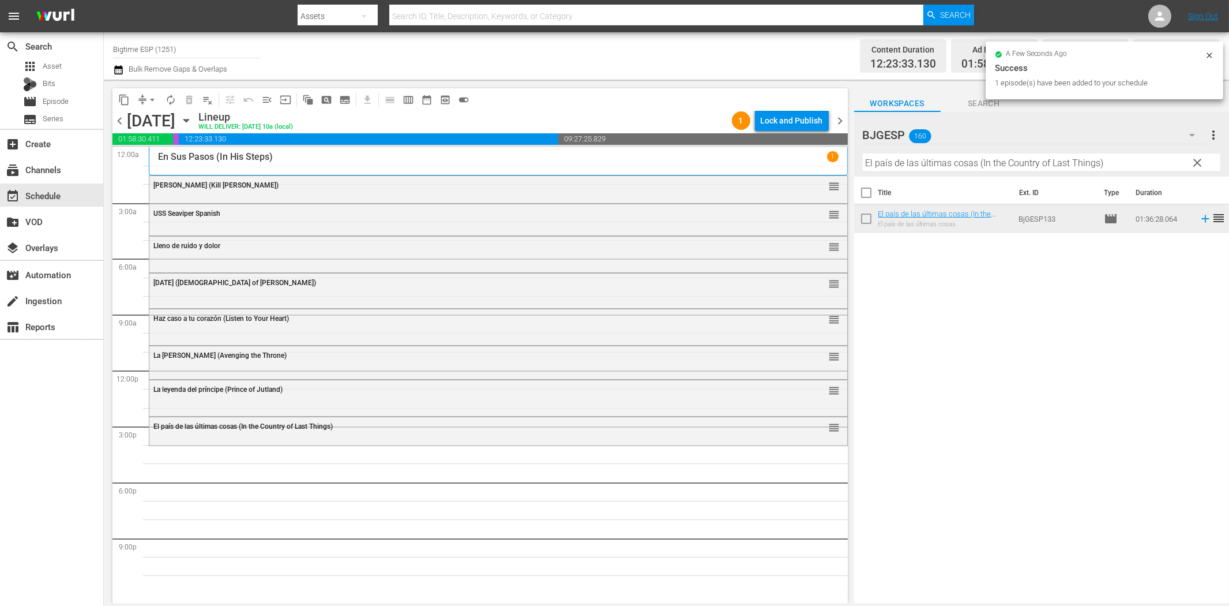
click at [995, 159] on input "El país de las últimas cosas (In the Country of Last Things)" at bounding box center [1042, 162] width 358 height 18
paste input "11 Grados de Culpa"
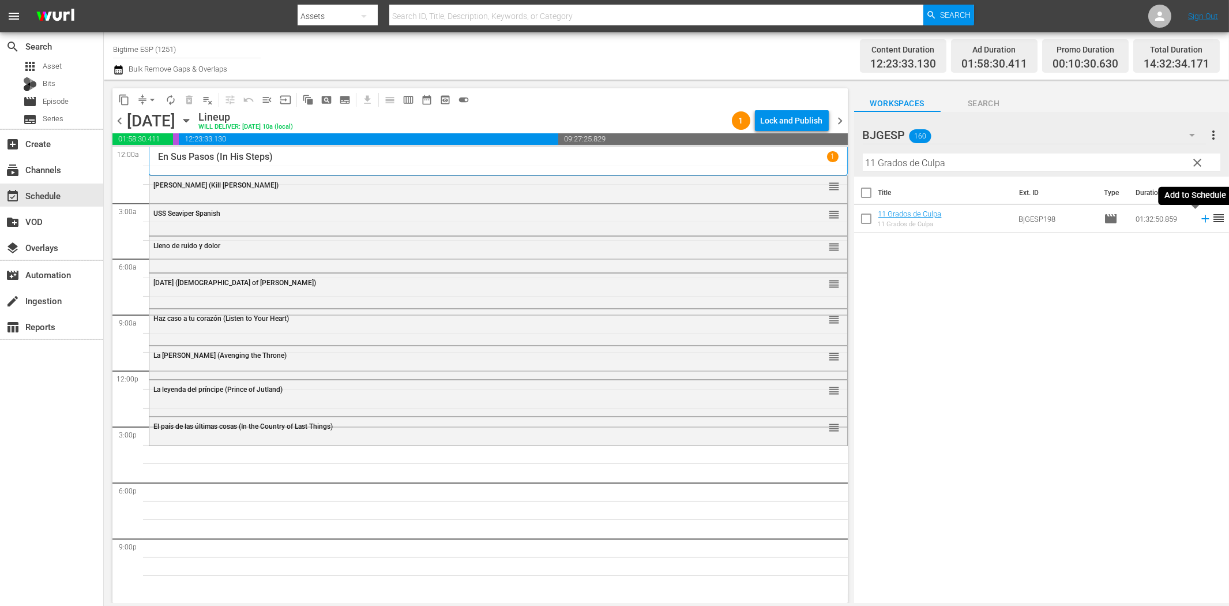
click at [1199, 217] on icon at bounding box center [1205, 218] width 13 height 13
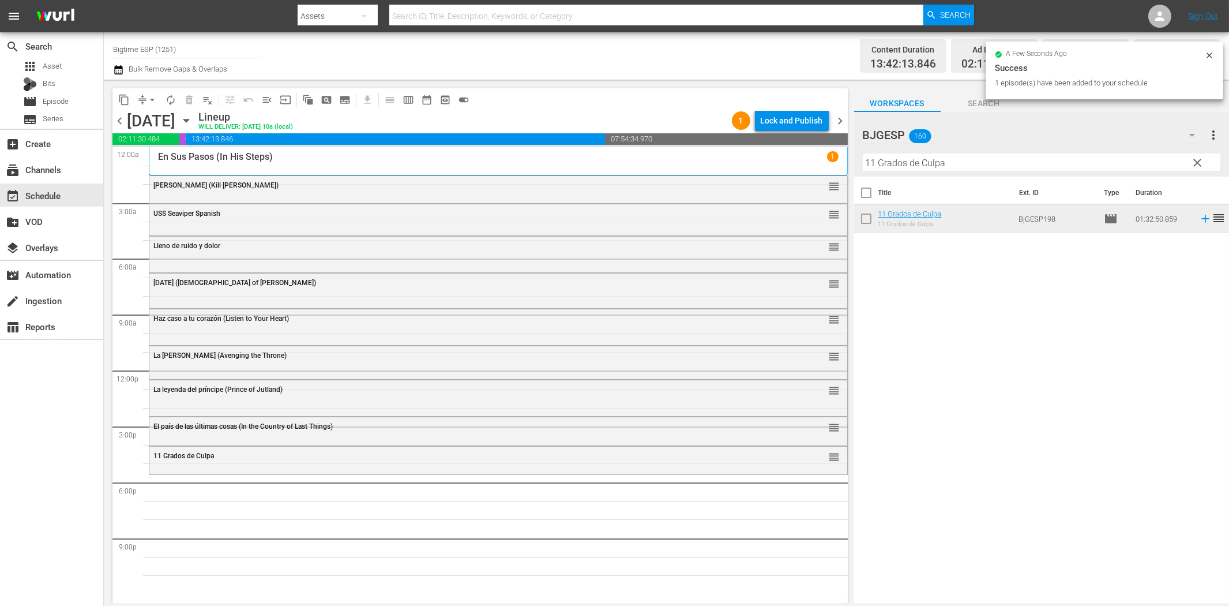
click at [906, 156] on input "11 Grados de Culpa" at bounding box center [1042, 162] width 358 height 18
paste input "Cápsulas"
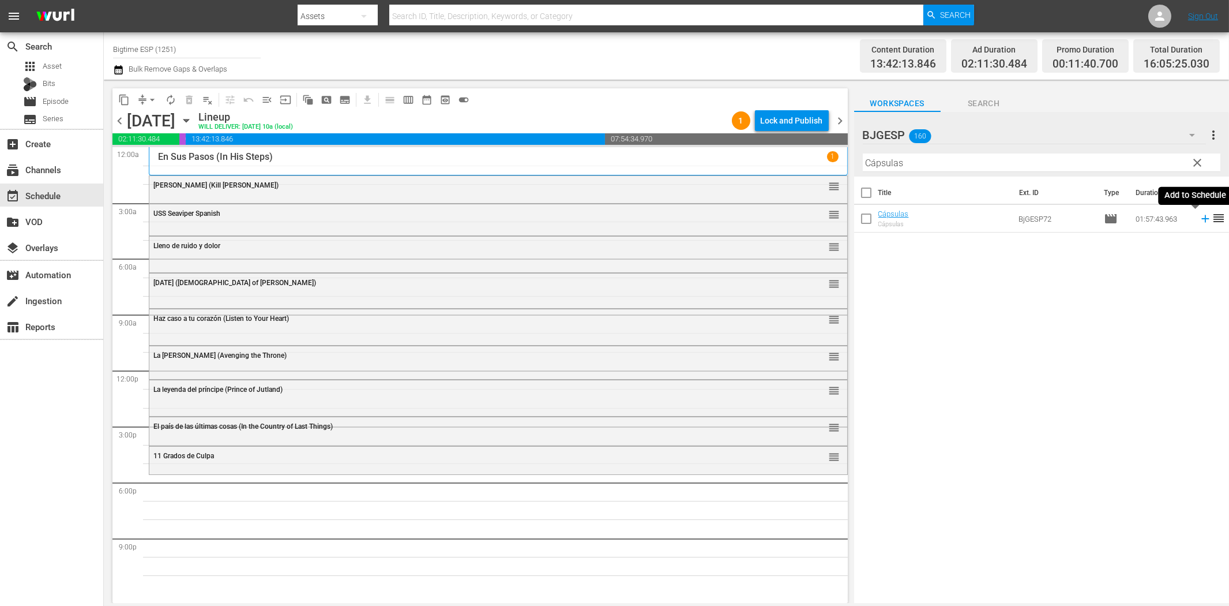
click at [1202, 218] on icon at bounding box center [1205, 218] width 7 height 7
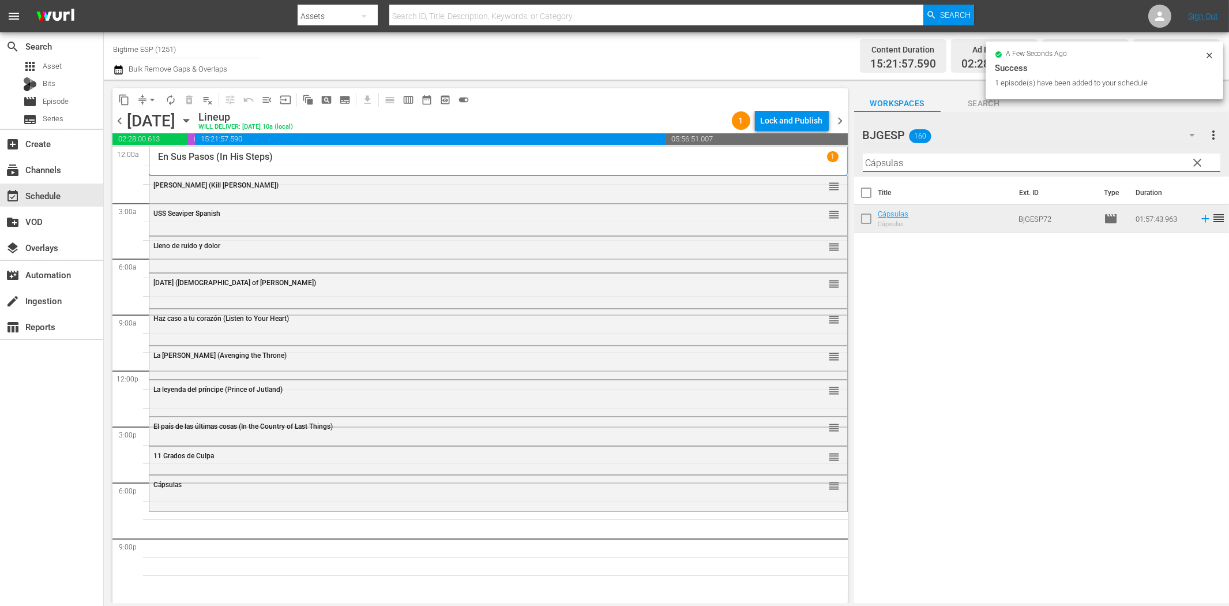
click at [910, 163] on input "Cápsulas" at bounding box center [1042, 162] width 358 height 18
paste input "The Challenger"
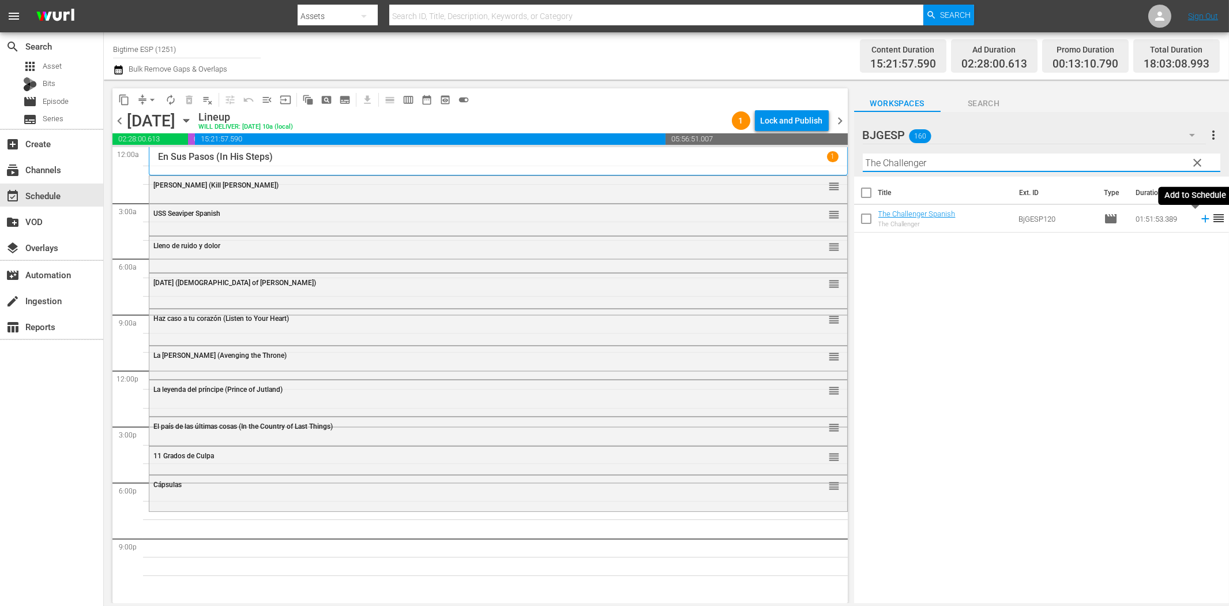
click at [1199, 217] on icon at bounding box center [1205, 218] width 13 height 13
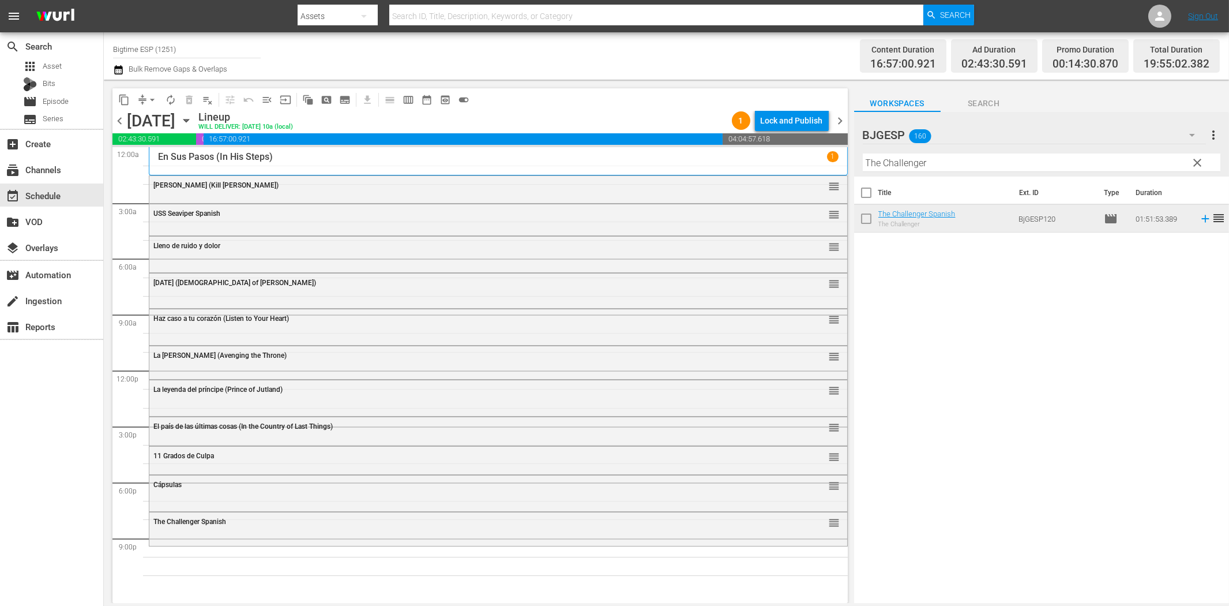
click at [883, 160] on input "The Challenger" at bounding box center [1042, 162] width 358 height 18
paste input "Feo de día, lindo de noche"
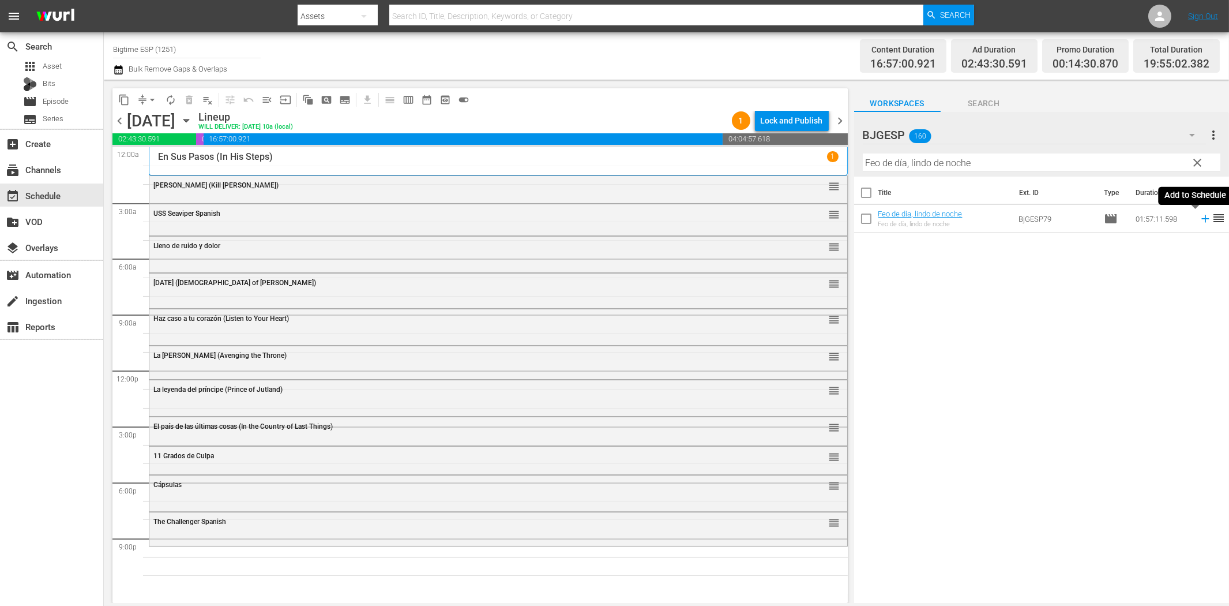
drag, startPoint x: 1197, startPoint y: 217, endPoint x: 1117, endPoint y: 230, distance: 80.6
click at [1199, 217] on icon at bounding box center [1205, 218] width 13 height 13
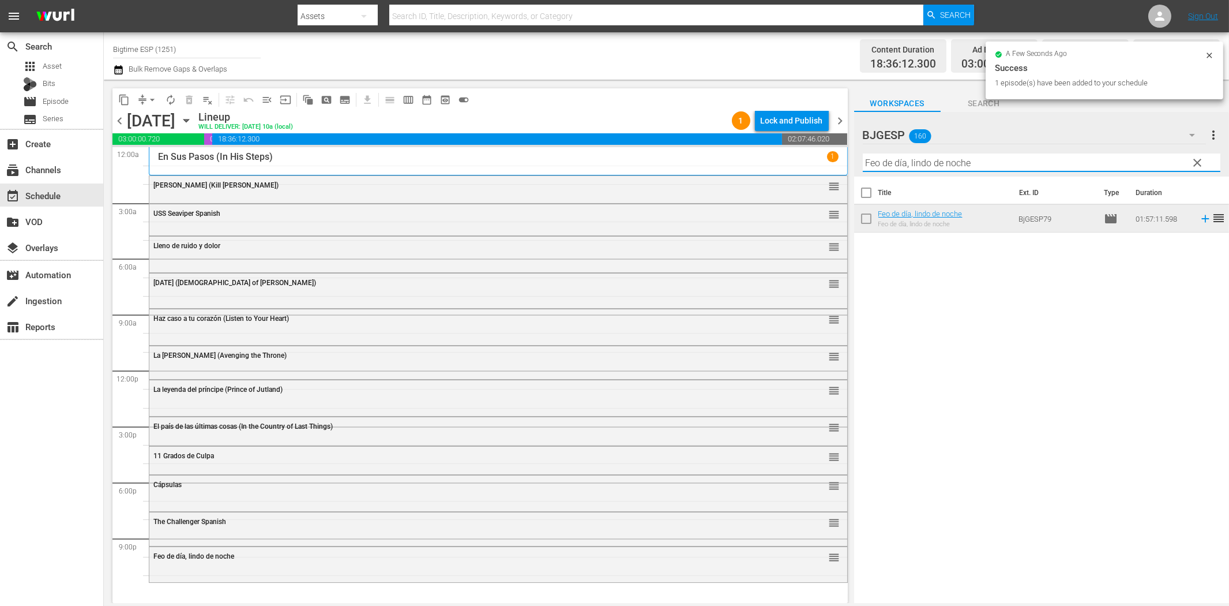
click at [930, 169] on input "Feo de día, lindo de noche" at bounding box center [1042, 162] width 358 height 18
paste input "Yo soy otro"
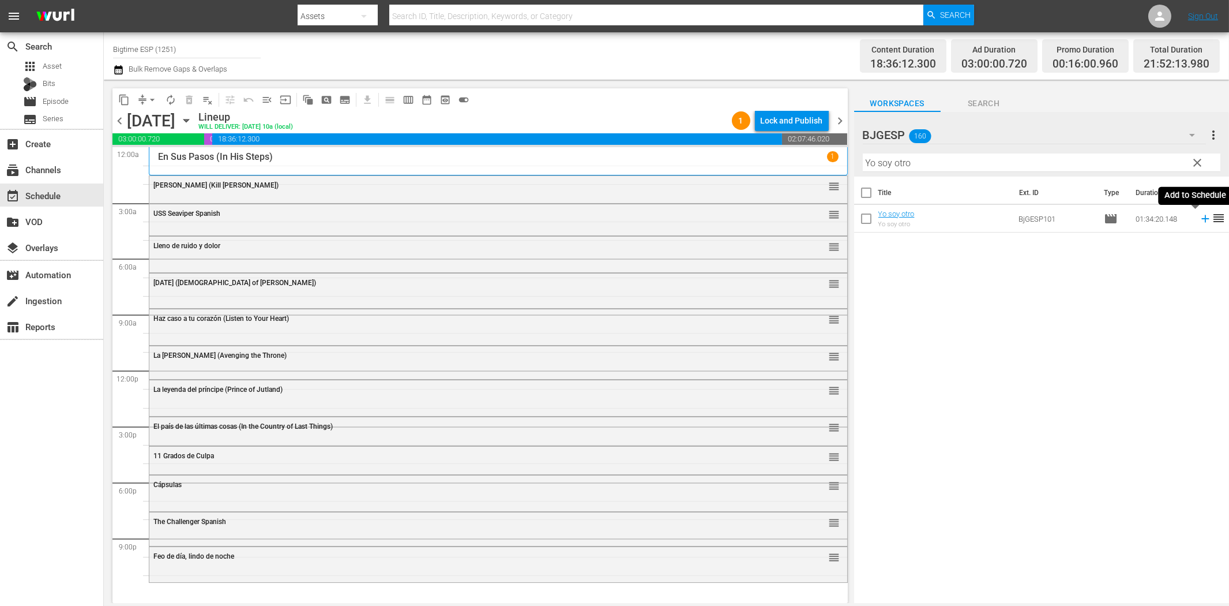
click at [1199, 220] on icon at bounding box center [1205, 218] width 13 height 13
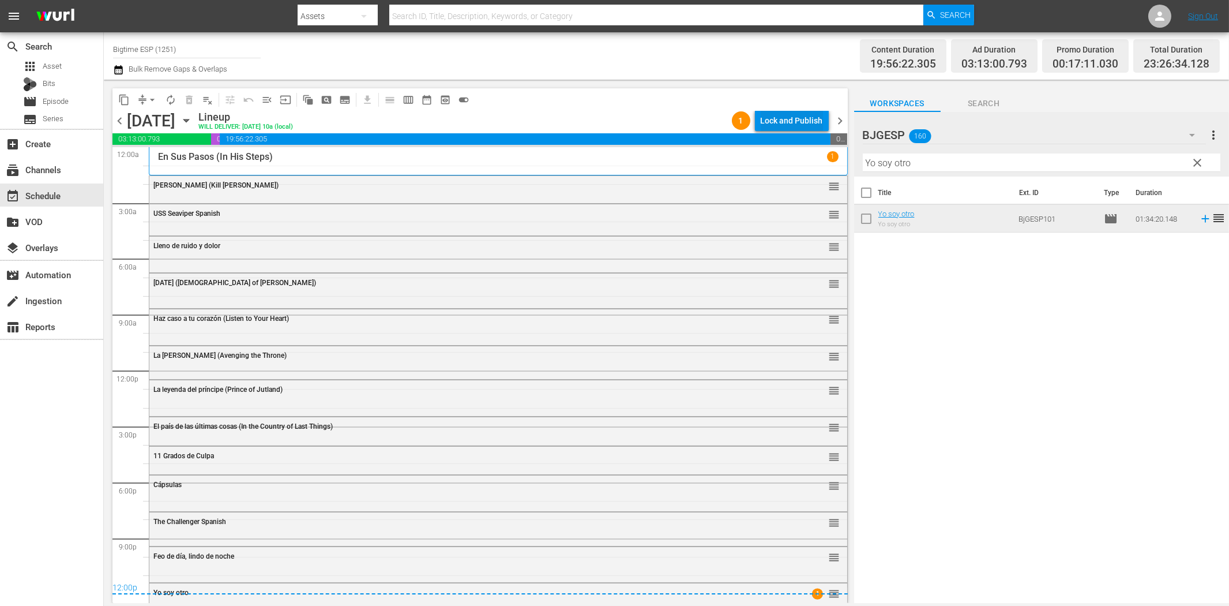
click at [787, 121] on div "Lock and Publish" at bounding box center [792, 120] width 62 height 21
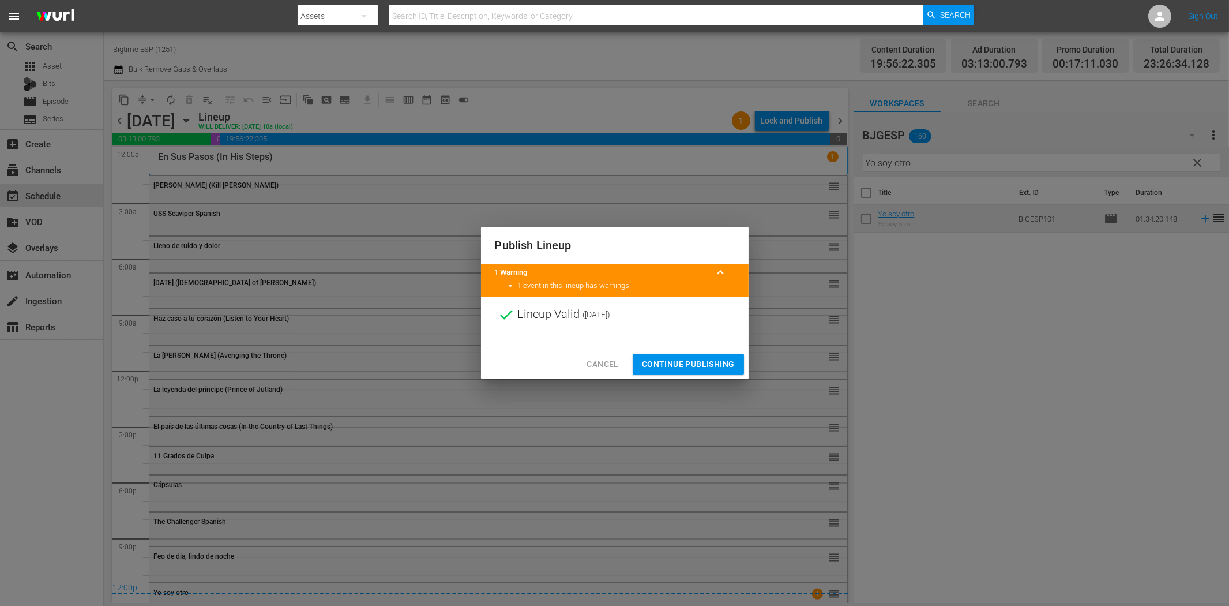
click at [700, 365] on span "Continue Publishing" at bounding box center [688, 364] width 93 height 14
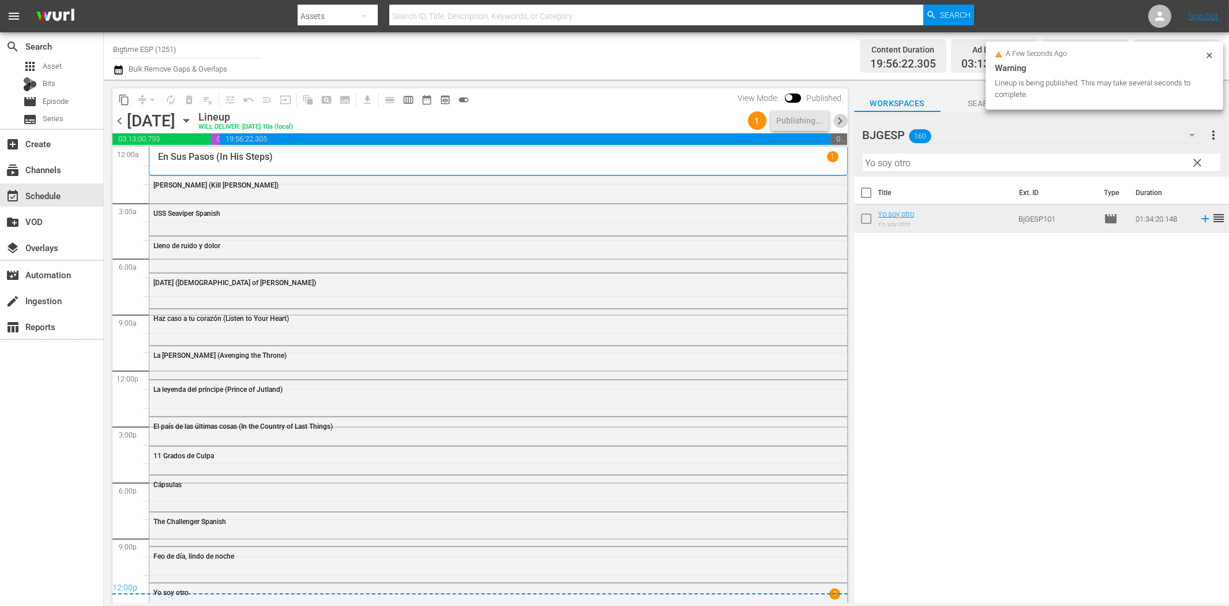
click at [838, 125] on span "chevron_right" at bounding box center [841, 121] width 14 height 14
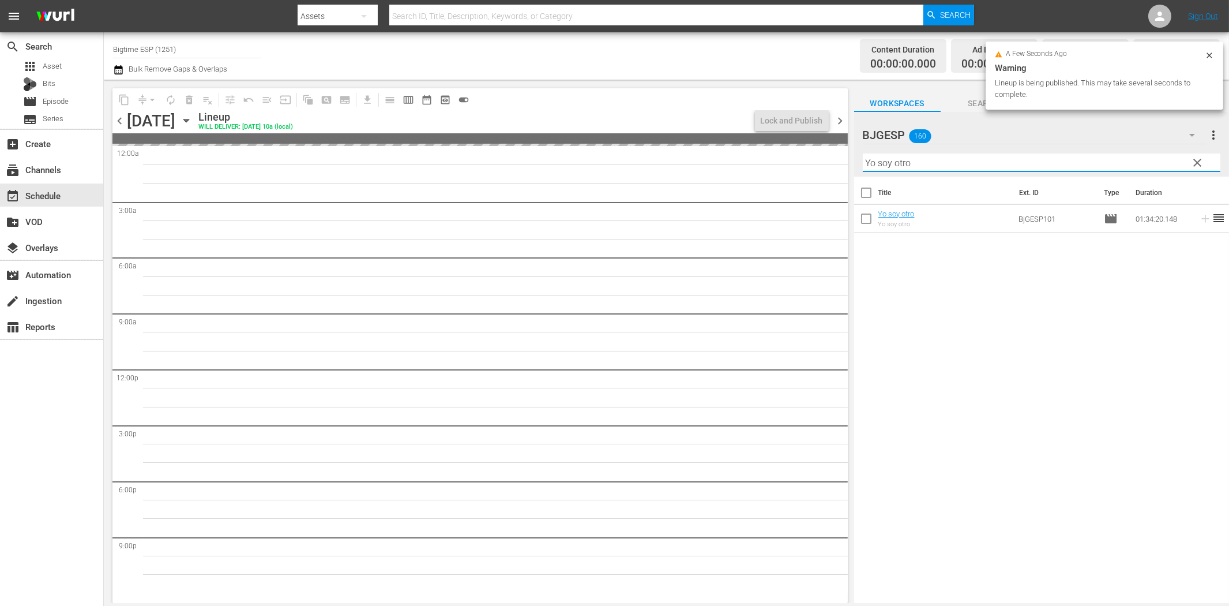
click at [914, 166] on input "Yo soy otro" at bounding box center [1042, 162] width 358 height 18
paste input "La travesía"
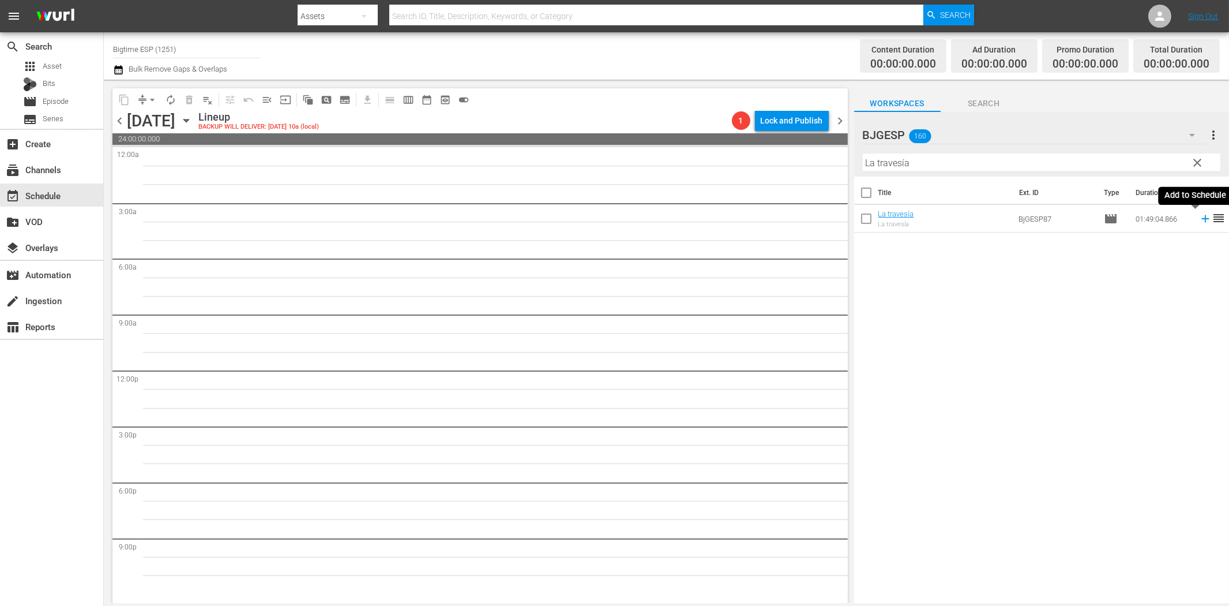
drag, startPoint x: 1196, startPoint y: 221, endPoint x: 1160, endPoint y: 226, distance: 36.1
click at [1199, 221] on icon at bounding box center [1205, 218] width 13 height 13
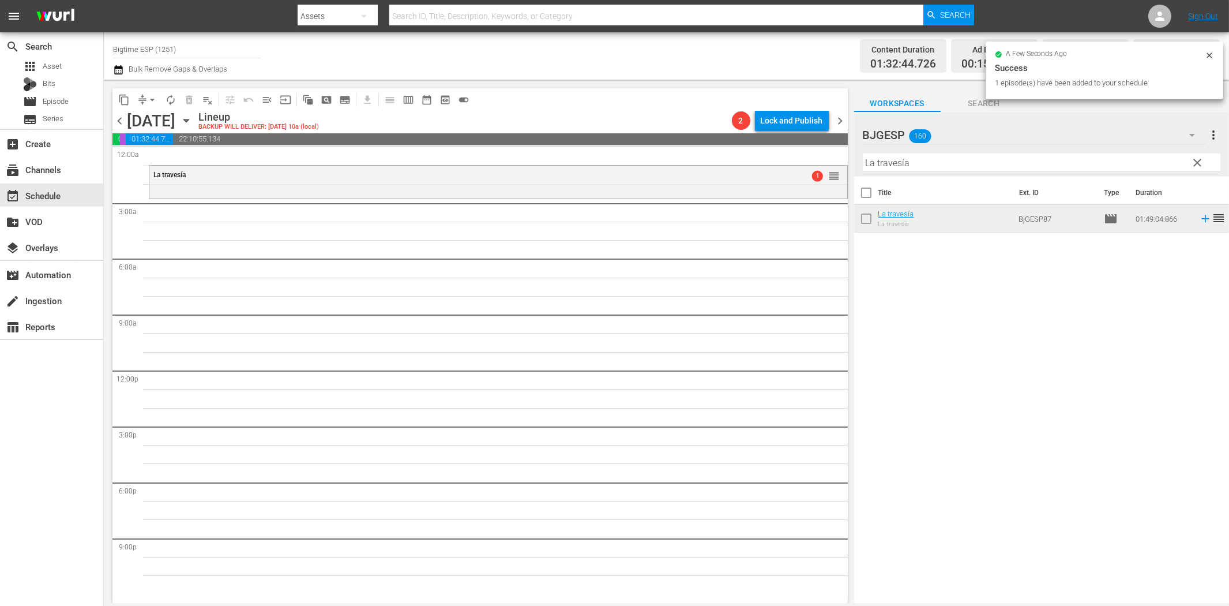
click at [989, 157] on input "La travesía" at bounding box center [1042, 162] width 358 height 18
paste input "Mi [PERSON_NAME]"
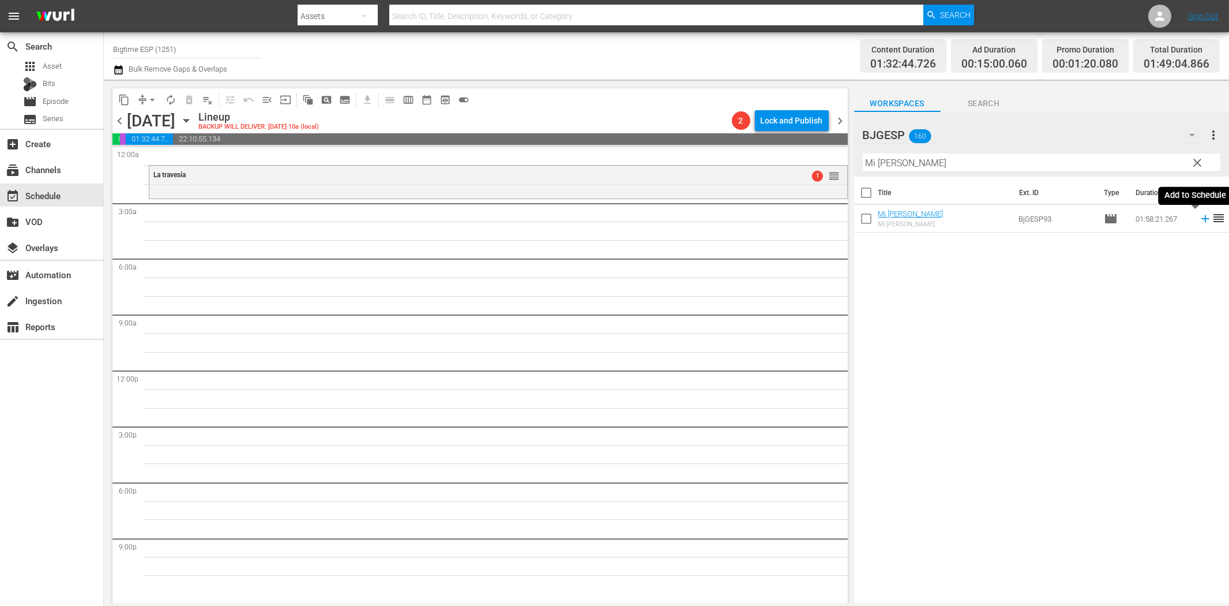
click at [1202, 219] on icon at bounding box center [1205, 218] width 7 height 7
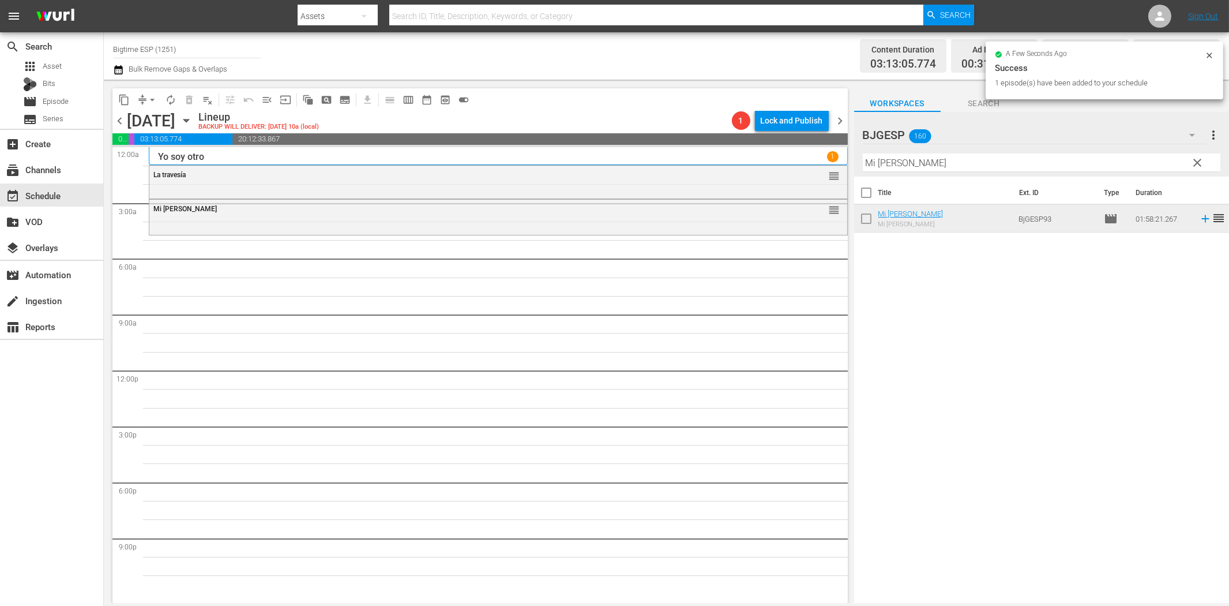
click at [937, 164] on input "Mi [PERSON_NAME]" at bounding box center [1042, 162] width 358 height 18
paste input "El cobrador de deudas 2 (The Debt Collector 2)"
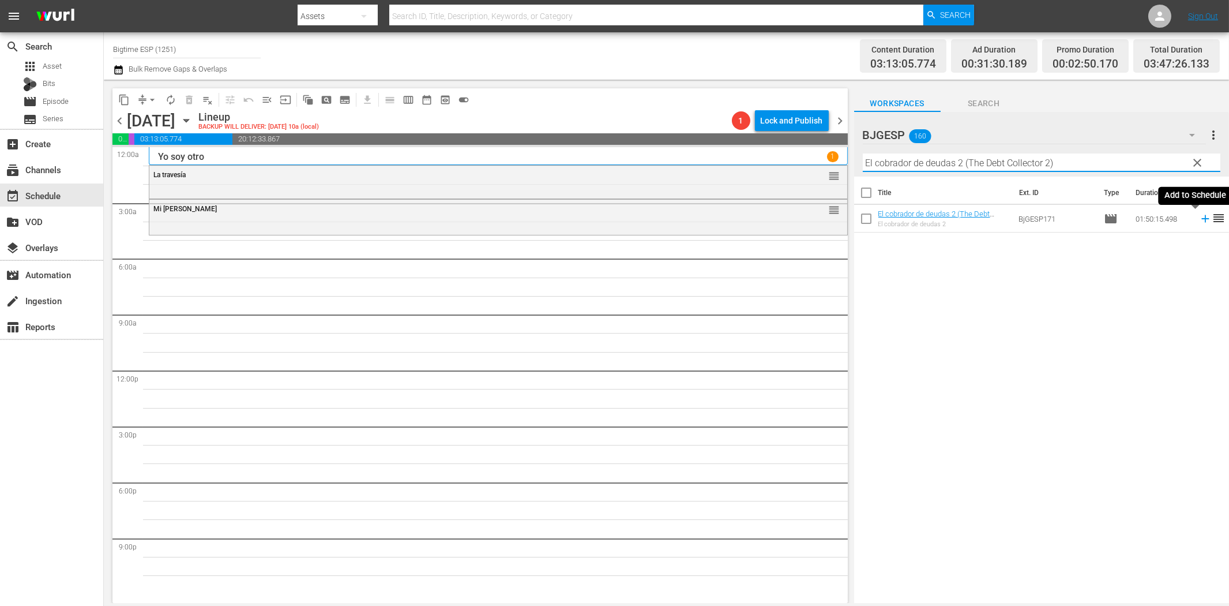
click at [1199, 220] on icon at bounding box center [1205, 218] width 13 height 13
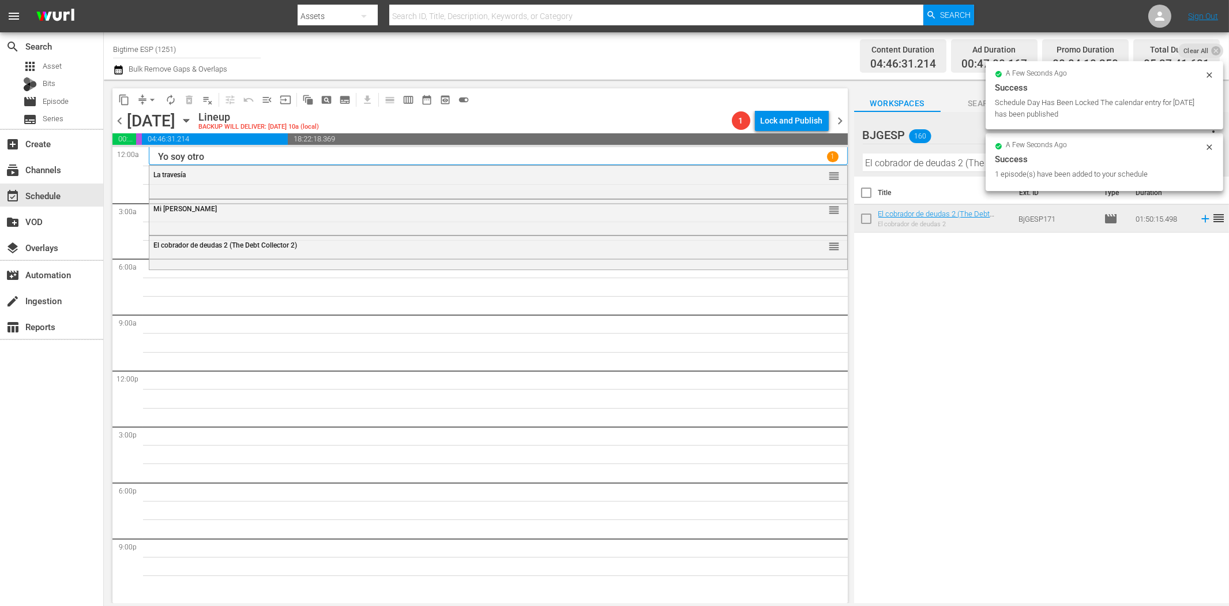
click at [953, 167] on input "El cobrador de deudas 2 (The Debt Collector 2)" at bounding box center [1042, 162] width 358 height 18
paste input "[PERSON_NAME] un taxi"
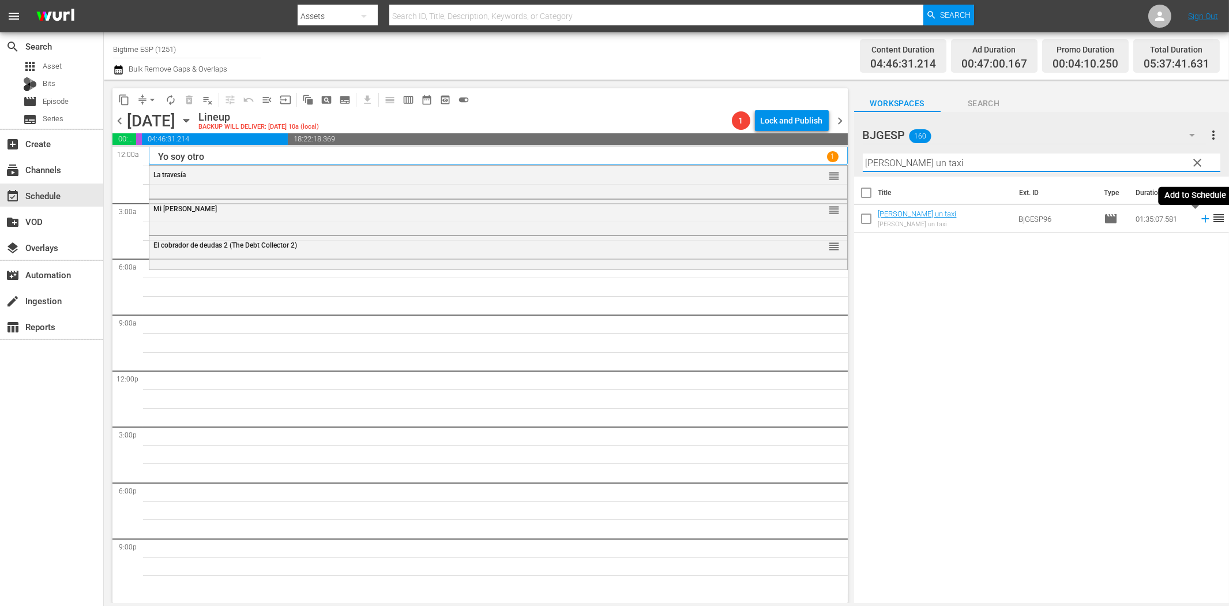
click at [1202, 218] on icon at bounding box center [1205, 218] width 7 height 7
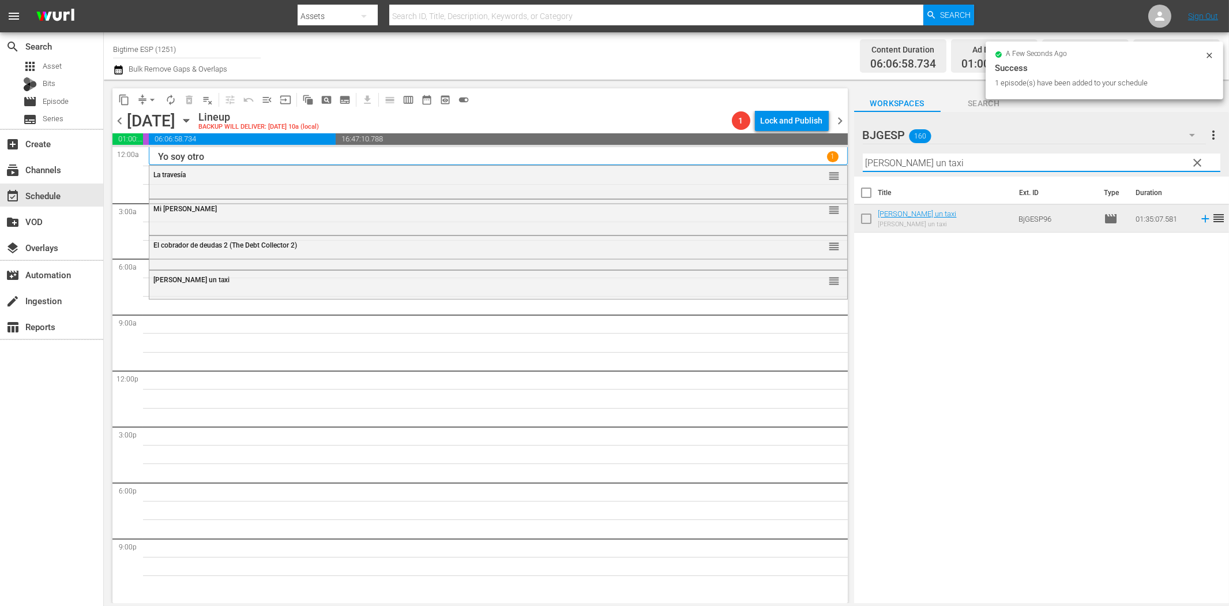
click at [912, 164] on input "[PERSON_NAME] un taxi" at bounding box center [1042, 162] width 358 height 18
paste input "La muerte juega a los dados"
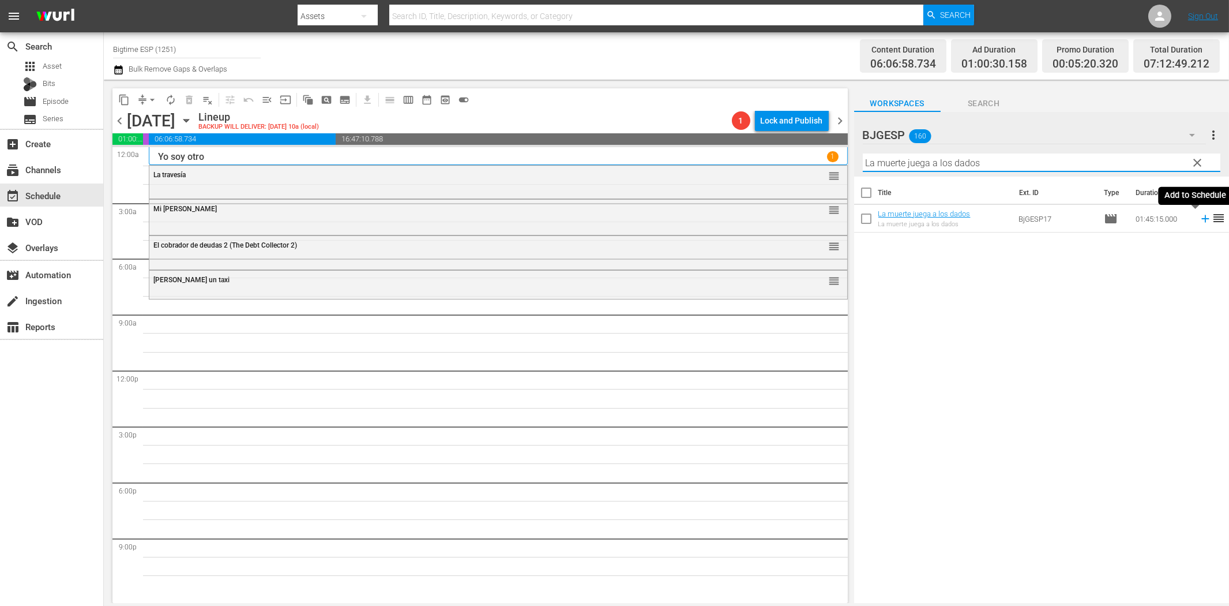
click at [1199, 220] on icon at bounding box center [1205, 218] width 13 height 13
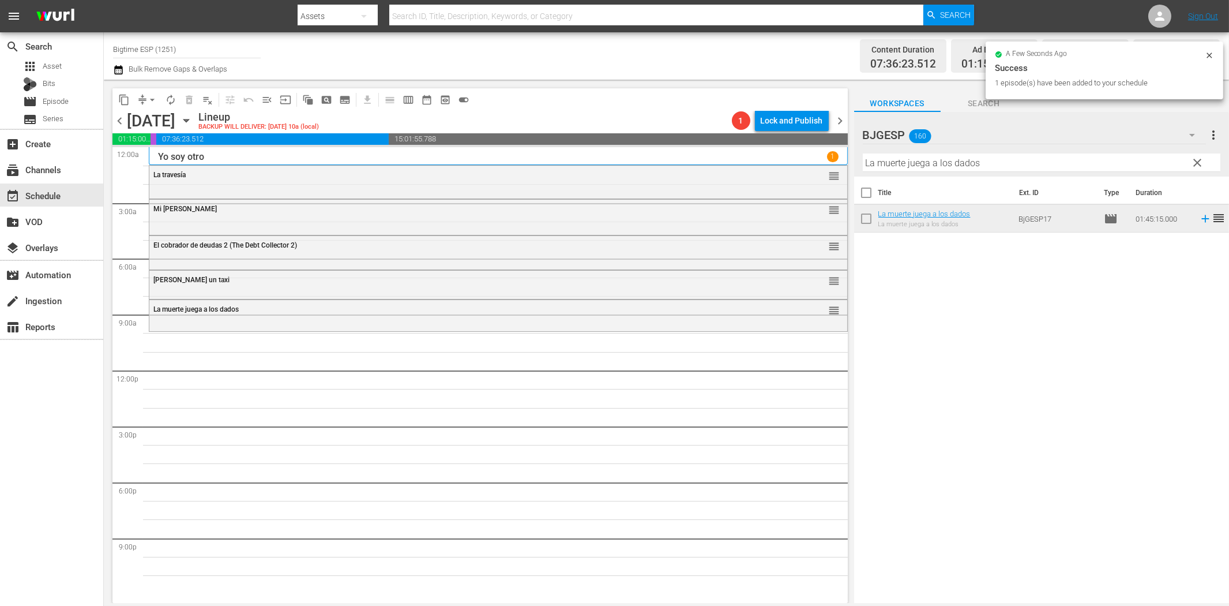
click at [903, 164] on input "La muerte juega a los dados" at bounding box center [1042, 162] width 358 height 18
paste input "Princesa de Larga Distancia (Long-Distance Princess)"
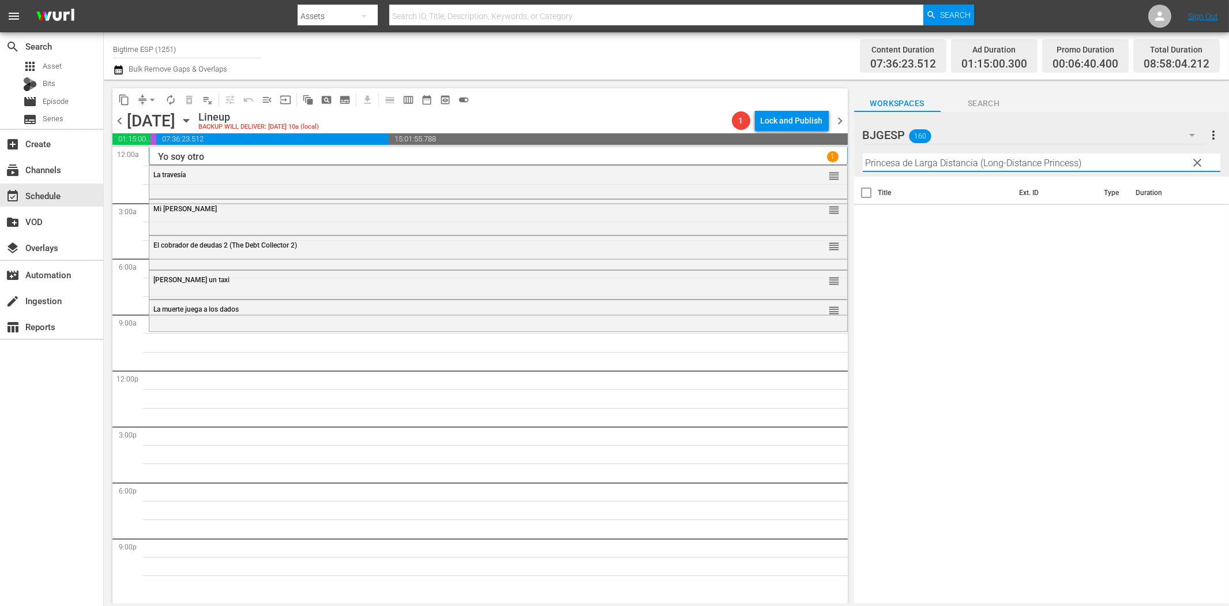
drag, startPoint x: 993, startPoint y: 163, endPoint x: 1140, endPoint y: 156, distance: 146.7
click at [1140, 156] on input "Princesa de Larga Distancia (Long-Distance Princess)" at bounding box center [1042, 162] width 358 height 18
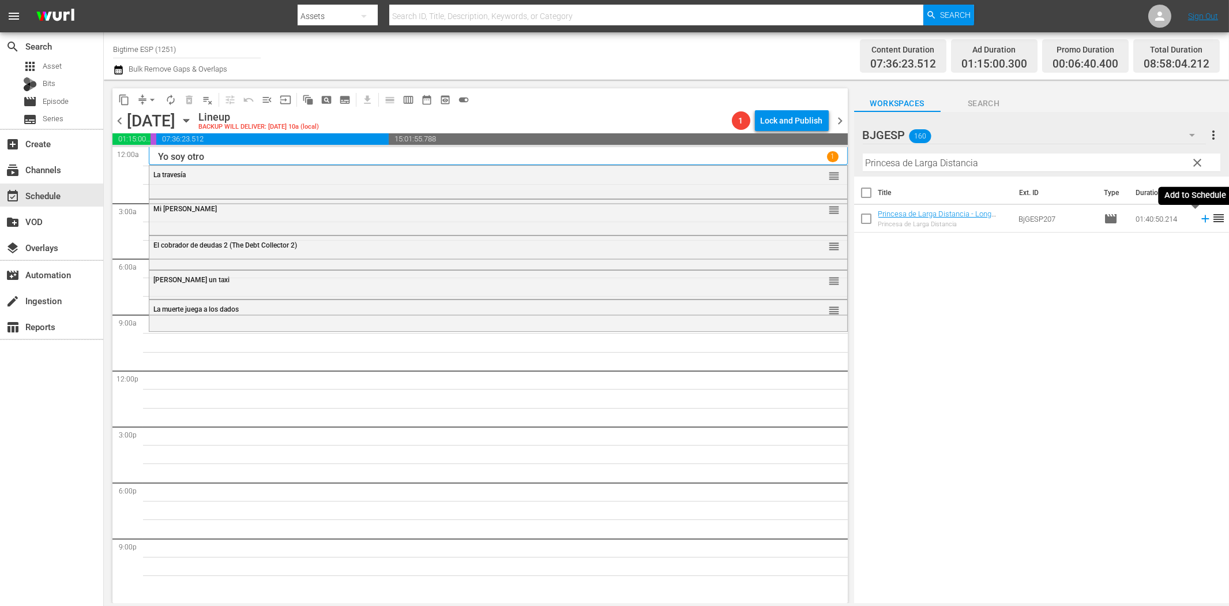
drag, startPoint x: 1197, startPoint y: 216, endPoint x: 1157, endPoint y: 231, distance: 42.3
click at [1199, 217] on icon at bounding box center [1205, 218] width 13 height 13
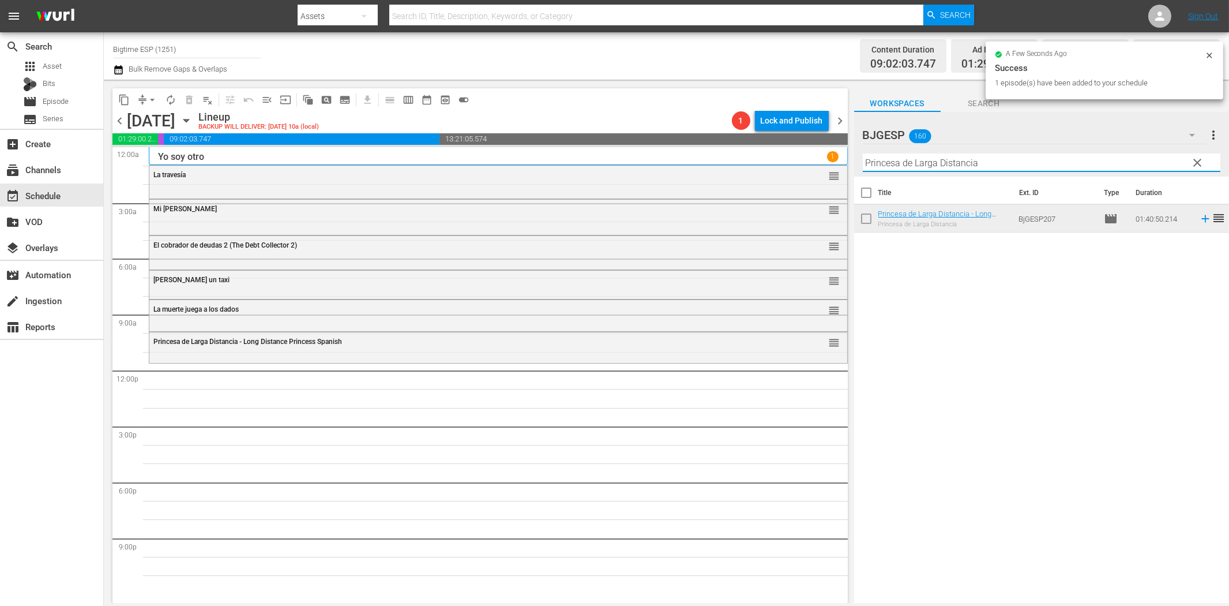
click at [979, 160] on input "Princesa de Larga Distancia" at bounding box center [1042, 162] width 358 height 18
paste input "Voces secretas"
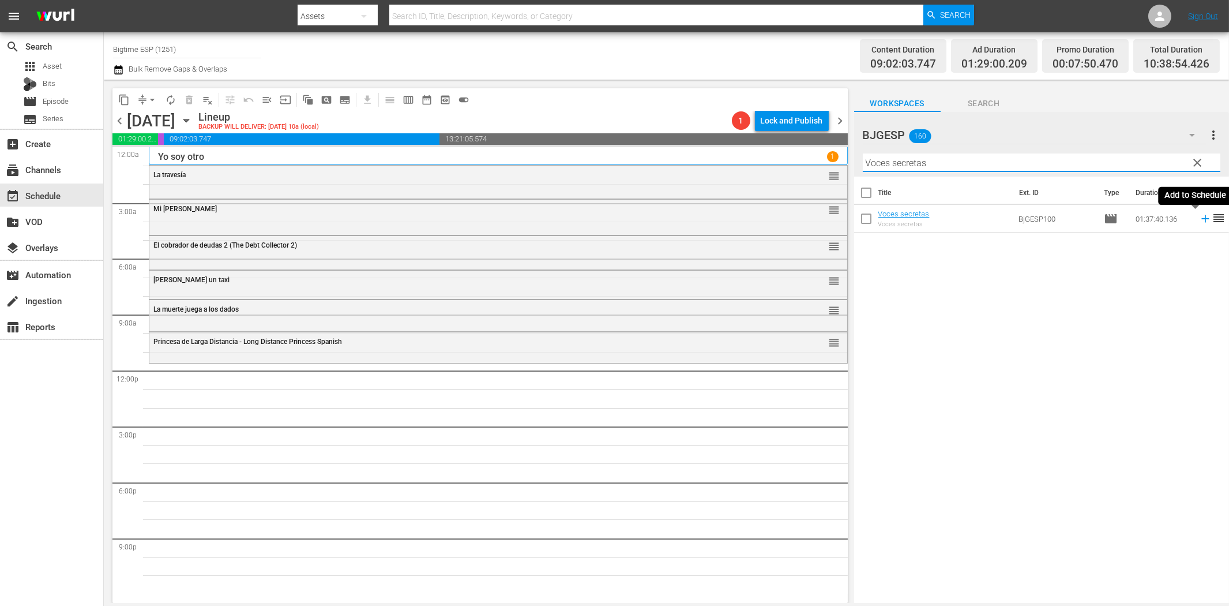
click at [1199, 220] on icon at bounding box center [1205, 218] width 13 height 13
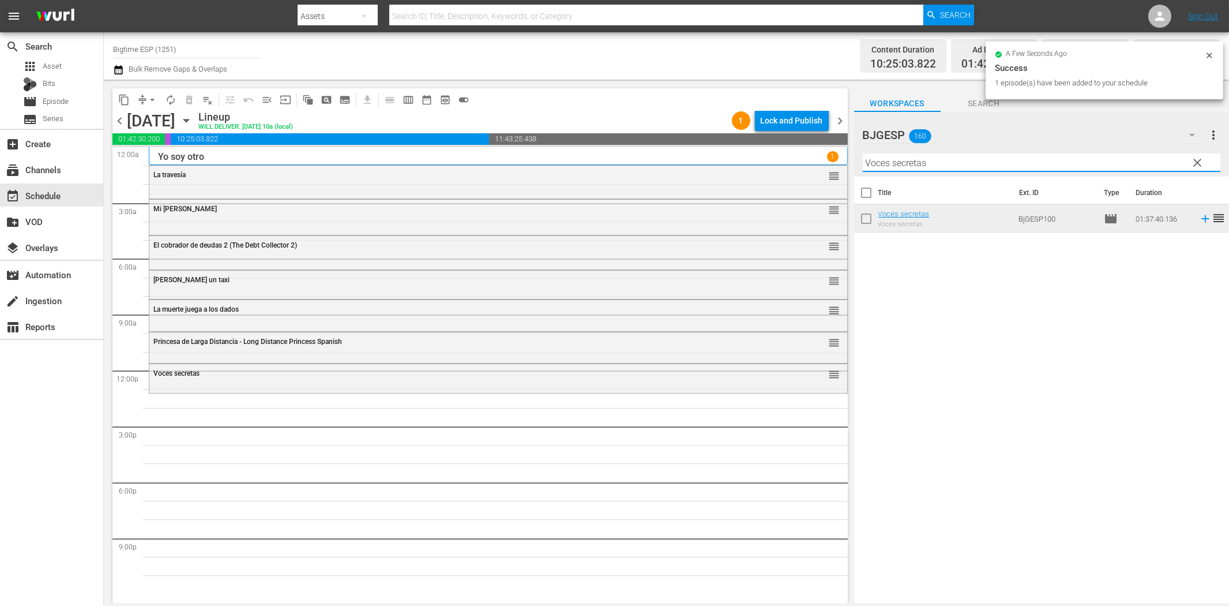
click at [1015, 162] on input "Voces secretas" at bounding box center [1042, 162] width 358 height 18
paste input "Plata o Plomo"
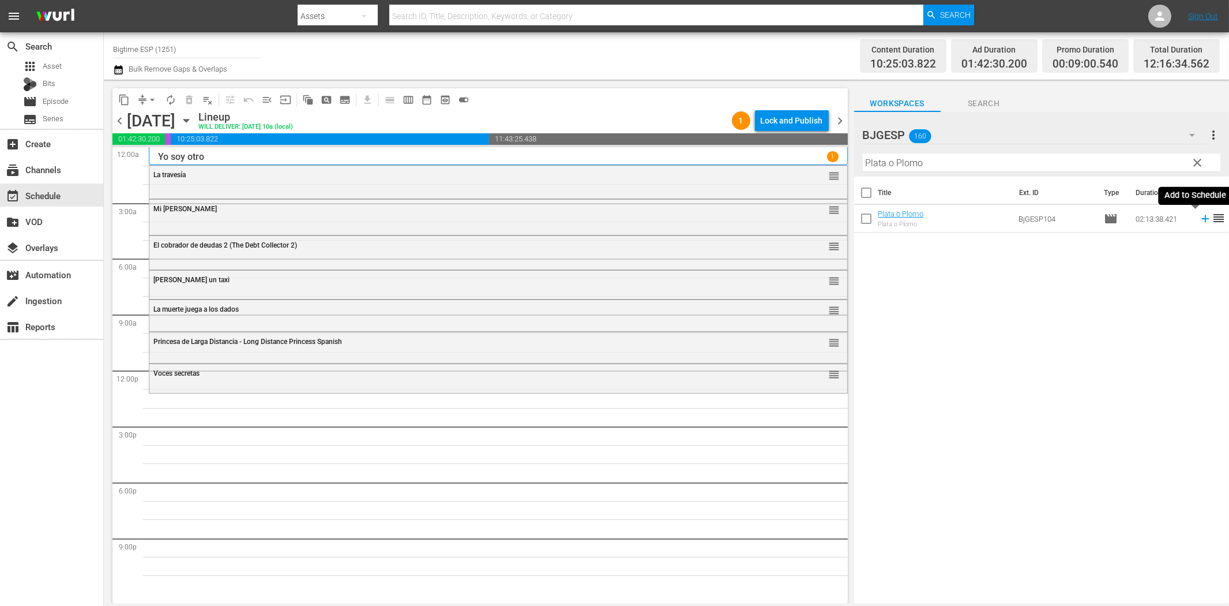
click at [1199, 220] on icon at bounding box center [1205, 218] width 13 height 13
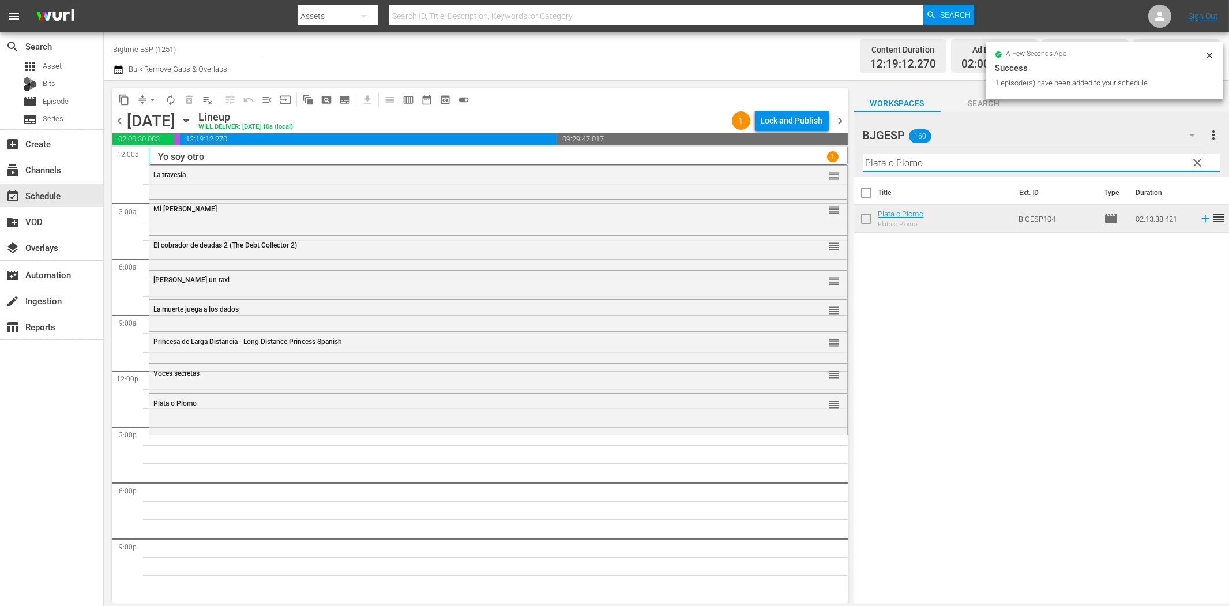
click at [991, 158] on input "Plata o Plomo" at bounding box center [1042, 162] width 358 height 18
paste input "A ciegas (Blind Man)"
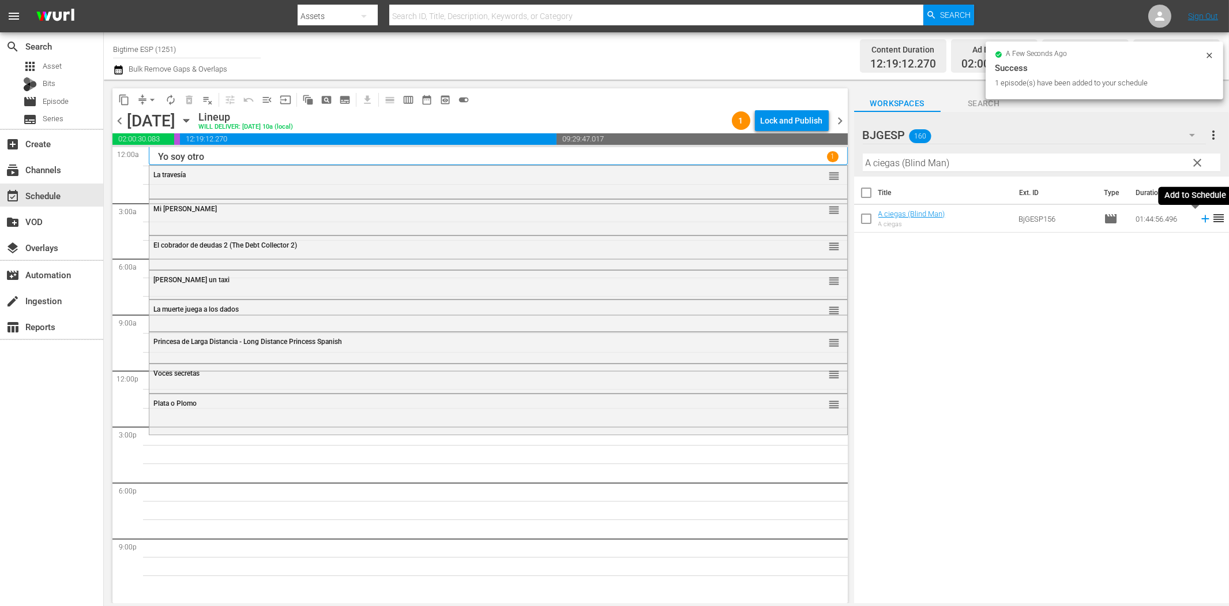
click at [1202, 218] on icon at bounding box center [1205, 218] width 7 height 7
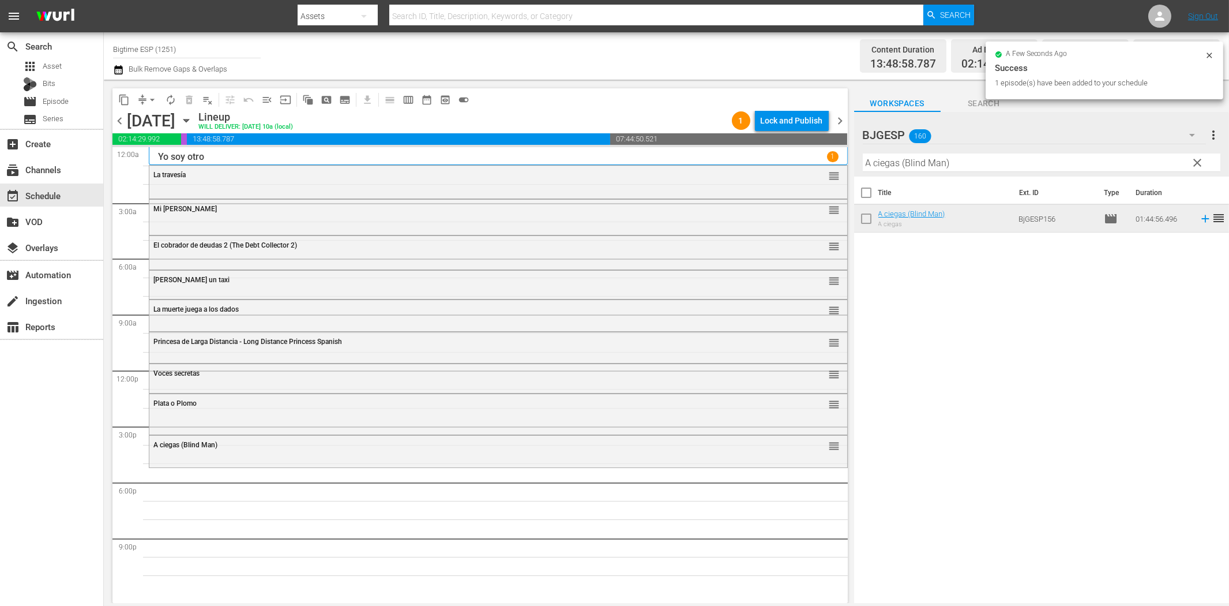
click at [913, 153] on input "A ciegas (Blind Man)" at bounding box center [1042, 162] width 358 height 18
paste input "Quicksand (Spanish"
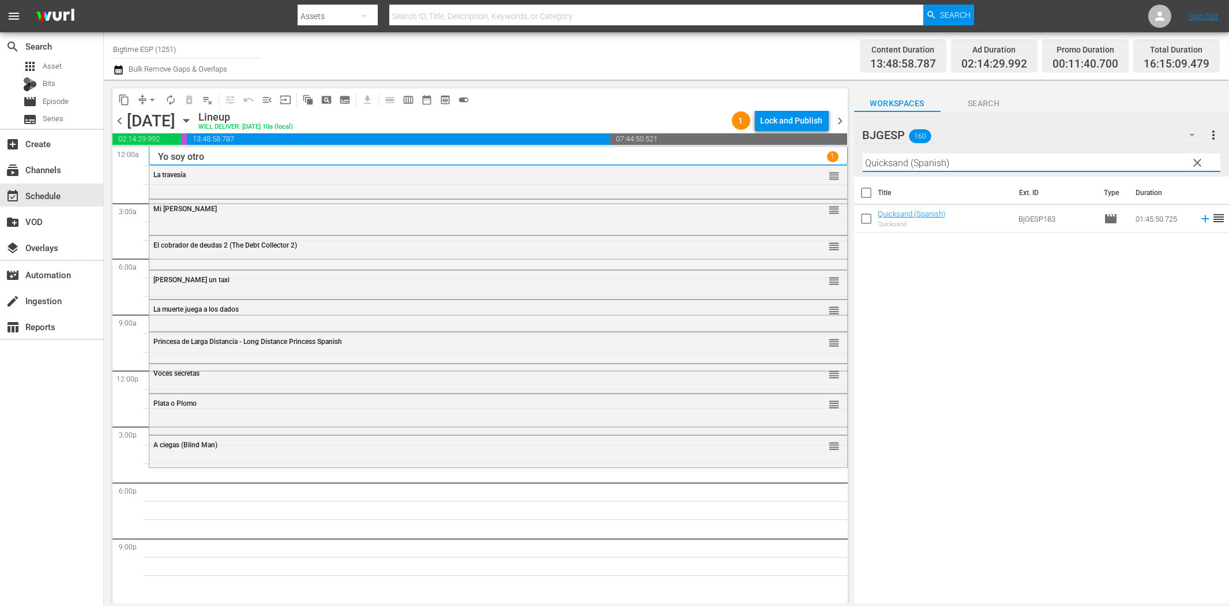
click at [1202, 219] on icon at bounding box center [1205, 218] width 7 height 7
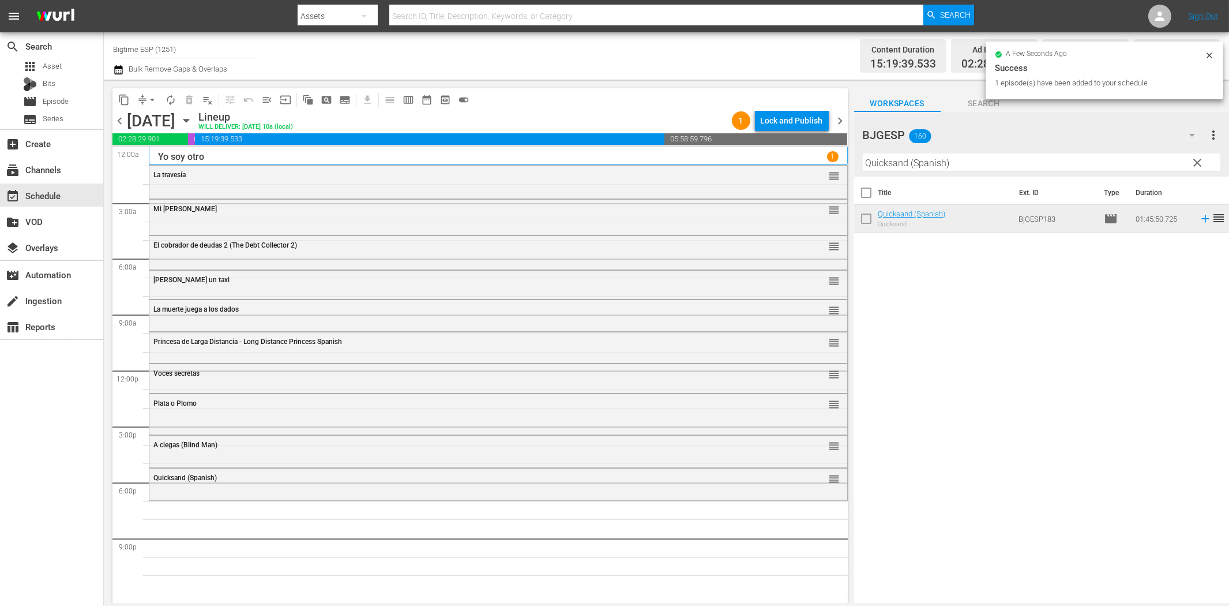
click at [967, 163] on input "Quicksand (Spanish)" at bounding box center [1042, 162] width 358 height 18
paste input "El infierno tan temido"
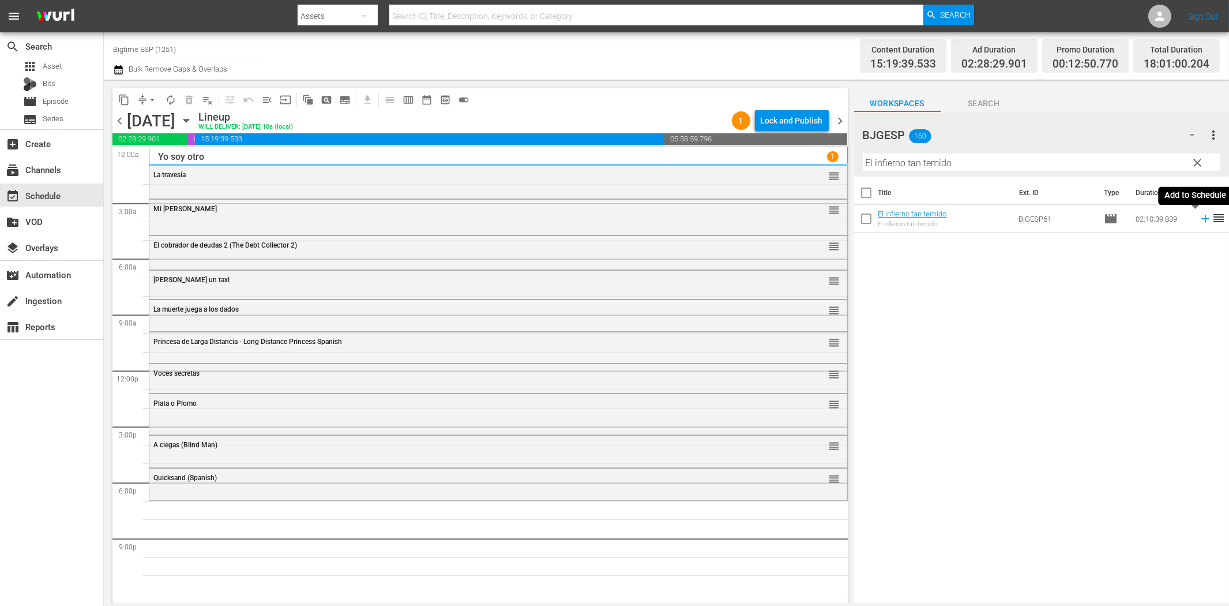
click at [1199, 220] on icon at bounding box center [1205, 218] width 13 height 13
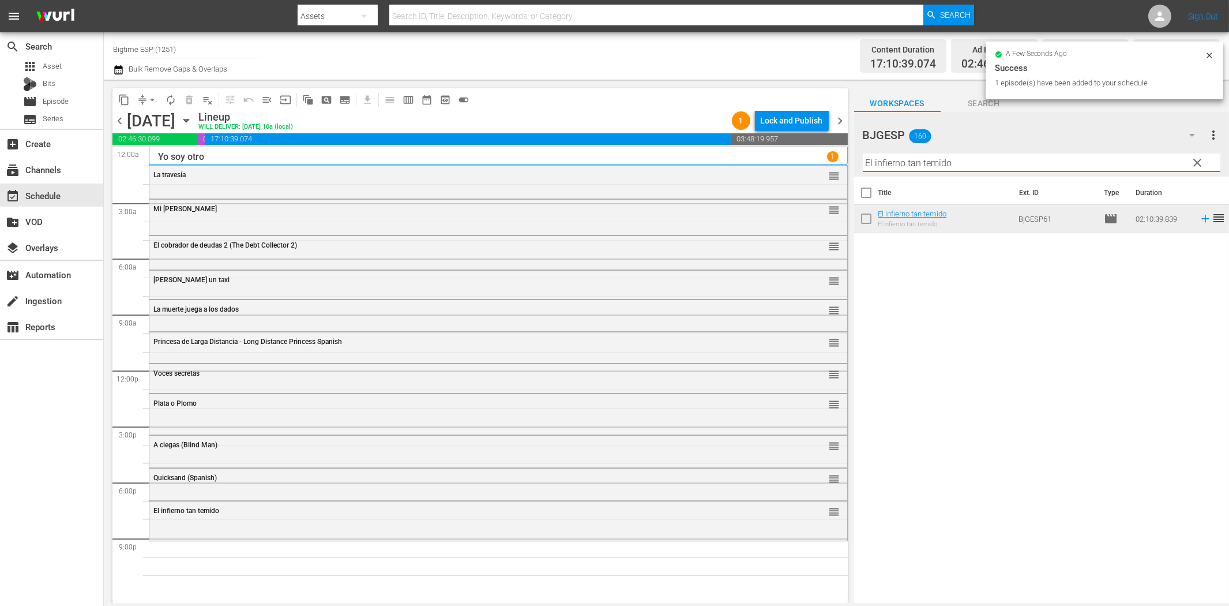
click at [1044, 162] on input "El infierno tan temido" at bounding box center [1042, 162] width 358 height 18
paste input "Gente sombra (The Shadow People)"
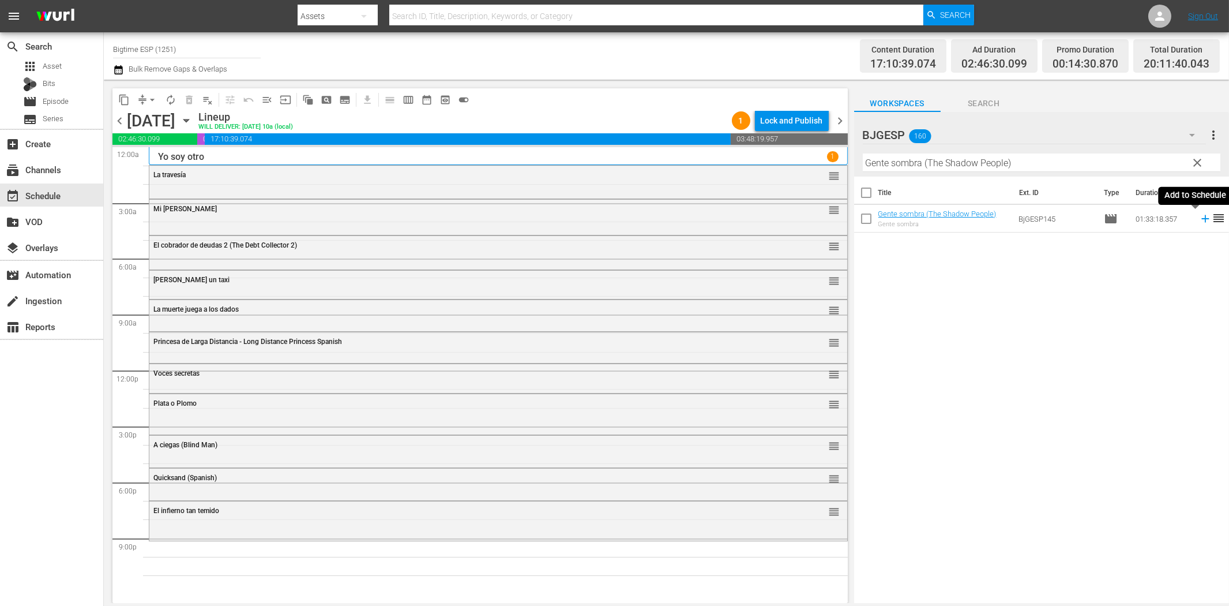
click at [1199, 222] on icon at bounding box center [1205, 218] width 13 height 13
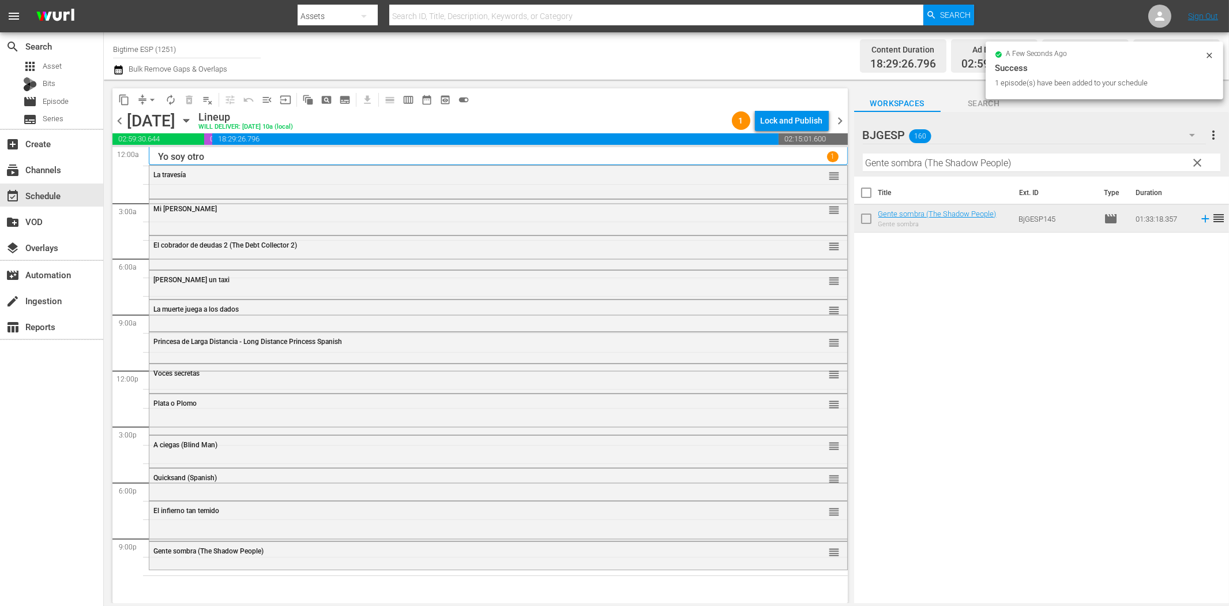
click at [1071, 166] on input "Gente sombra (The Shadow People)" at bounding box center [1042, 162] width 358 height 18
paste input "Devuélveme La Vida"
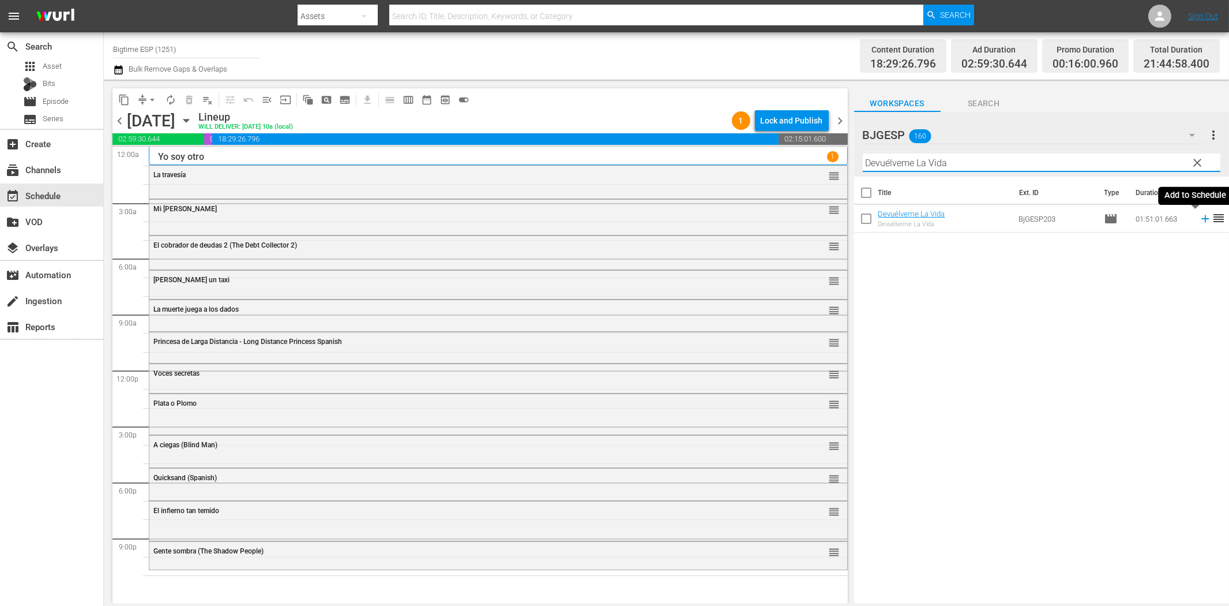
type input "Devuélveme La Vida"
click at [1199, 220] on icon at bounding box center [1205, 218] width 13 height 13
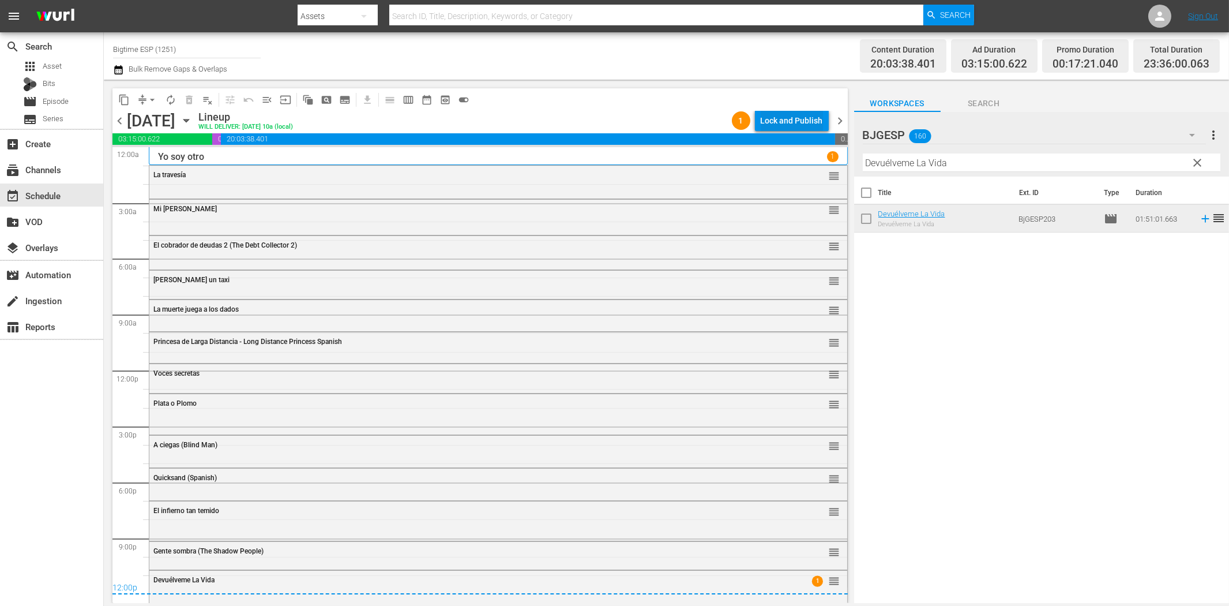
click at [789, 120] on div "Lock and Publish" at bounding box center [792, 120] width 62 height 21
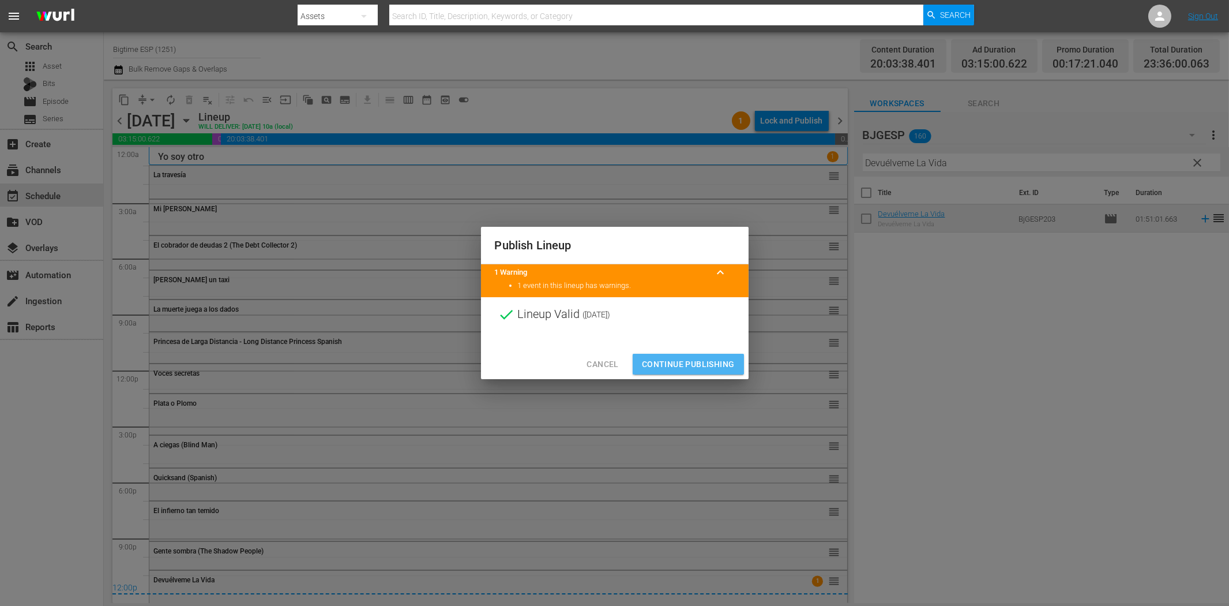
click at [693, 354] on button "Continue Publishing" at bounding box center [688, 364] width 111 height 21
